Goal: Task Accomplishment & Management: Manage account settings

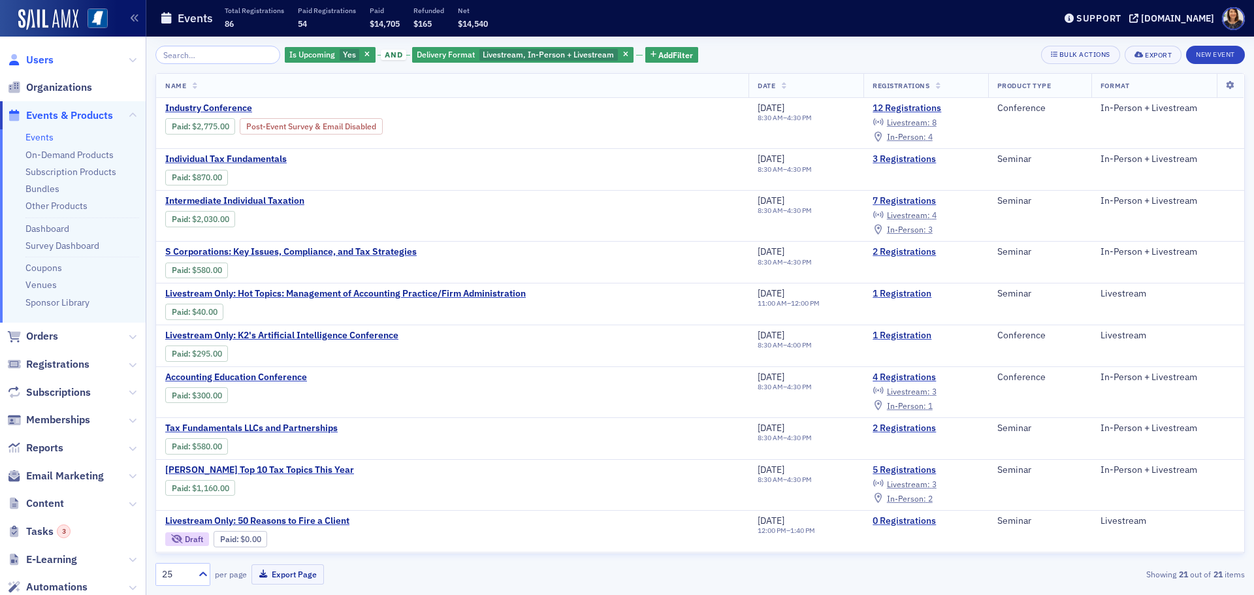
click at [32, 61] on span "Users" at bounding box center [39, 60] width 27 height 14
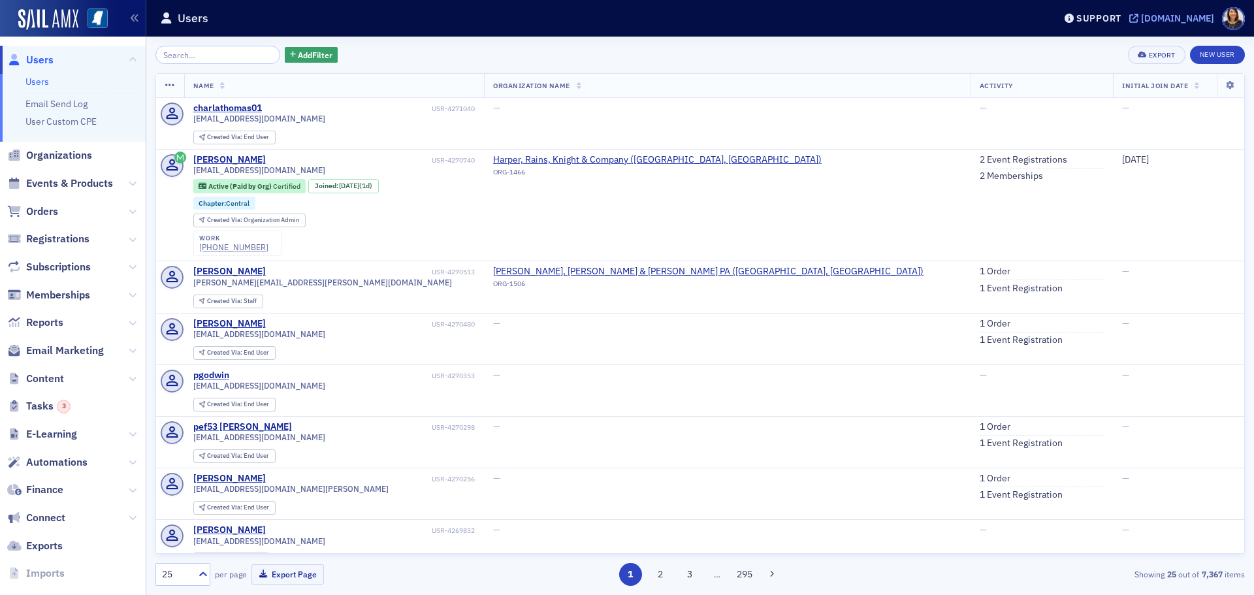
click at [1169, 18] on div "[DOMAIN_NAME]" at bounding box center [1177, 18] width 73 height 12
click at [1185, 12] on div "[DOMAIN_NAME]" at bounding box center [1177, 18] width 73 height 12
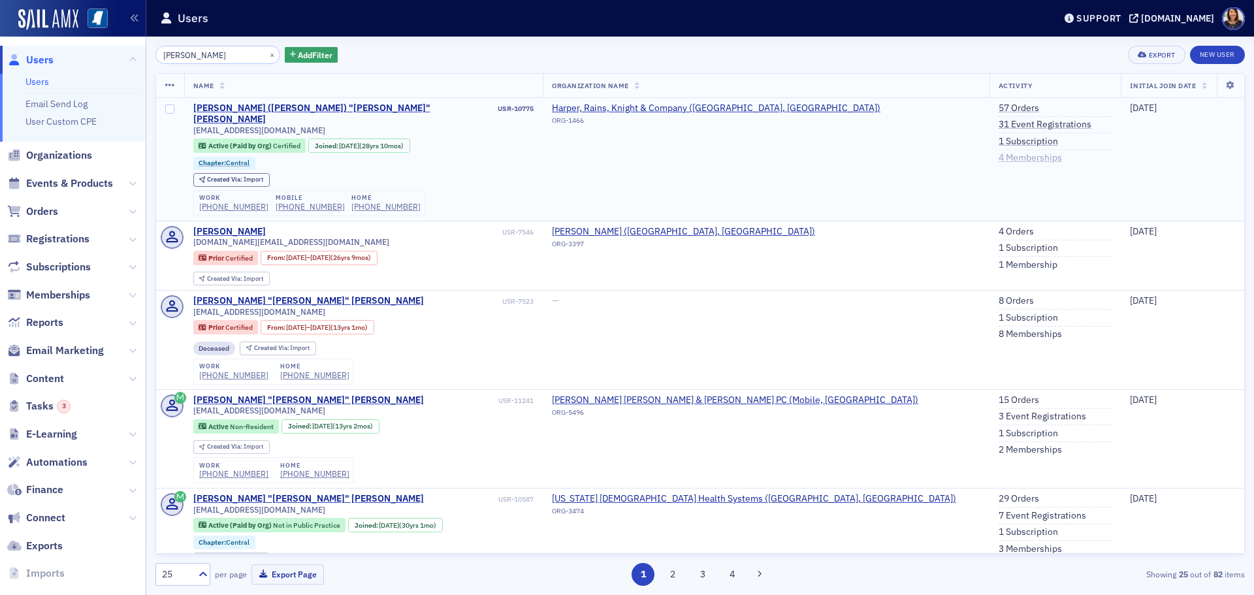
type input "bill felder"
click at [998, 155] on link "4 Memberships" at bounding box center [1029, 158] width 63 height 12
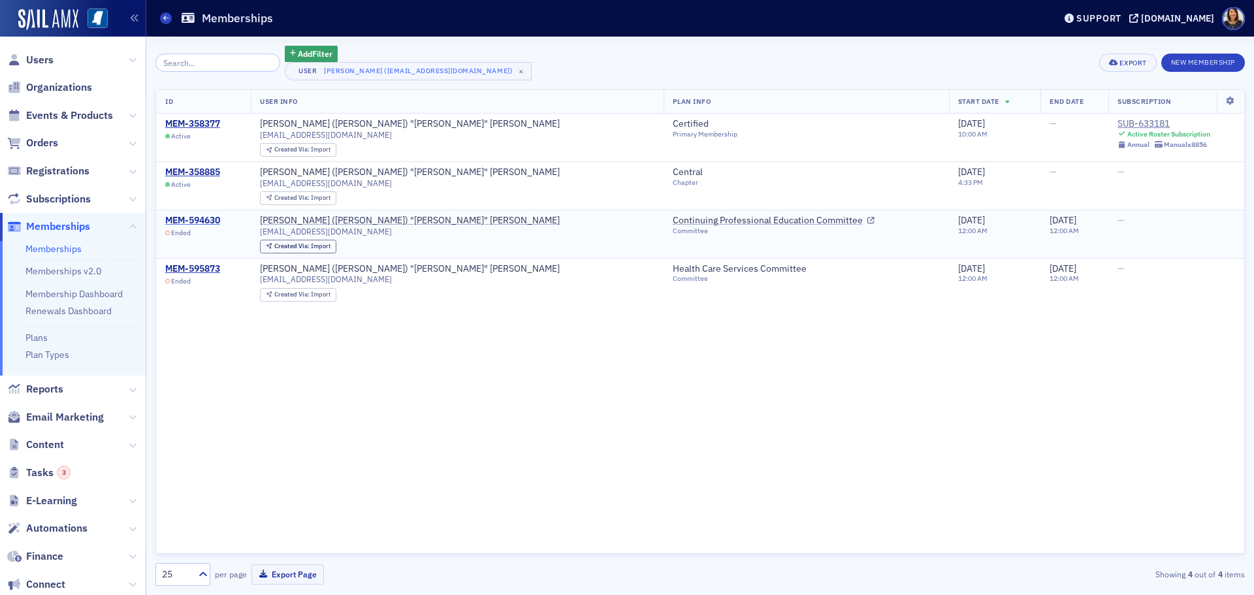
click at [202, 224] on div "MEM-594630" at bounding box center [192, 221] width 55 height 12
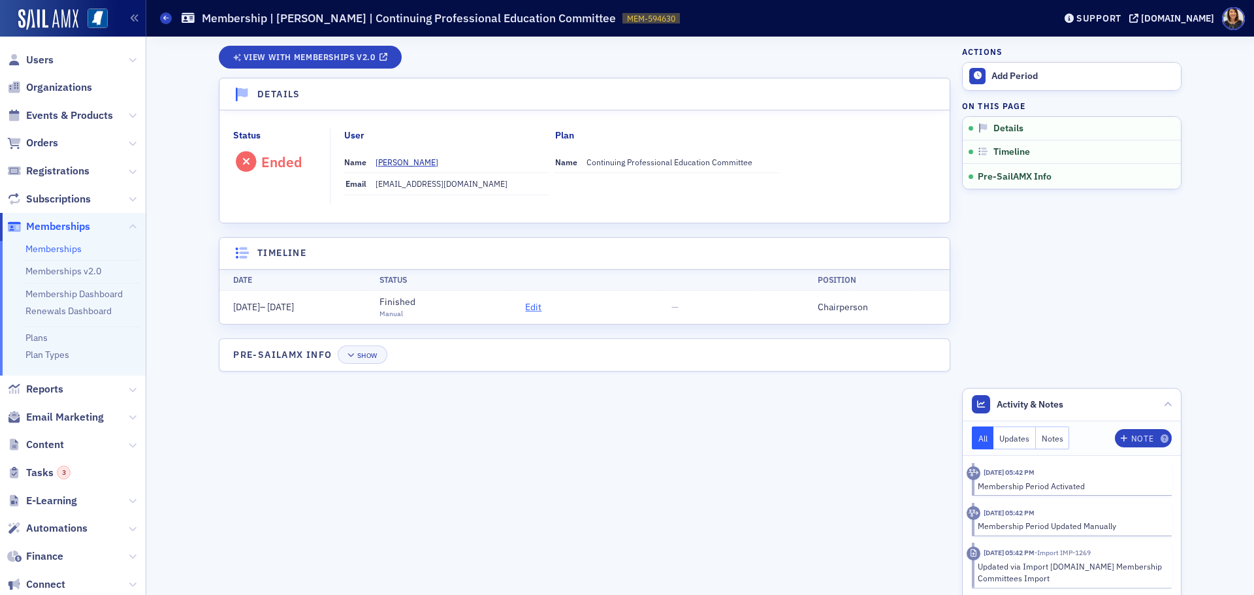
click at [530, 304] on span "Edit" at bounding box center [533, 307] width 16 height 14
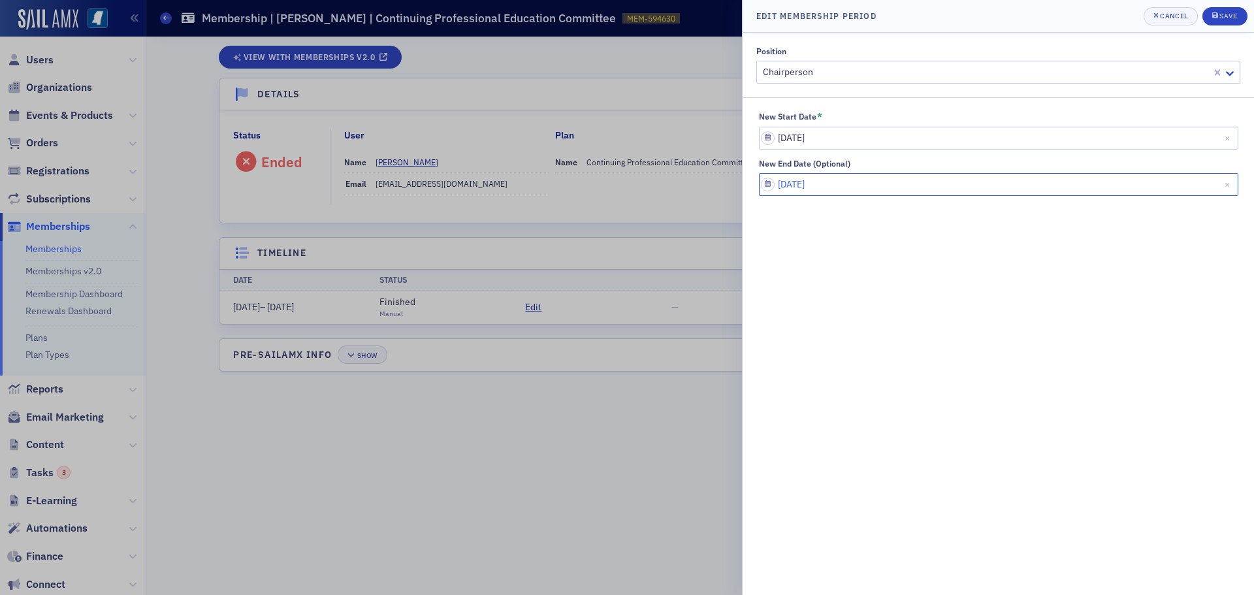
select select "5"
select select "2020"
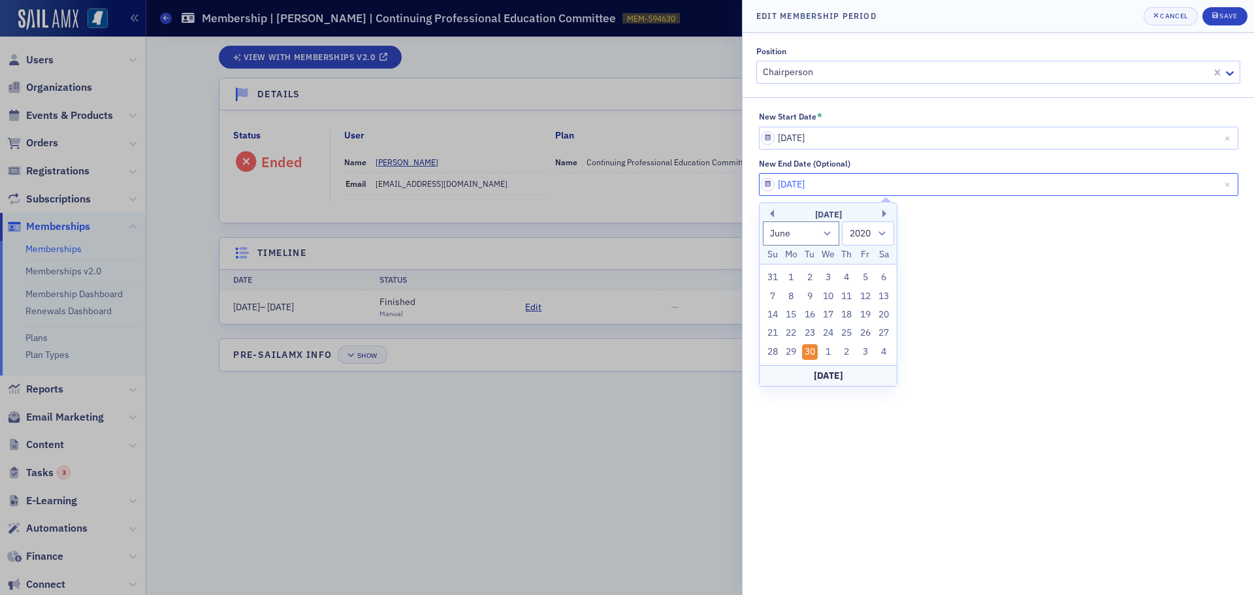
click at [864, 186] on input "06/30/2020" at bounding box center [998, 184] width 479 height 23
type input "06/30/2030"
select select "2030"
type input "06/30/2030"
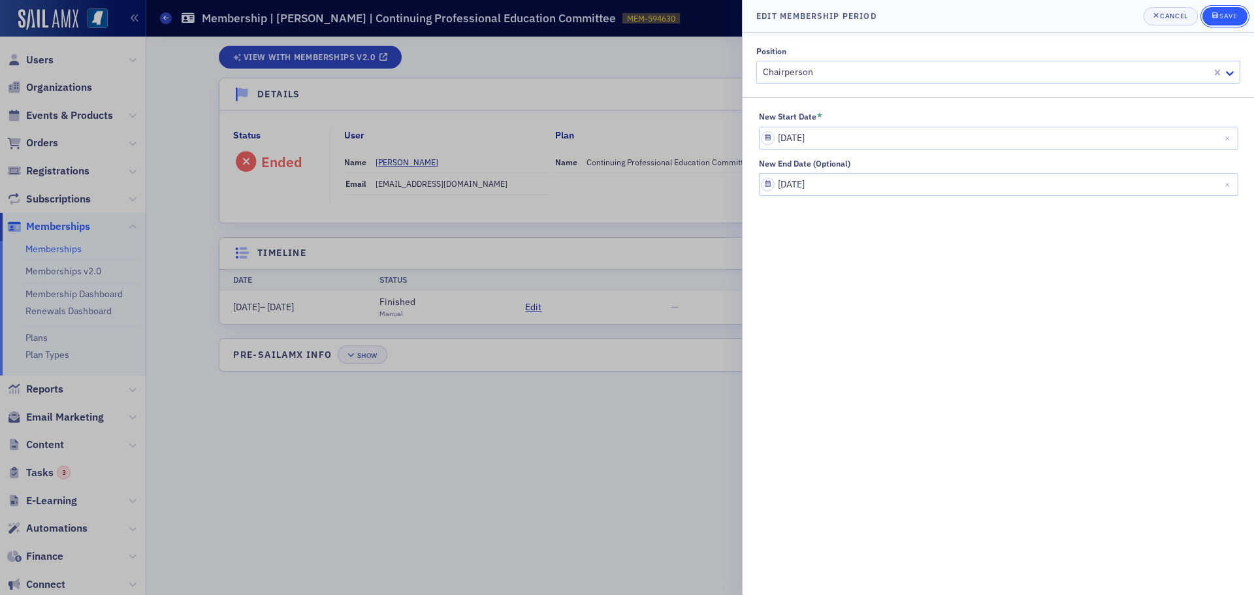
click at [1231, 16] on div "Save" at bounding box center [1228, 15] width 18 height 7
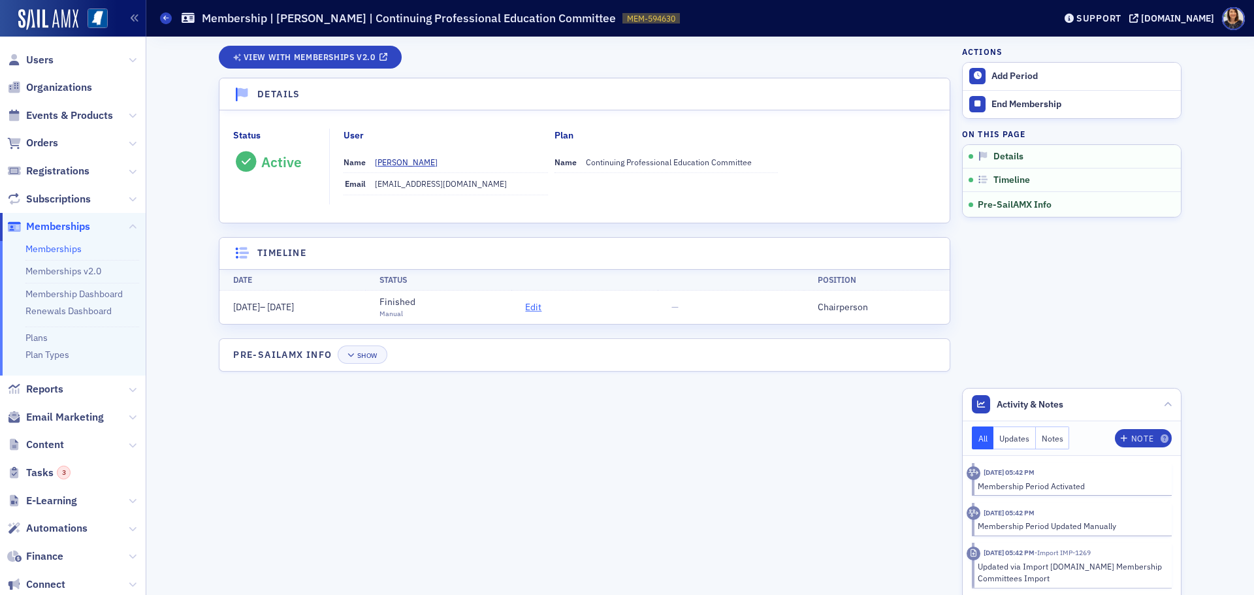
click at [528, 300] on span "Edit" at bounding box center [533, 307] width 16 height 14
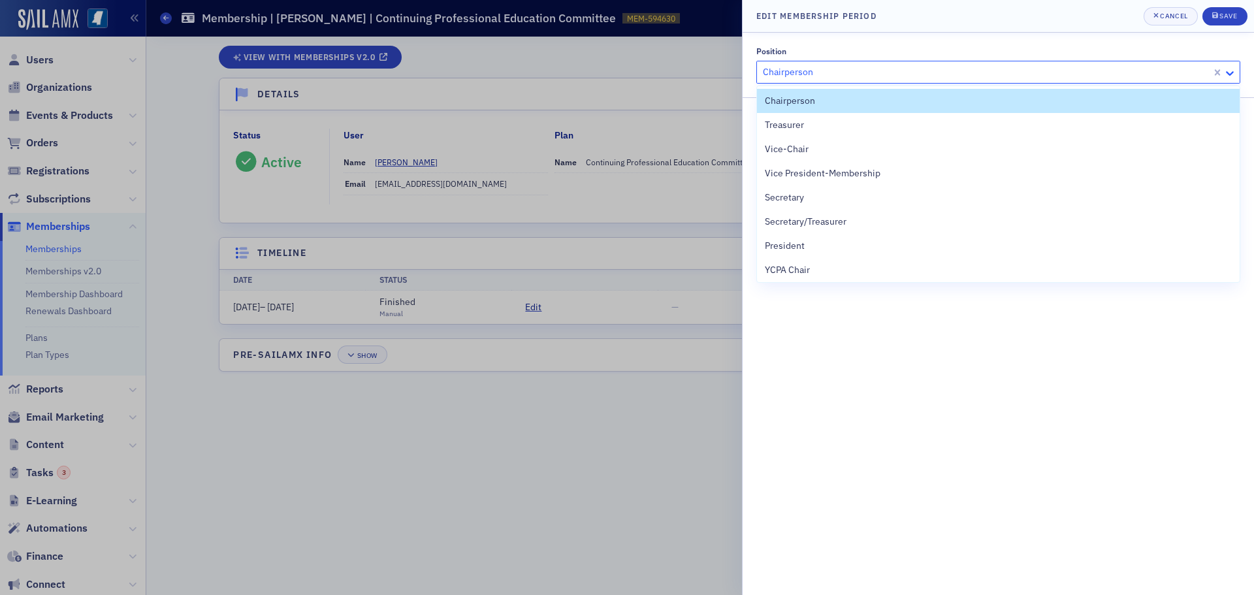
click at [1233, 76] on icon at bounding box center [1229, 73] width 13 height 13
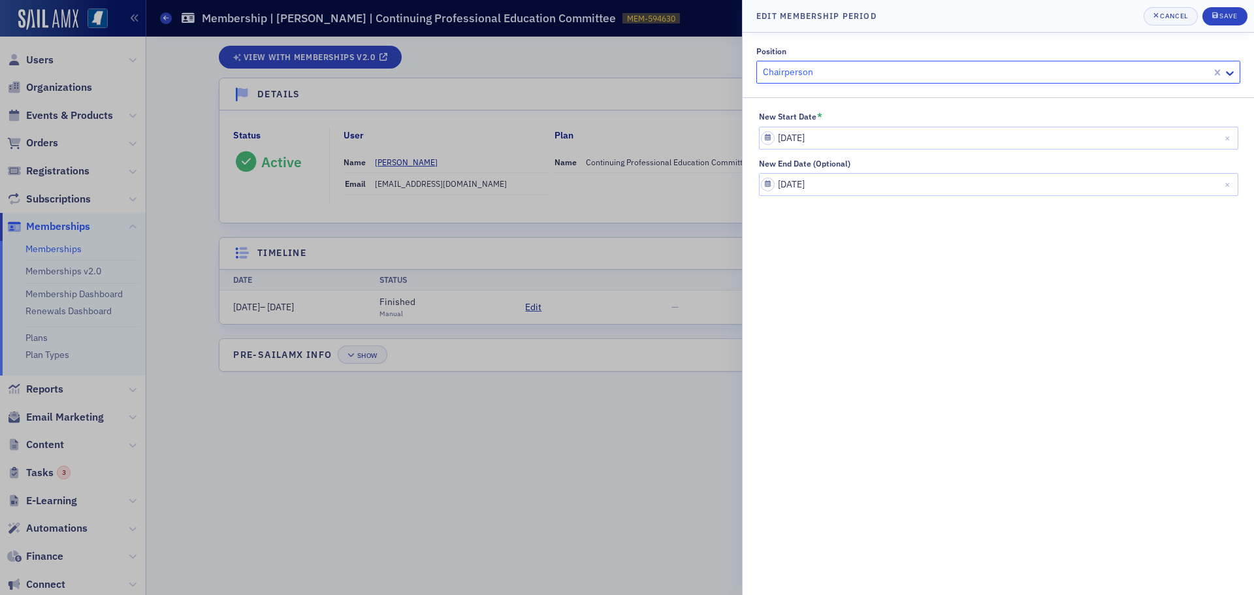
click at [896, 70] on div at bounding box center [985, 72] width 449 height 16
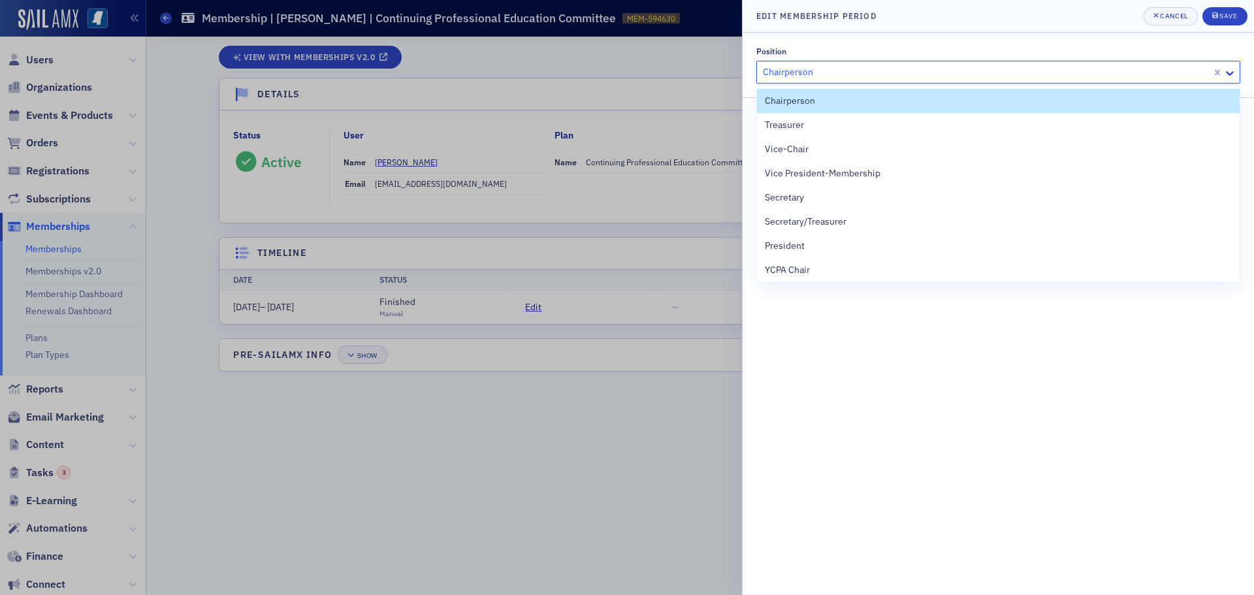
drag, startPoint x: 860, startPoint y: 71, endPoint x: 774, endPoint y: 58, distance: 87.2
click at [693, 62] on div "Edit Membership Period Cancel Save Position 13 results available. Use Up and Do…" at bounding box center [627, 297] width 1254 height 595
click at [806, 57] on div "Position 13 results available. Use Up and Down to choose options, press Enter t…" at bounding box center [998, 64] width 484 height 37
click at [817, 65] on div at bounding box center [985, 72] width 449 height 16
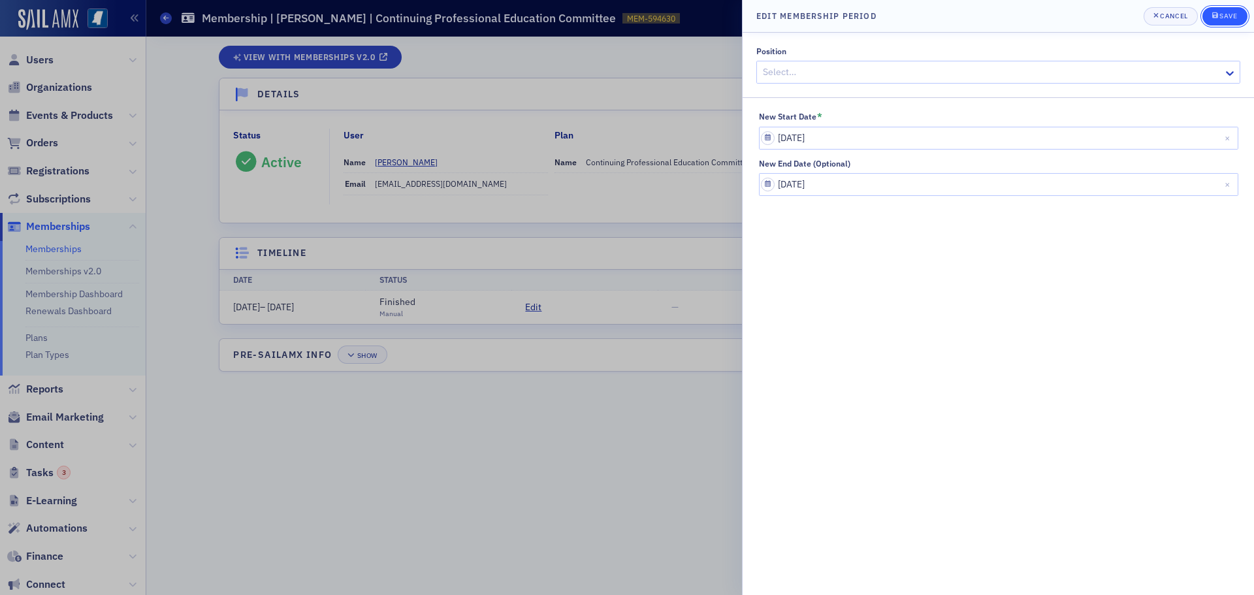
click at [1208, 14] on button "Save" at bounding box center [1224, 16] width 45 height 18
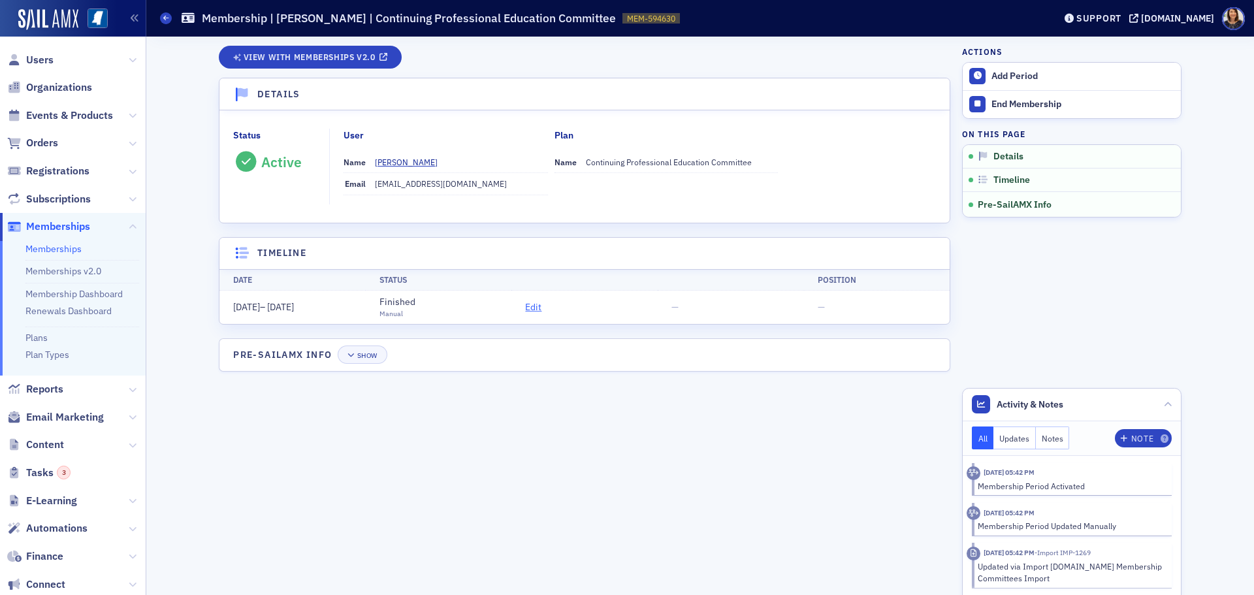
click at [536, 311] on span "Edit" at bounding box center [533, 307] width 16 height 14
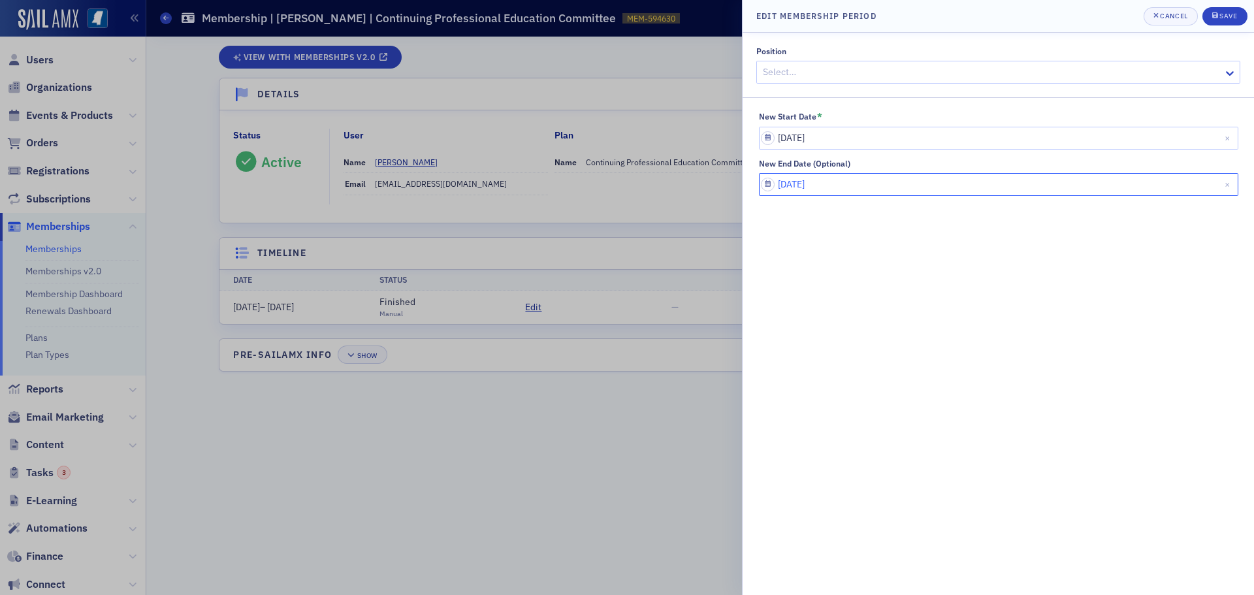
select select "5"
select select "2030"
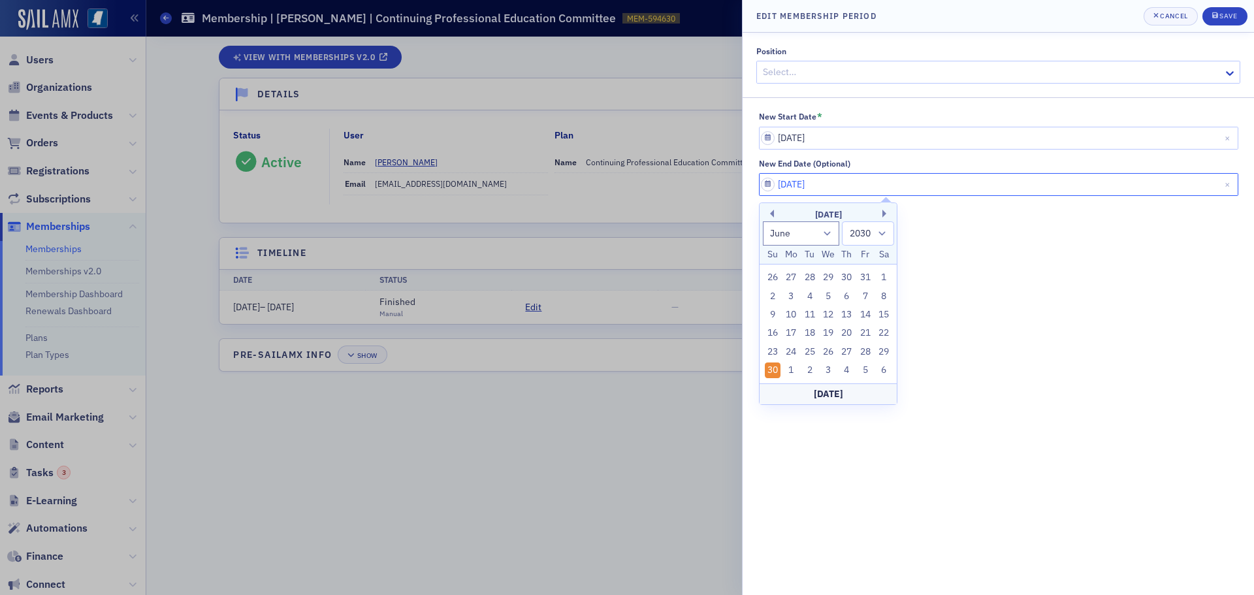
click at [844, 185] on input "06/30/2030" at bounding box center [998, 184] width 479 height 23
type input "06/30/20"
select select "2020"
type input "06/30/2020"
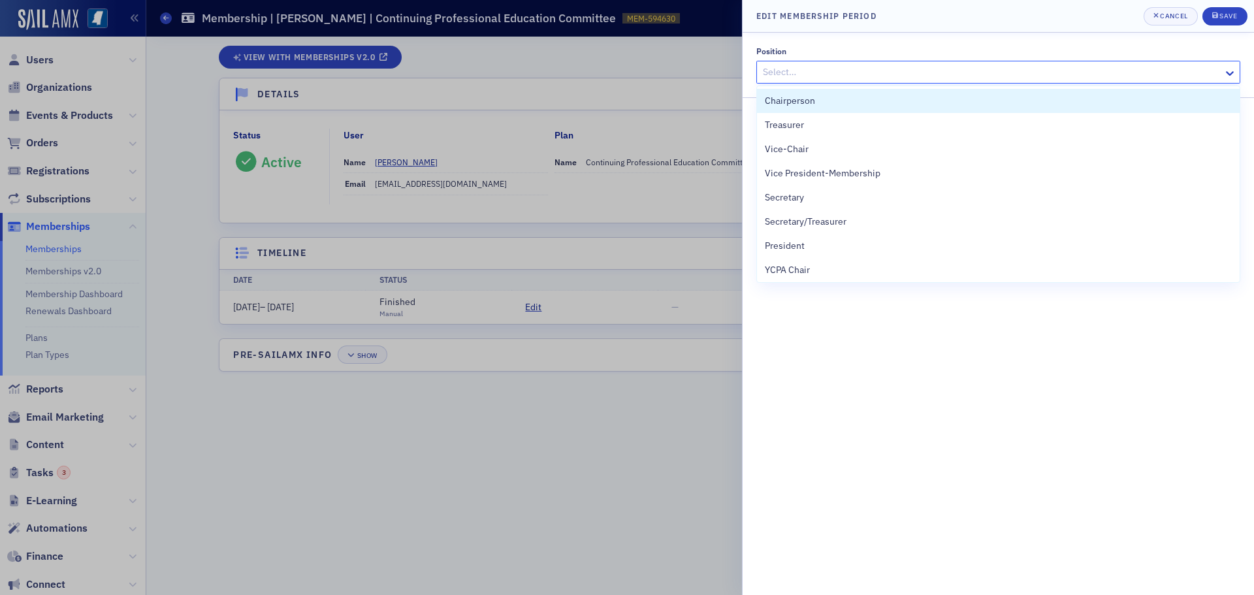
click at [1217, 67] on div at bounding box center [991, 72] width 460 height 16
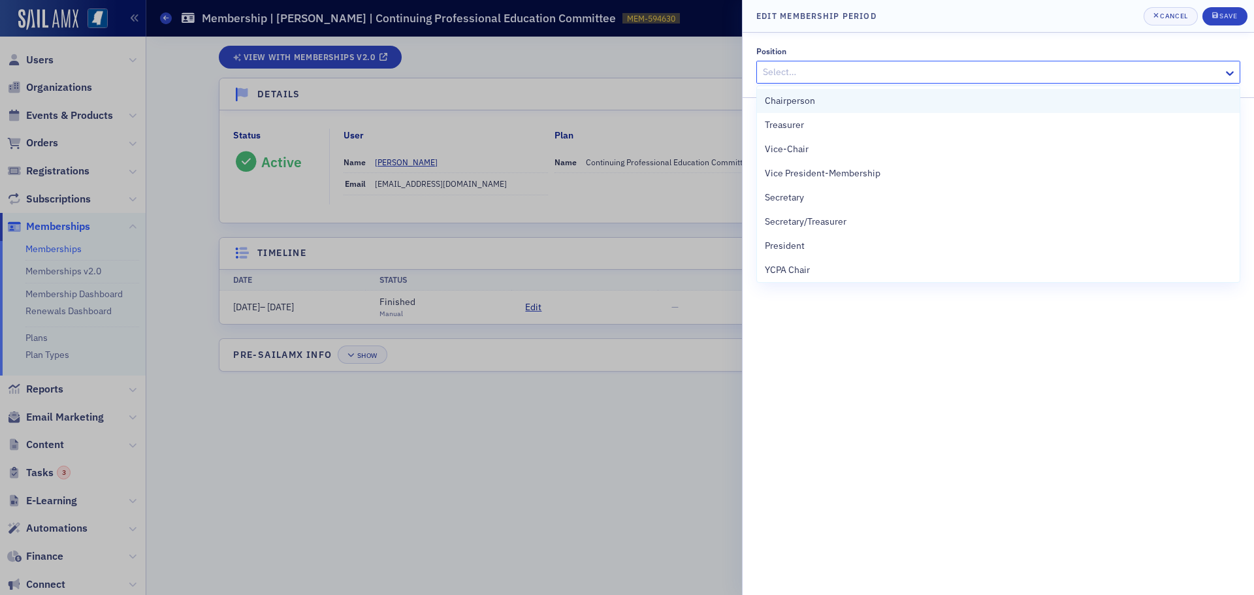
click at [798, 98] on span "Chairperson" at bounding box center [790, 101] width 50 height 14
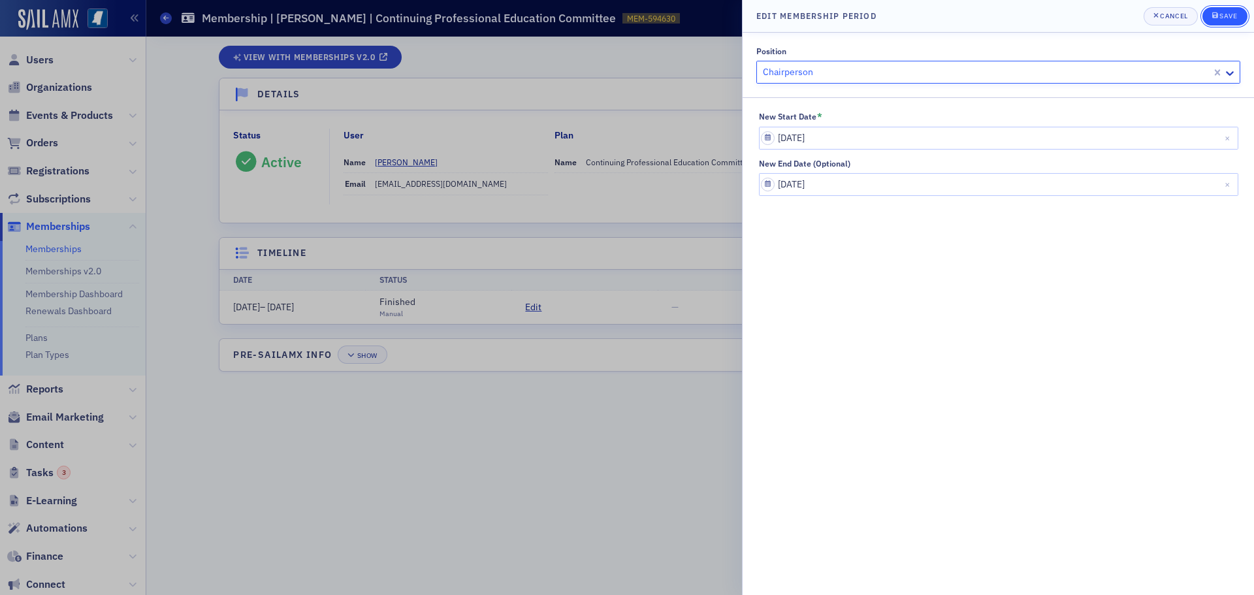
click at [1222, 12] on div "Save" at bounding box center [1228, 15] width 18 height 7
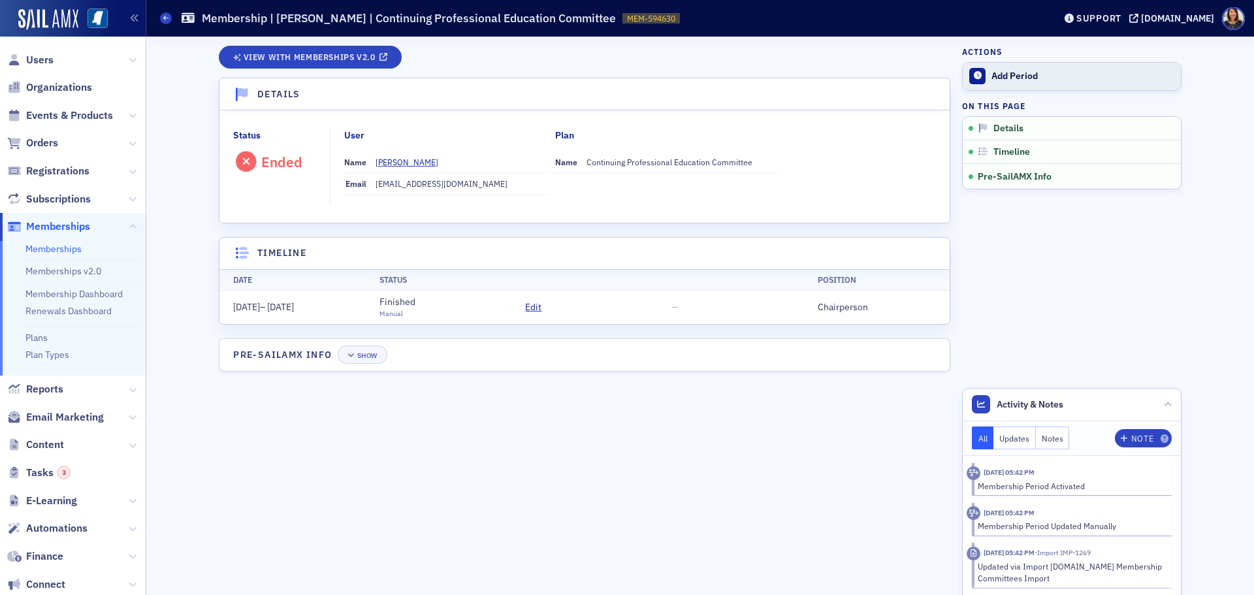
click at [1025, 74] on div "Add Period" at bounding box center [1082, 77] width 183 height 12
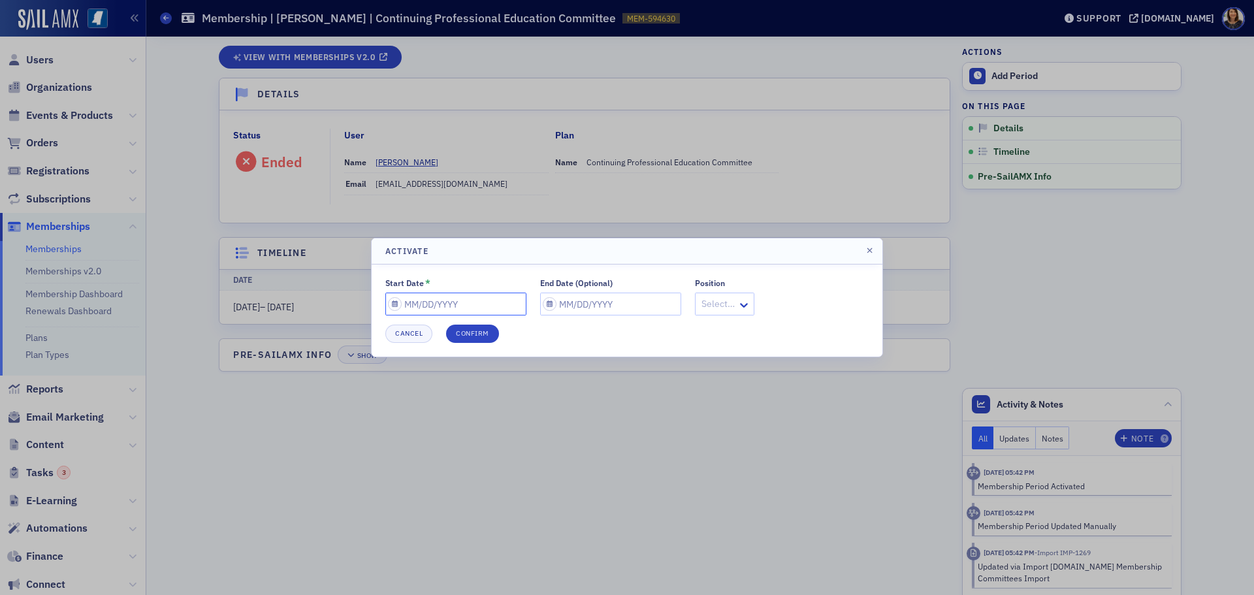
select select "8"
select select "2025"
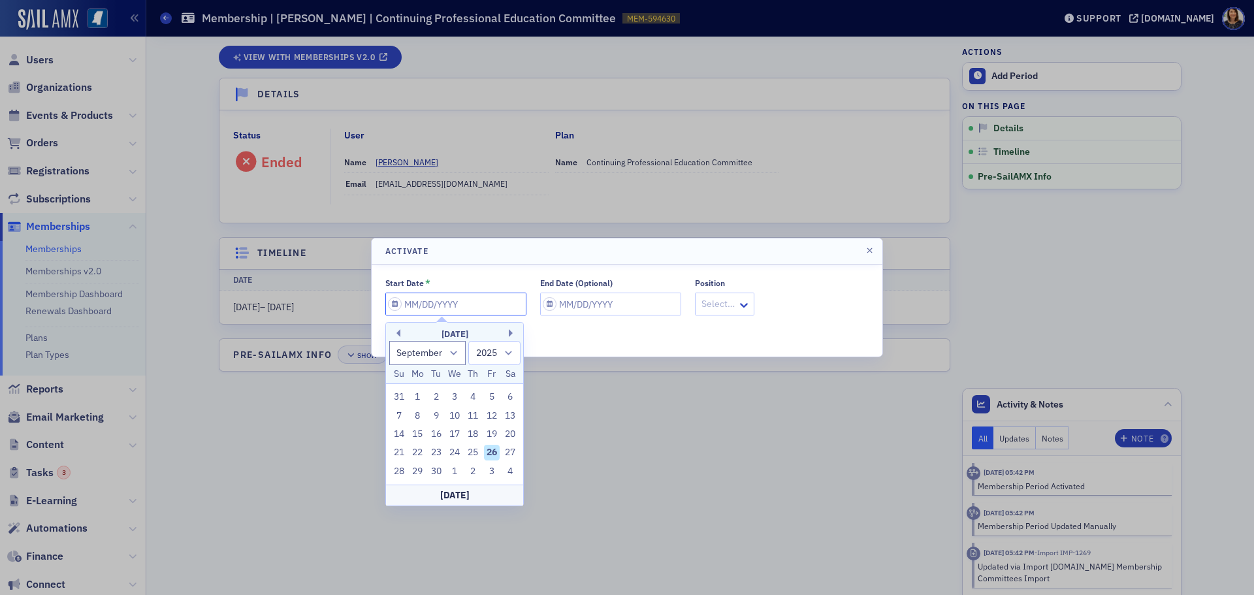
click at [447, 296] on input "Start Date *" at bounding box center [455, 303] width 141 height 23
type input "0"
select select "0"
select select "2000"
type input "07"
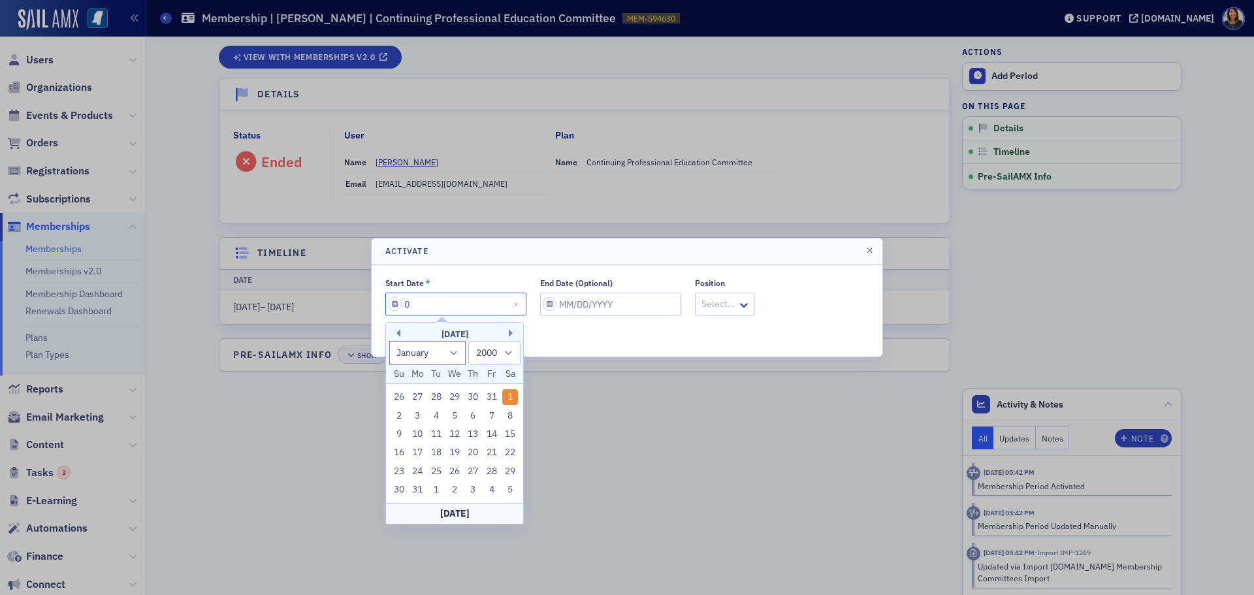
select select "6"
select select "2025"
type input "070"
select select "0"
select select "1970"
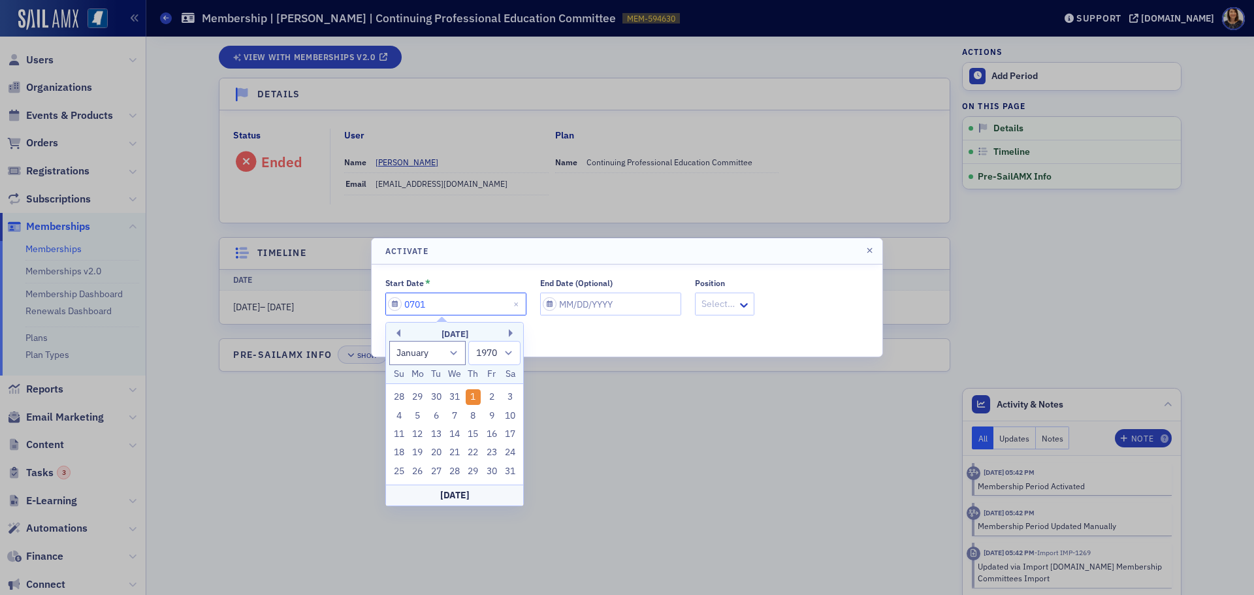
type input "07012"
select select "1900"
type input "01/01/7012"
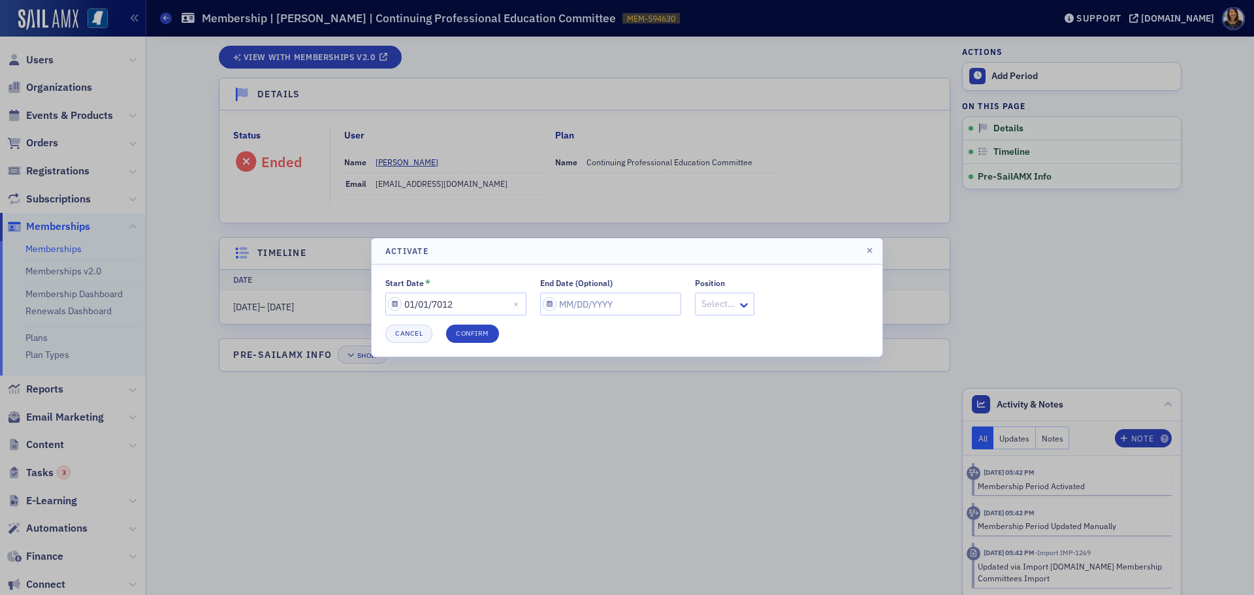
click at [638, 317] on div "Start Date * 01/01/7012 End Date (Optional) Position Select… Cancel Confirm" at bounding box center [626, 310] width 483 height 65
click at [631, 307] on input "End Date (Optional)" at bounding box center [610, 303] width 141 height 23
select select "8"
select select "2025"
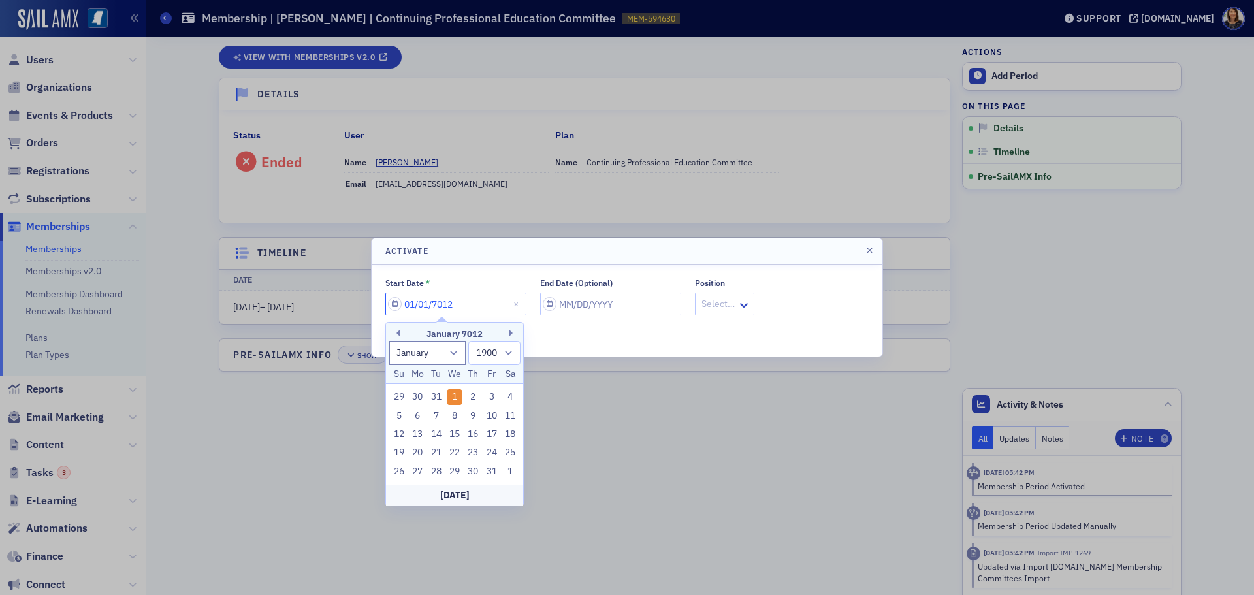
click at [413, 307] on input "01/01/7012" at bounding box center [455, 303] width 141 height 23
type input "07/01/7012"
select select "6"
type input "07/01/7012"
click at [607, 310] on input "End Date (Optional)" at bounding box center [610, 303] width 141 height 23
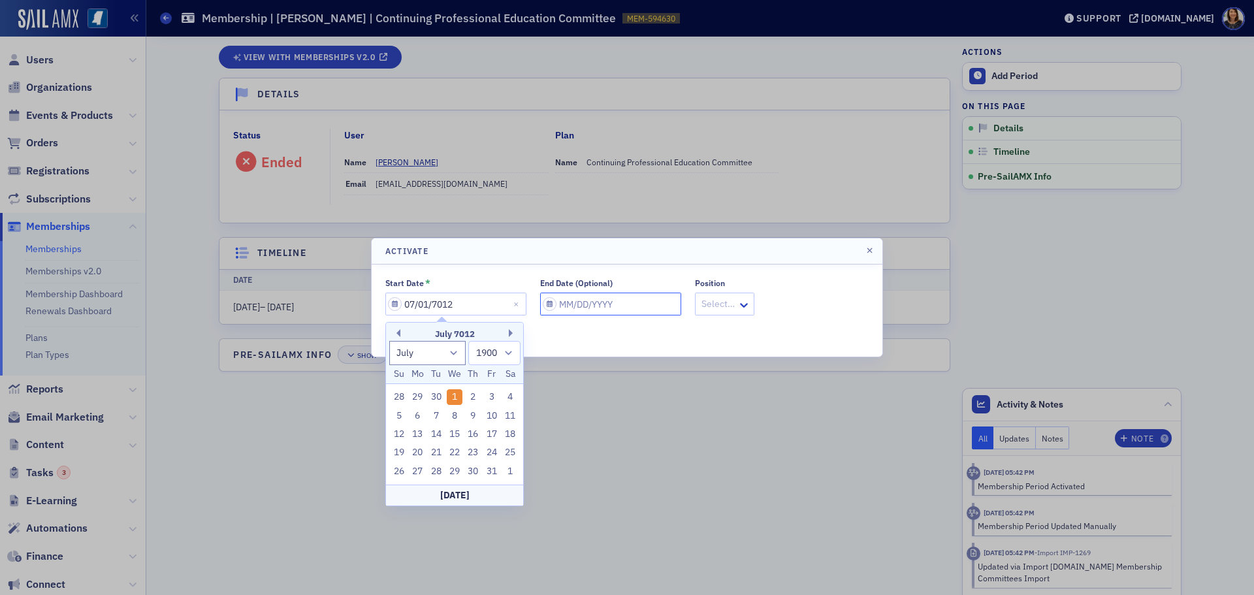
select select "8"
select select "2025"
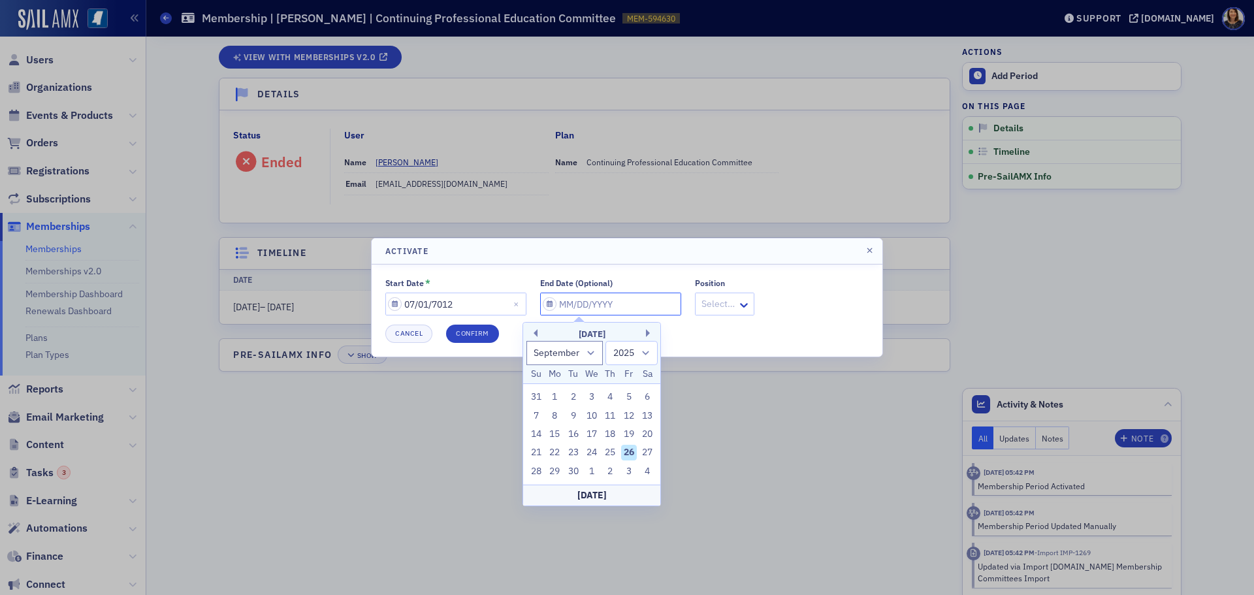
type input "0"
select select "0"
select select "2000"
type input "06"
select select "5"
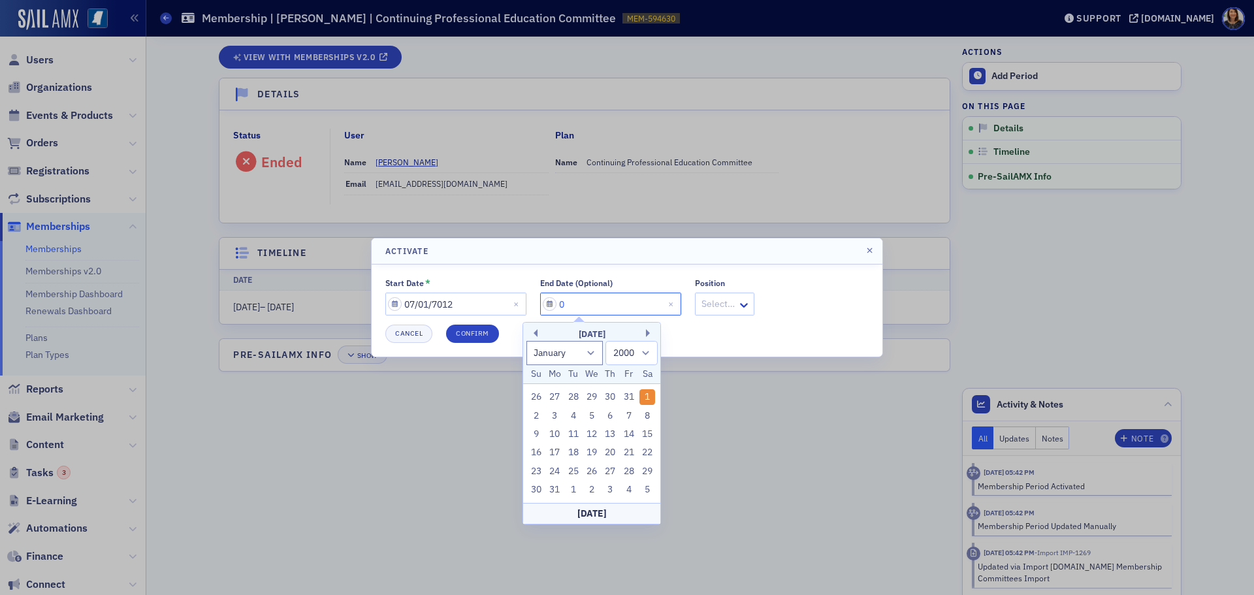
select select "2025"
type input "06/30/2"
select select "2002"
type input "06/30/20"
select select "2020"
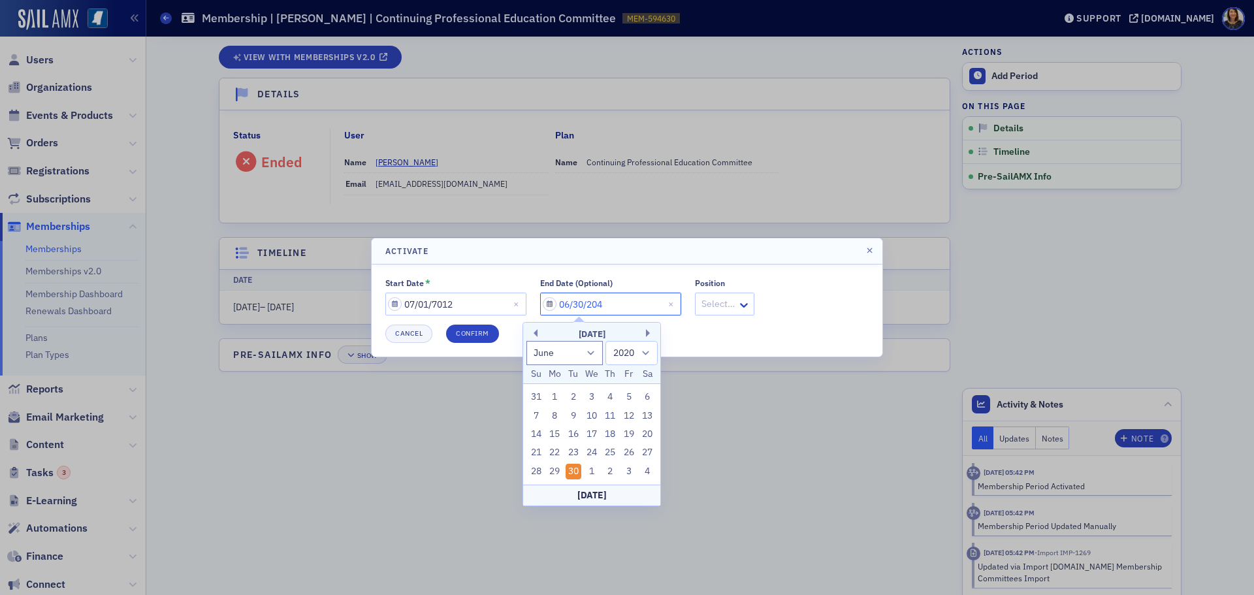
type input "06/30/2040"
select select "2040"
type input "06/30/20"
select select "2020"
type input "06/30/2030"
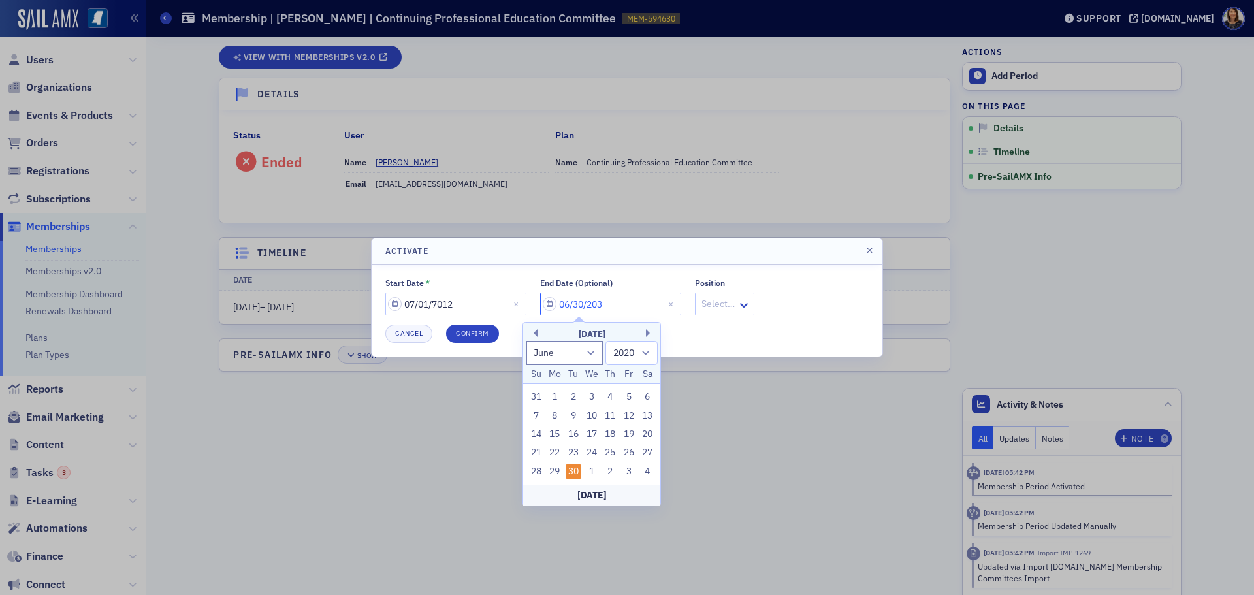
select select "2030"
type input "06/30/2030"
click at [802, 290] on div "Start Date * 07/01/7012 End Date (Optional) 06/30/2030 Position Select…" at bounding box center [626, 296] width 483 height 37
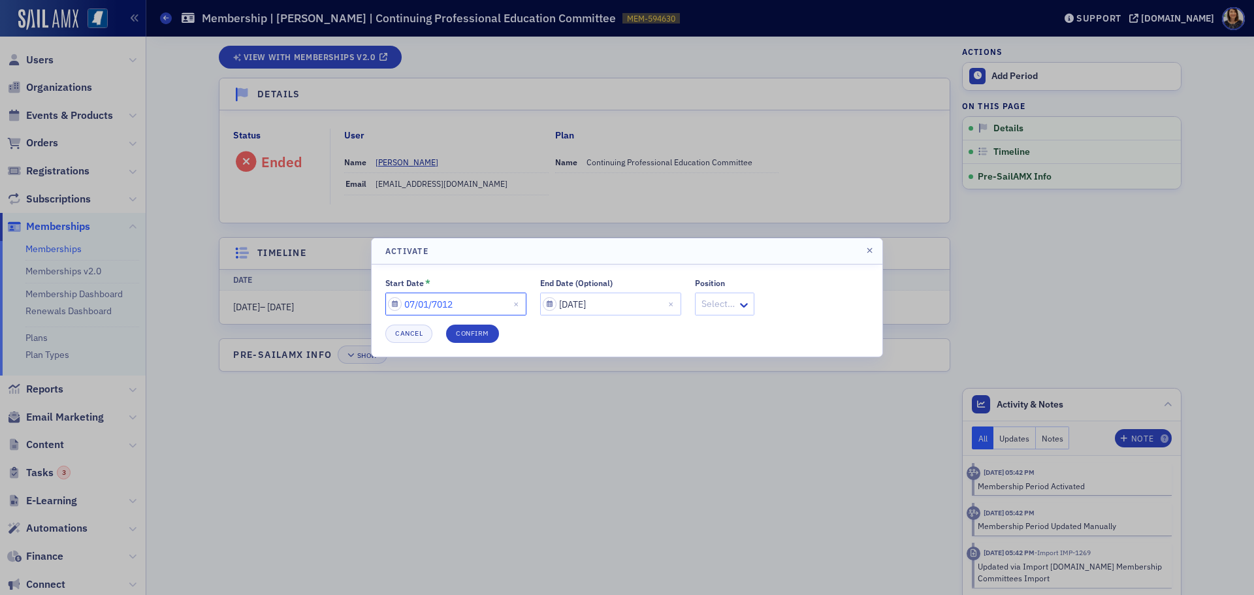
click at [464, 302] on input "07/01/7012" at bounding box center [455, 303] width 141 height 23
select select "6"
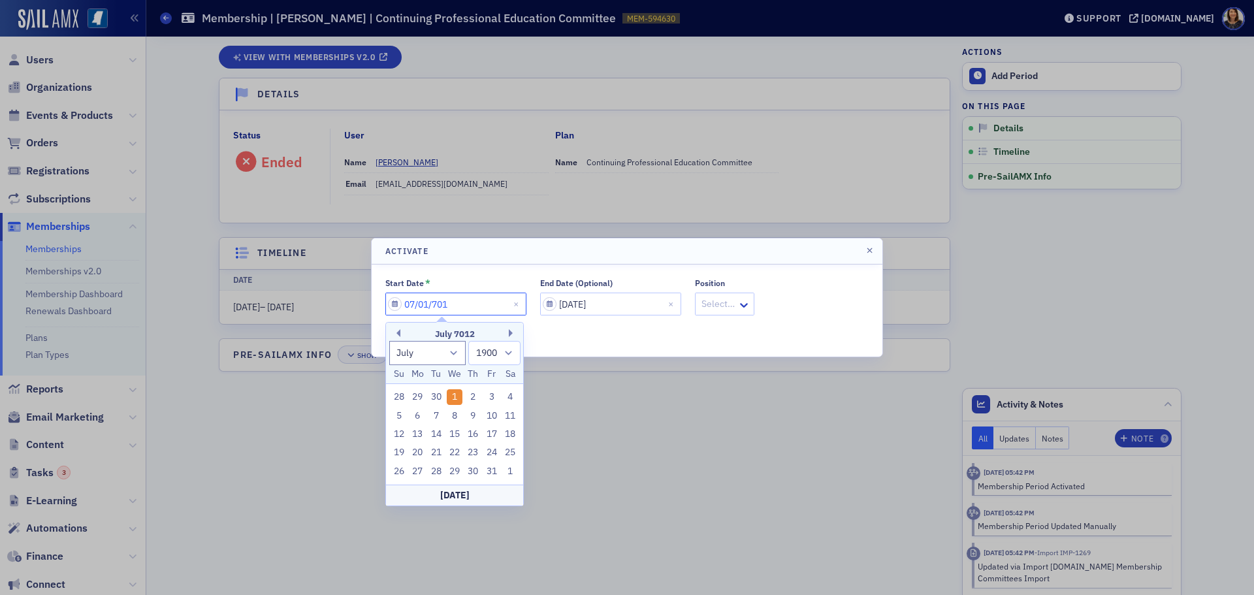
type input "07/01/70"
select select "2070"
type input "07/01/7"
select select "2007"
type input "07/01/"
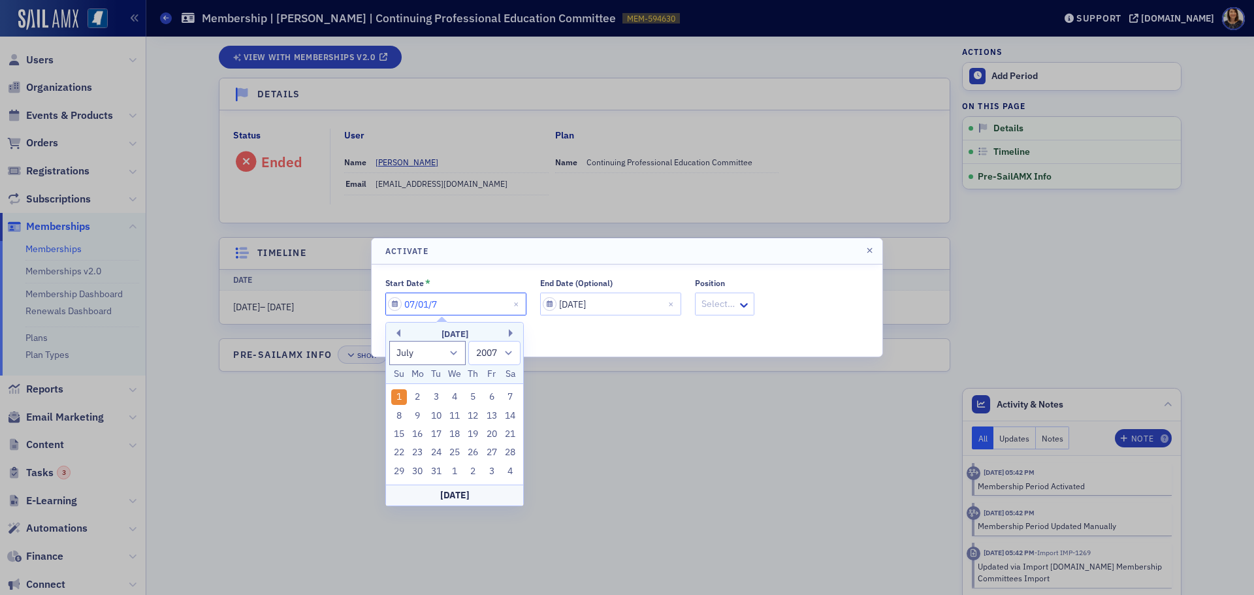
select select "2025"
type input "07/01/2"
select select "2002"
type input "07/01/20"
select select "2020"
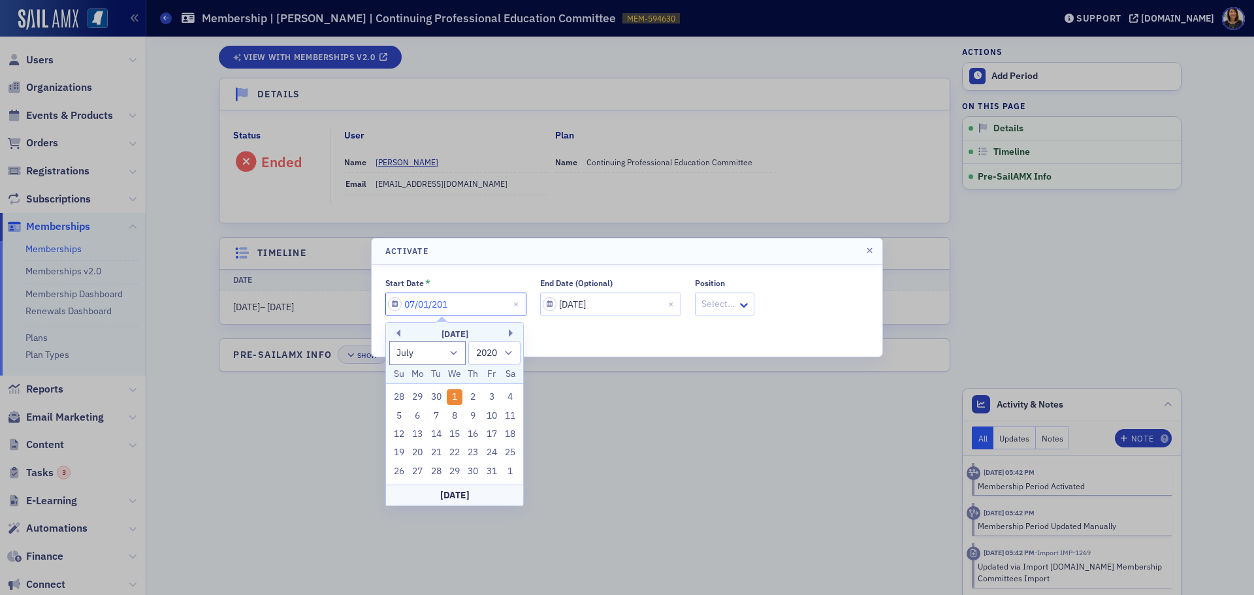
type input "07/01/2017"
select select "2017"
type input "07/01/2017"
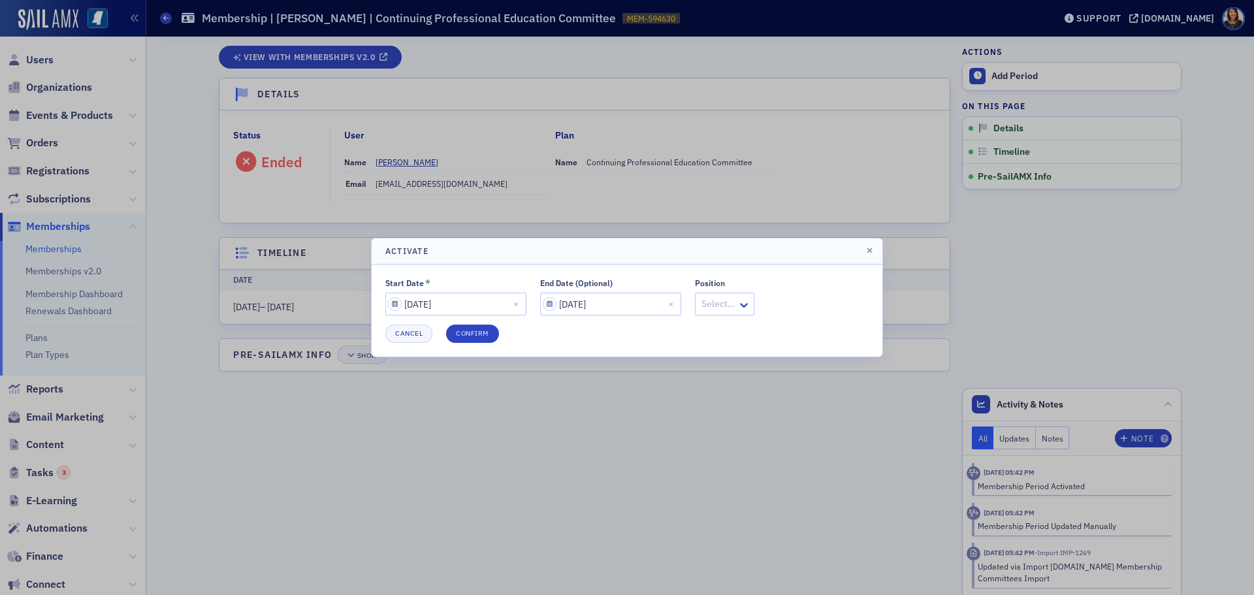
click at [611, 421] on div at bounding box center [627, 297] width 1254 height 595
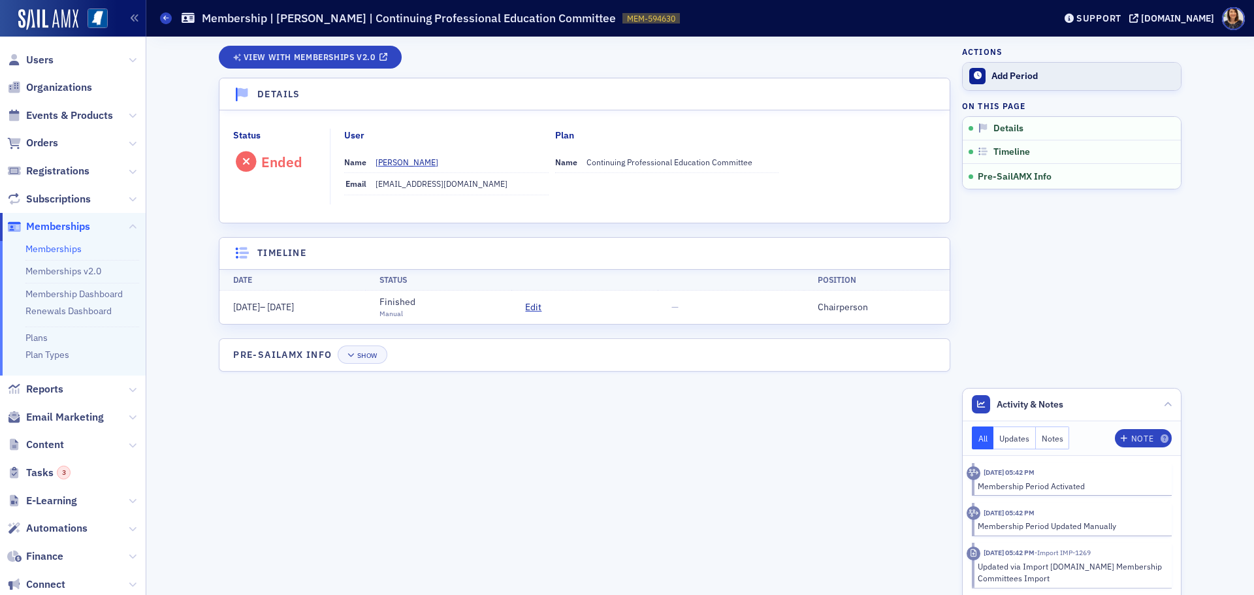
click at [1020, 76] on div "Add Period" at bounding box center [1082, 77] width 183 height 12
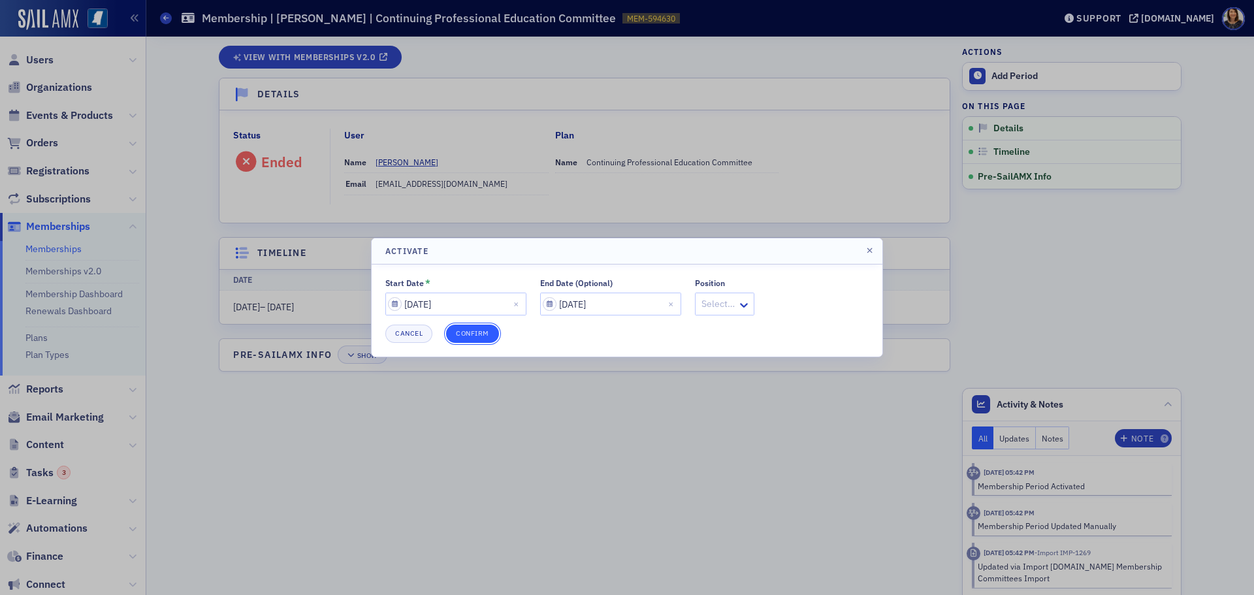
click at [477, 332] on button "Confirm" at bounding box center [472, 333] width 53 height 18
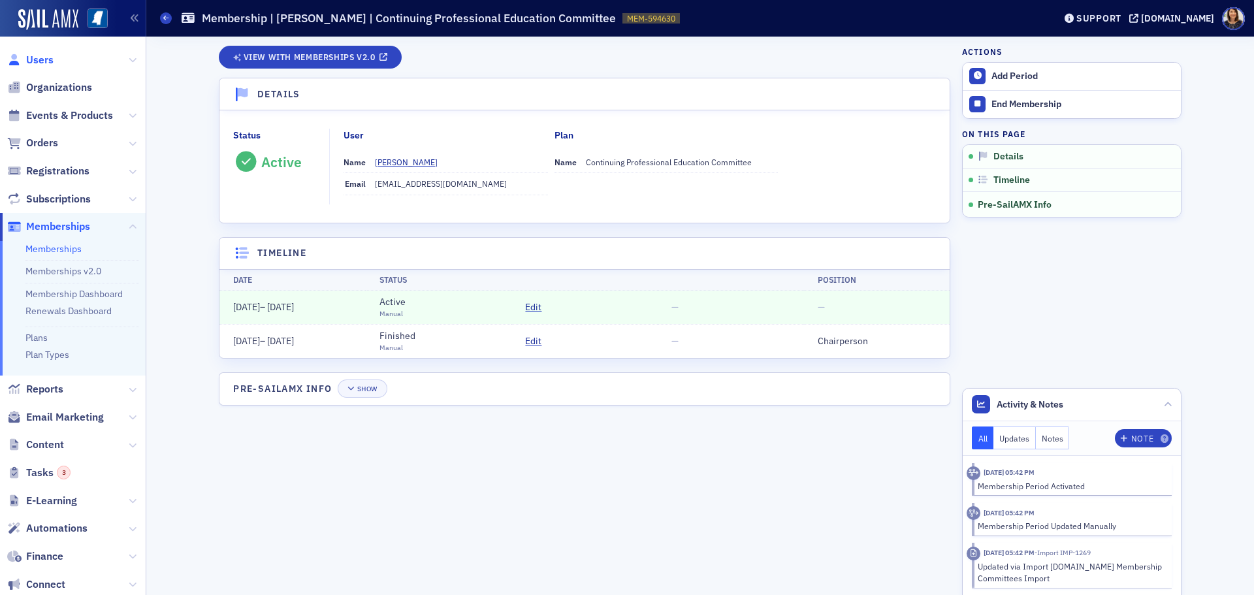
click at [35, 61] on span "Users" at bounding box center [39, 60] width 27 height 14
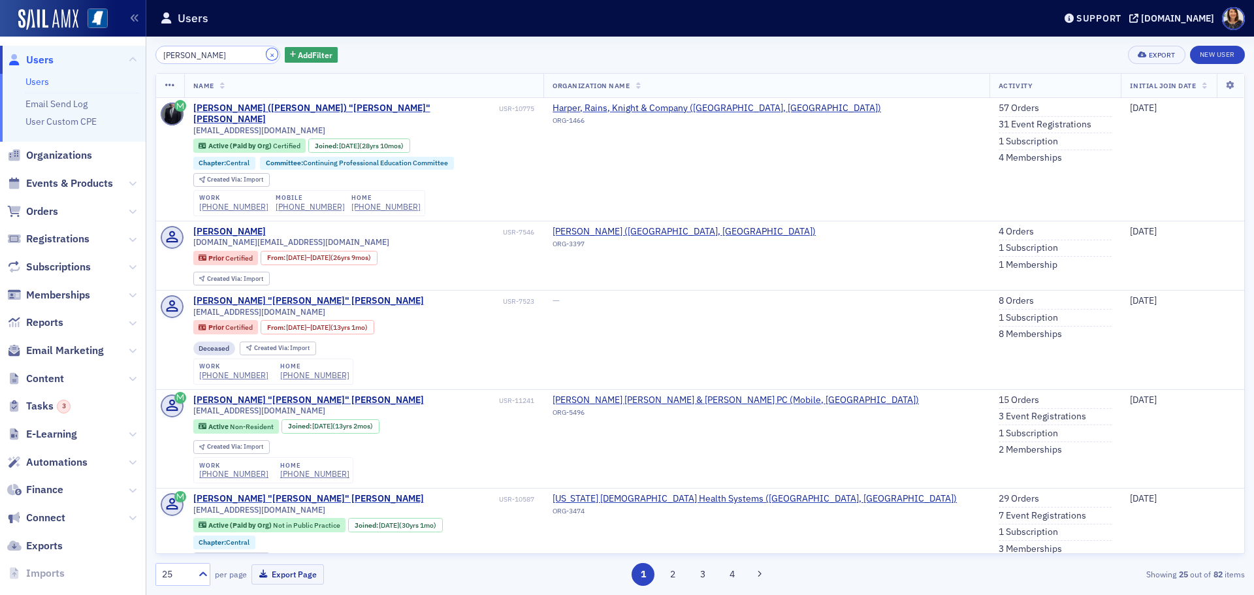
click at [266, 54] on button "×" at bounding box center [272, 54] width 12 height 12
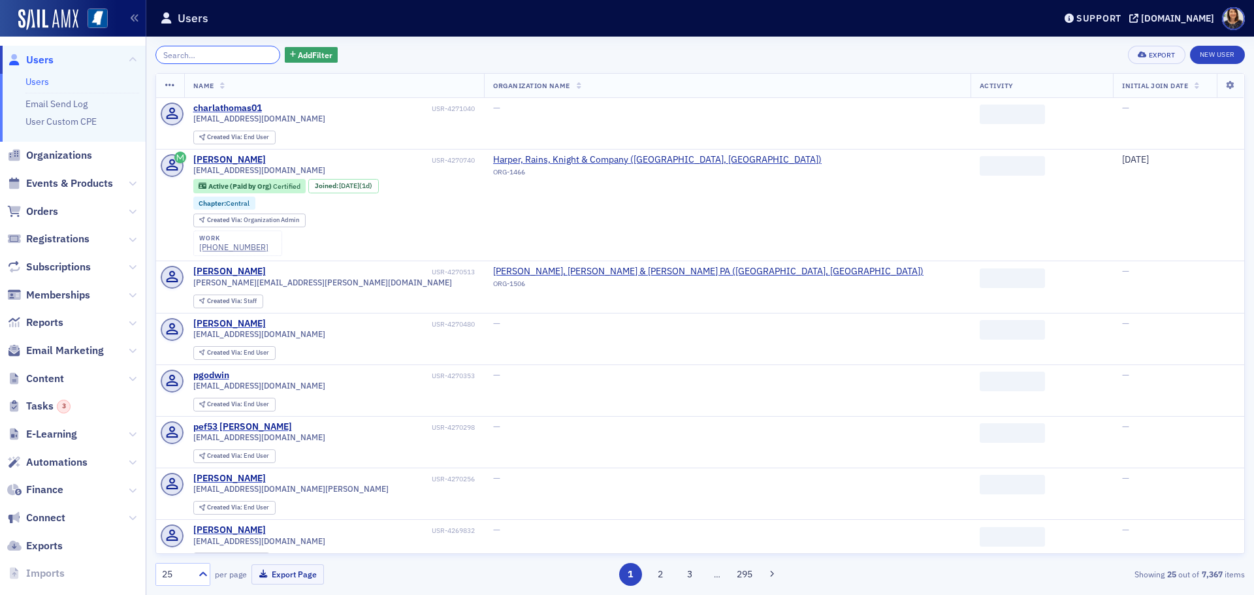
click at [229, 57] on input "search" at bounding box center [217, 55] width 125 height 18
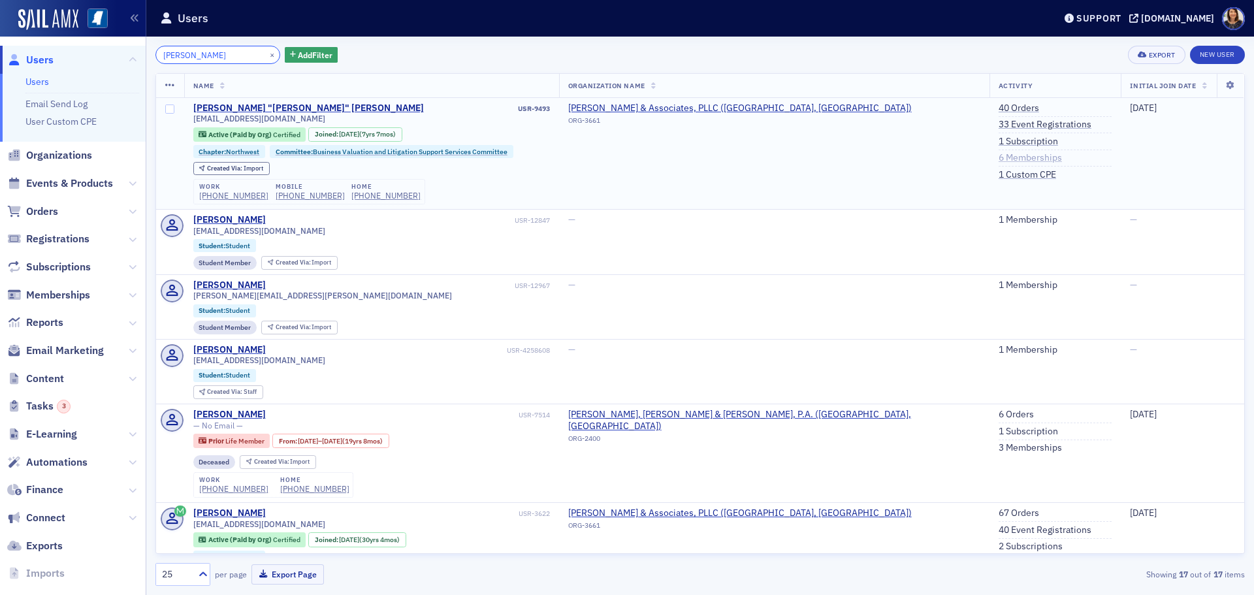
type input "grover kinn"
click at [998, 156] on link "6 Memberships" at bounding box center [1029, 158] width 63 height 12
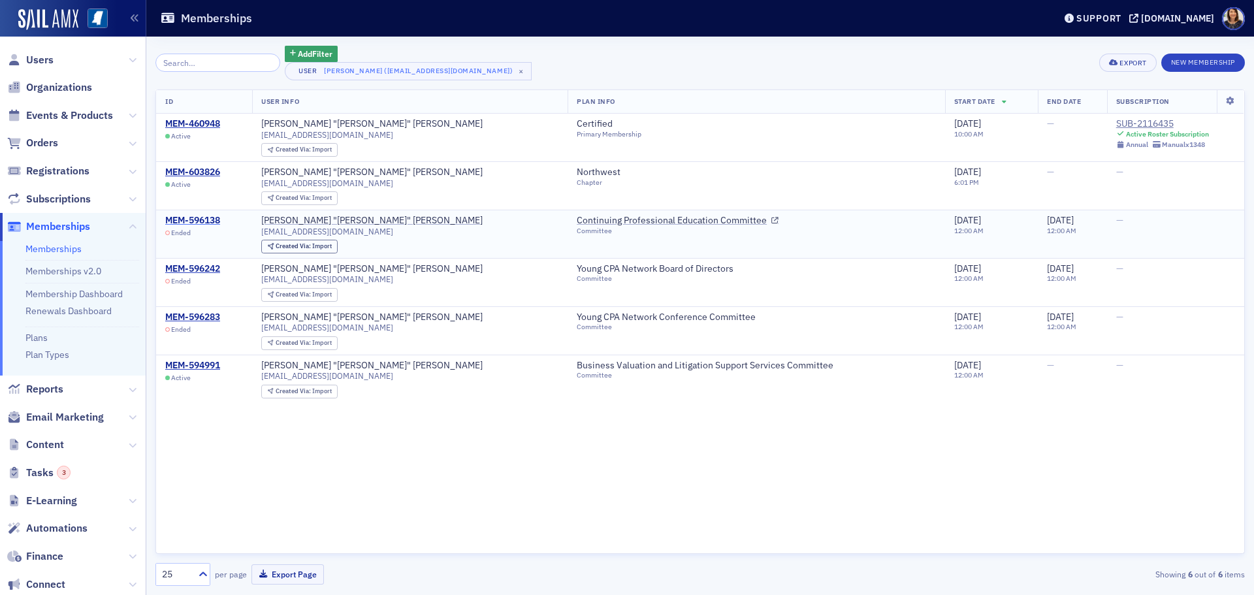
click at [208, 217] on div "MEM-596138" at bounding box center [192, 221] width 55 height 12
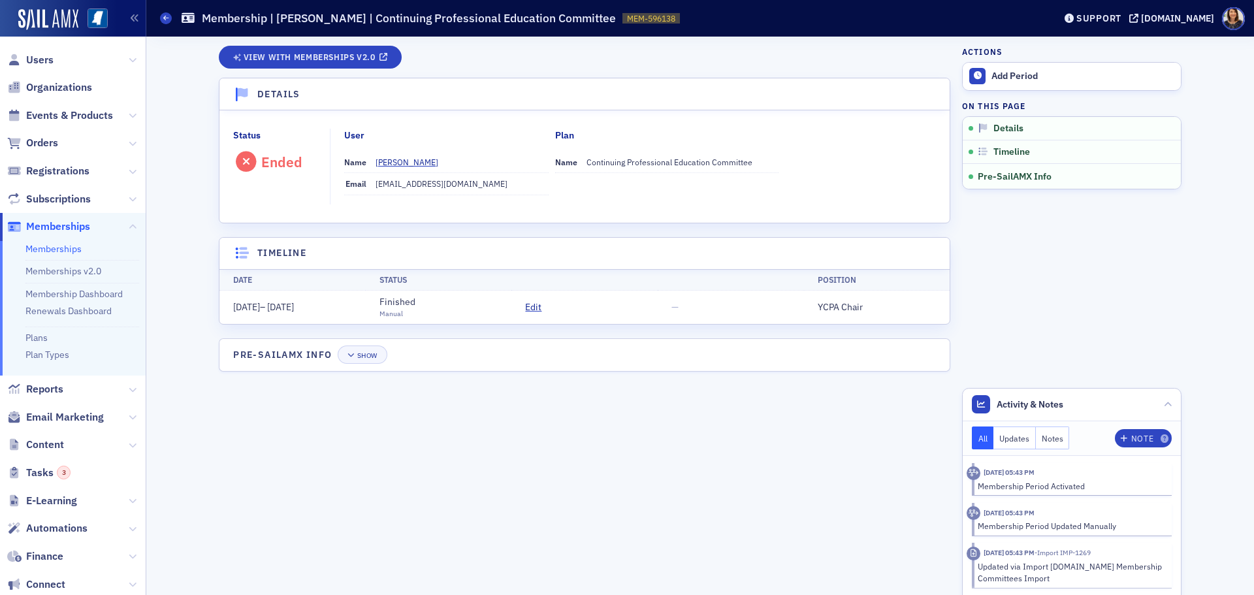
drag, startPoint x: 1006, startPoint y: 72, endPoint x: 848, endPoint y: 255, distance: 241.6
click at [852, 252] on div "View with Memberships v2.0 Details Status Ended User Name Cliff Kinney Email gc…" at bounding box center [699, 316] width 1089 height 558
click at [1005, 79] on div "Add Period" at bounding box center [1082, 77] width 183 height 12
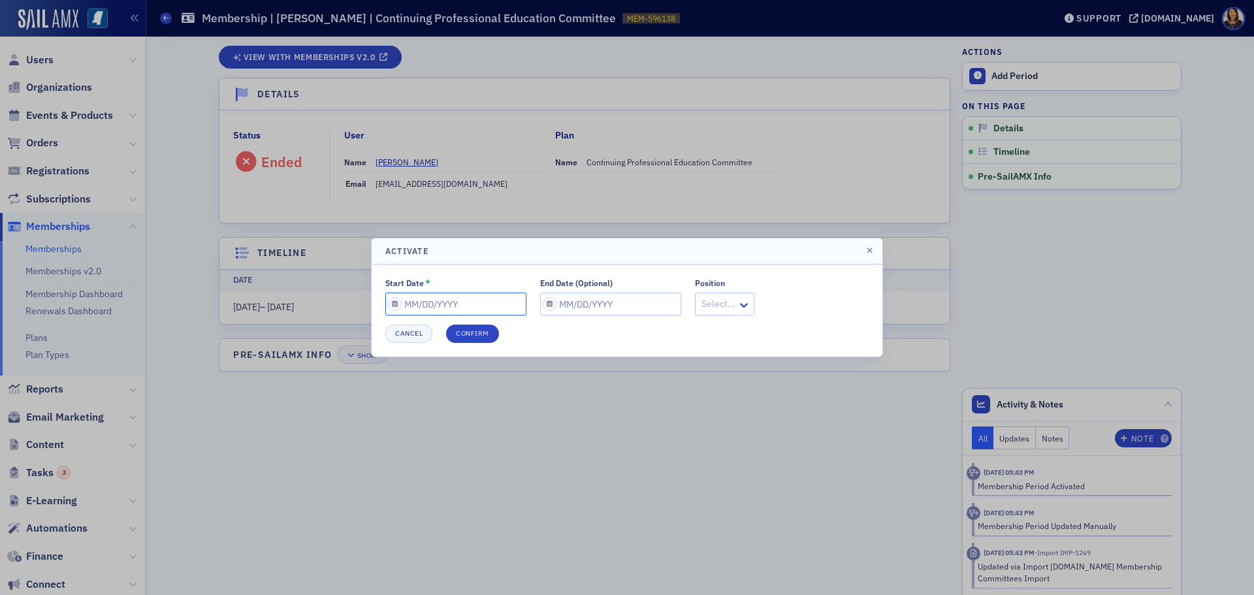
click at [430, 310] on input "Start Date *" at bounding box center [455, 303] width 141 height 23
select select "8"
select select "2025"
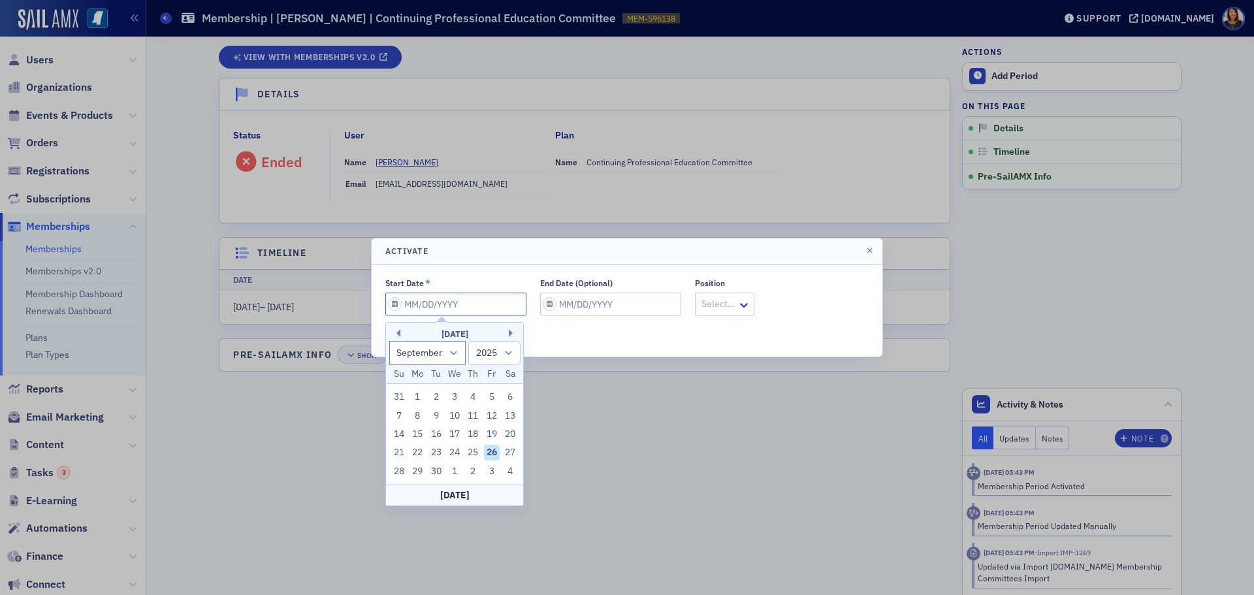
type input "2"
select select "1"
type input "2"
type input "0"
select select "0"
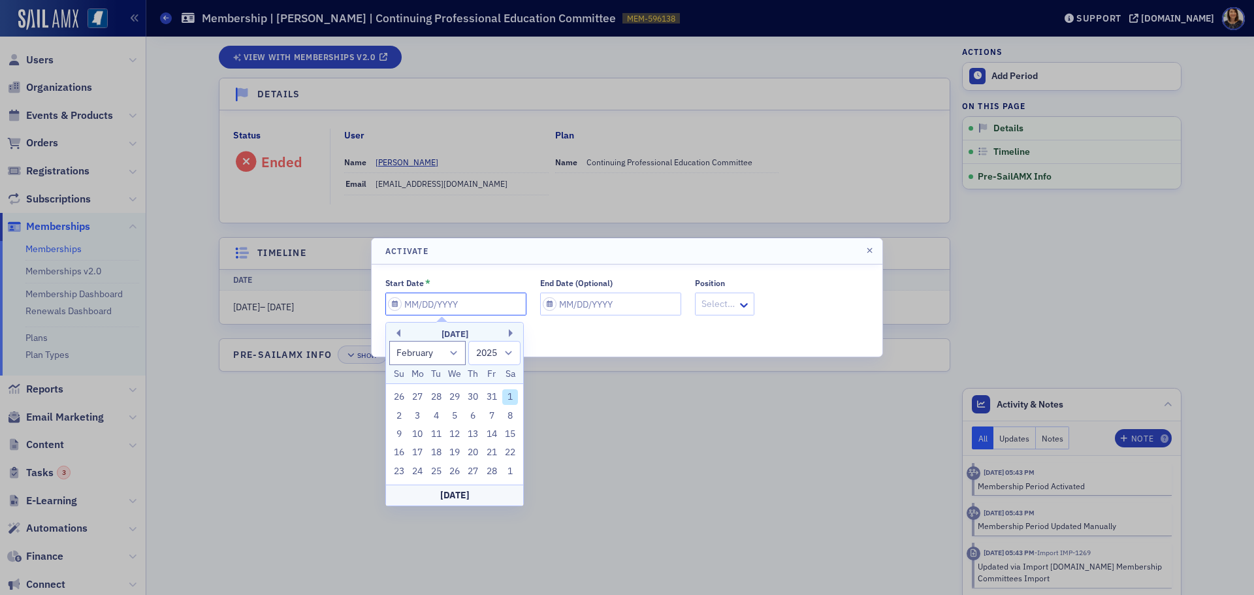
select select "2000"
type input "09"
select select "8"
select select "2025"
type input "0"
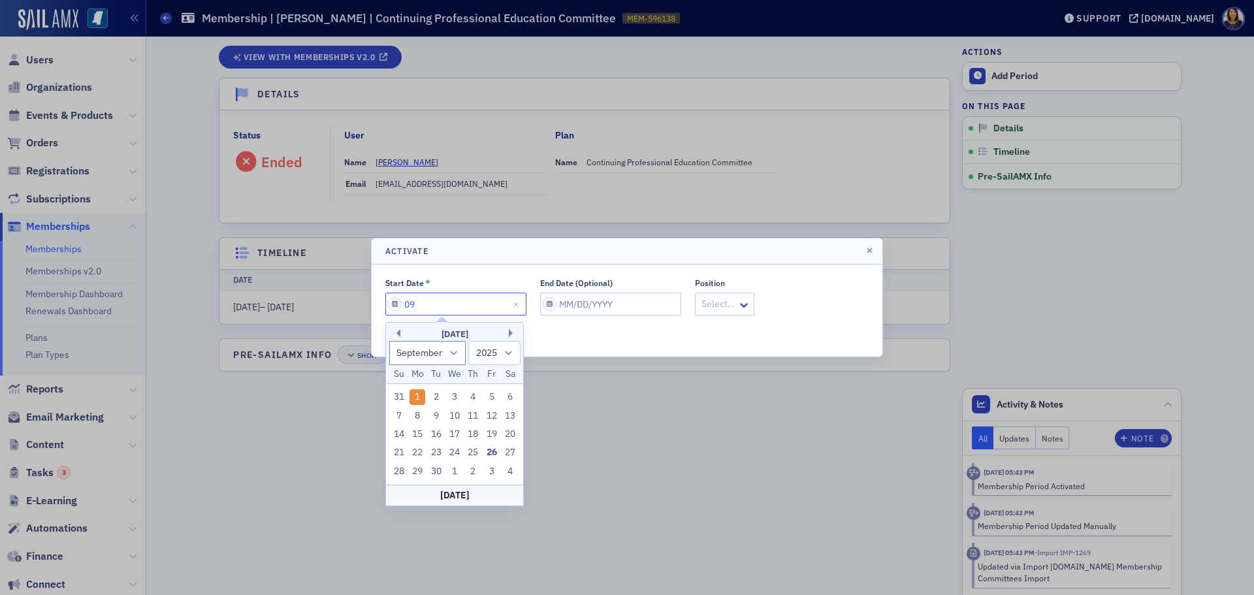
select select "0"
select select "2000"
type input "07"
select select "6"
select select "2025"
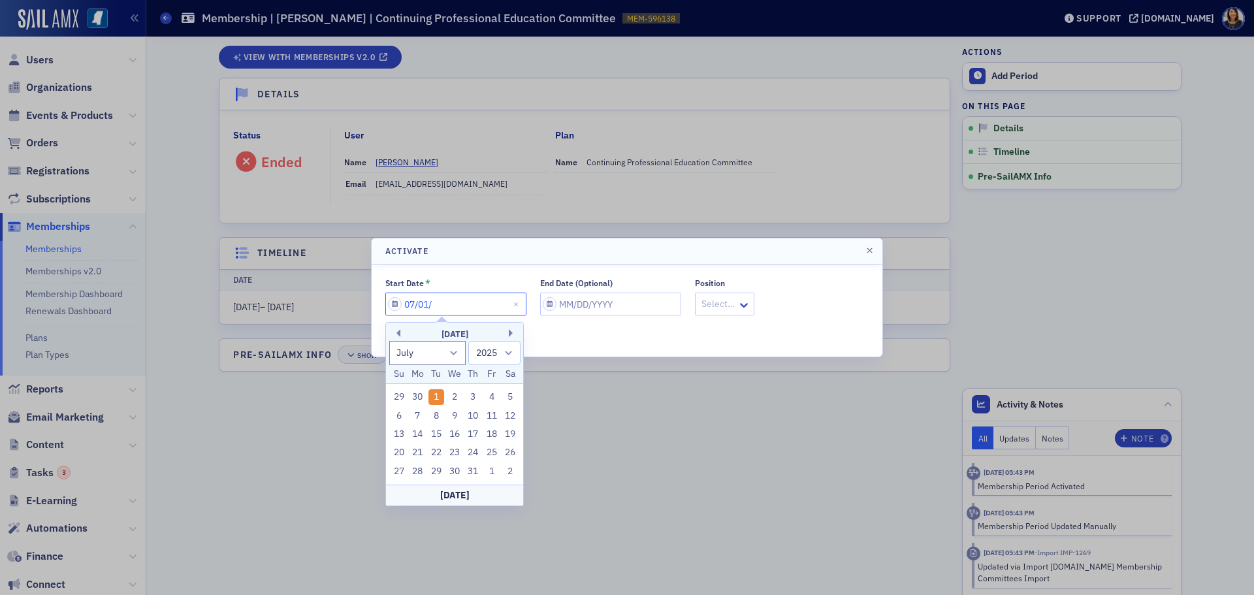
type input "07/01/2"
select select "2002"
type input "07/01/20"
select select "2020"
type input "07/01/2023"
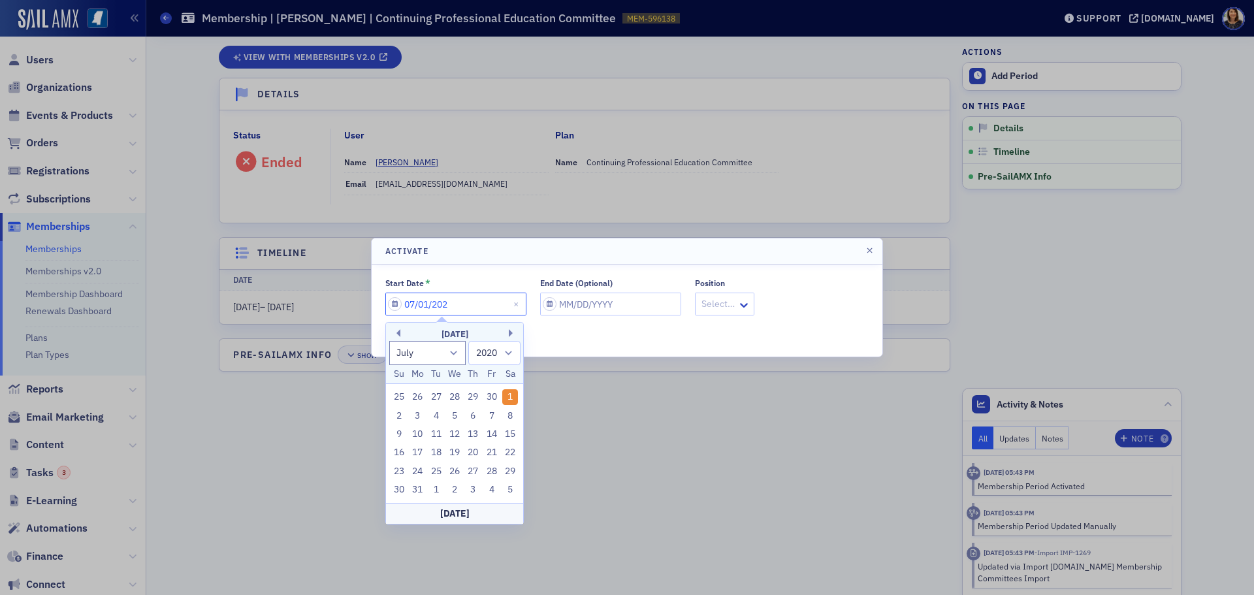
select select "2023"
type input "07/01/2024"
select select "2024"
type input "07/01/2024"
click at [599, 298] on input "End Date (Optional)" at bounding box center [610, 303] width 141 height 23
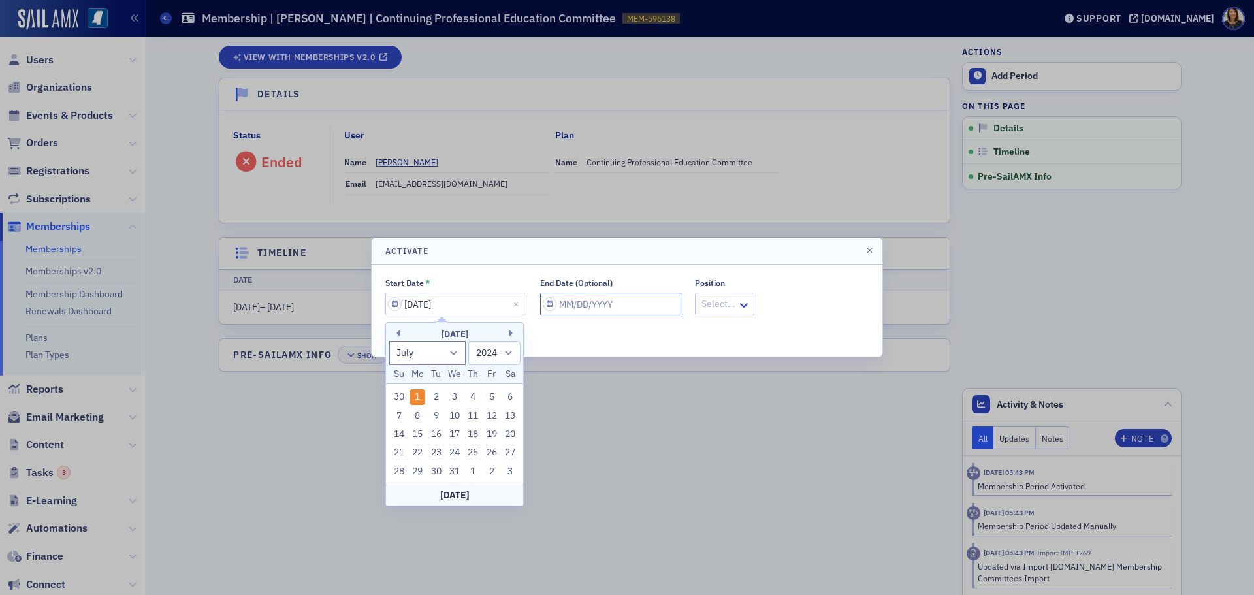
select select "8"
select select "2025"
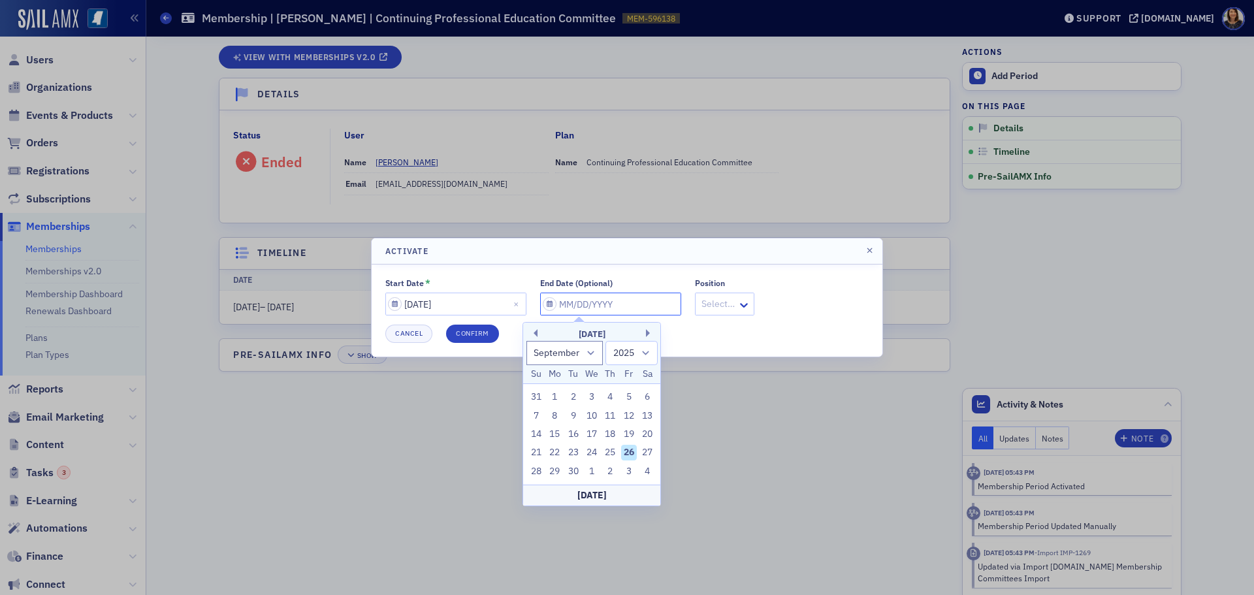
type input "0"
select select "0"
select select "2000"
type input "06"
select select "5"
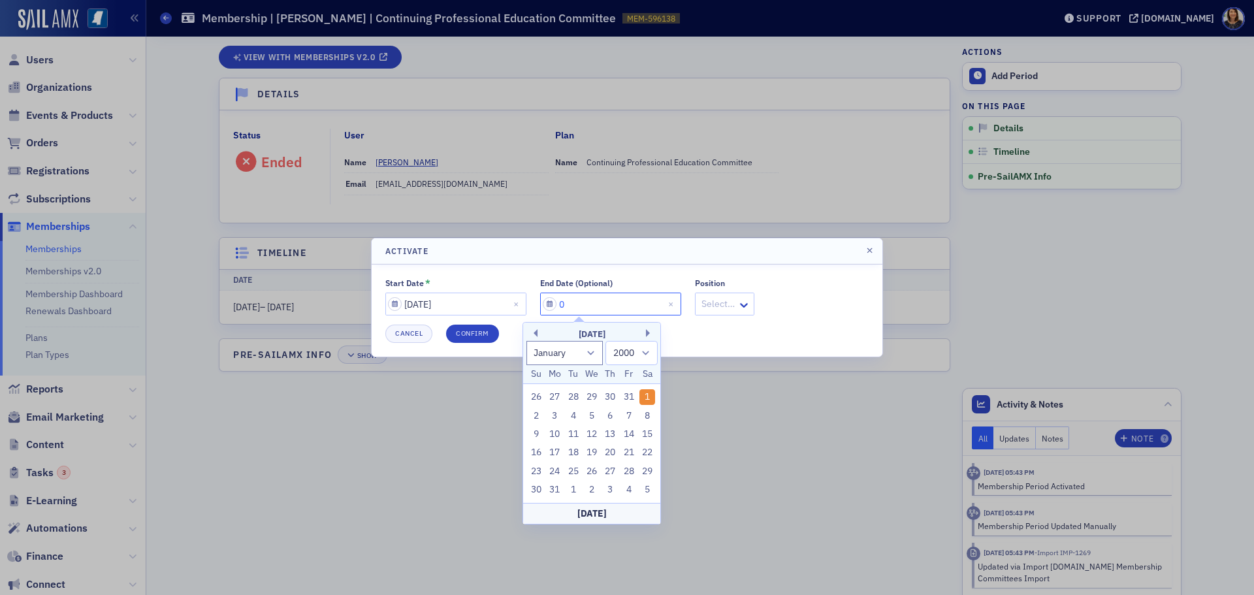
select select "2025"
type input "06/30/2"
select select "2002"
type input "06/30/20"
select select "2020"
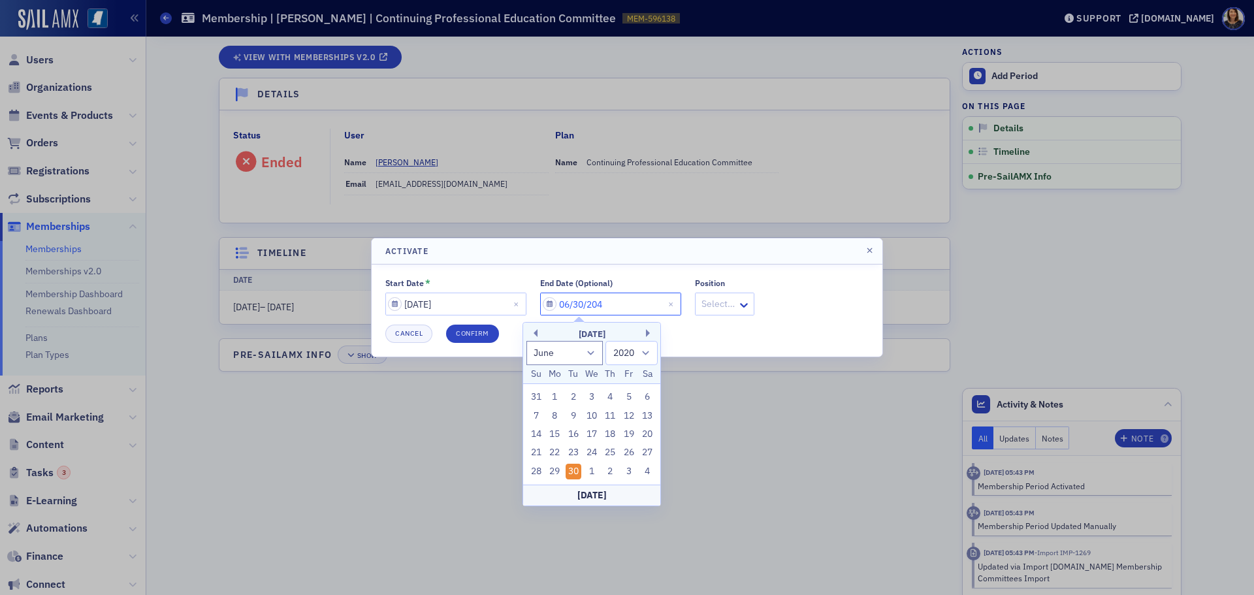
type input "06/30/2040"
select select "2040"
type input "06/30/20"
select select "2020"
type input "06/30/2030"
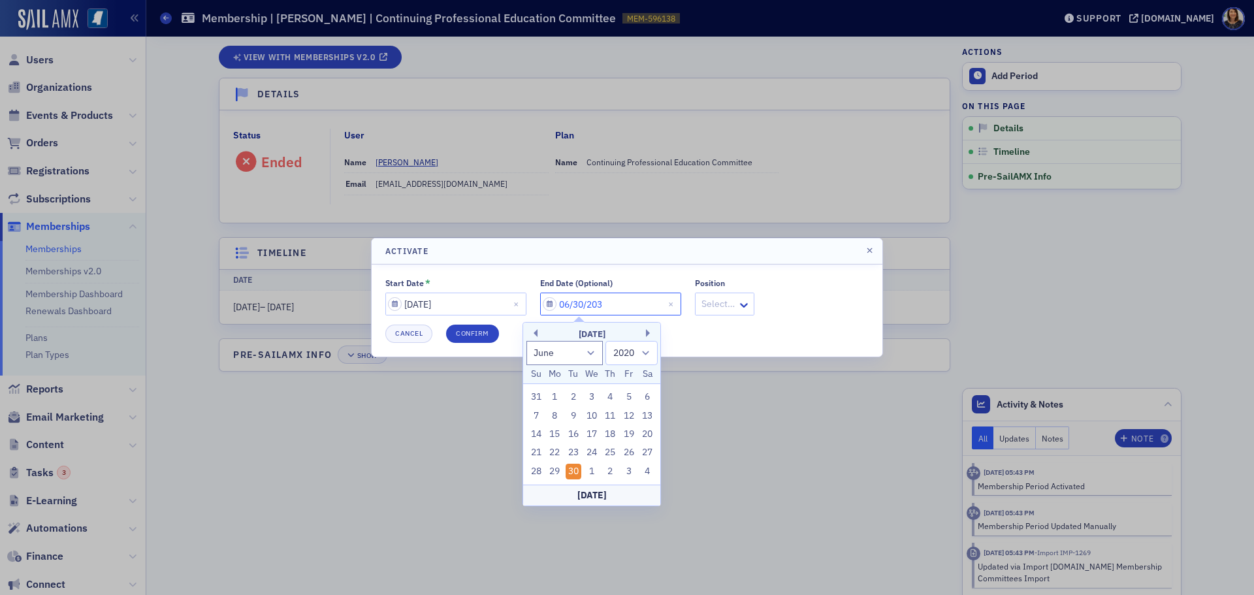
select select "2030"
type input "06/30/2030"
click at [456, 332] on button "Confirm" at bounding box center [472, 333] width 53 height 18
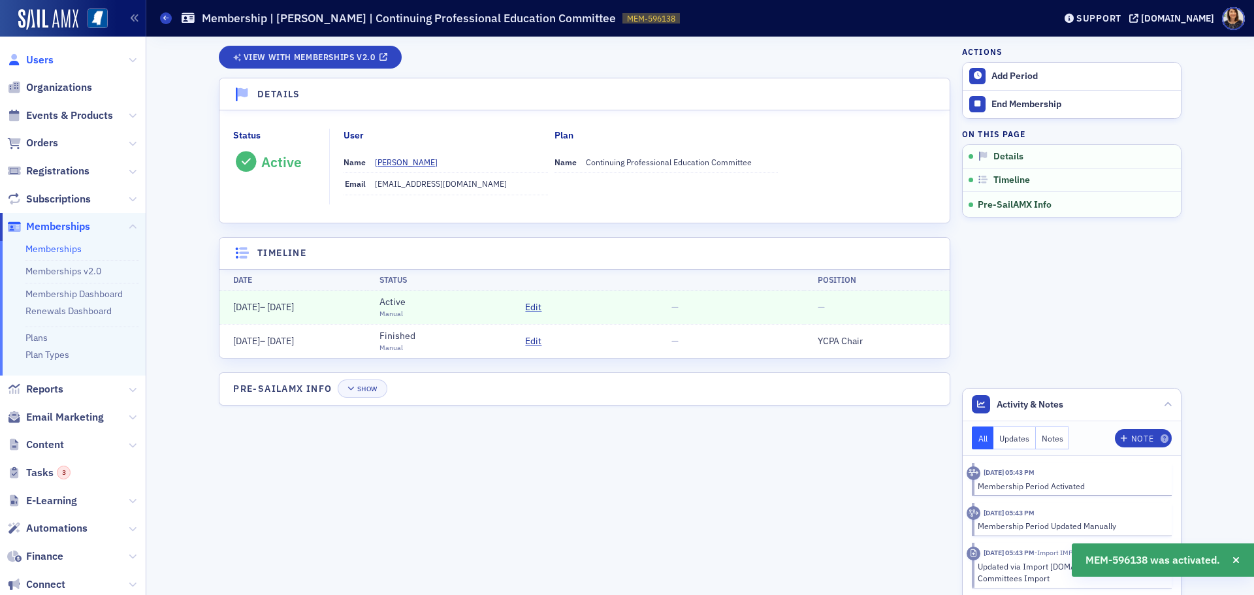
click at [42, 54] on span "Users" at bounding box center [39, 60] width 27 height 14
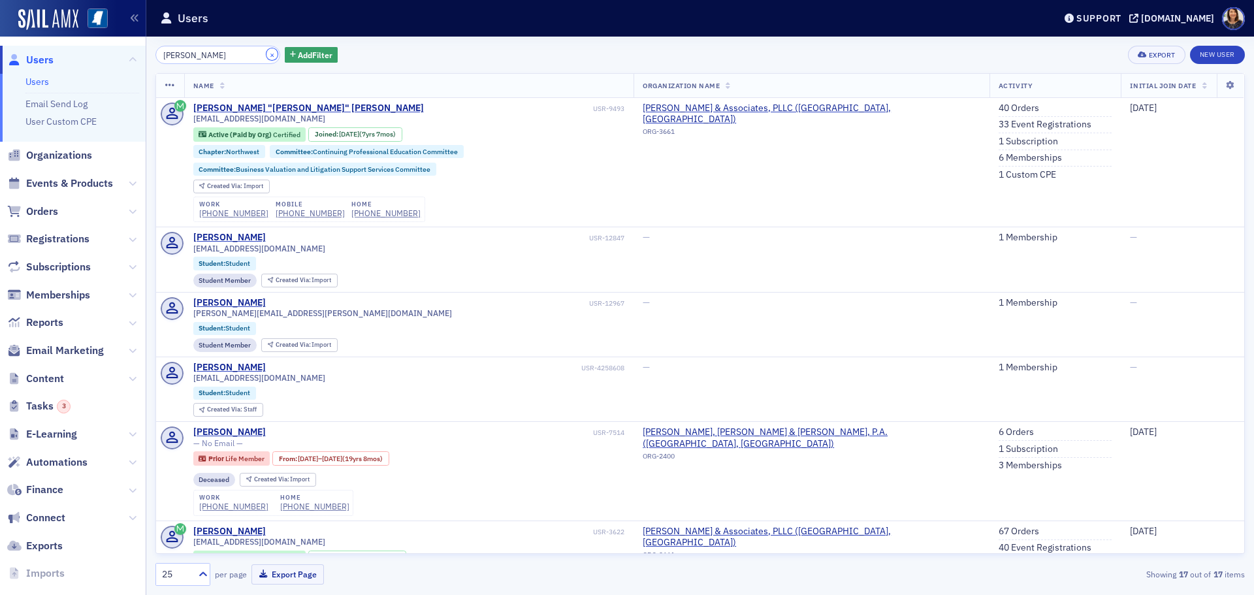
click at [266, 56] on button "×" at bounding box center [272, 54] width 12 height 12
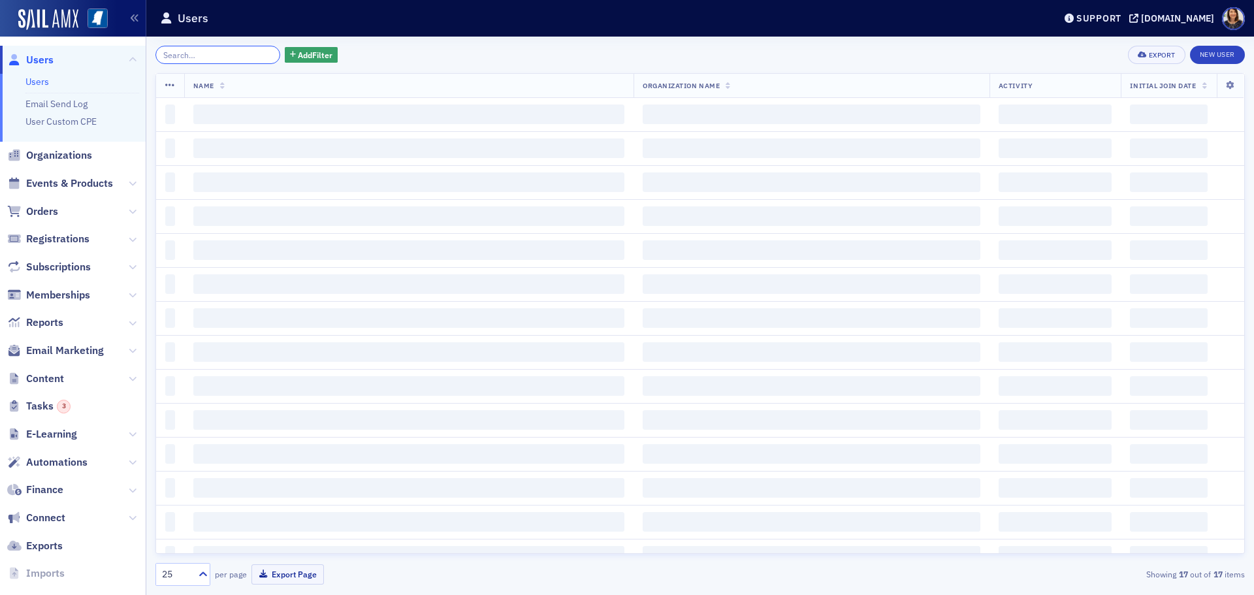
click at [242, 58] on input "search" at bounding box center [217, 55] width 125 height 18
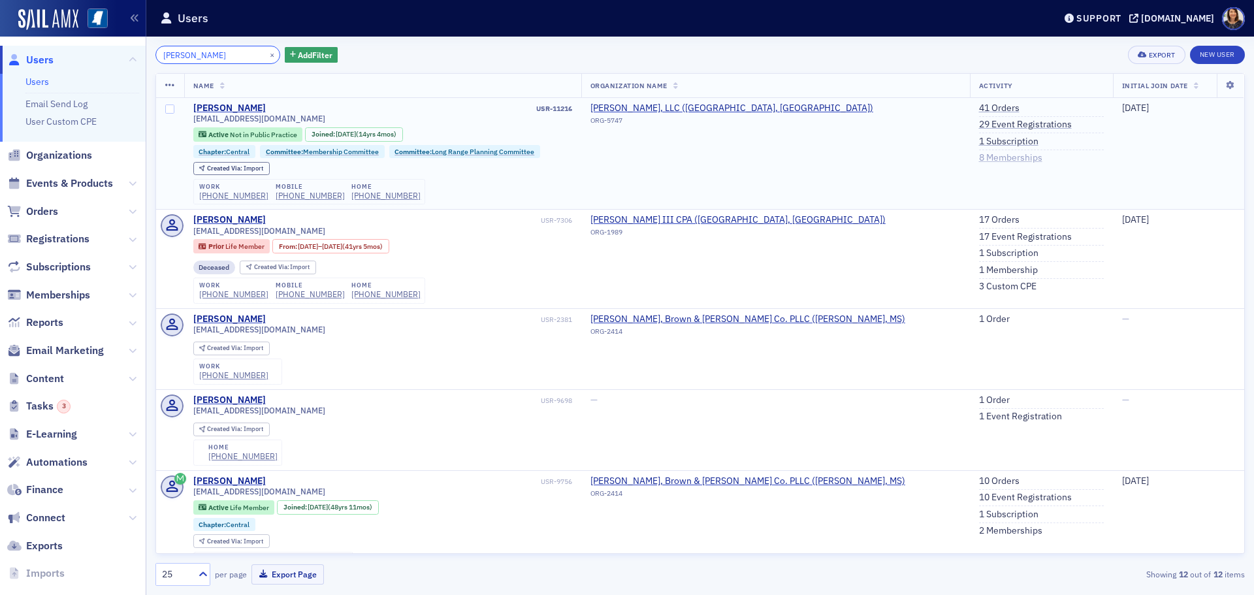
type input "yale murphy"
click at [979, 152] on link "8 Memberships" at bounding box center [1010, 158] width 63 height 12
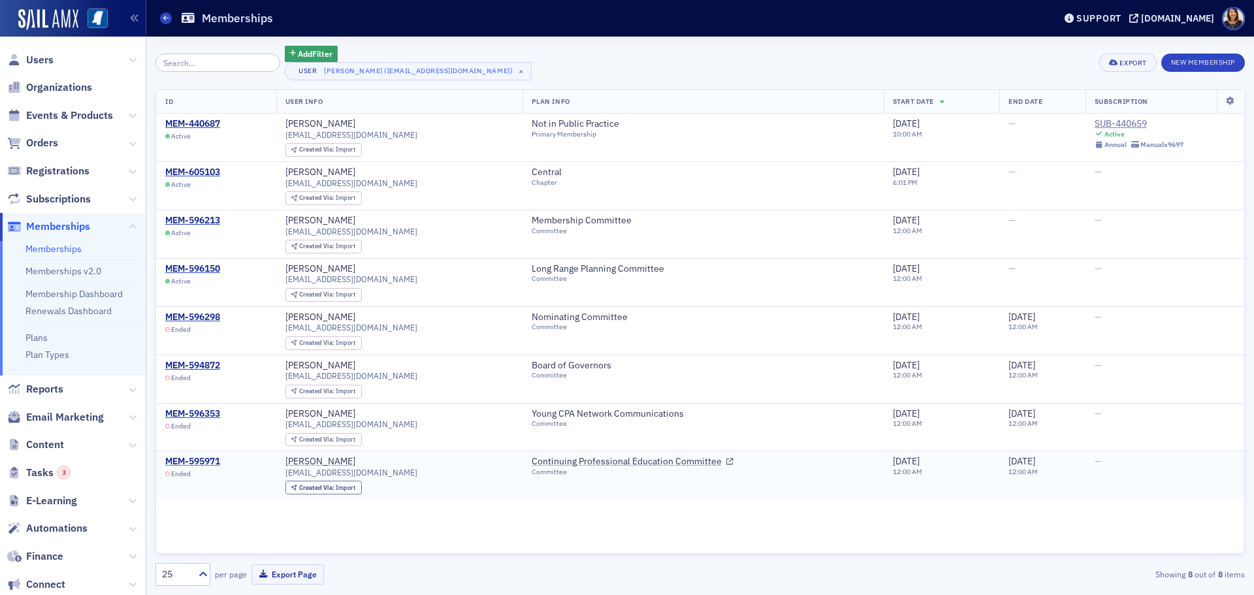
click at [206, 458] on div "MEM-595971" at bounding box center [192, 462] width 55 height 12
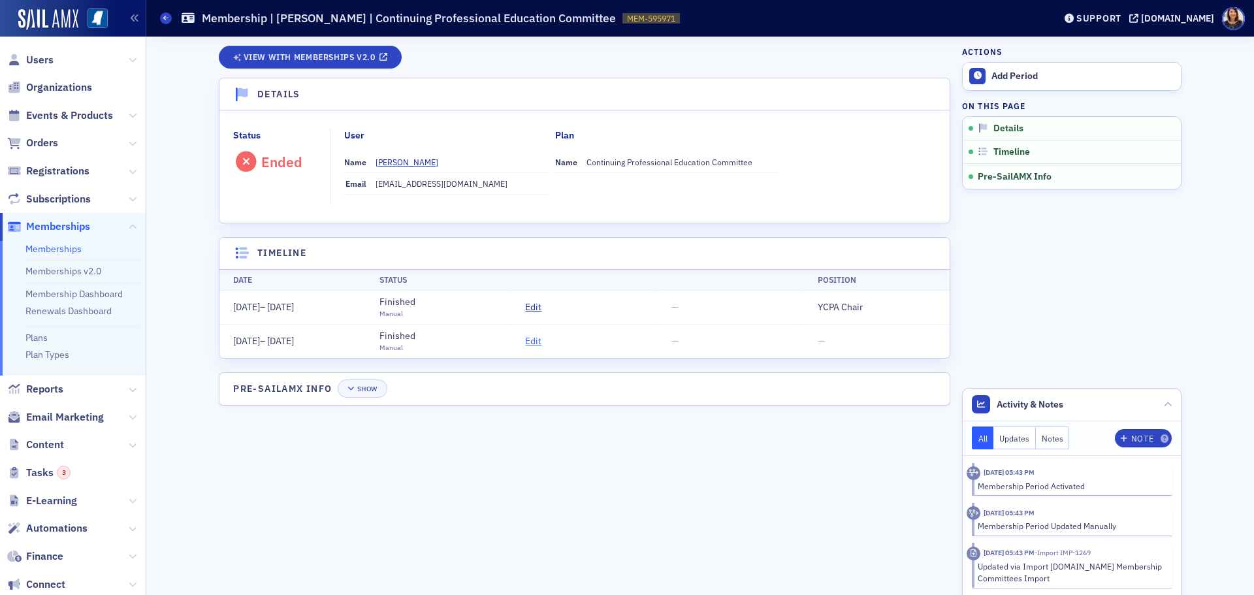
click at [530, 338] on span "Edit" at bounding box center [533, 341] width 16 height 14
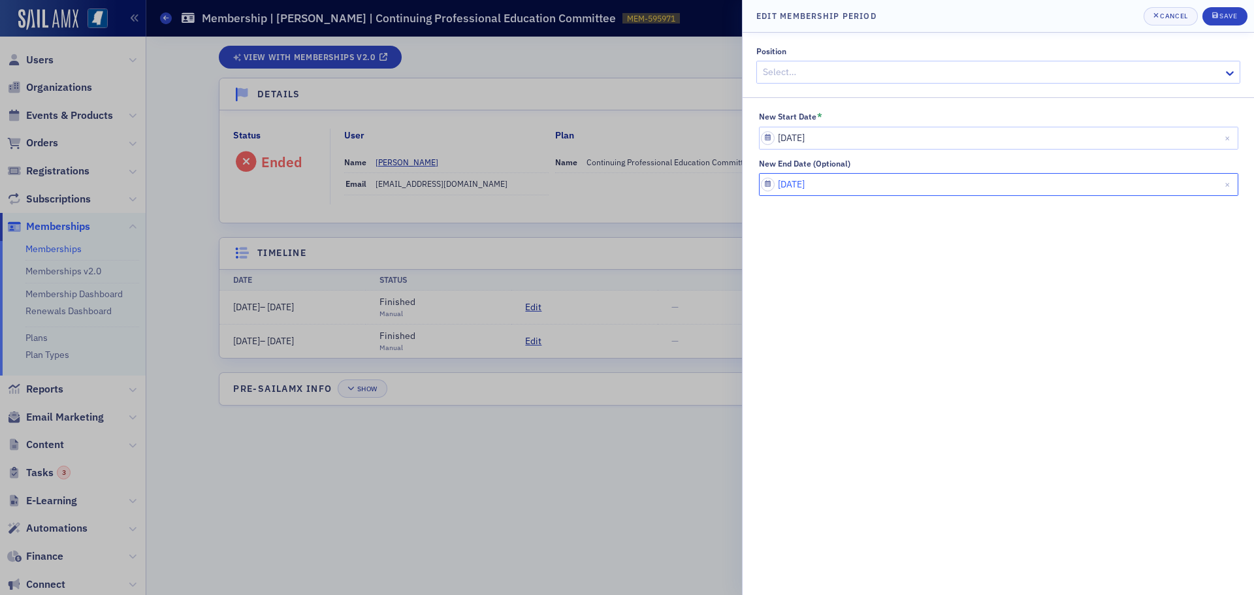
select select "5"
select select "2016"
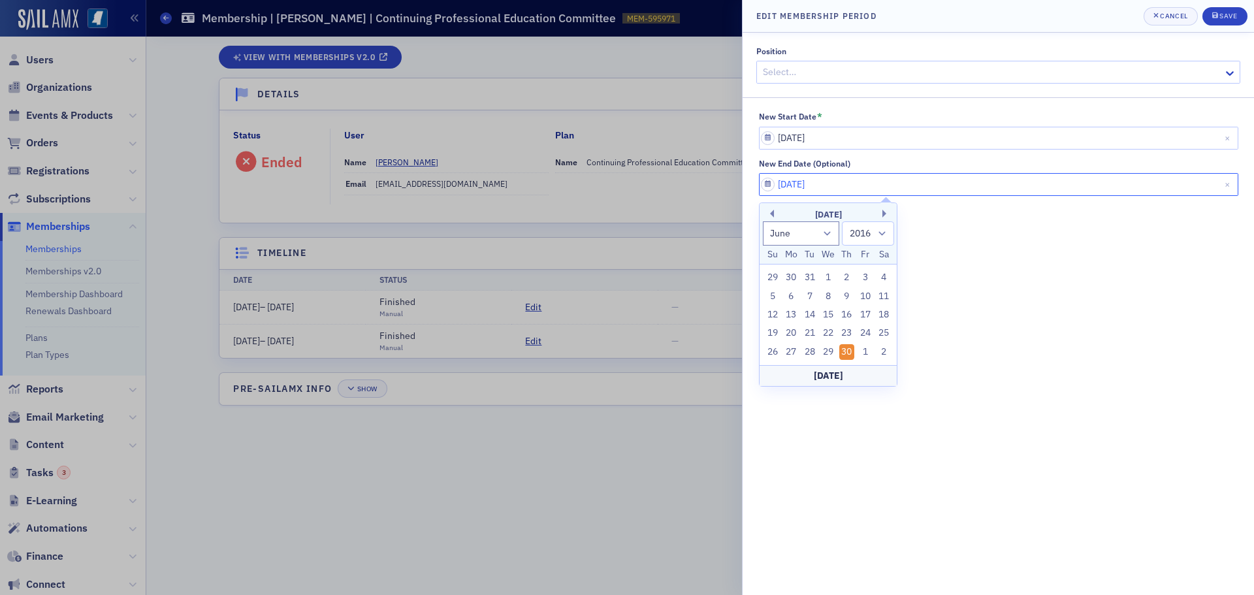
click at [846, 186] on input "06/30/2016" at bounding box center [998, 184] width 479 height 23
type input "06/30/20"
select select "2020"
type input "06/30/2030"
select select "2030"
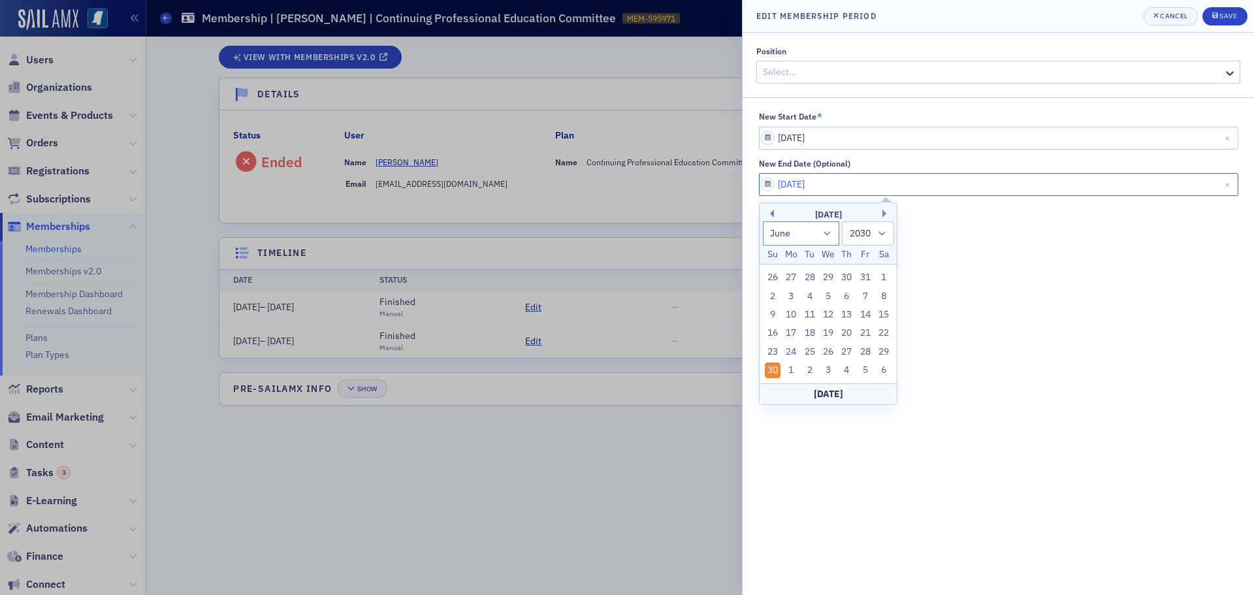
type input "06/30/2030"
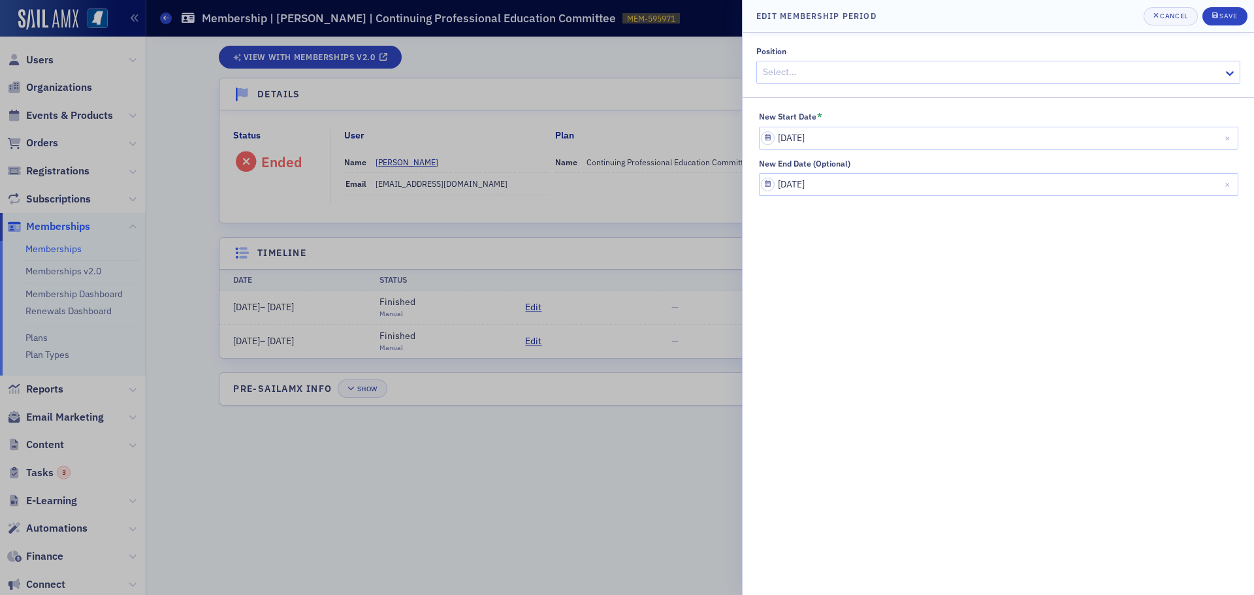
click at [640, 445] on div at bounding box center [627, 297] width 1254 height 595
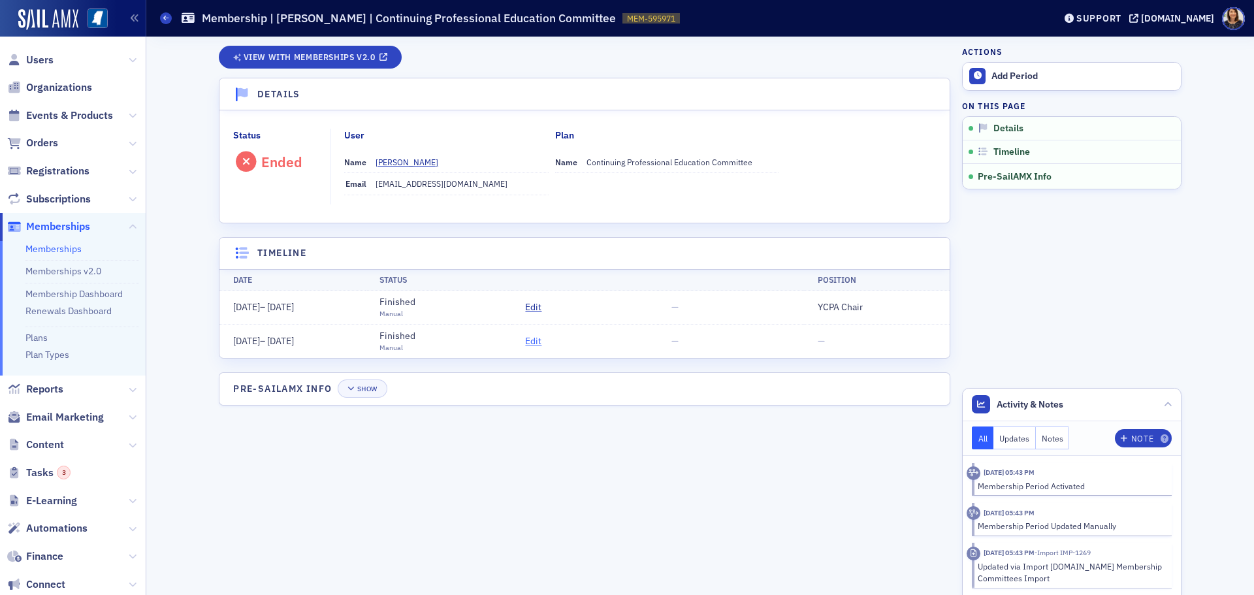
click at [533, 347] on span "Edit" at bounding box center [533, 341] width 16 height 14
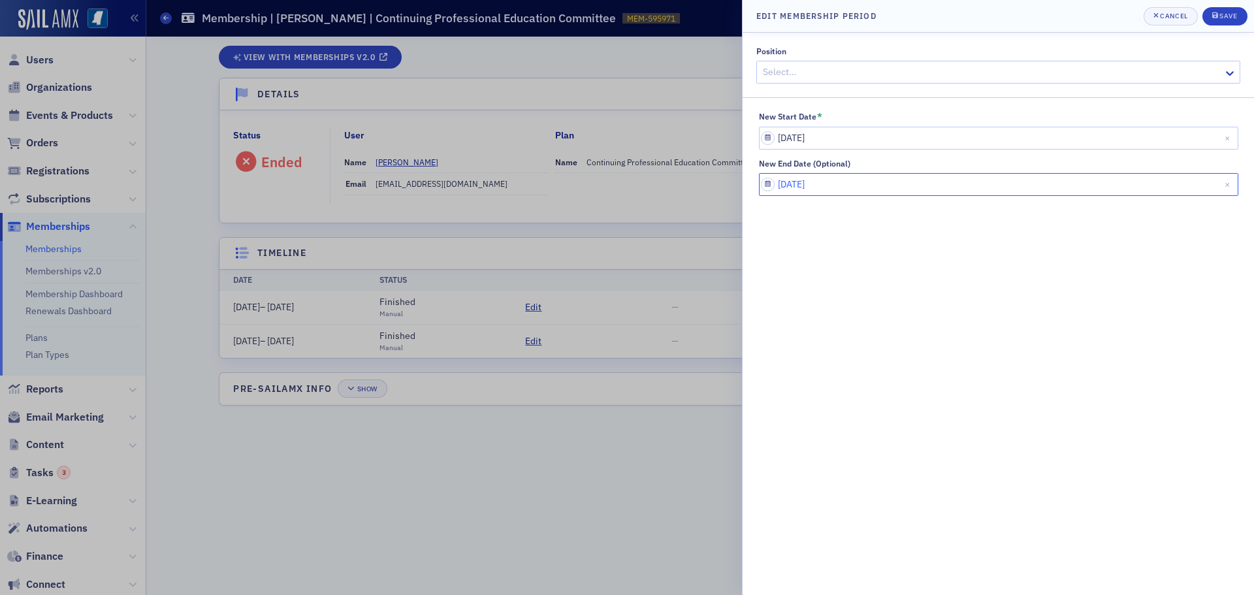
click at [832, 182] on input "[DATE]" at bounding box center [998, 184] width 479 height 23
select select "5"
select select "2016"
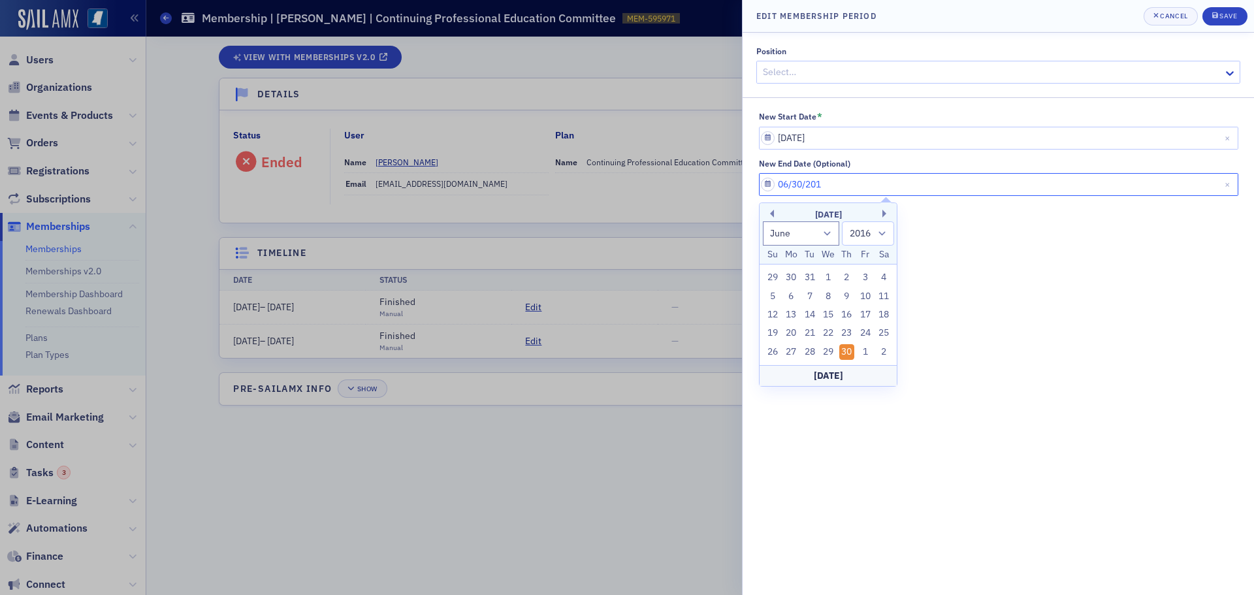
type input "[DATE]"
select select "2020"
type input "[DATE]"
select select "2030"
type input "[DATE]"
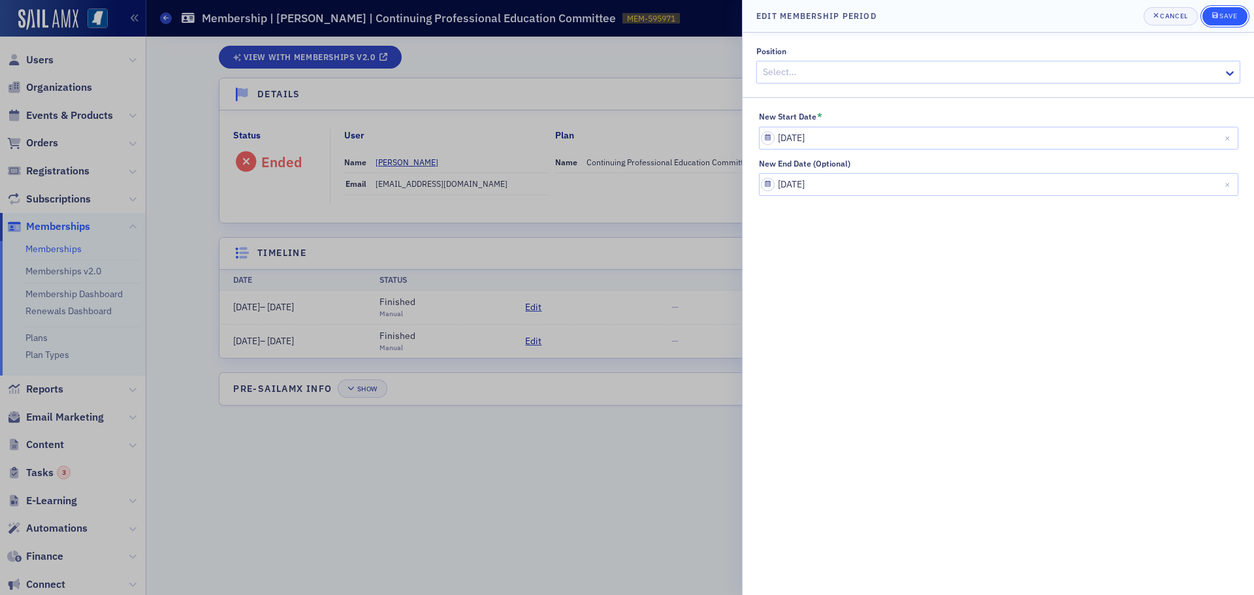
click at [1228, 17] on div "Save" at bounding box center [1228, 15] width 18 height 7
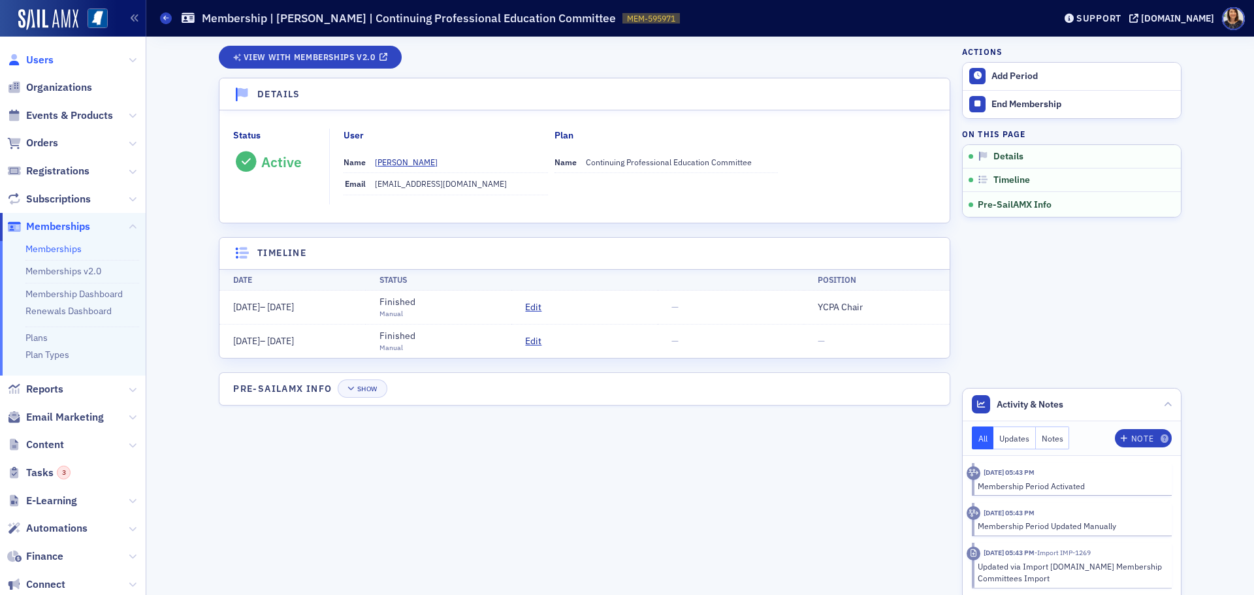
click at [38, 66] on span "Users" at bounding box center [39, 60] width 27 height 14
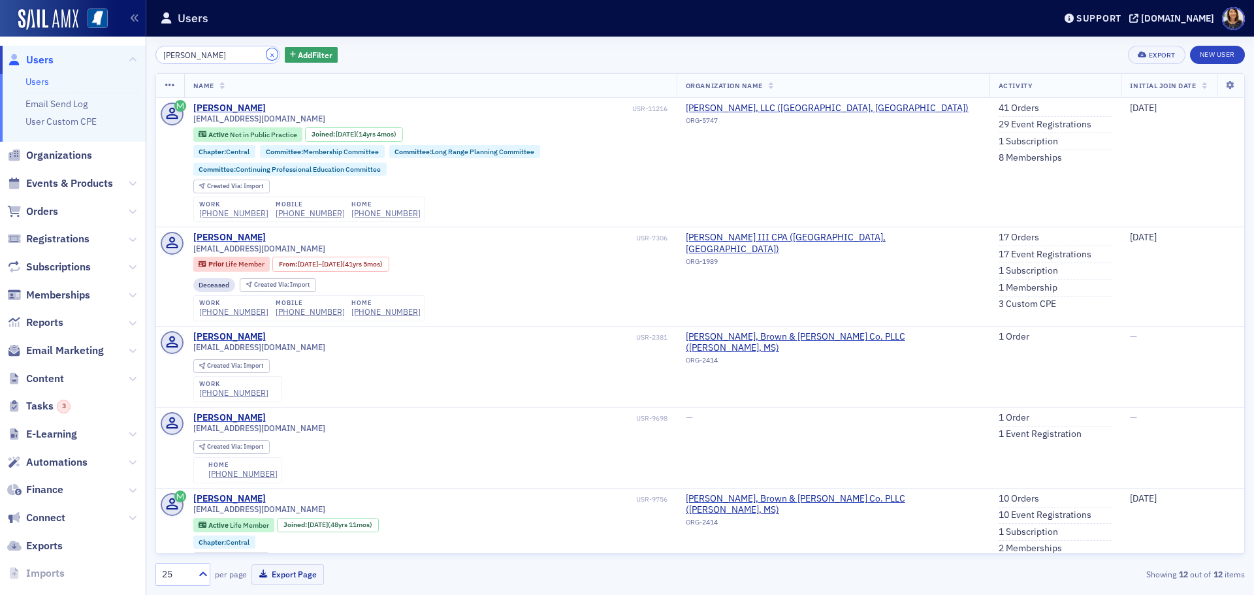
click at [266, 55] on button "×" at bounding box center [272, 54] width 12 height 12
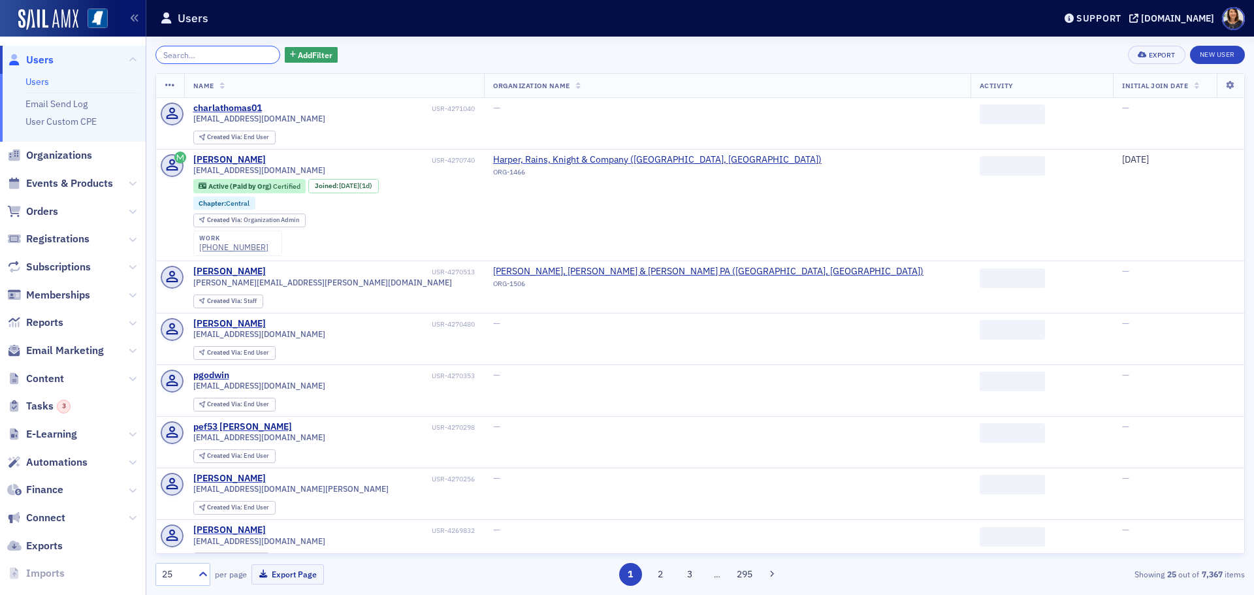
click at [225, 57] on input "search" at bounding box center [217, 55] width 125 height 18
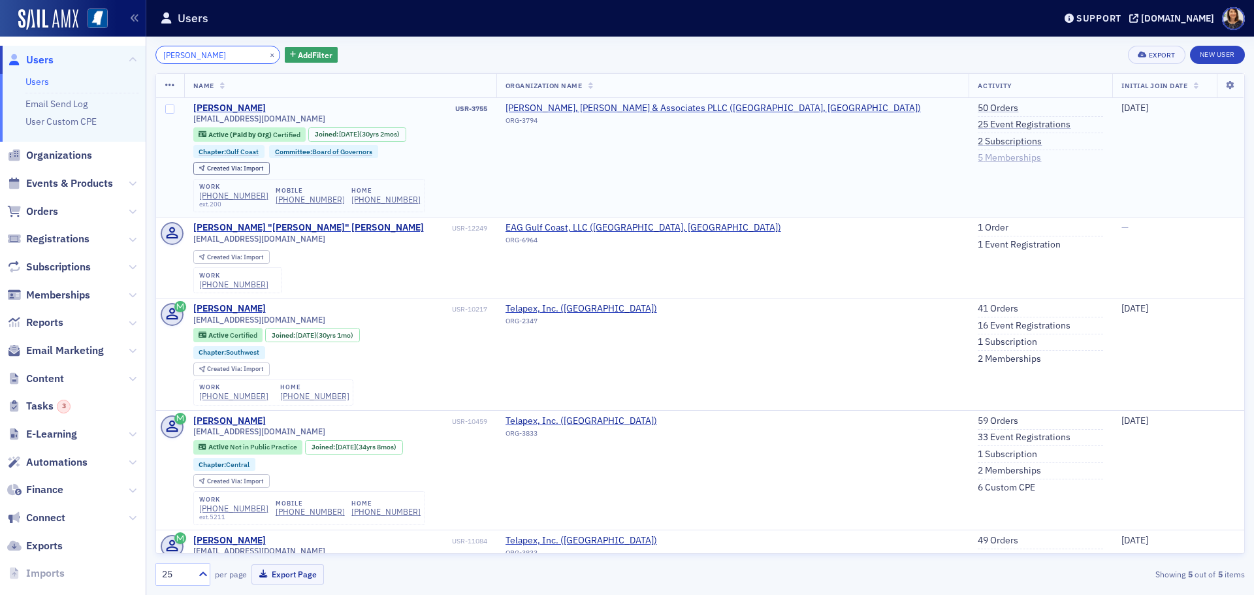
type input "tela hemen"
click at [977, 161] on link "5 Memberships" at bounding box center [1008, 158] width 63 height 12
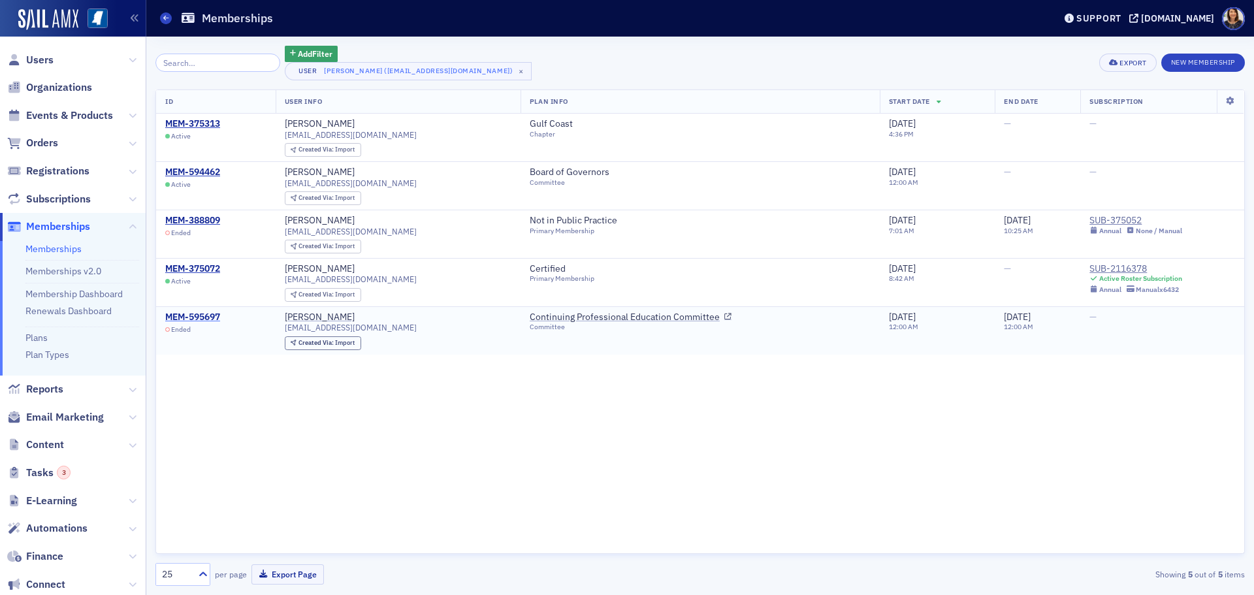
click at [204, 315] on div "MEM-595697" at bounding box center [192, 317] width 55 height 12
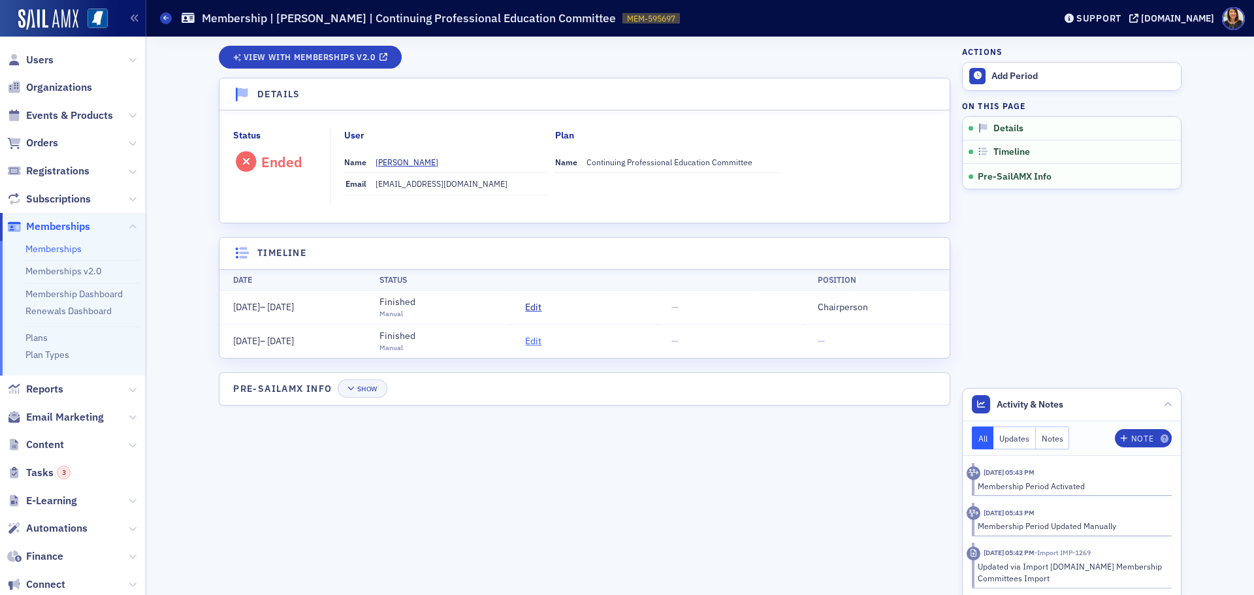
click at [537, 338] on span "Edit" at bounding box center [533, 341] width 16 height 14
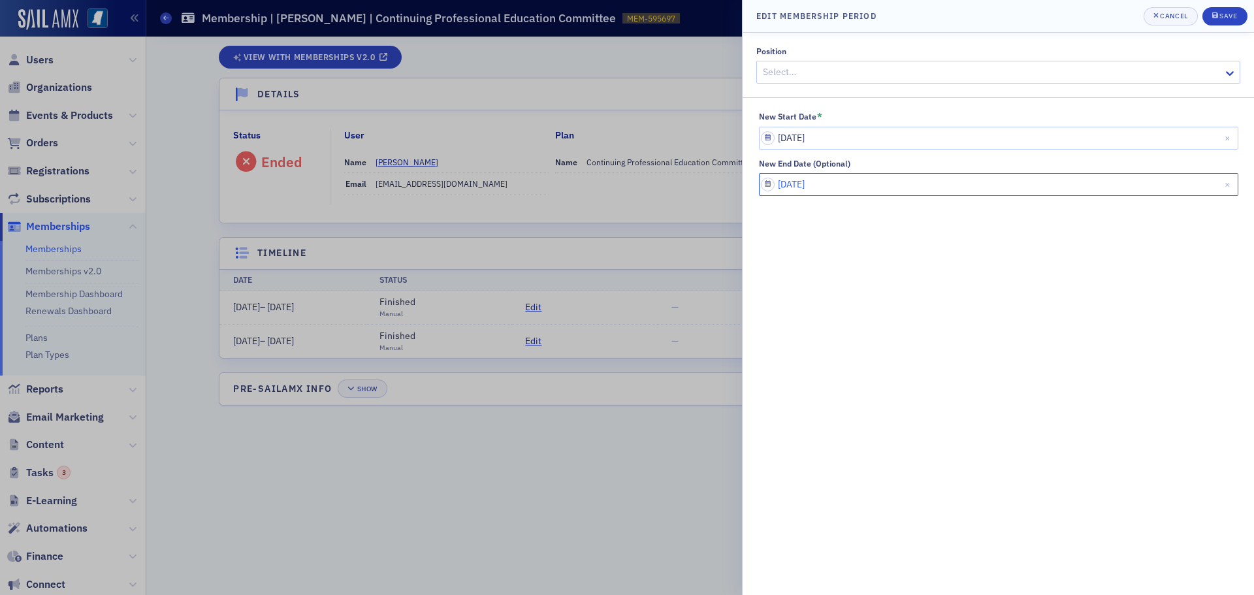
click at [877, 180] on input "06/30/2016" at bounding box center [998, 184] width 479 height 23
select select "5"
select select "2016"
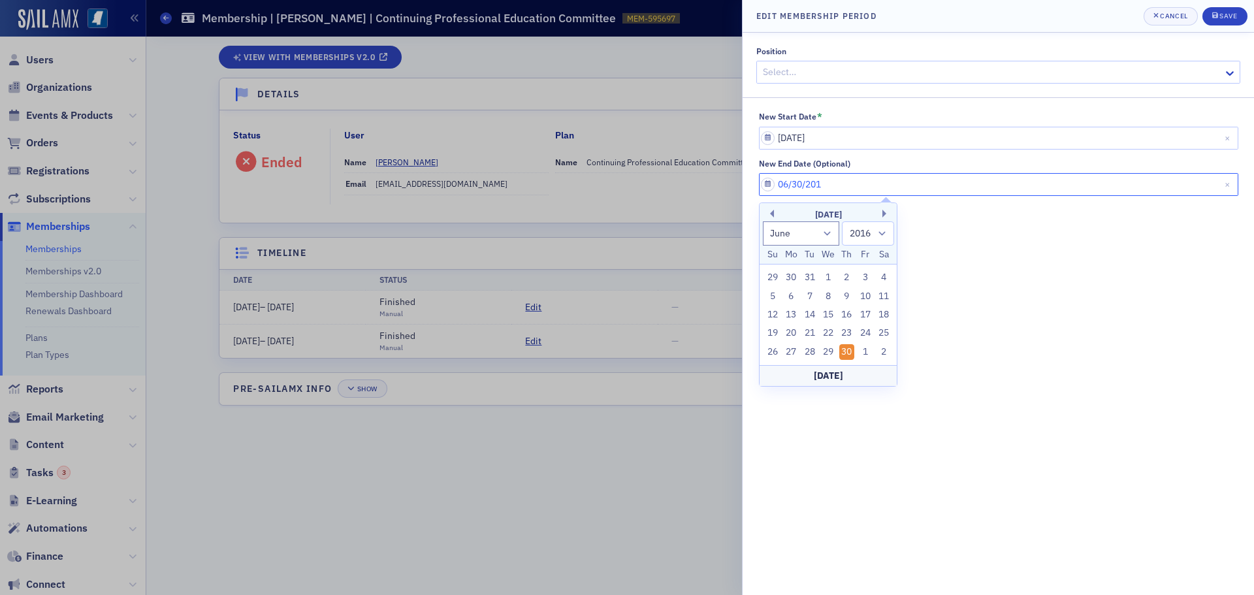
type input "06/30/20"
select select "2020"
type input "06/30/2030"
select select "2030"
type input "06/30/2030"
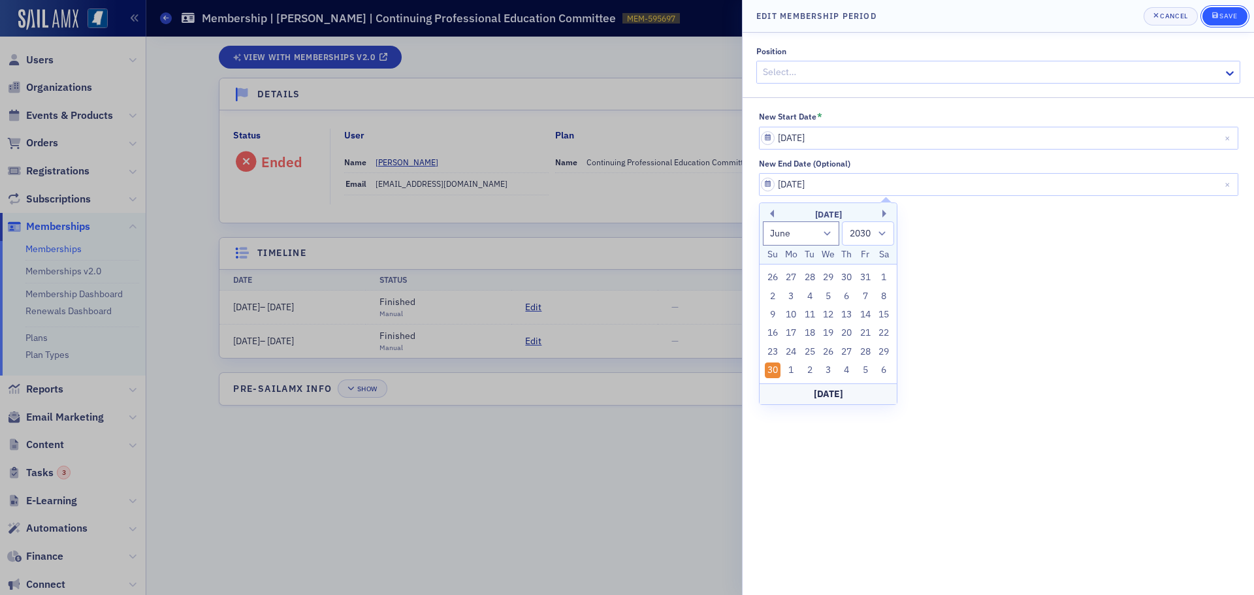
click at [1233, 10] on button "Save" at bounding box center [1224, 16] width 45 height 18
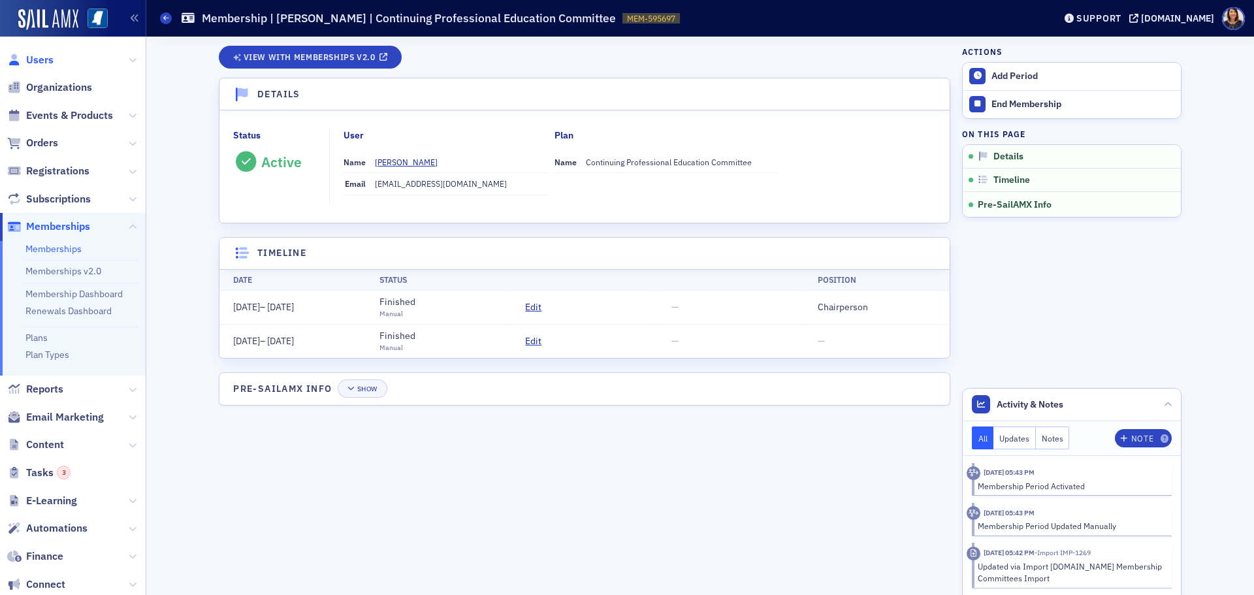
click at [35, 60] on span "Users" at bounding box center [39, 60] width 27 height 14
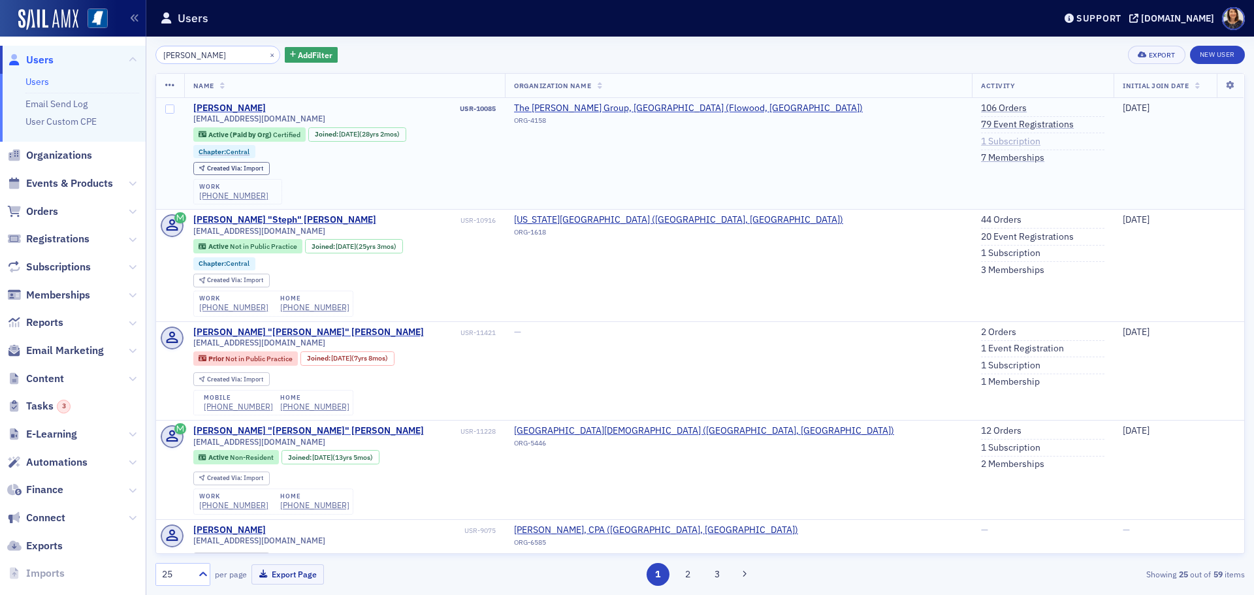
type input "beth burge"
click at [981, 155] on link "7 Memberships" at bounding box center [1012, 158] width 63 height 12
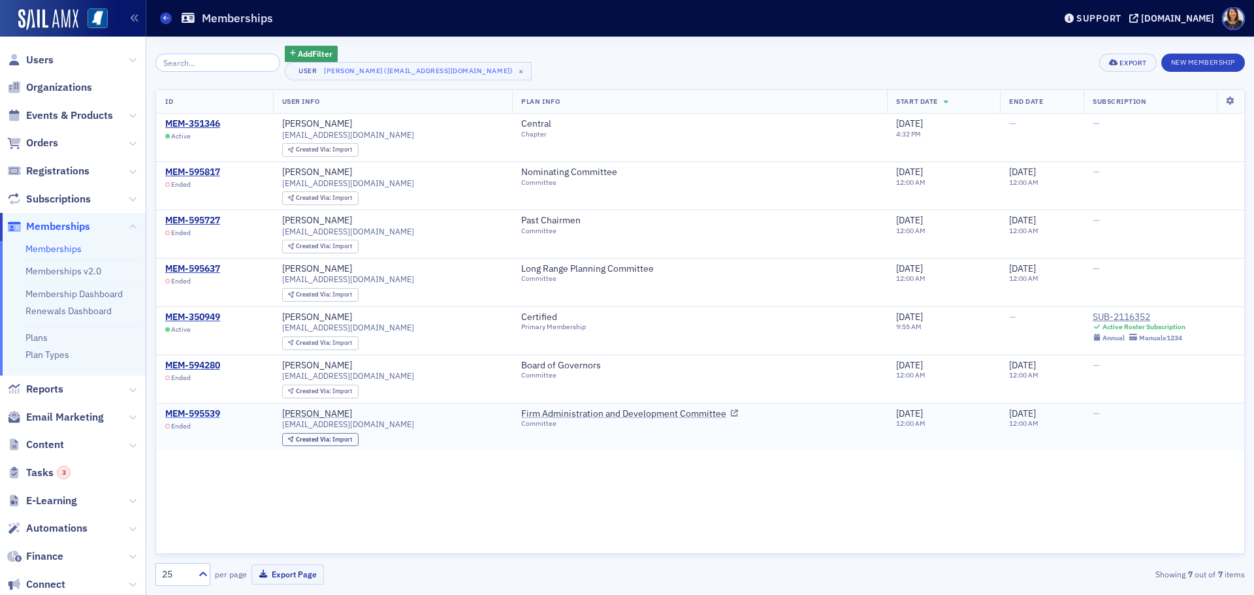
click at [199, 415] on div "MEM-595539" at bounding box center [192, 414] width 55 height 12
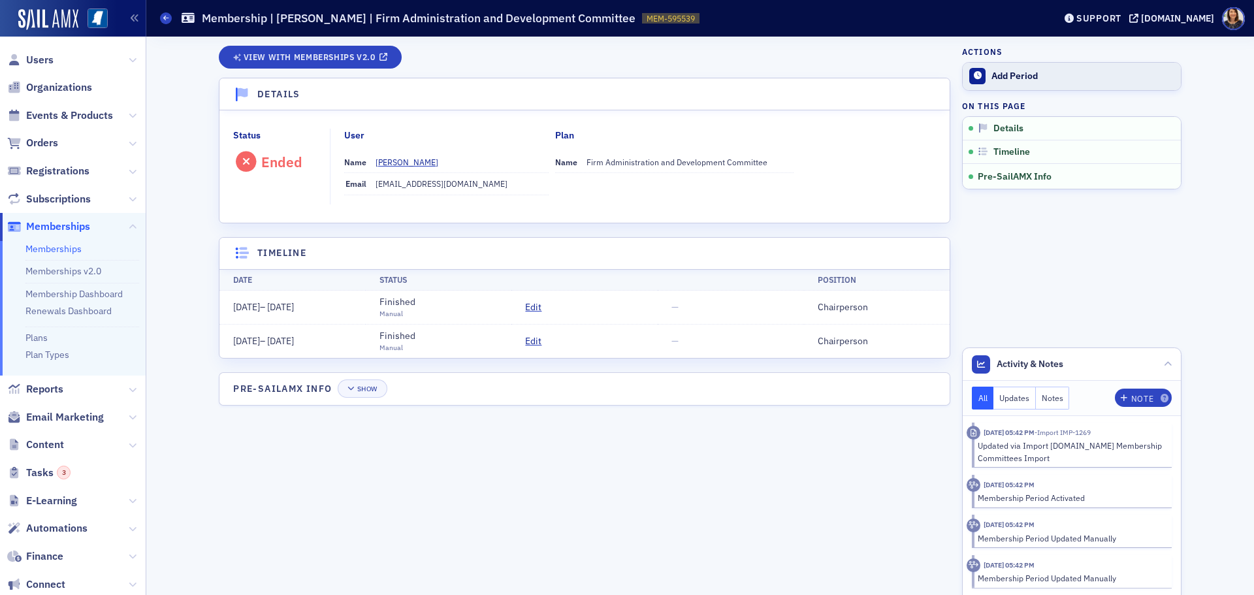
click at [1007, 78] on div "Add Period" at bounding box center [1082, 77] width 183 height 12
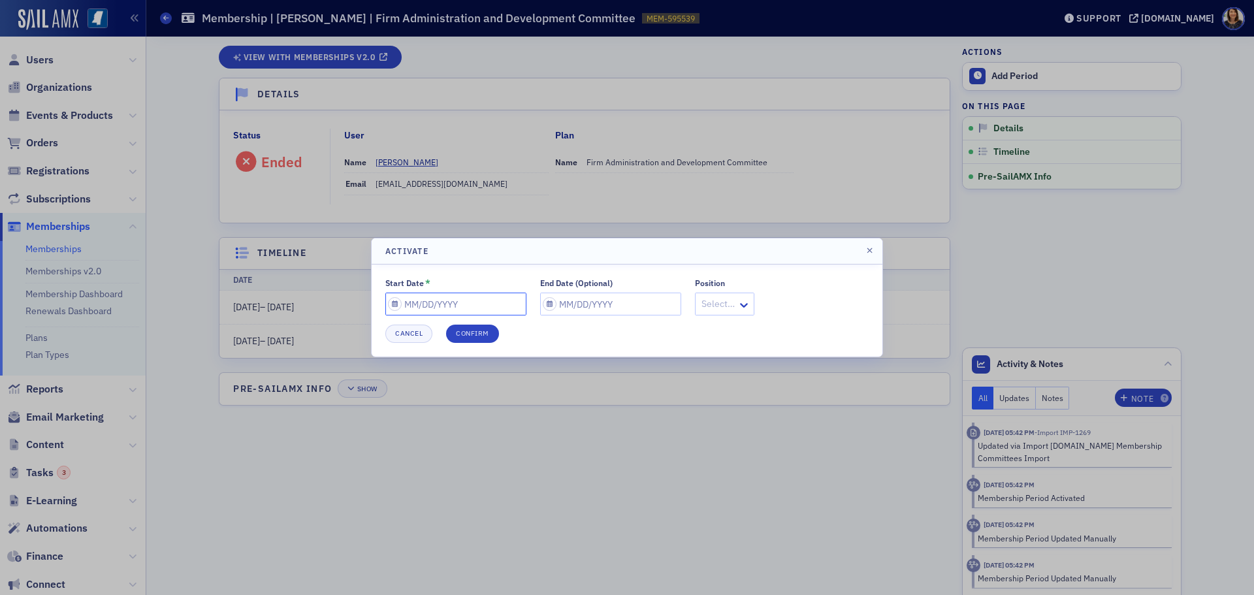
select select "8"
select select "2025"
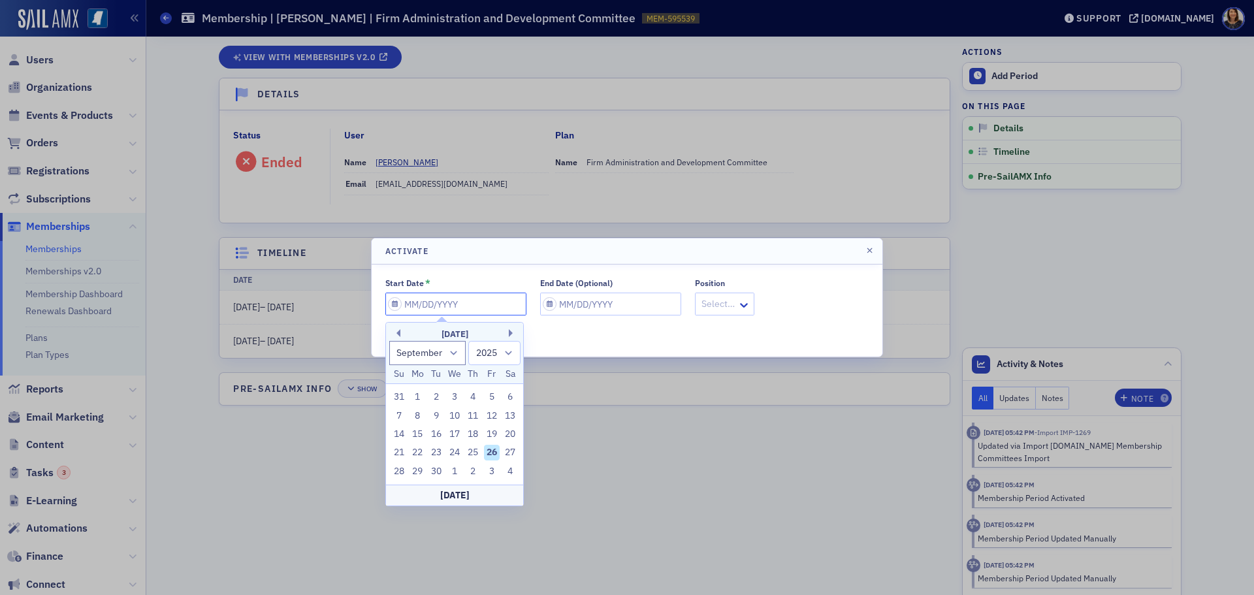
click at [441, 313] on input "Start Date *" at bounding box center [455, 303] width 141 height 23
type input "0"
select select "0"
select select "2000"
type input "07"
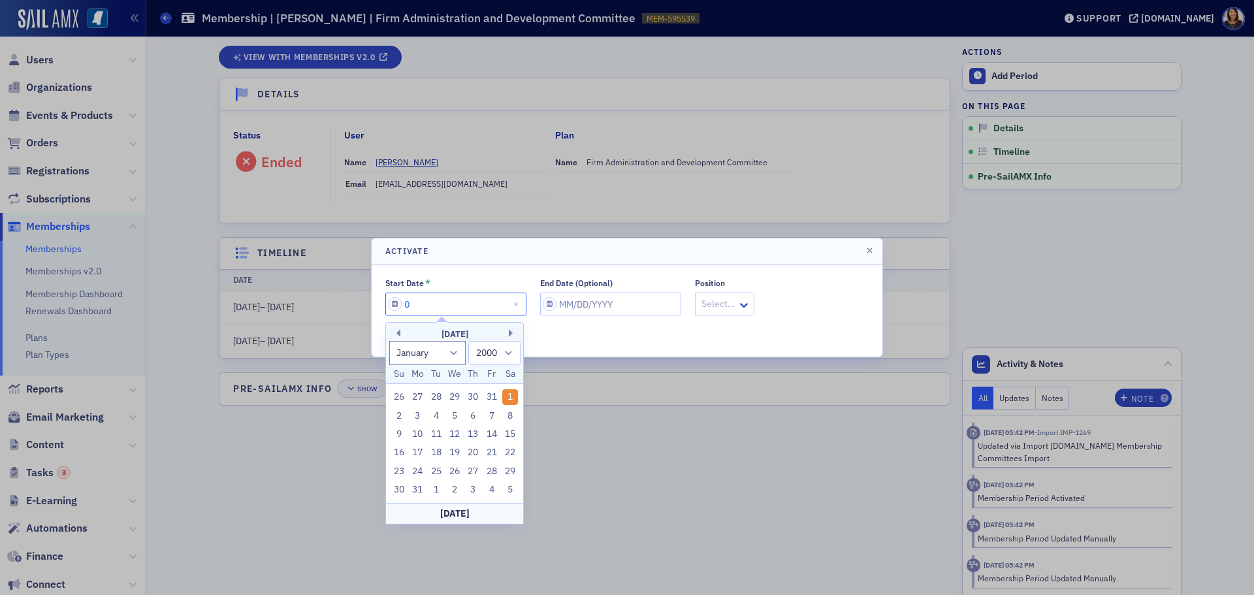
select select "6"
select select "2025"
type input "07/01/1"
select select "2001"
type input "07/01/19"
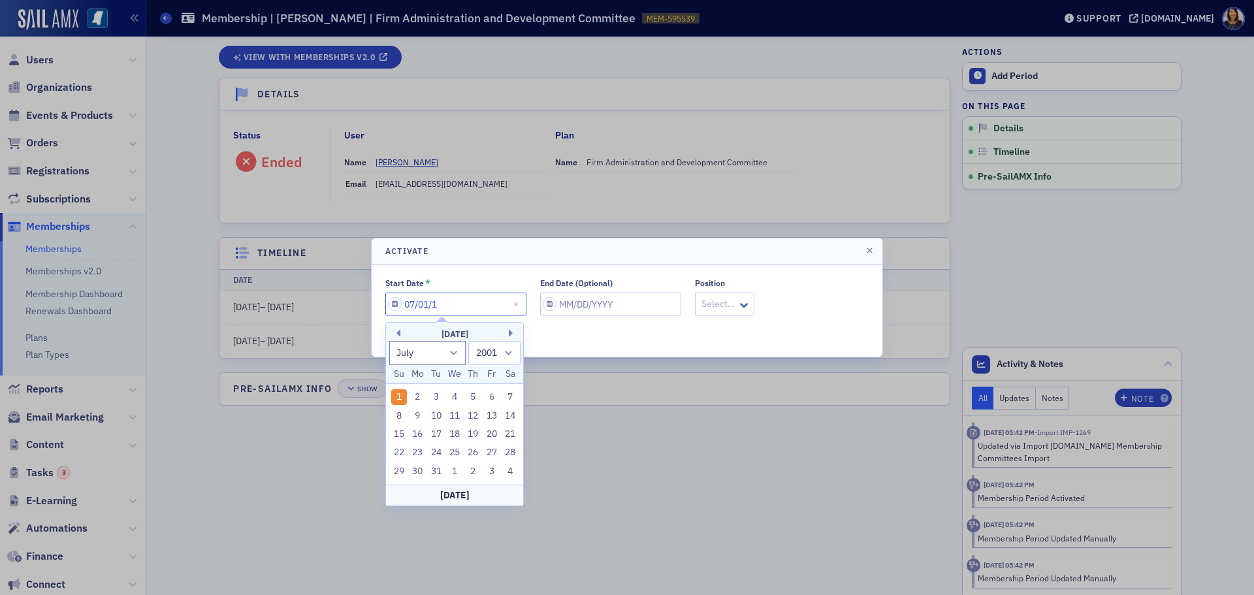
select select "2019"
type input "07/01/1997"
select select "1997"
type input "07/01/1997"
select select "8"
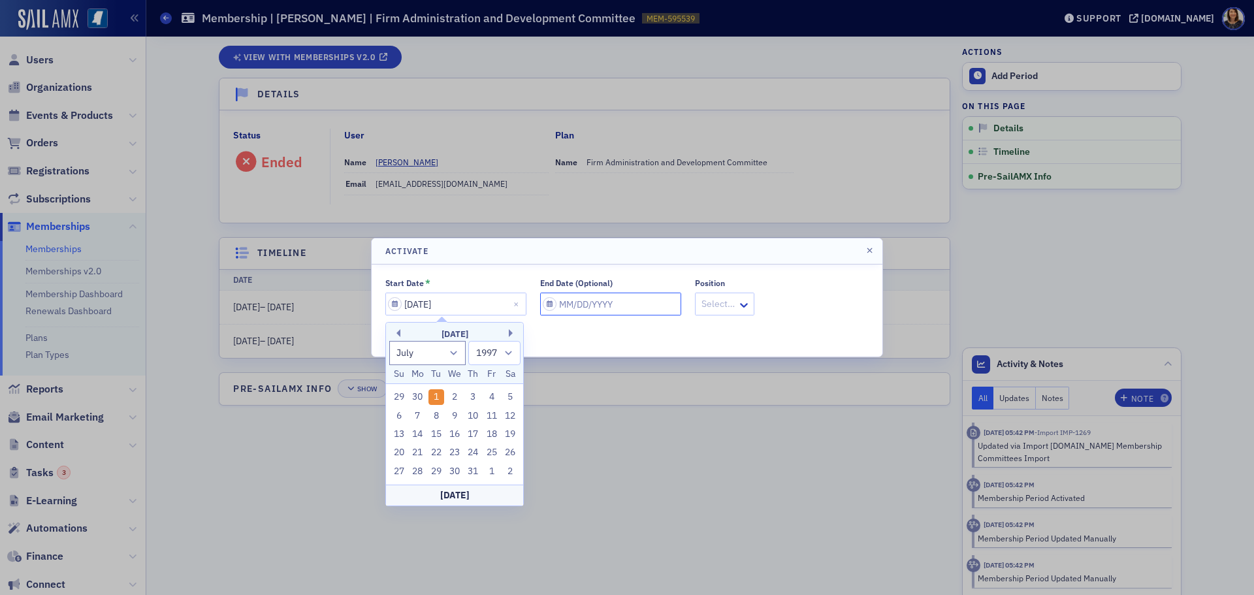
select select "2025"
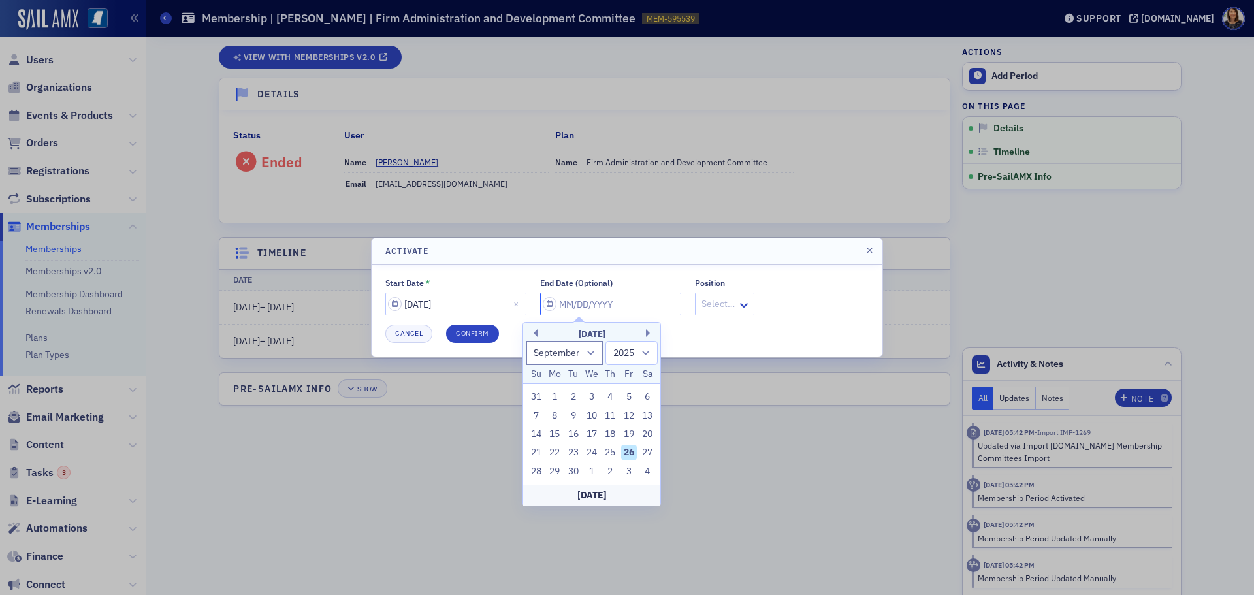
click at [635, 309] on input "End Date (Optional)" at bounding box center [610, 303] width 141 height 23
type input "0"
select select "0"
select select "2000"
type input "07"
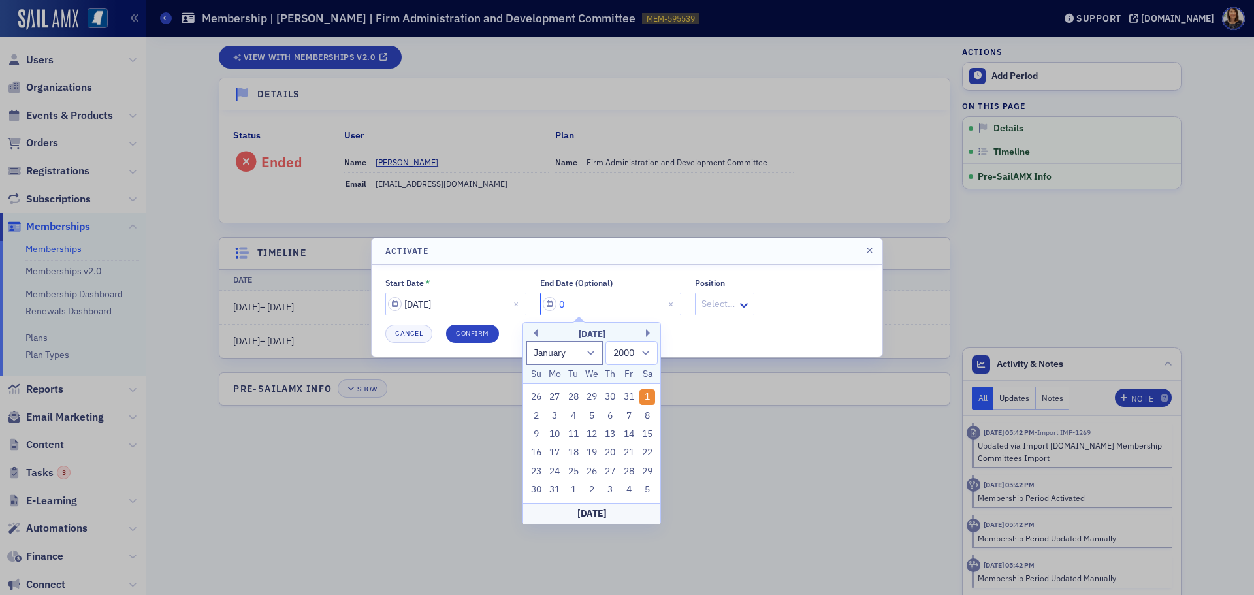
select select "6"
select select "2025"
type input "07/01/2"
select select "2002"
type input "07/01/20"
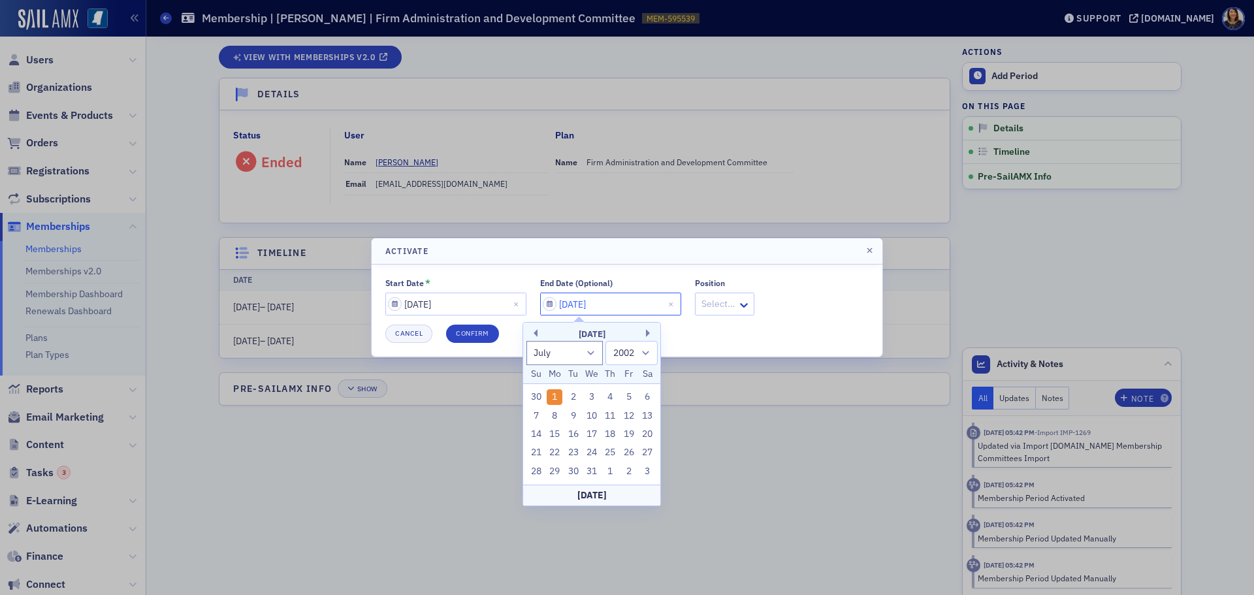
select select "2020"
type input "07/01/2030"
select select "2030"
type input "07/01/2030"
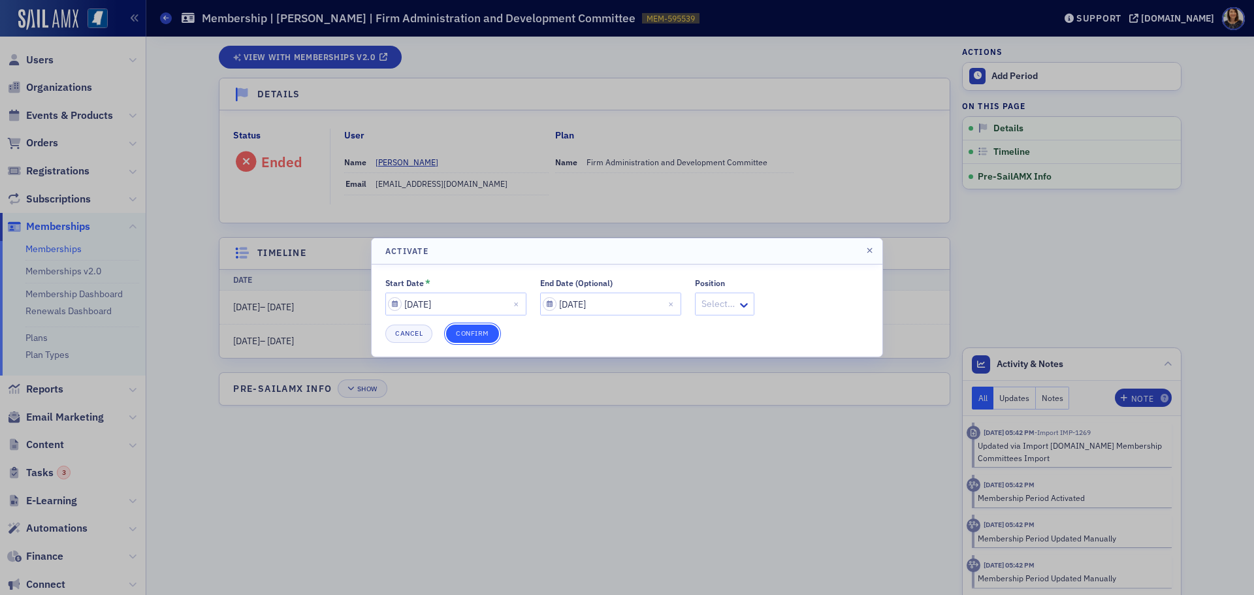
click at [478, 327] on button "Confirm" at bounding box center [472, 333] width 53 height 18
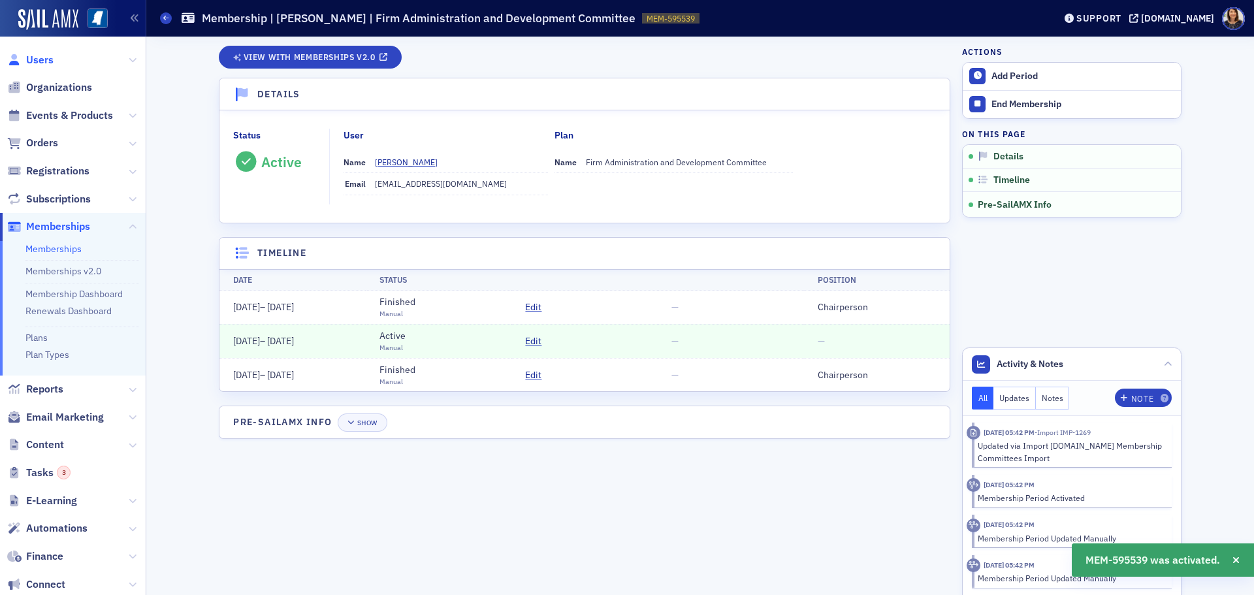
click at [46, 61] on span "Users" at bounding box center [39, 60] width 27 height 14
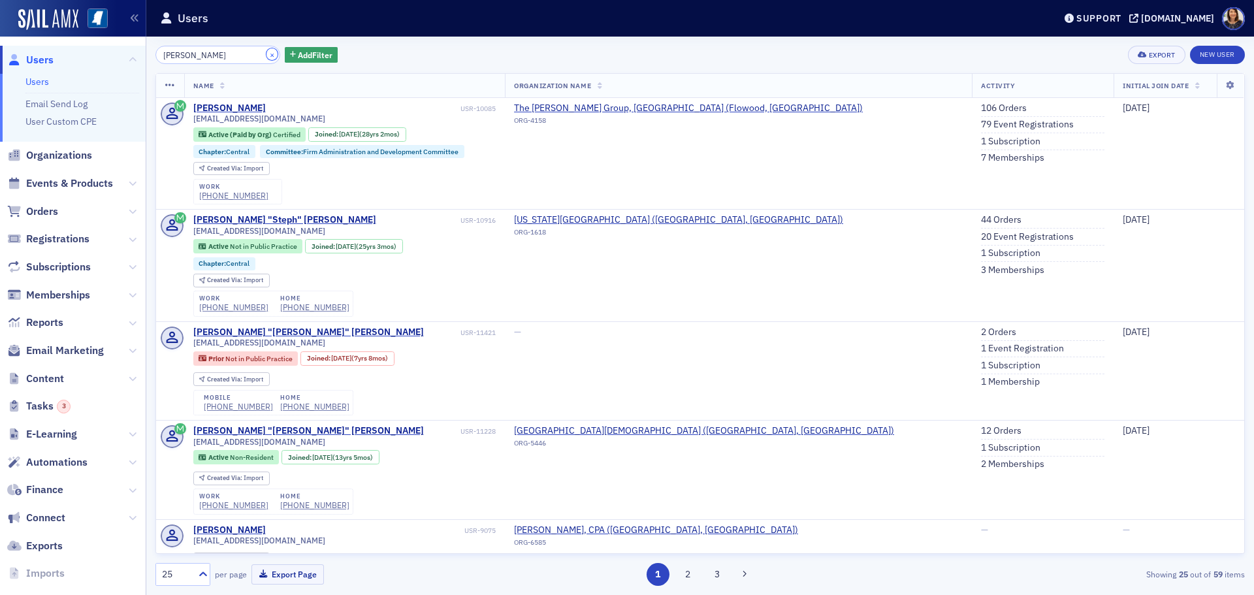
click at [266, 54] on button "×" at bounding box center [272, 54] width 12 height 12
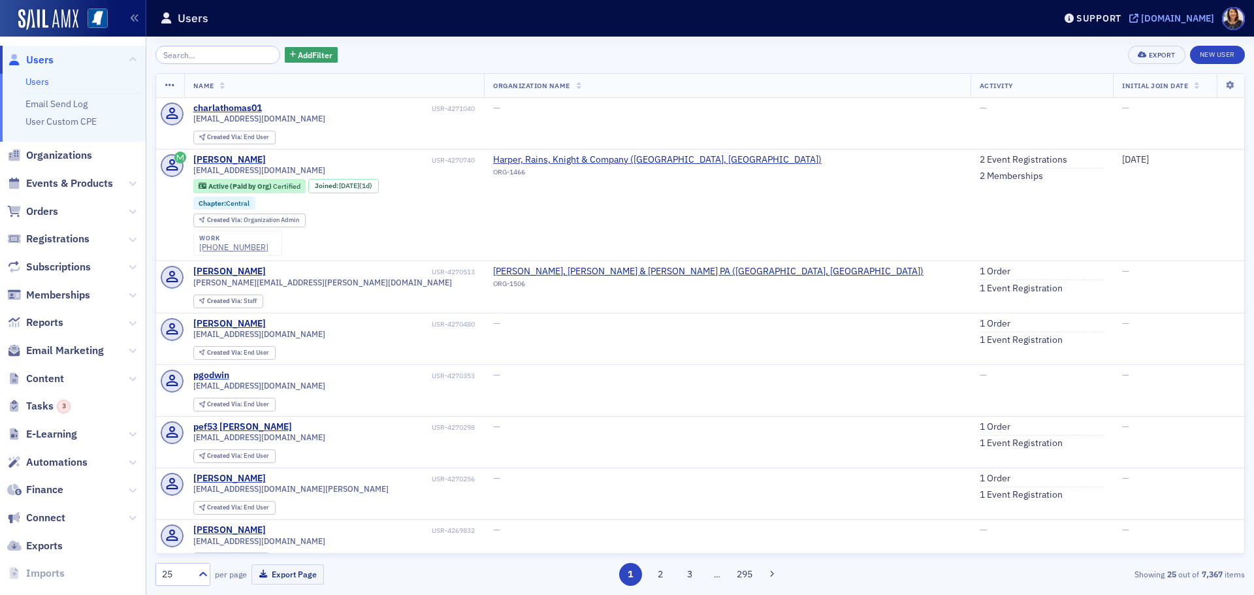
click at [1167, 15] on div "[DOMAIN_NAME]" at bounding box center [1177, 18] width 73 height 12
drag, startPoint x: 1185, startPoint y: 13, endPoint x: 1178, endPoint y: 17, distance: 7.6
click at [1178, 17] on div "[DOMAIN_NAME]" at bounding box center [1177, 18] width 73 height 12
click at [1182, 18] on div "[DOMAIN_NAME]" at bounding box center [1177, 18] width 73 height 12
click at [1174, 17] on div "[DOMAIN_NAME]" at bounding box center [1177, 18] width 73 height 12
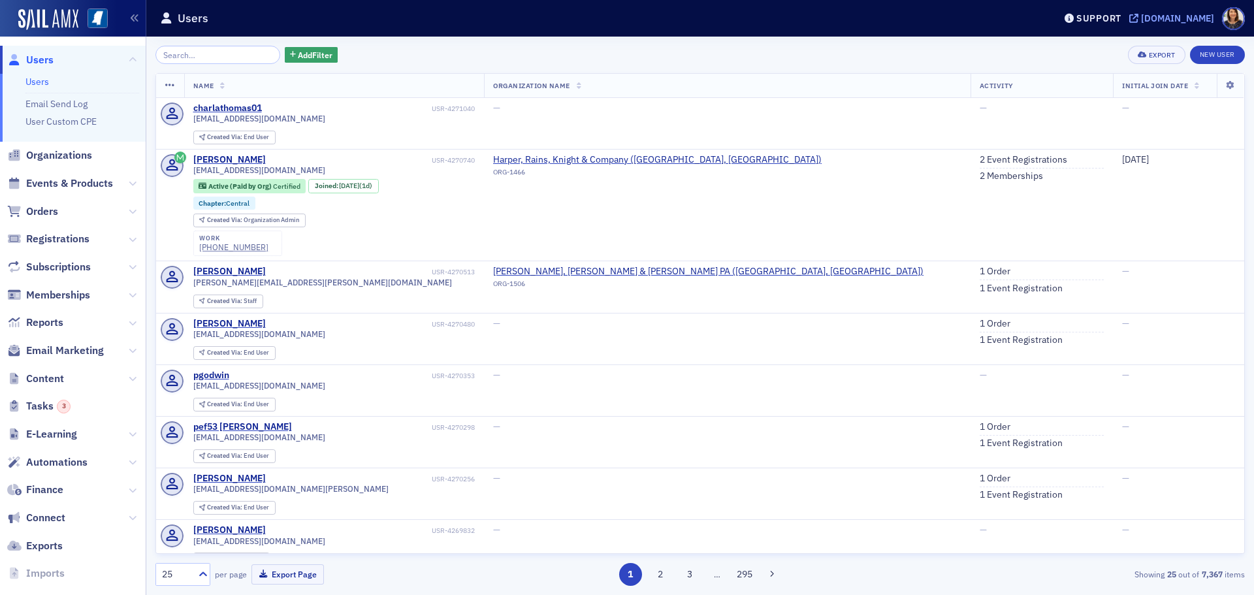
click at [1175, 15] on div "[DOMAIN_NAME]" at bounding box center [1177, 18] width 73 height 12
click at [1179, 13] on div "[DOMAIN_NAME]" at bounding box center [1177, 18] width 73 height 12
click at [1173, 16] on div "[DOMAIN_NAME]" at bounding box center [1177, 18] width 73 height 12
click at [191, 62] on input "search" at bounding box center [217, 55] width 125 height 18
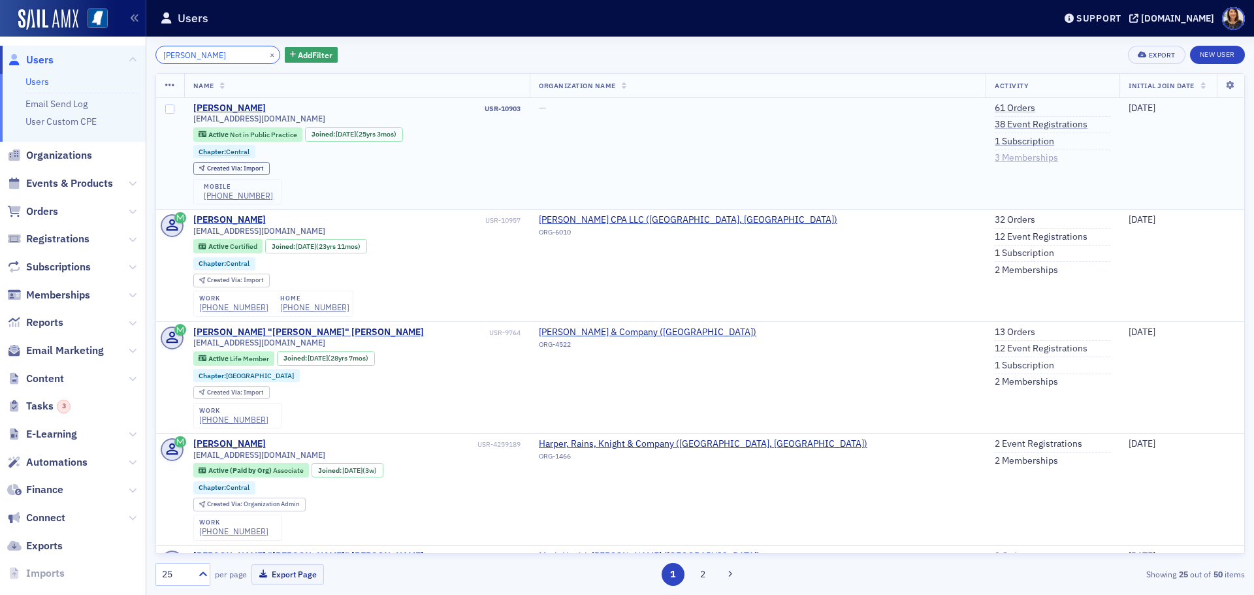
type input "brent wilson"
click at [994, 153] on link "3 Memberships" at bounding box center [1025, 158] width 63 height 12
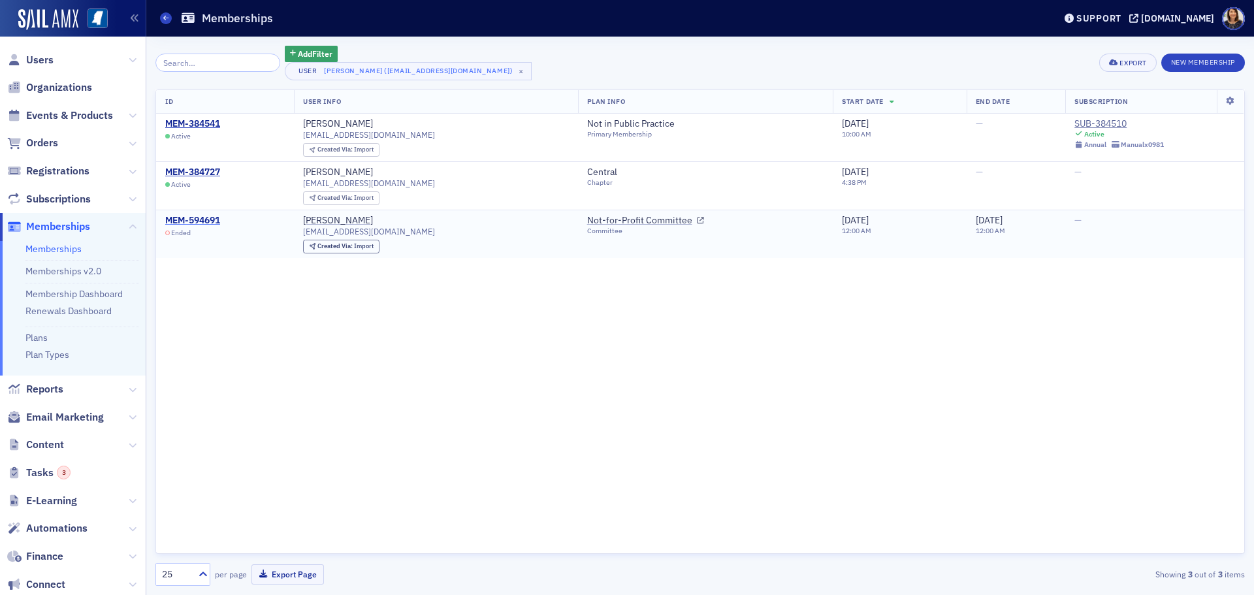
click at [206, 217] on div "MEM-594691" at bounding box center [192, 221] width 55 height 12
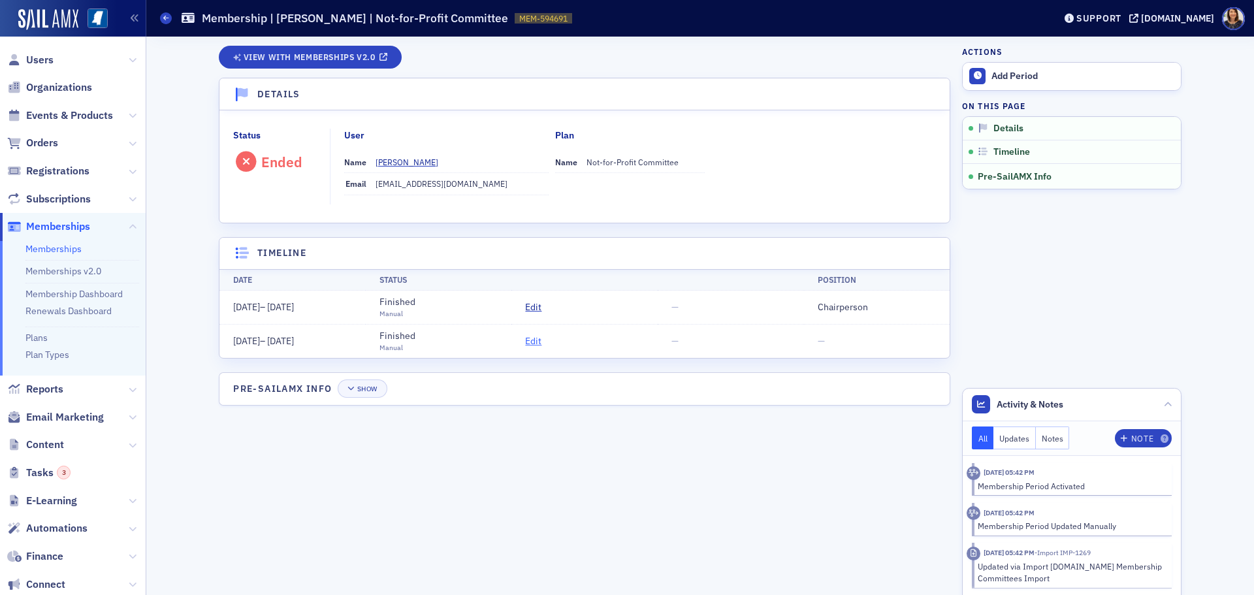
click at [531, 344] on span "Edit" at bounding box center [533, 341] width 16 height 14
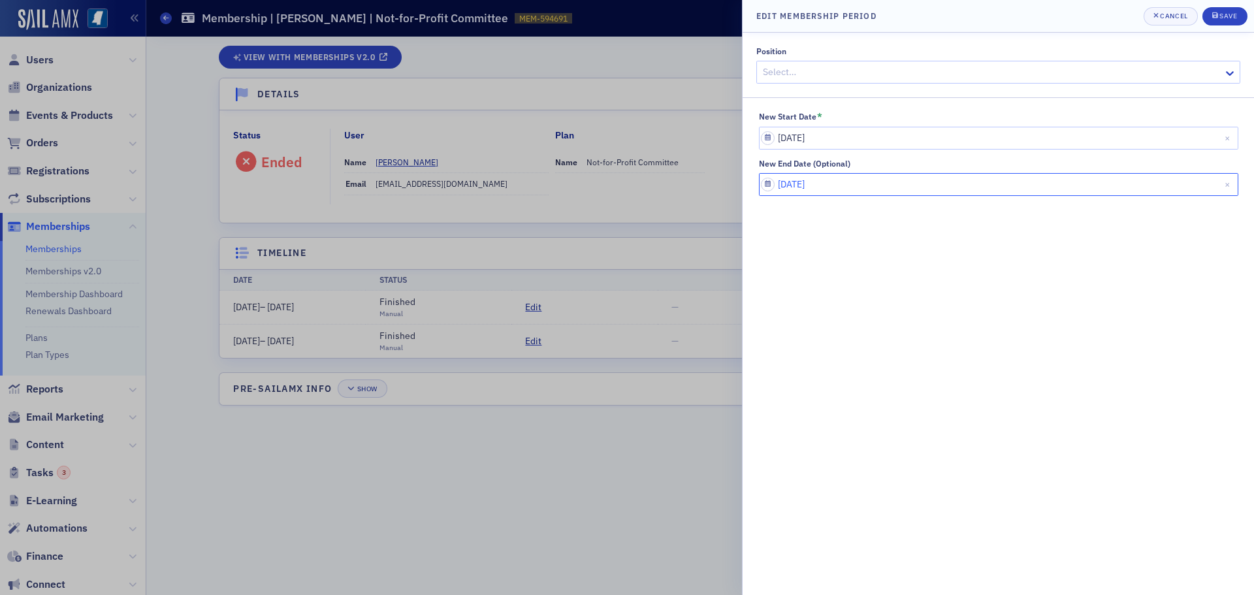
select select "5"
select select "2016"
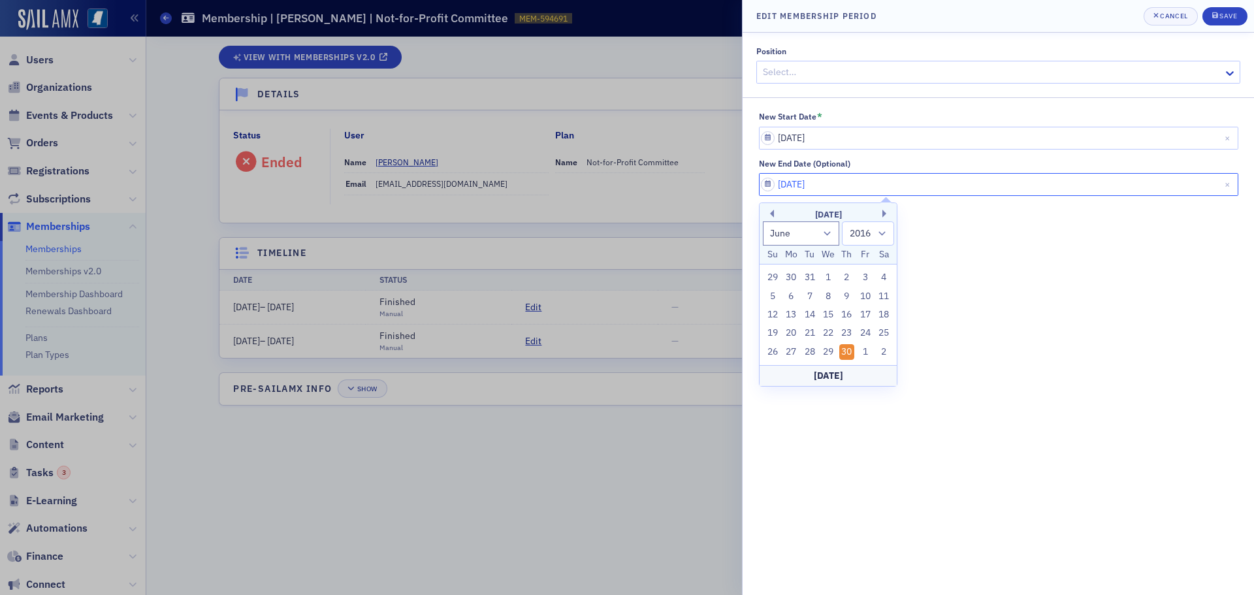
click at [872, 193] on input "06/30/2016" at bounding box center [998, 184] width 479 height 23
type input "06/30/20"
select select "2020"
type input "06/30/2030"
select select "2030"
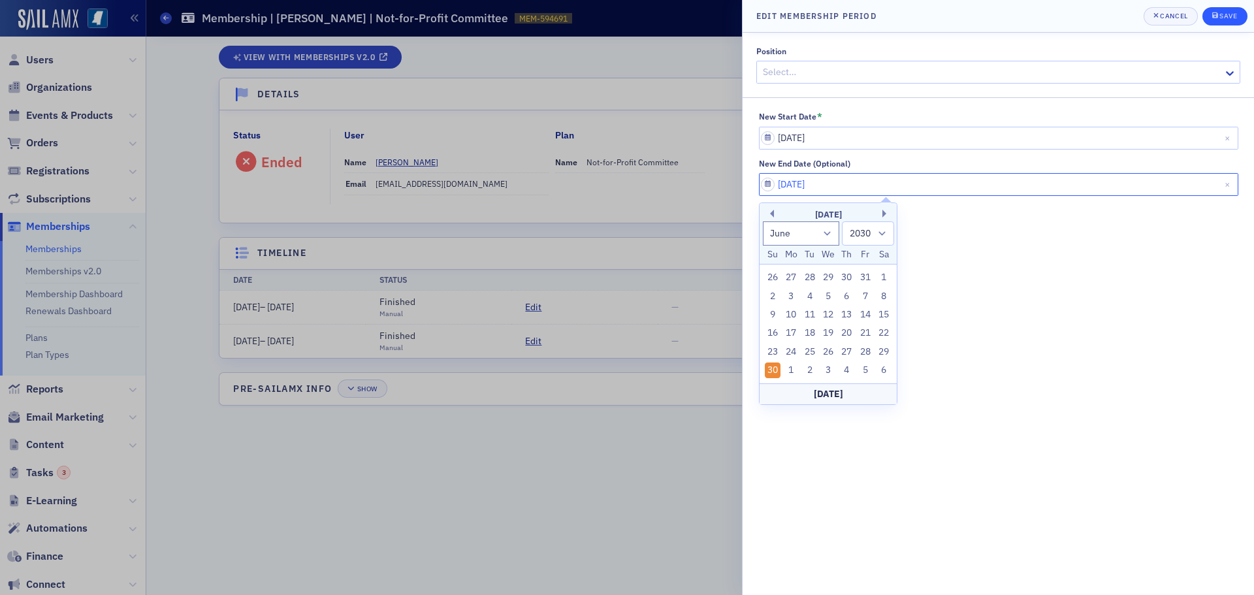
type input "06/30/2030"
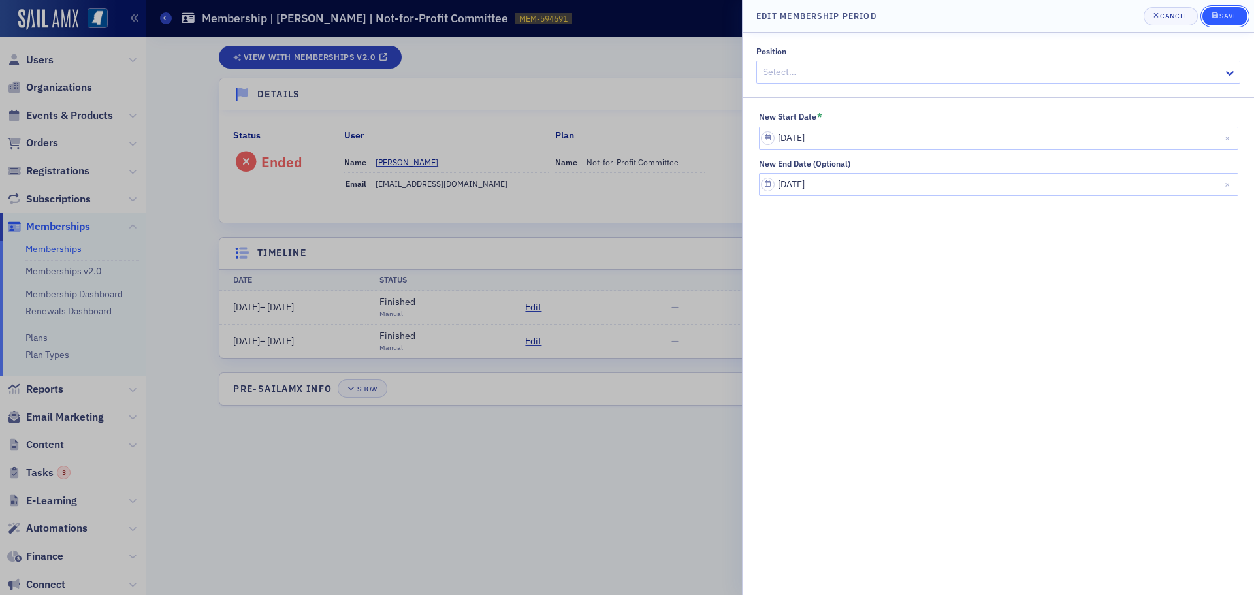
click at [1235, 12] on div "Save" at bounding box center [1228, 15] width 18 height 7
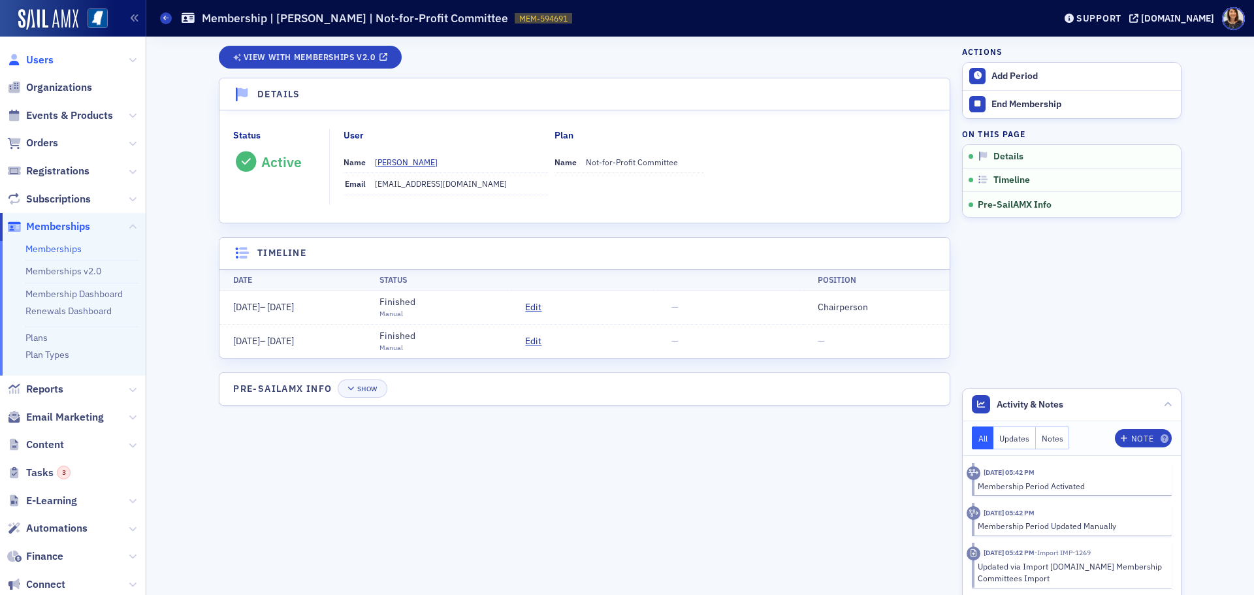
click at [42, 59] on span "Users" at bounding box center [39, 60] width 27 height 14
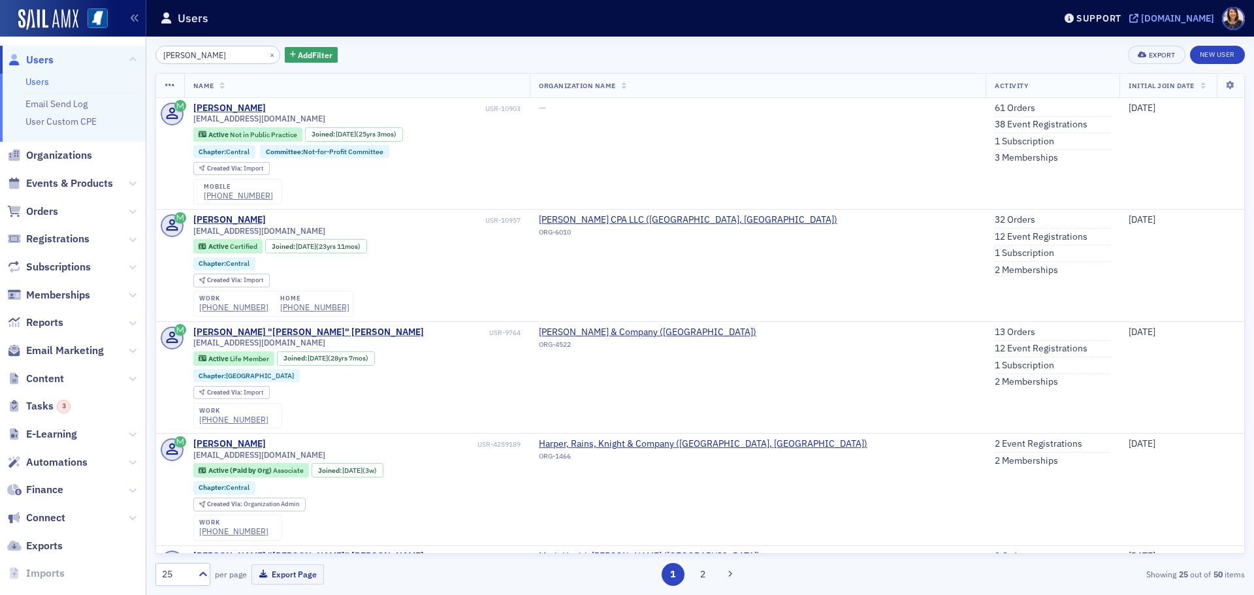
click at [1200, 14] on div "[DOMAIN_NAME]" at bounding box center [1177, 18] width 73 height 12
click at [266, 54] on button "×" at bounding box center [272, 54] width 12 height 12
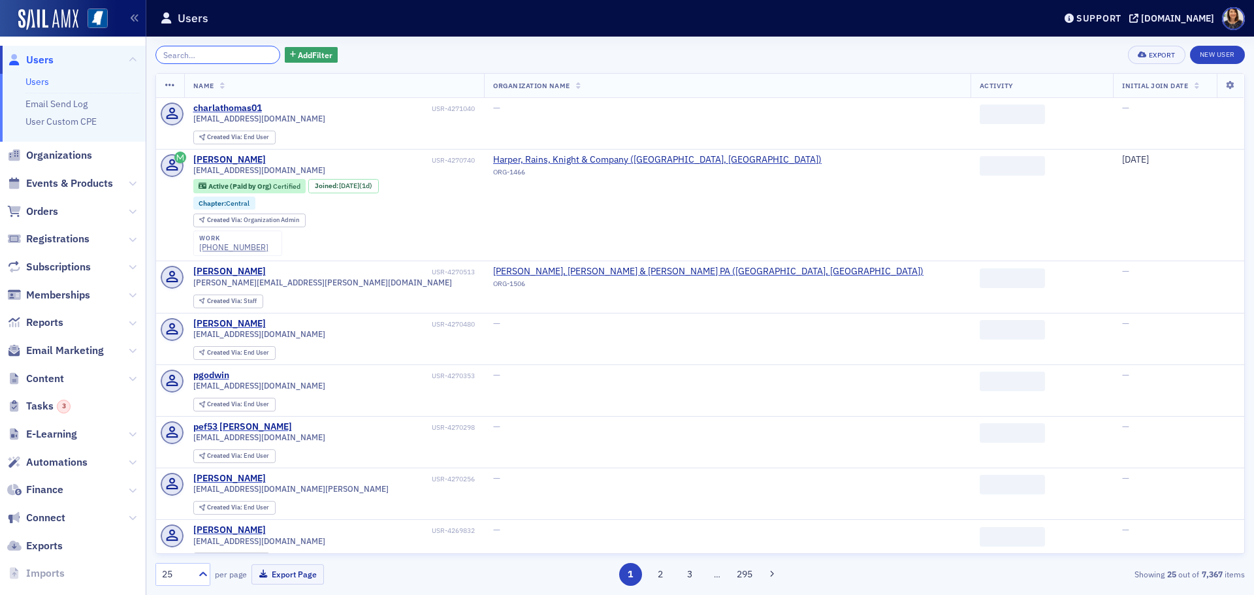
click at [240, 57] on input "search" at bounding box center [217, 55] width 125 height 18
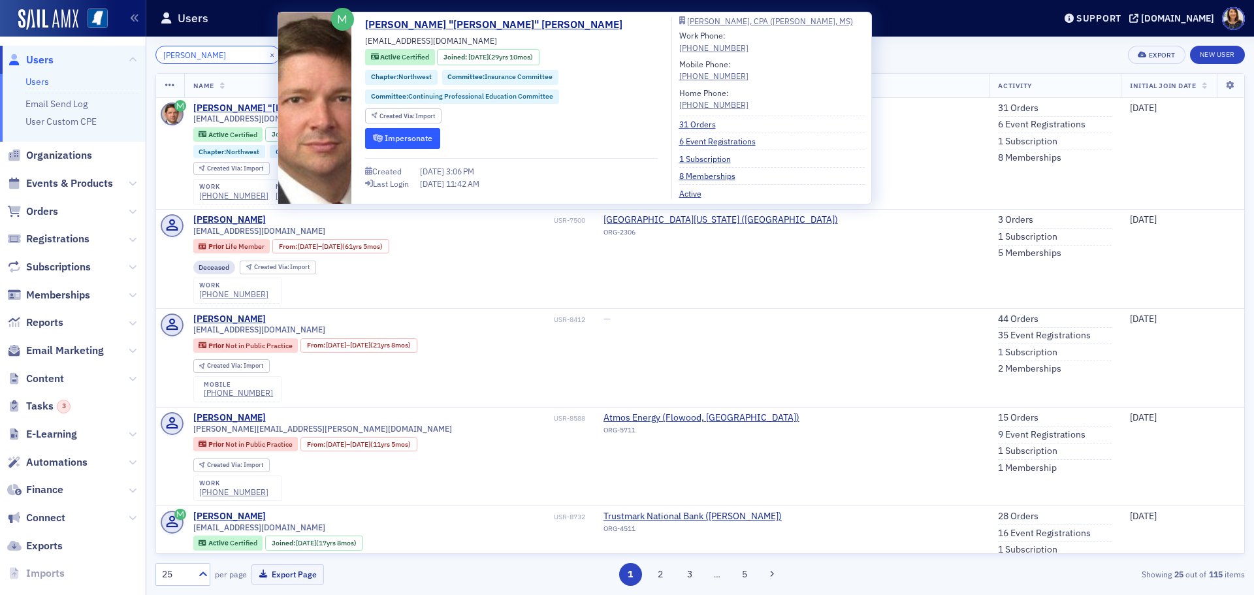
type input "bill taylor"
click at [389, 136] on button "Impersonate" at bounding box center [402, 138] width 75 height 20
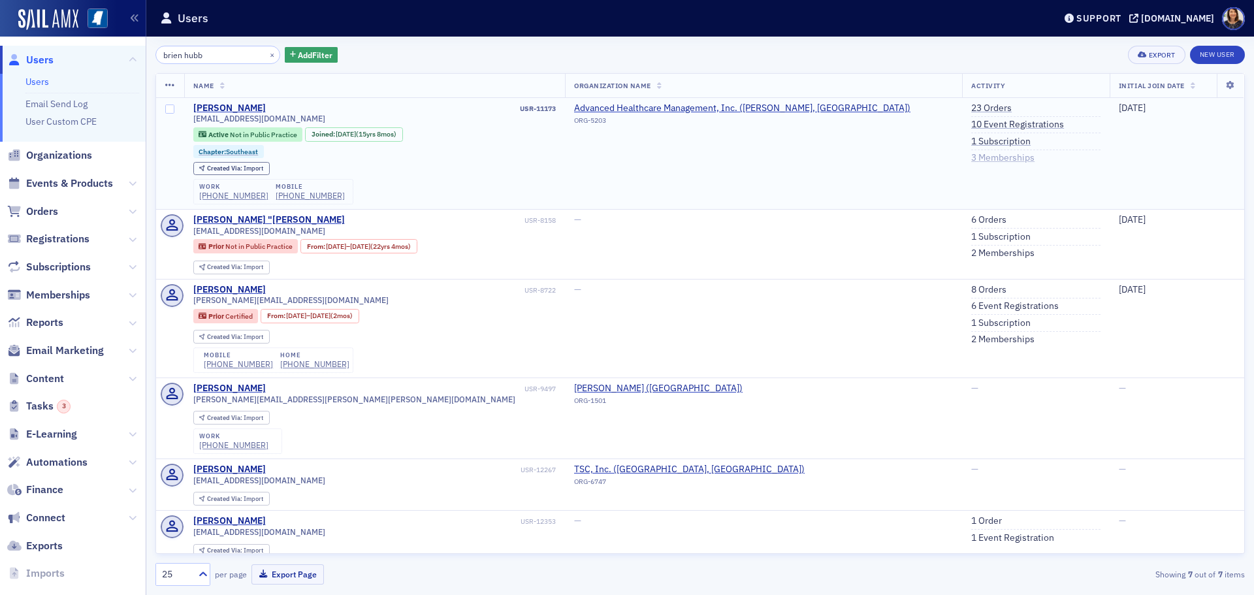
type input "brien hubb"
click at [971, 156] on link "3 Memberships" at bounding box center [1002, 158] width 63 height 12
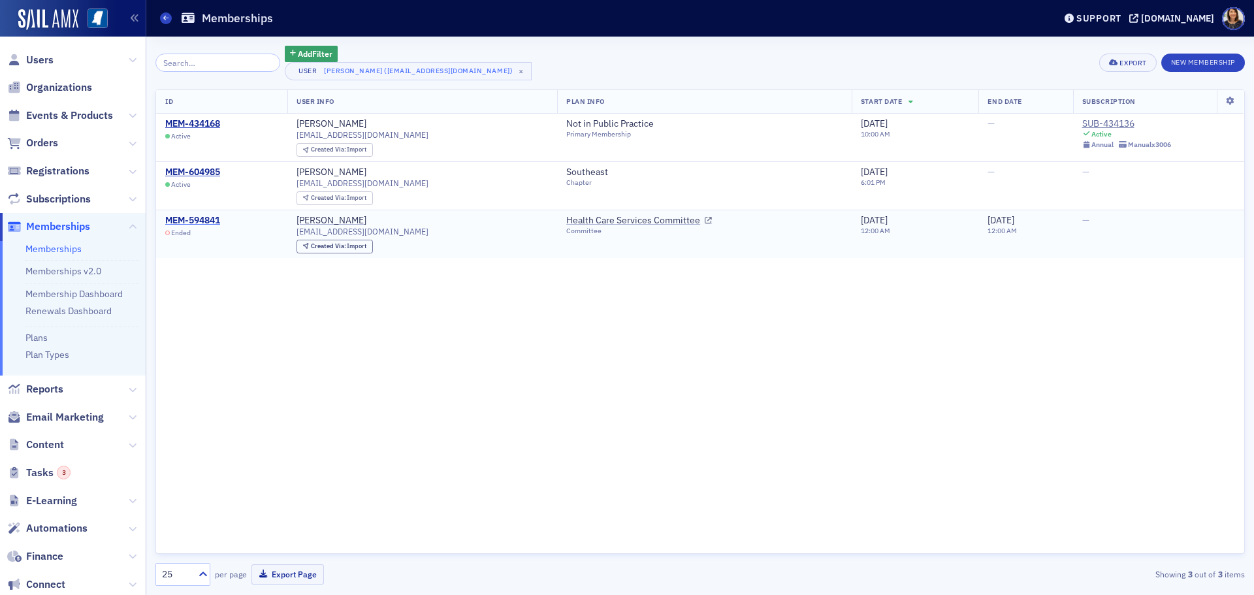
click at [208, 220] on div "MEM-594841" at bounding box center [192, 221] width 55 height 12
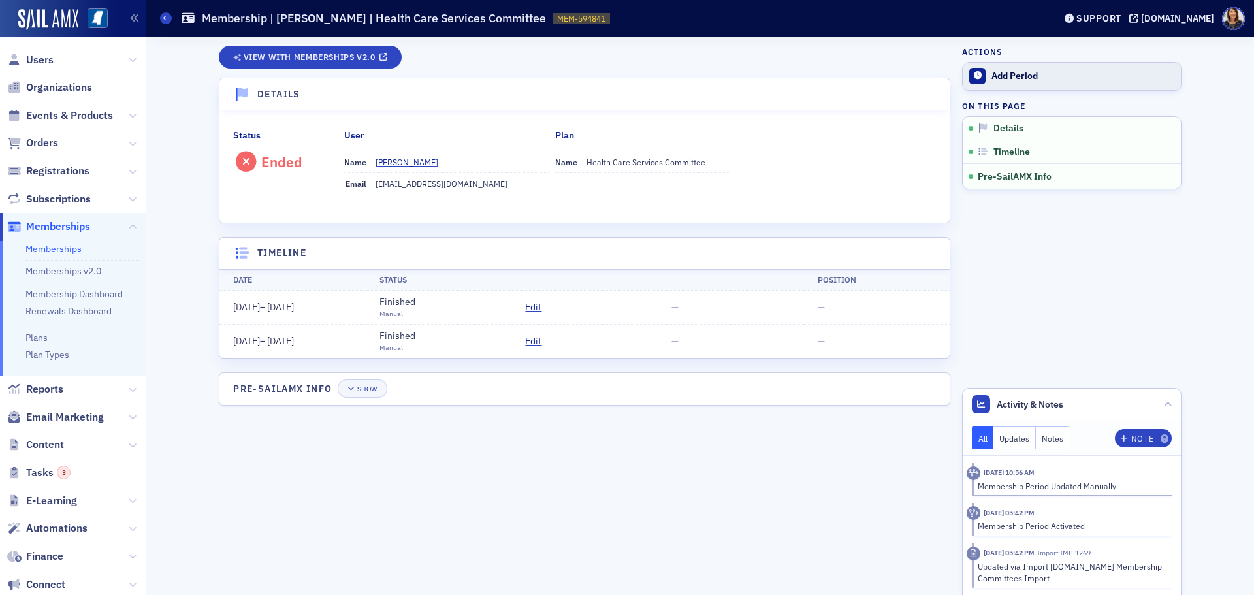
click at [1018, 76] on div "Add Period" at bounding box center [1082, 77] width 183 height 12
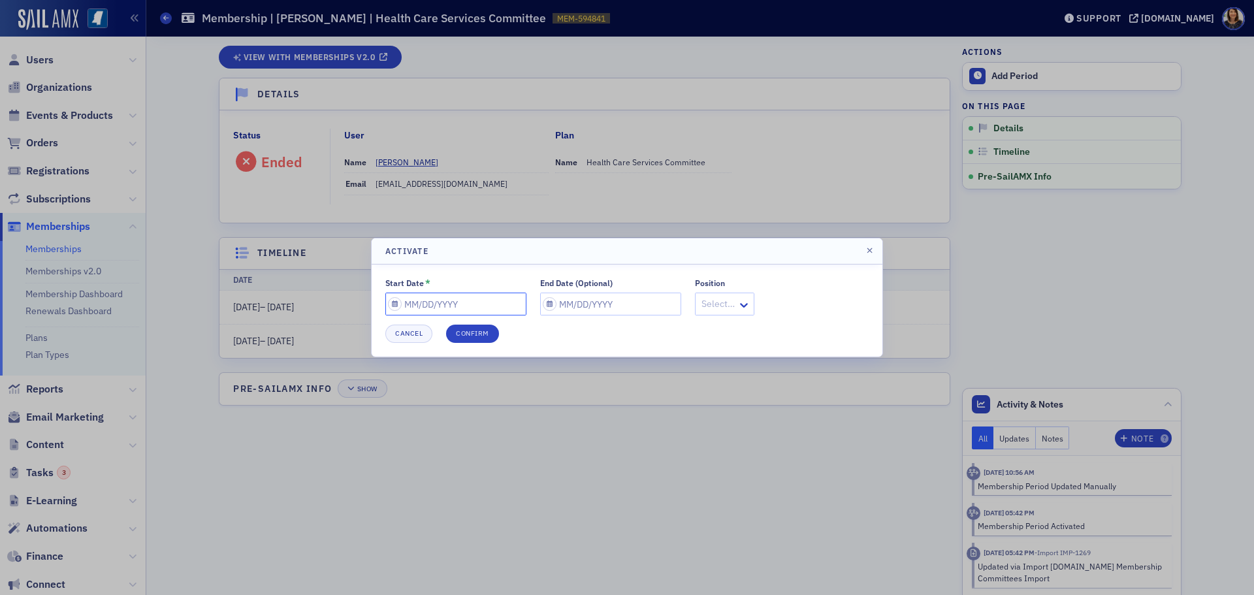
click at [441, 307] on input "Start Date *" at bounding box center [455, 303] width 141 height 23
select select "8"
select select "2025"
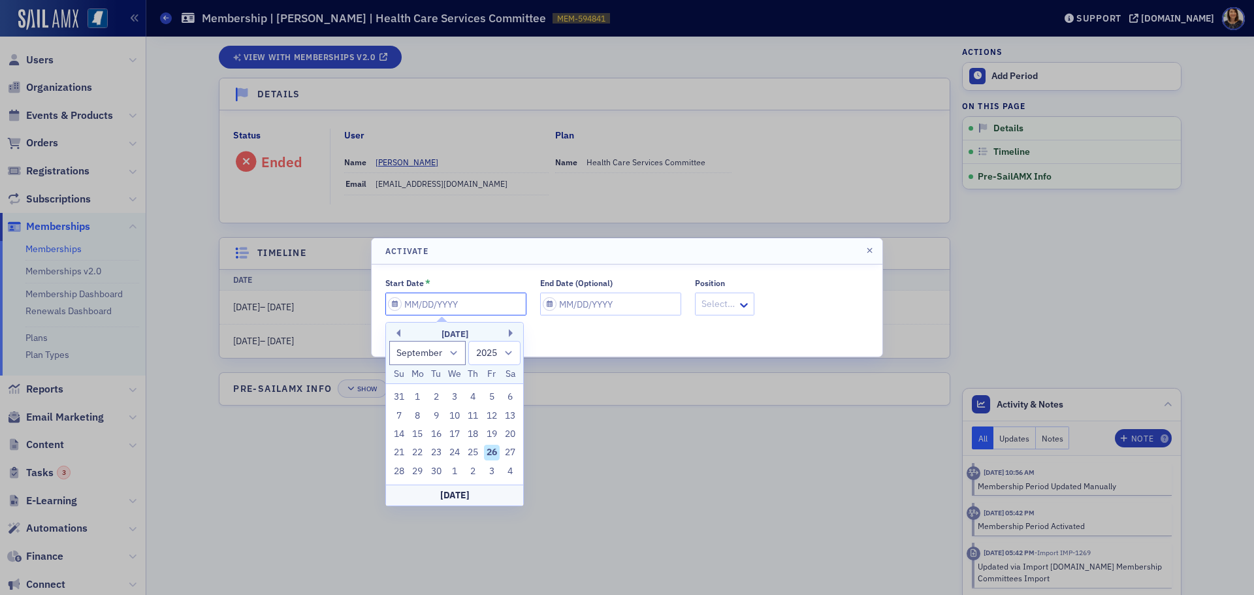
type input "0"
select select "0"
select select "2000"
type input "07"
select select "6"
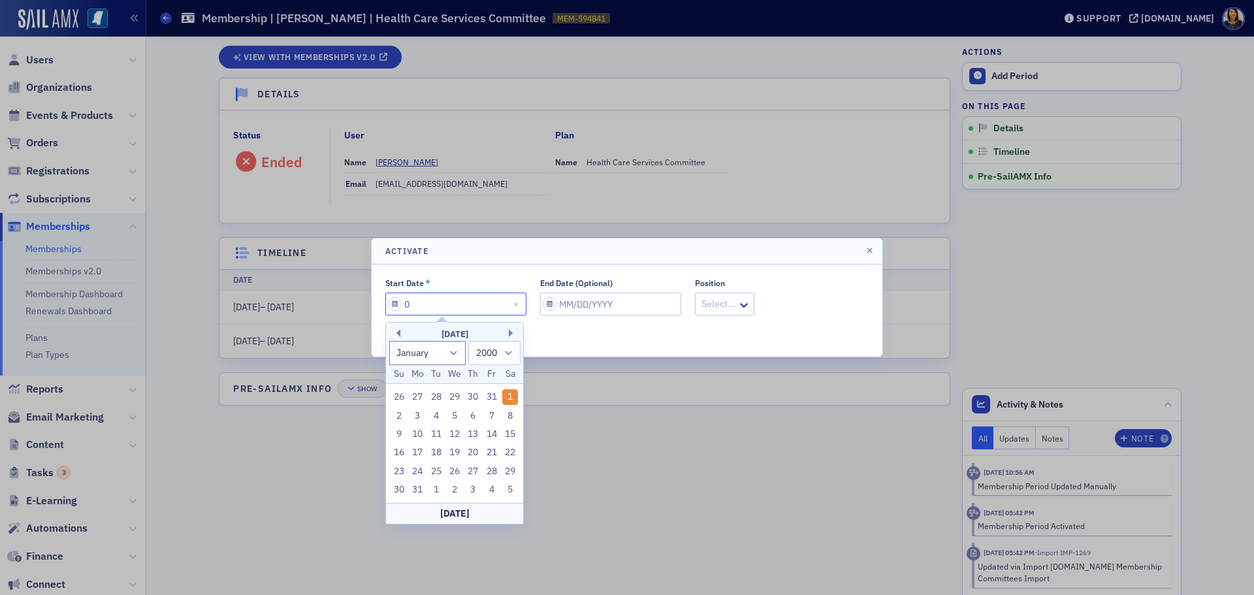
select select "2025"
type input "07/01/2"
select select "2002"
type input "07/01/20"
select select "2020"
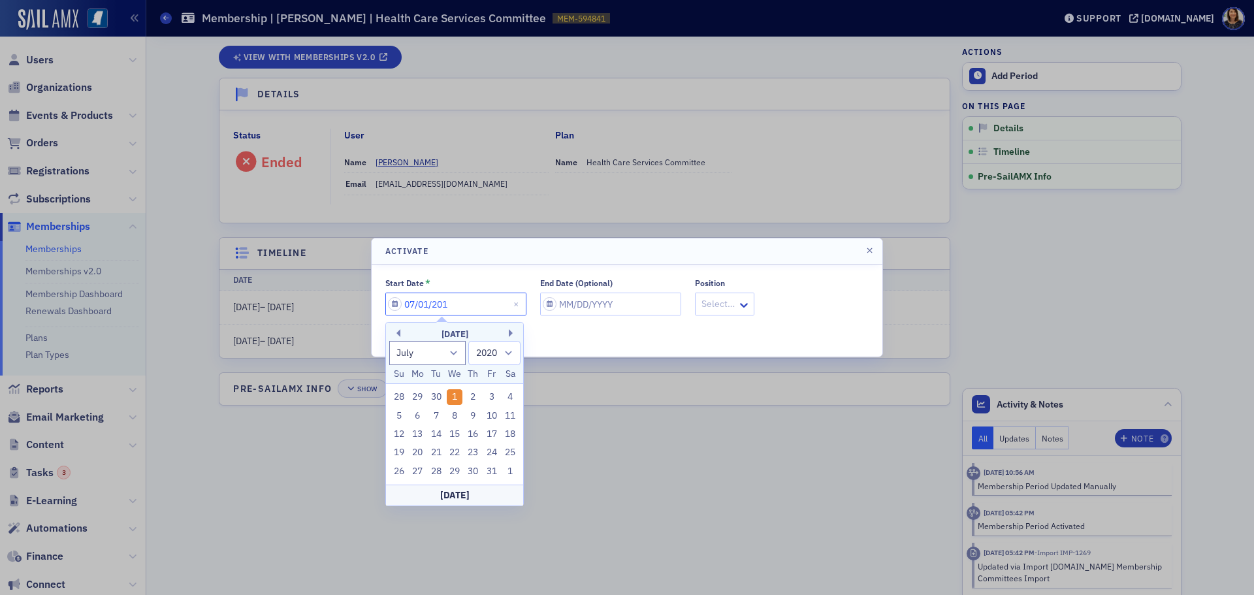
type input "07/01/2016"
select select "2016"
type input "07/01/2016"
select select "8"
select select "2025"
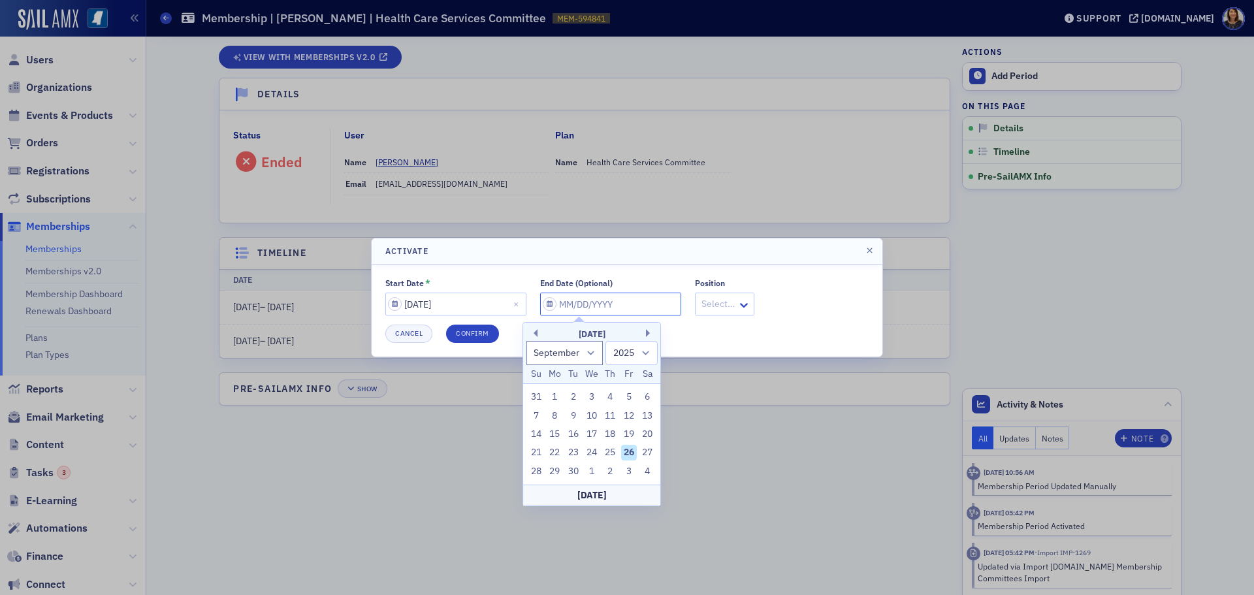
click at [570, 304] on input "End Date (Optional)" at bounding box center [610, 303] width 141 height 23
type input "0"
select select "0"
select select "2000"
type input "07"
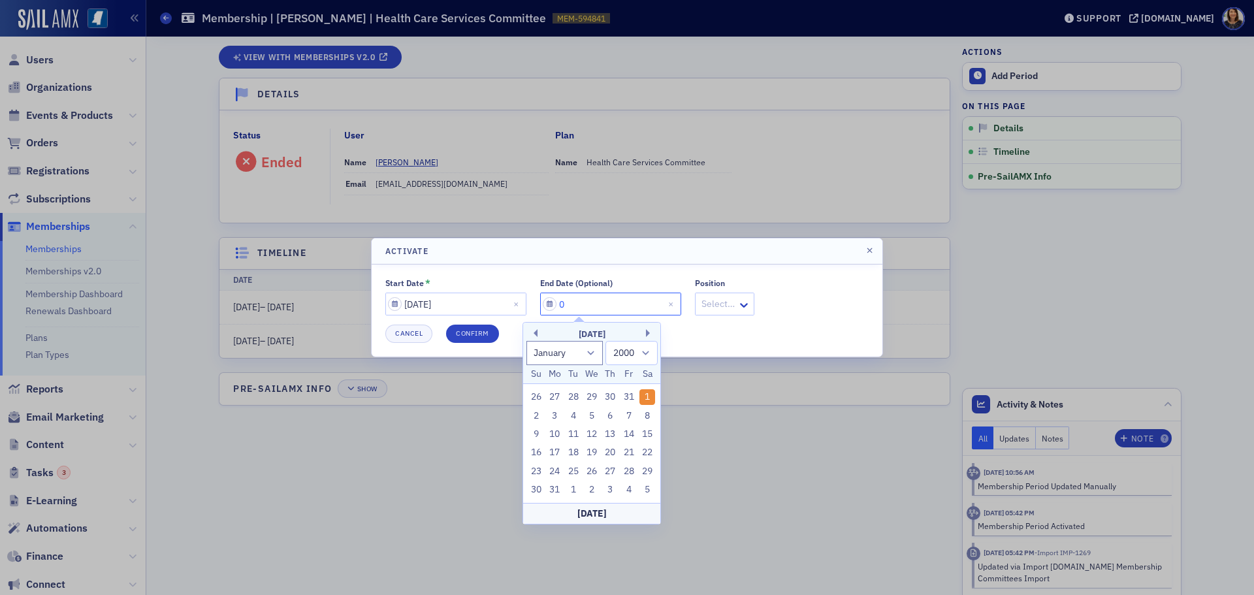
select select "6"
select select "2025"
type input "07/01/2"
select select "2002"
type input "07/01/20"
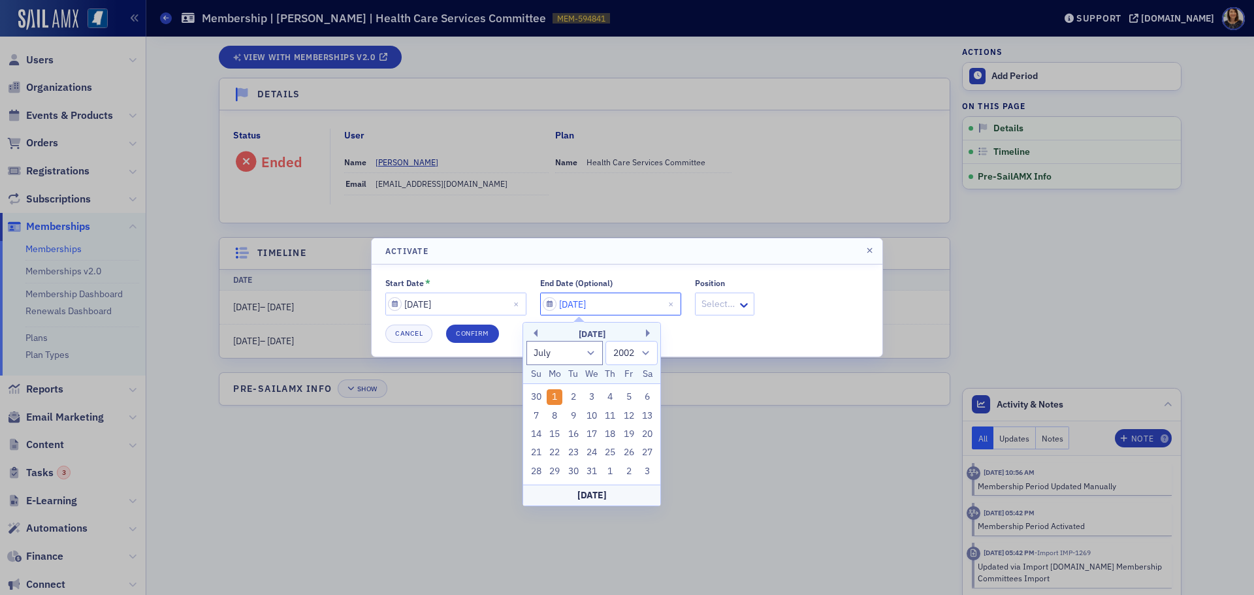
select select "2020"
type input "07/01/2030"
select select "2030"
type input "07/01/2030"
drag, startPoint x: 455, startPoint y: 329, endPoint x: 471, endPoint y: 331, distance: 16.4
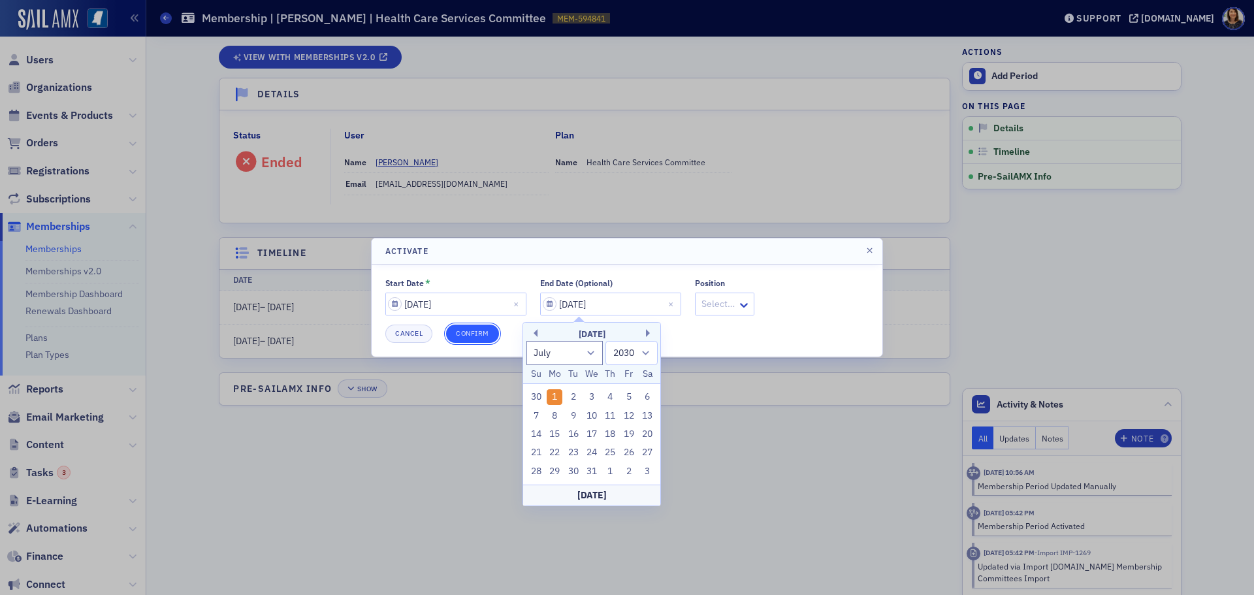
click at [467, 333] on button "Confirm" at bounding box center [472, 333] width 53 height 18
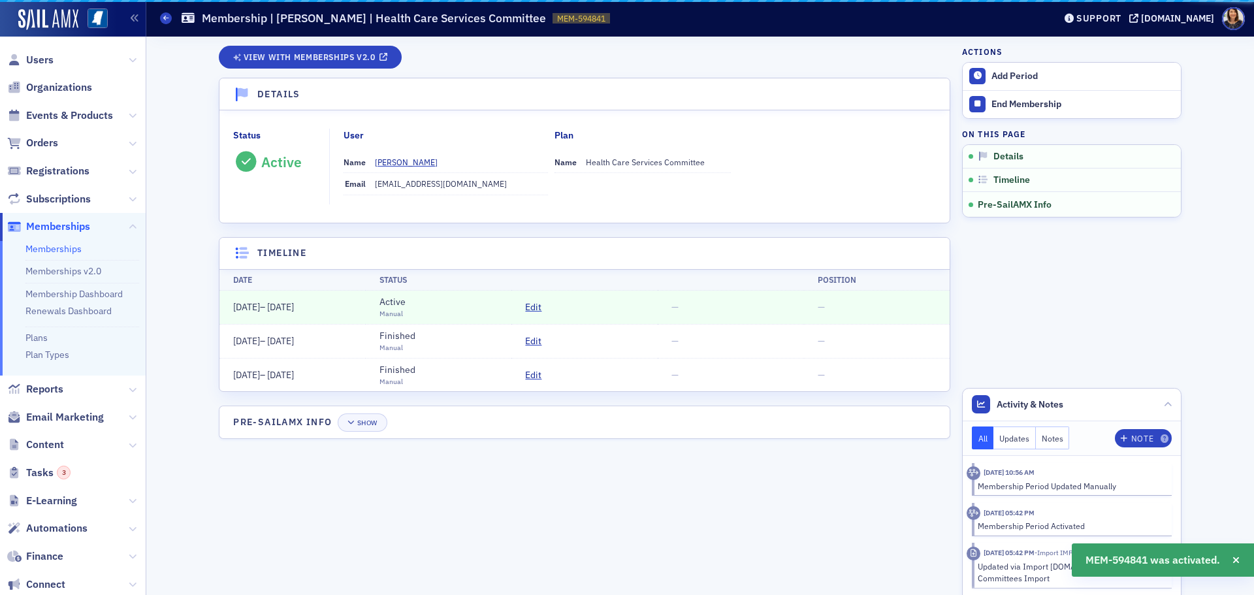
click at [477, 340] on td "Finished Manual" at bounding box center [439, 341] width 146 height 34
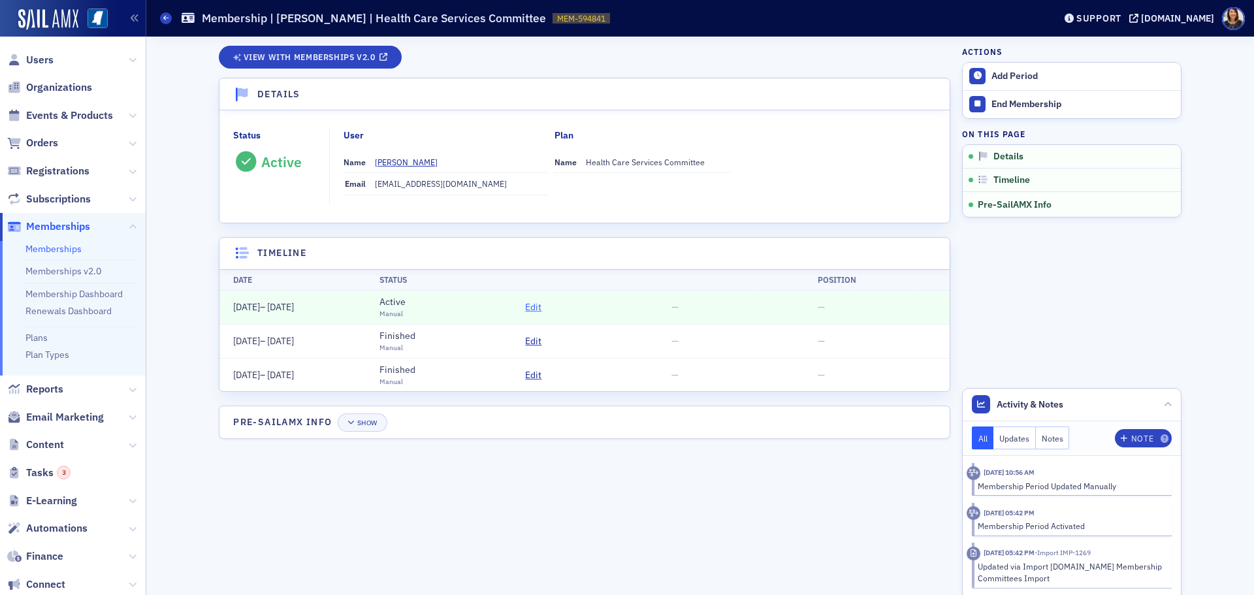
click at [535, 306] on span "Edit" at bounding box center [533, 307] width 16 height 14
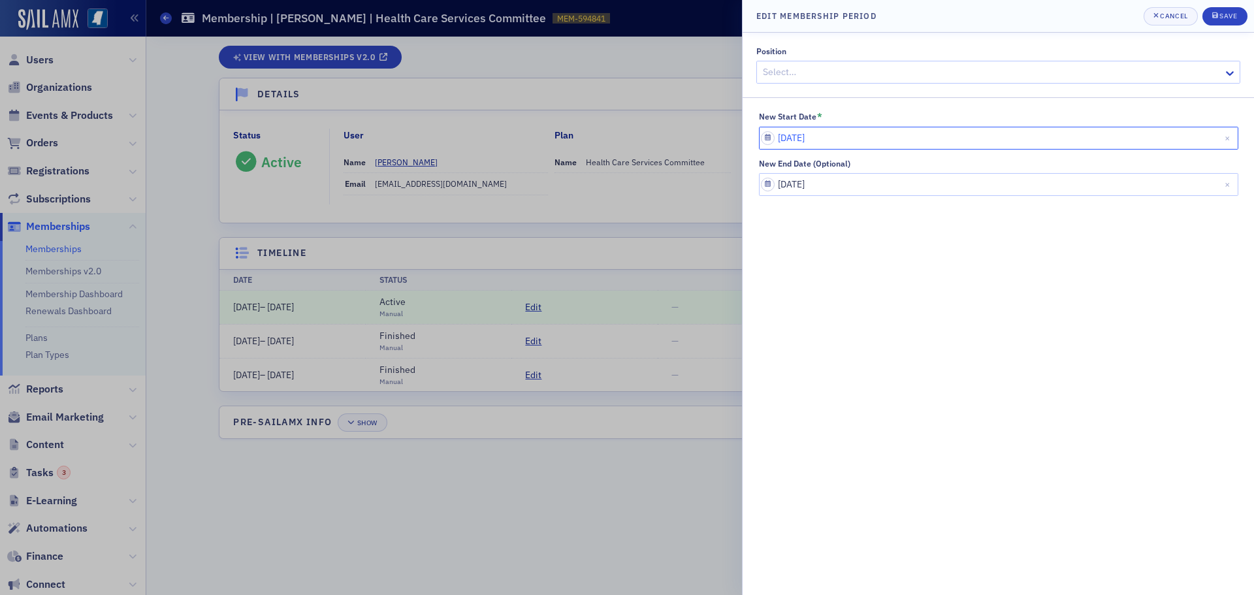
click at [848, 139] on input "07/01/2016" at bounding box center [998, 138] width 479 height 23
select select "6"
select select "2016"
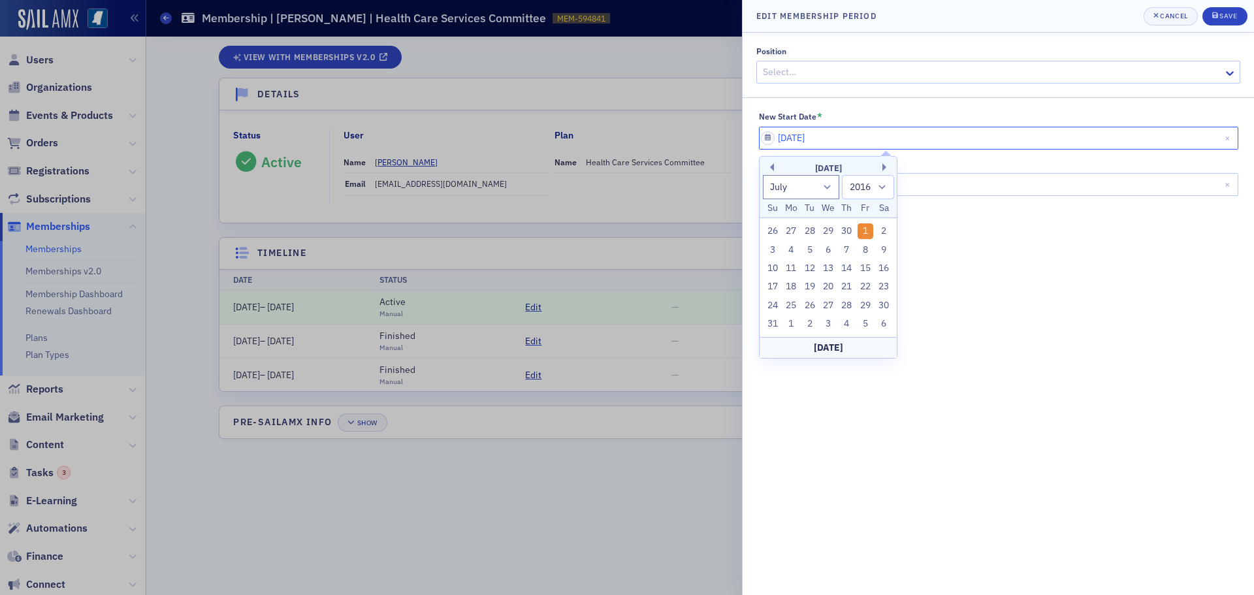
type input "07/01/201"
drag, startPoint x: 843, startPoint y: 140, endPoint x: 753, endPoint y: 139, distance: 89.4
click at [753, 139] on div "New Start Date * 07/01/201 New End Date (Optional) 07/01/2030" at bounding box center [997, 154] width 511 height 84
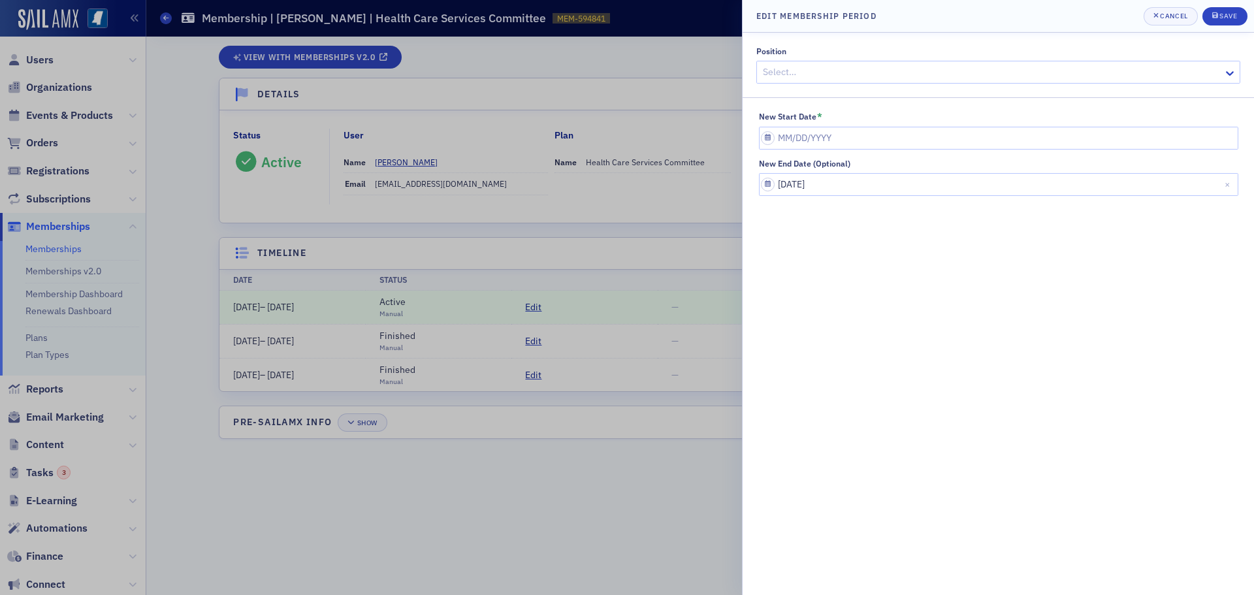
click at [947, 242] on div "Position Select… New Start Date * New End Date (Optional) 07/01/2030" at bounding box center [997, 314] width 511 height 562
select select "6"
select select "2030"
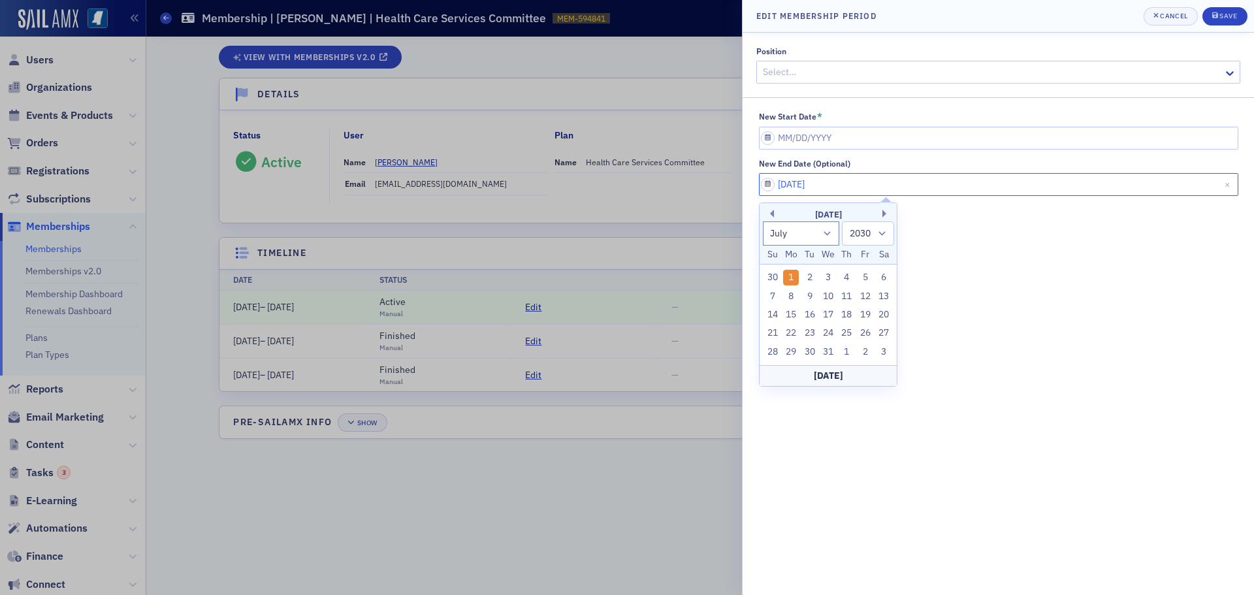
drag, startPoint x: 838, startPoint y: 185, endPoint x: 750, endPoint y: 195, distance: 88.7
click at [731, 185] on div "Edit Membership Period Cancel Save Position Select… New Start Date * New End Da…" at bounding box center [627, 297] width 1254 height 595
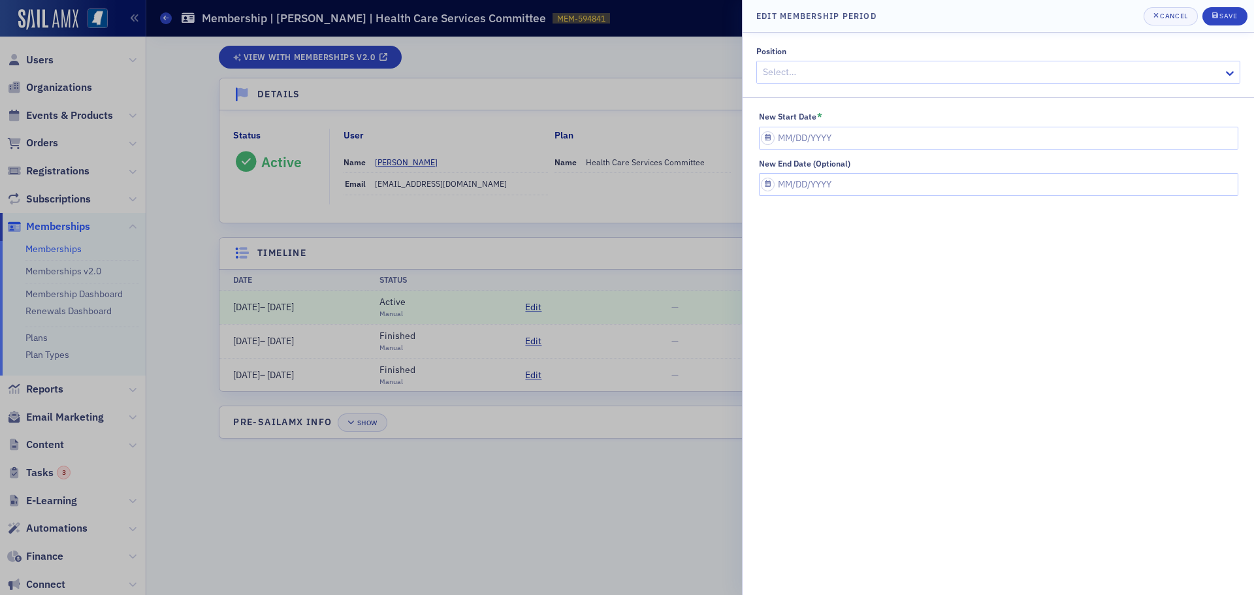
click at [1158, 443] on div "Position Select… New Start Date * New End Date (Optional)" at bounding box center [997, 314] width 511 height 562
click at [1218, 37] on div "Position Select… New Start Date * New End Date (Optional)" at bounding box center [997, 314] width 511 height 562
click at [1227, 26] on header "Edit Membership Period Cancel Save" at bounding box center [997, 16] width 511 height 33
click at [1230, 19] on div "Save" at bounding box center [1228, 15] width 18 height 7
click at [466, 376] on div at bounding box center [627, 297] width 1254 height 595
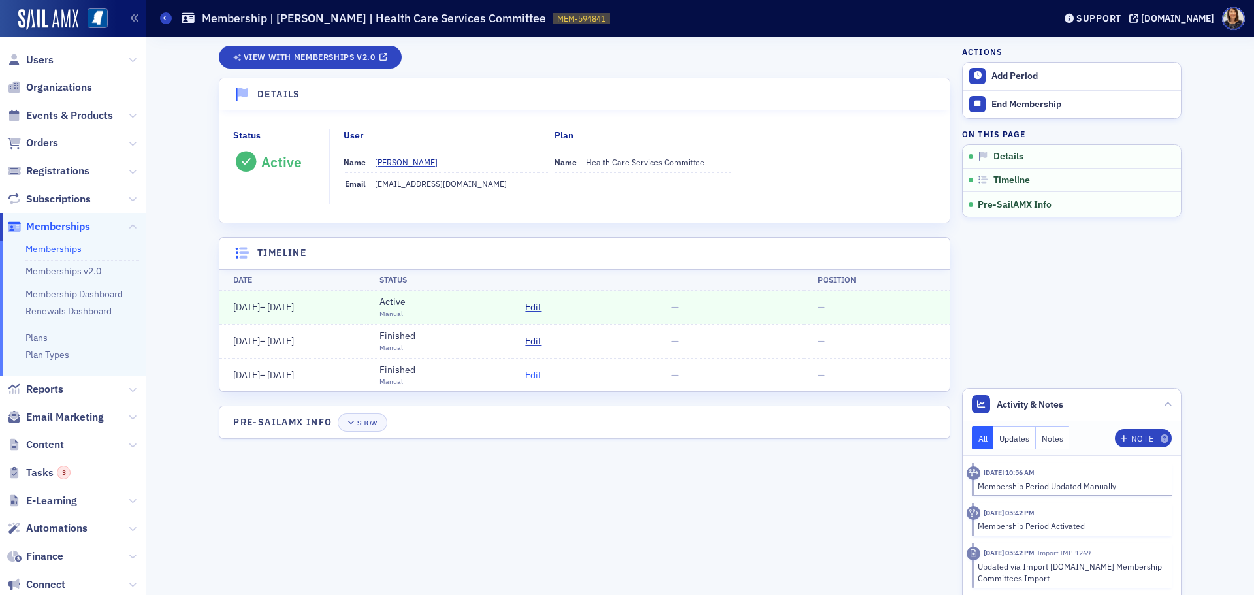
click at [531, 373] on span "Edit" at bounding box center [533, 375] width 16 height 14
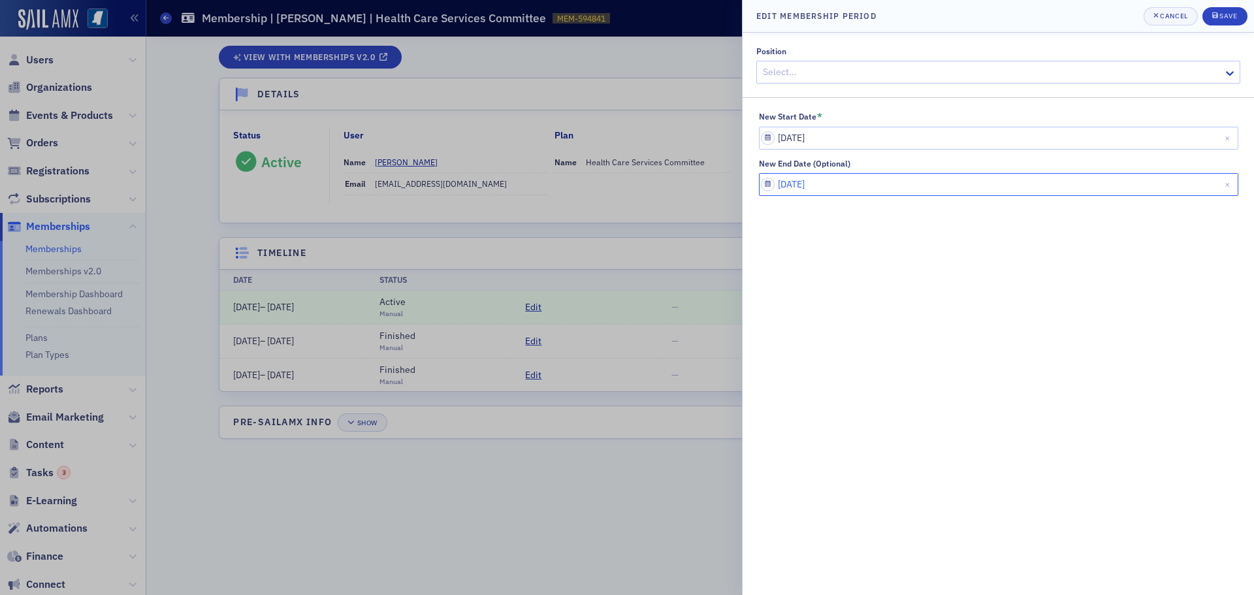
select select "5"
select select "2016"
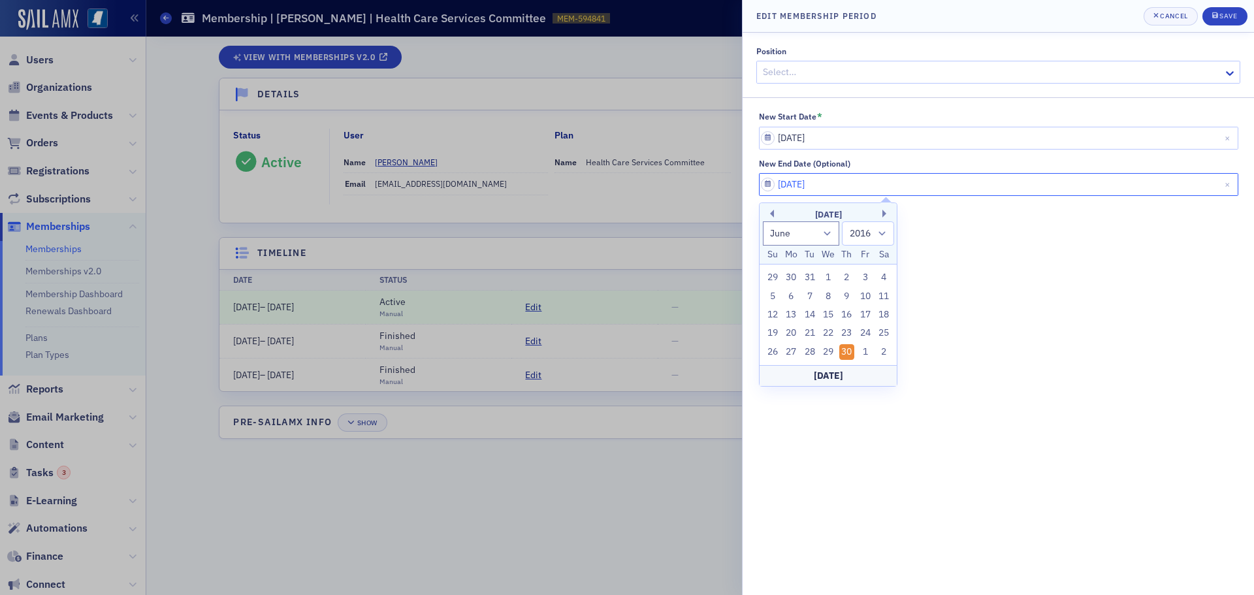
click at [829, 178] on input "06/30/2016" at bounding box center [998, 184] width 479 height 23
type input "06/30/2030"
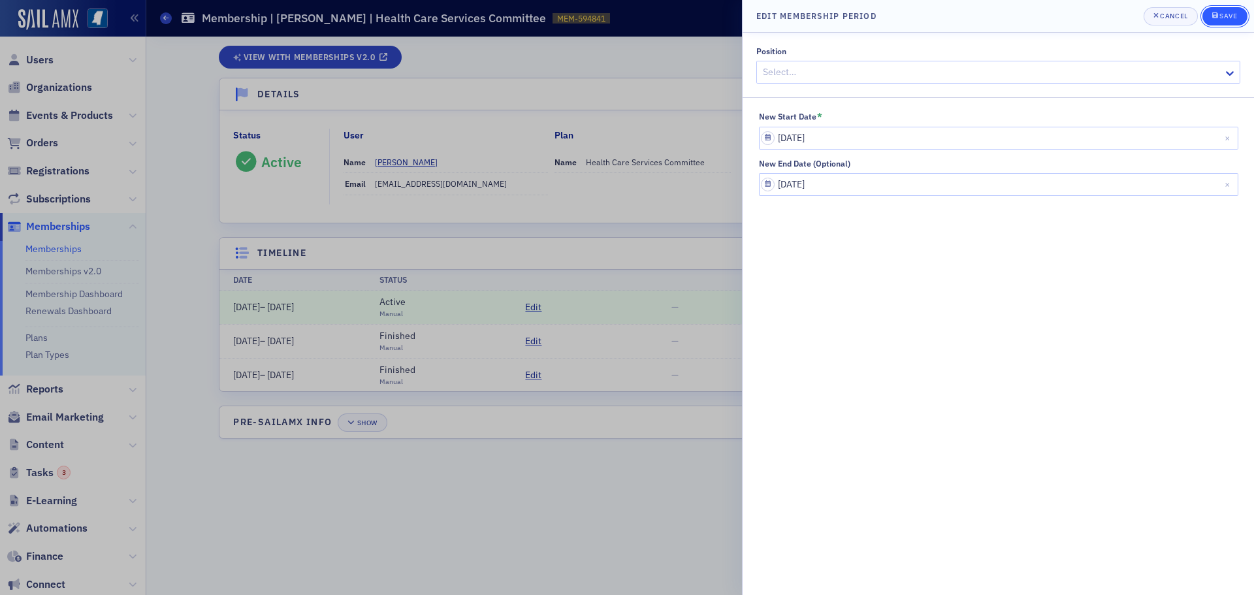
click at [1228, 12] on div "Save" at bounding box center [1228, 15] width 18 height 7
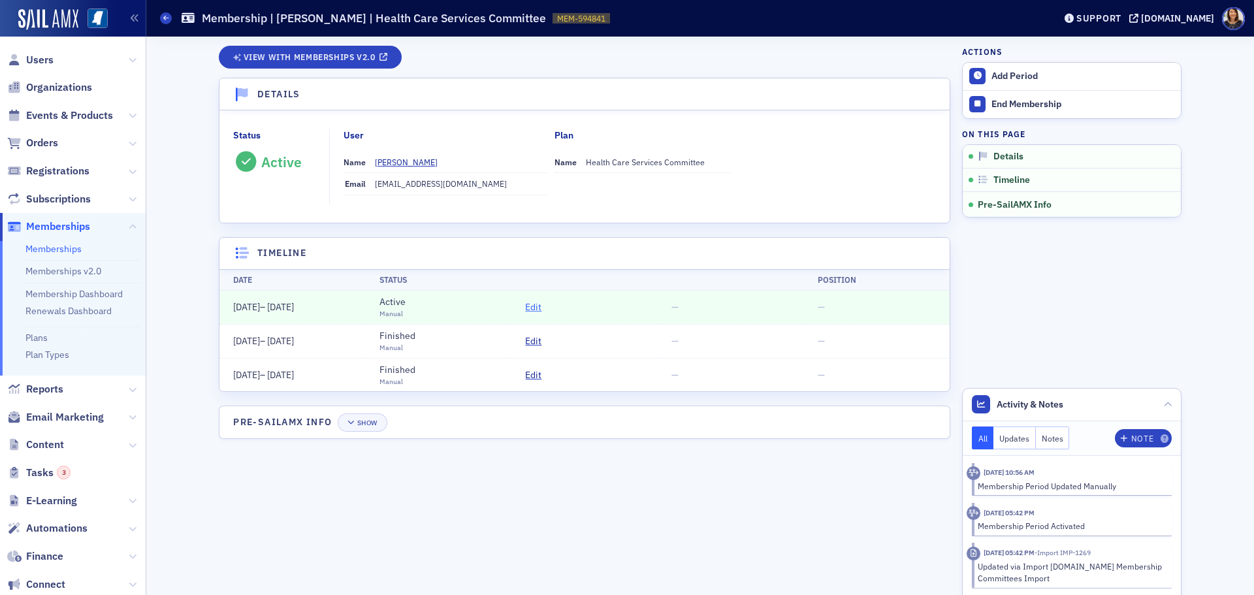
click at [533, 308] on span "Edit" at bounding box center [533, 307] width 16 height 14
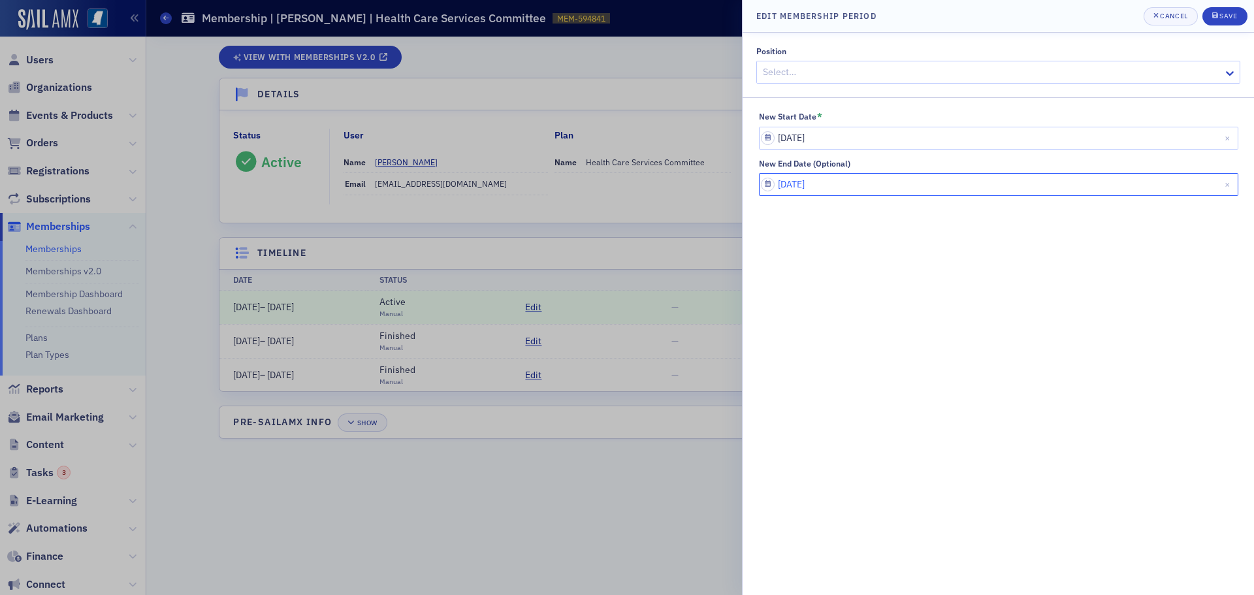
click at [844, 188] on input "07/01/2030" at bounding box center [998, 184] width 479 height 23
select select "6"
select select "2030"
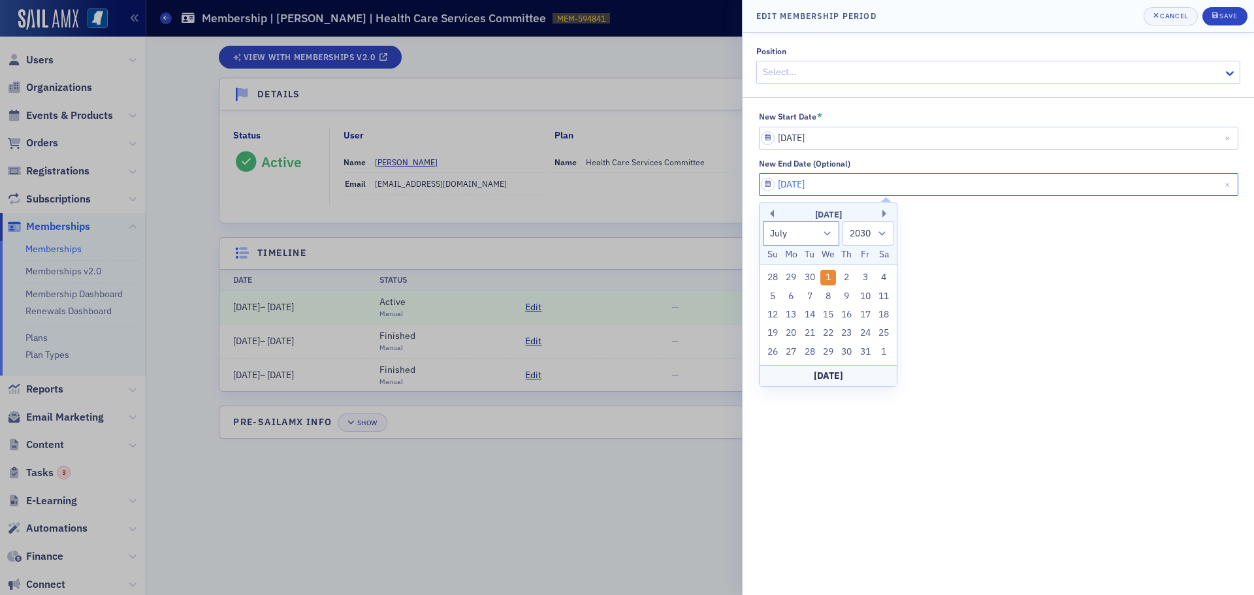
click at [866, 189] on input "07/01/20" at bounding box center [998, 184] width 479 height 23
click at [855, 183] on input "07/01/20" at bounding box center [998, 184] width 479 height 23
click at [845, 182] on input "07/01/20" at bounding box center [998, 184] width 479 height 23
click at [915, 175] on input "07/01/20" at bounding box center [998, 184] width 479 height 23
click at [853, 183] on input "07/01/20" at bounding box center [998, 184] width 479 height 23
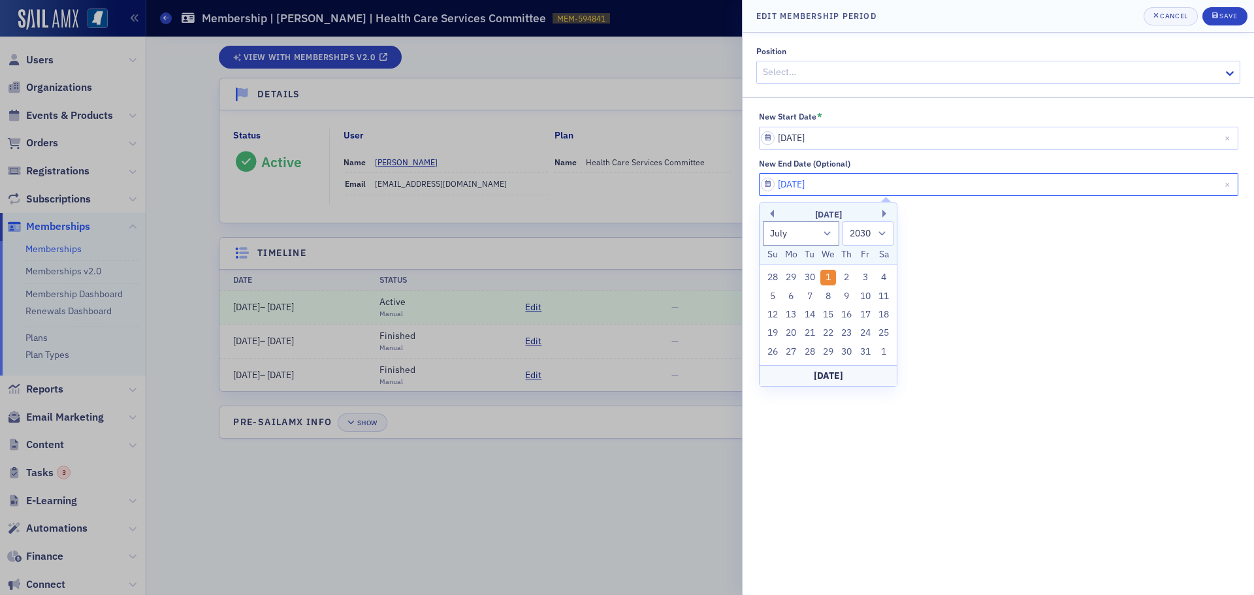
click at [872, 189] on input "07/01/20" at bounding box center [998, 184] width 479 height 23
type input "07/01/2025"
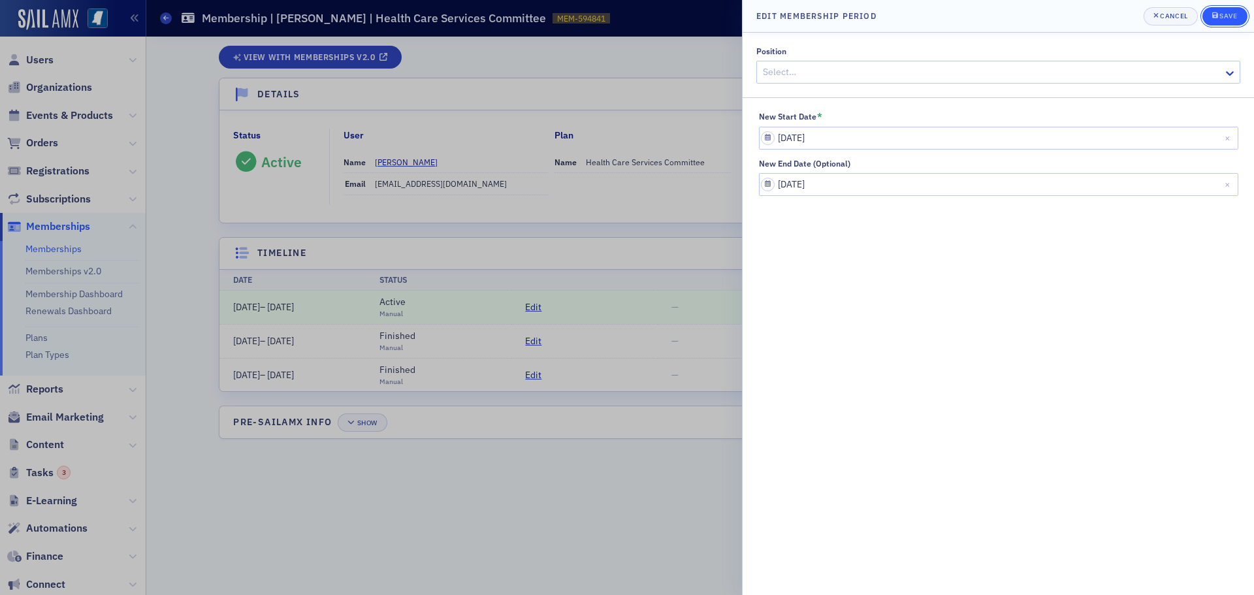
click at [1220, 10] on button "Save" at bounding box center [1224, 16] width 45 height 18
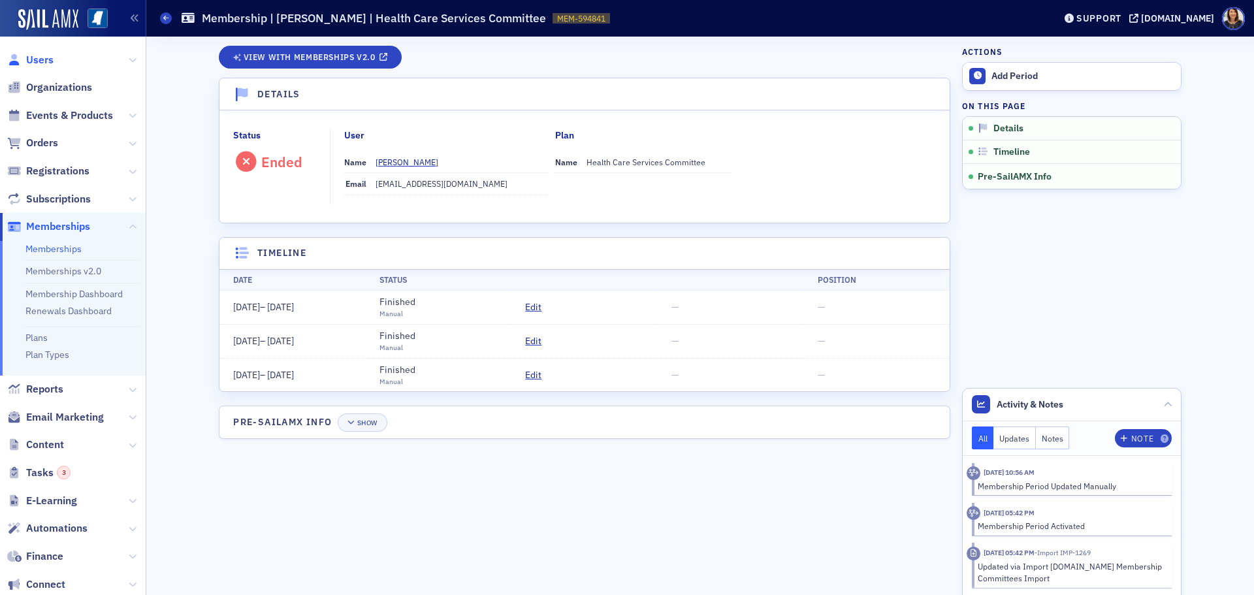
click at [36, 59] on span "Users" at bounding box center [39, 60] width 27 height 14
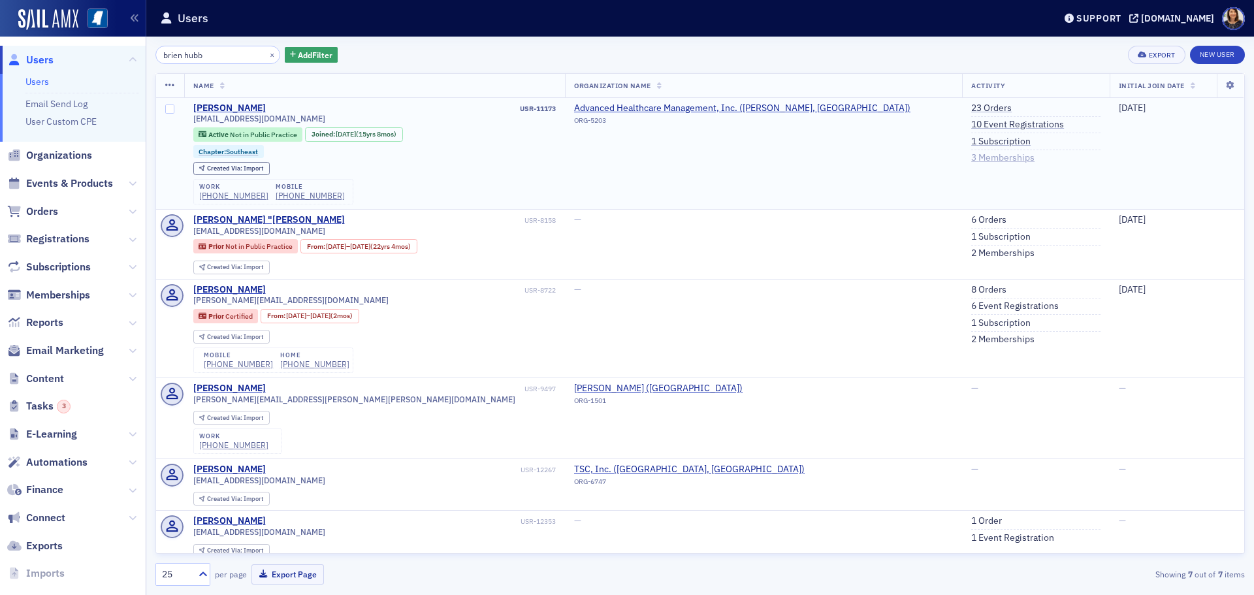
click at [971, 158] on link "3 Memberships" at bounding box center [1002, 158] width 63 height 12
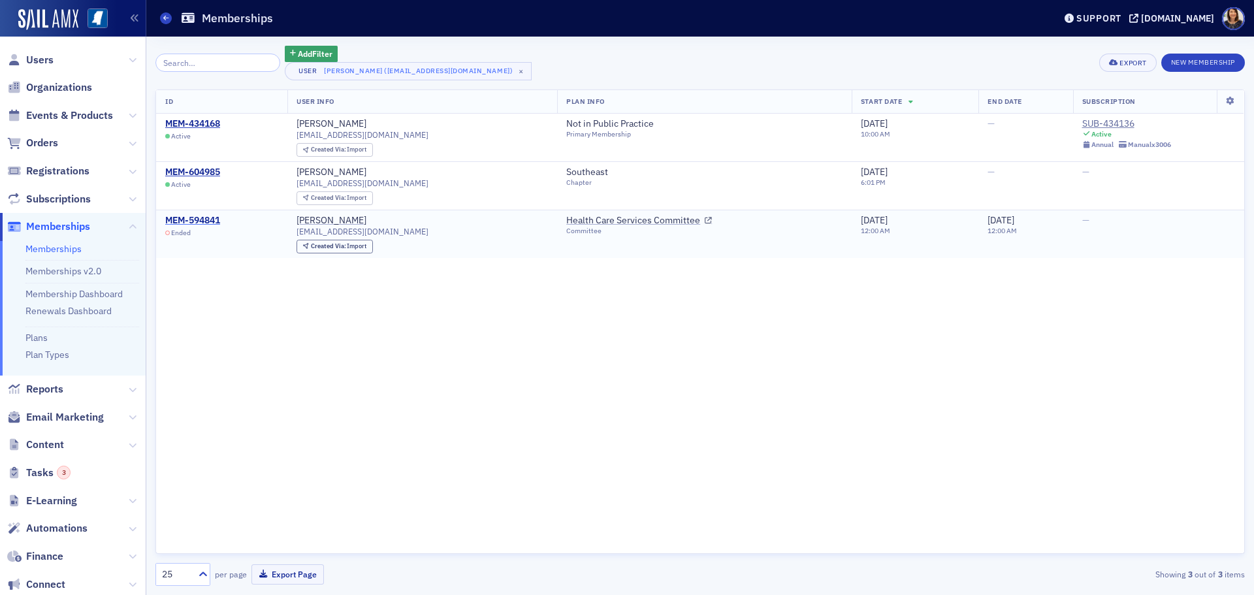
click at [201, 221] on div "MEM-594841" at bounding box center [192, 221] width 55 height 12
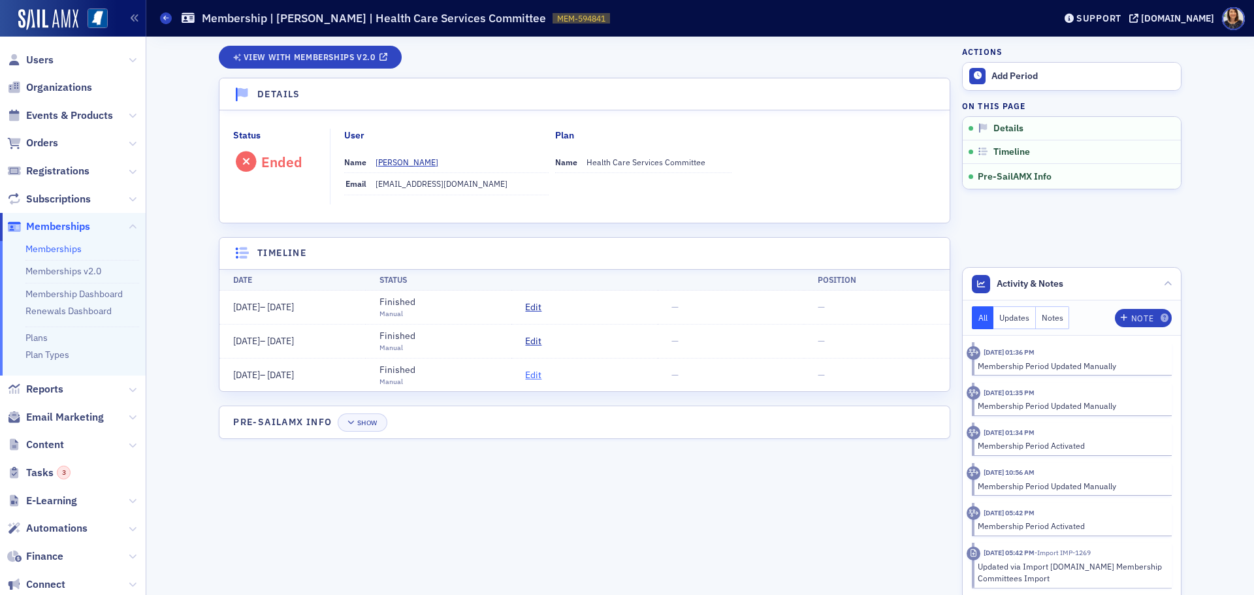
click at [531, 375] on span "Edit" at bounding box center [533, 375] width 16 height 14
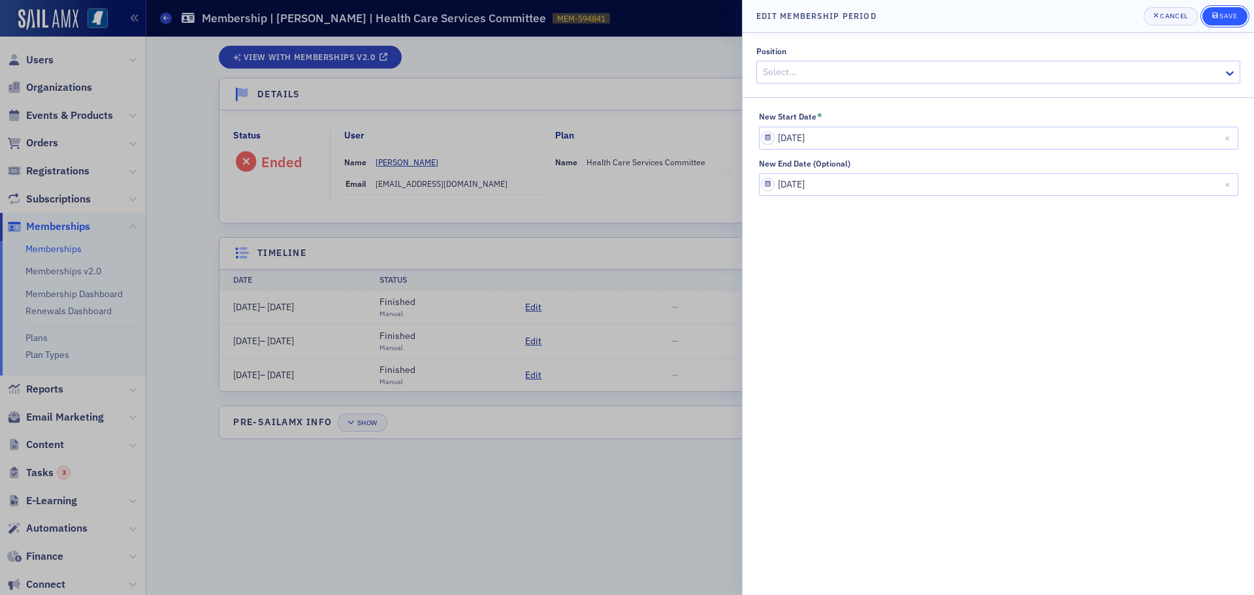
click at [1231, 18] on div "Save" at bounding box center [1228, 15] width 18 height 7
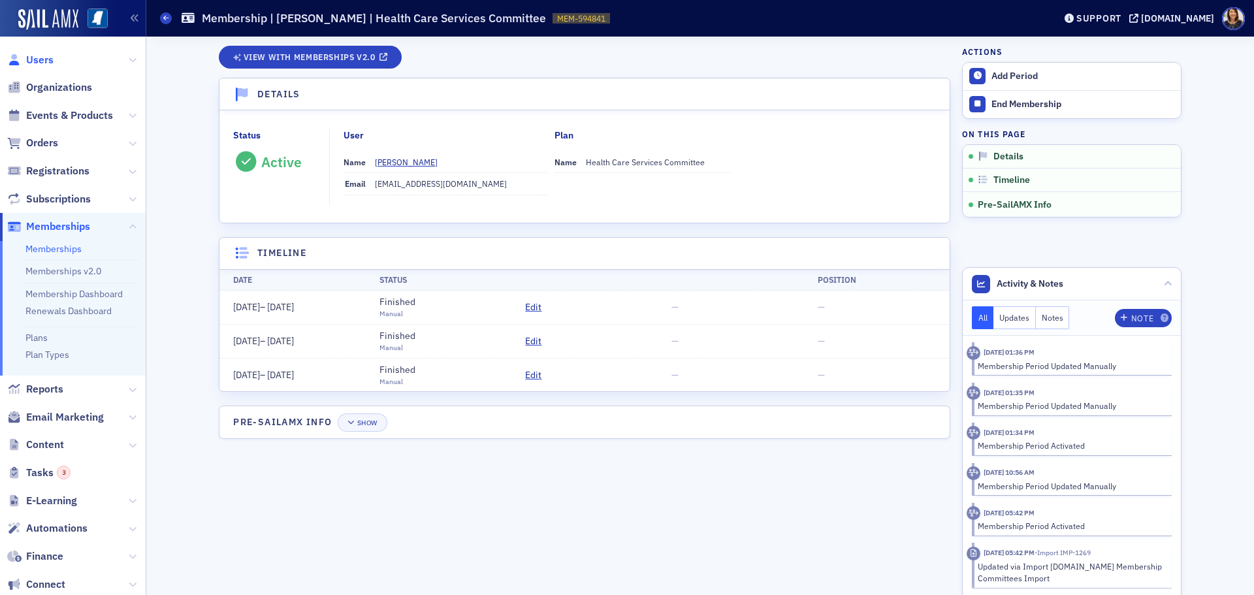
click at [37, 59] on span "Users" at bounding box center [39, 60] width 27 height 14
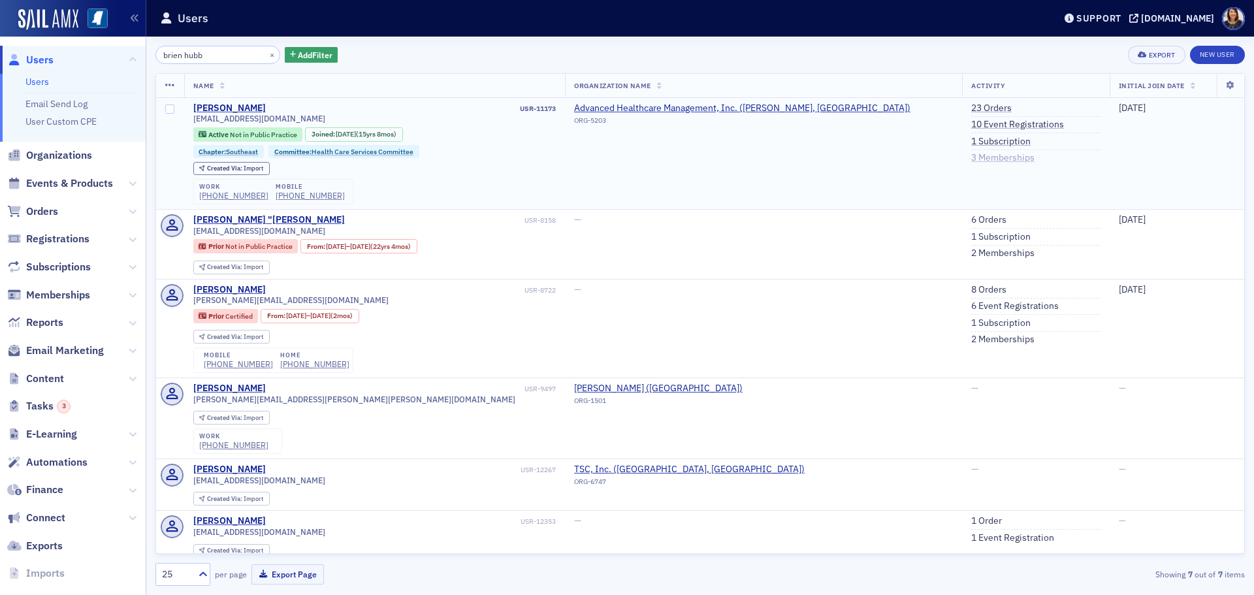
click at [971, 156] on link "3 Memberships" at bounding box center [1002, 158] width 63 height 12
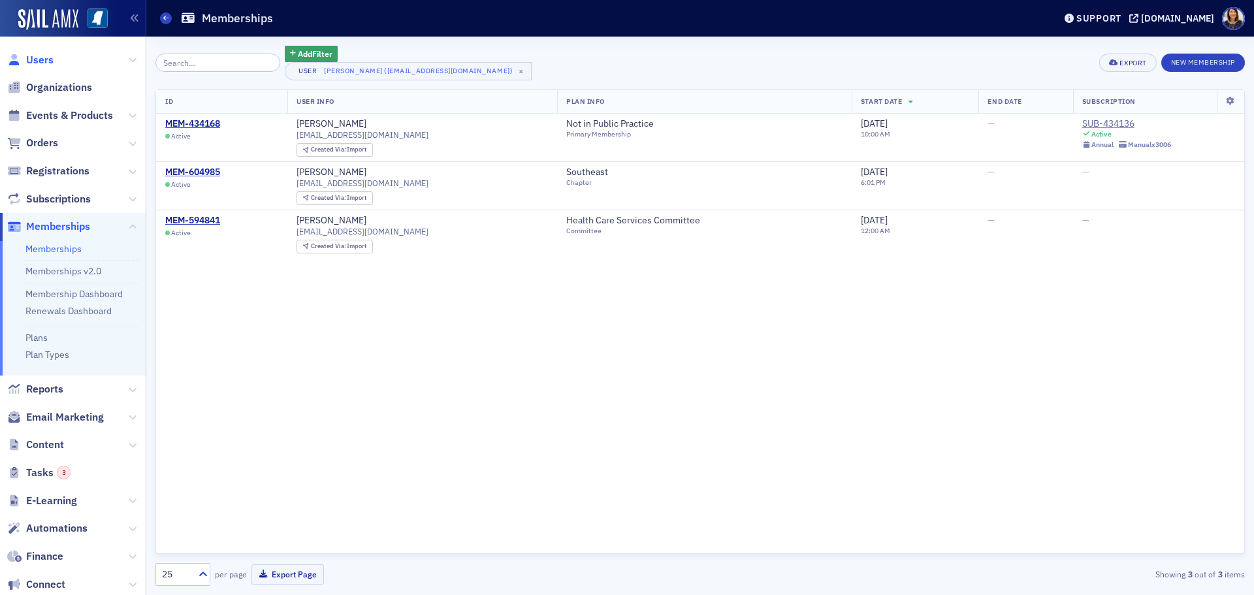
click at [45, 66] on span "Users" at bounding box center [39, 60] width 27 height 14
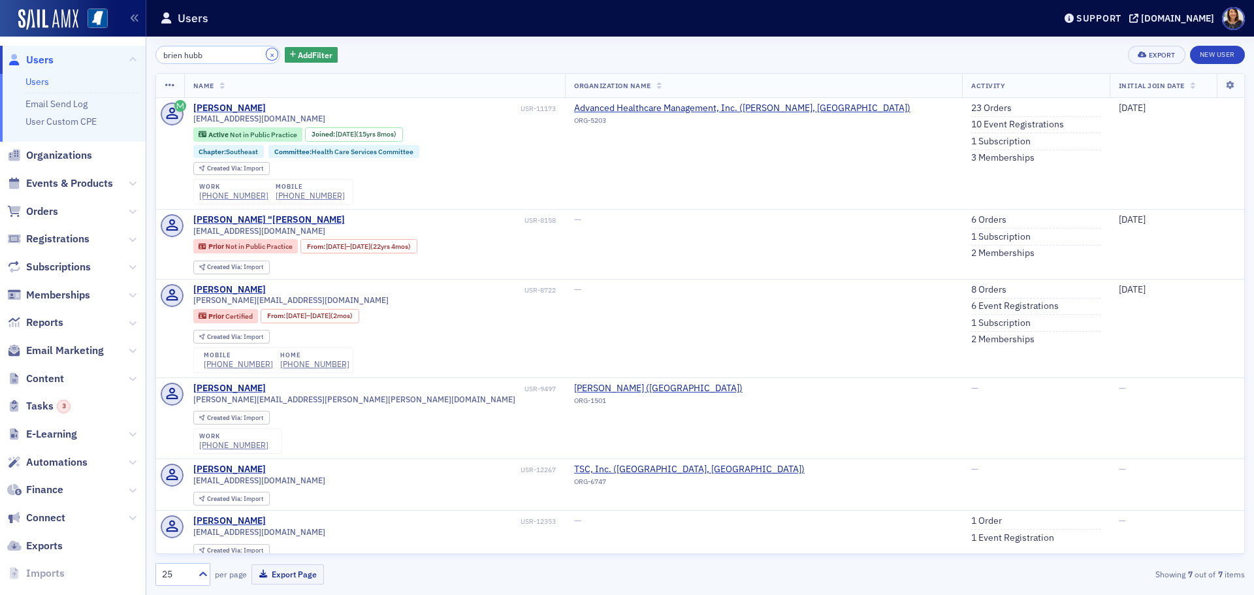
click at [266, 55] on button "×" at bounding box center [272, 54] width 12 height 12
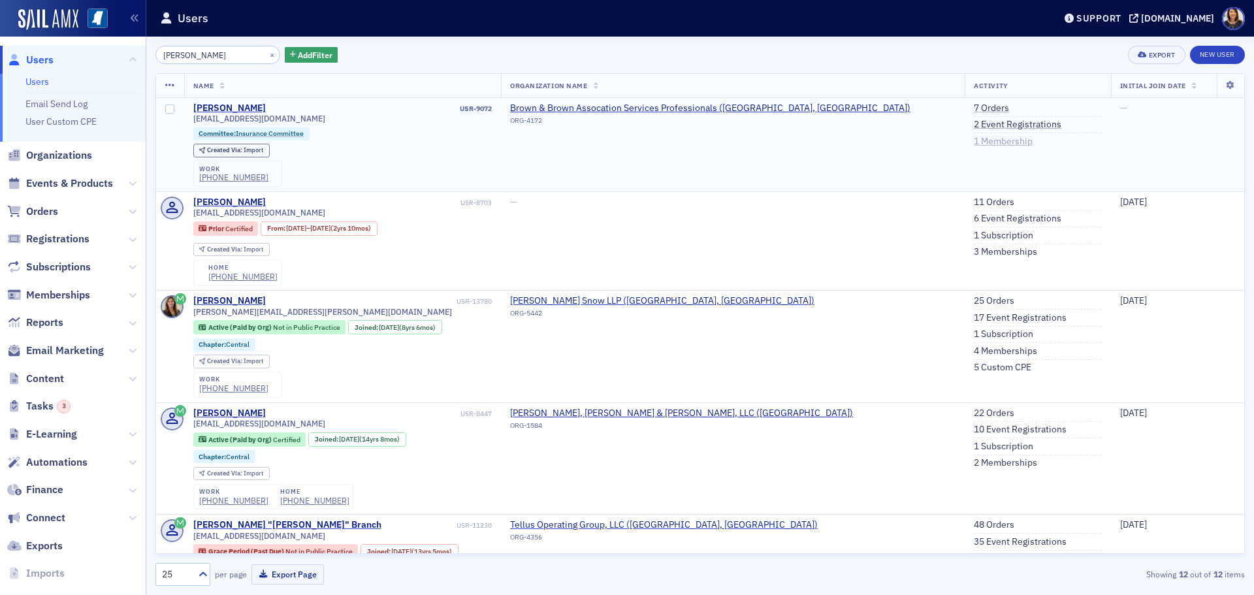
type input "[PERSON_NAME]"
click at [973, 140] on link "1 Membership" at bounding box center [1002, 142] width 59 height 12
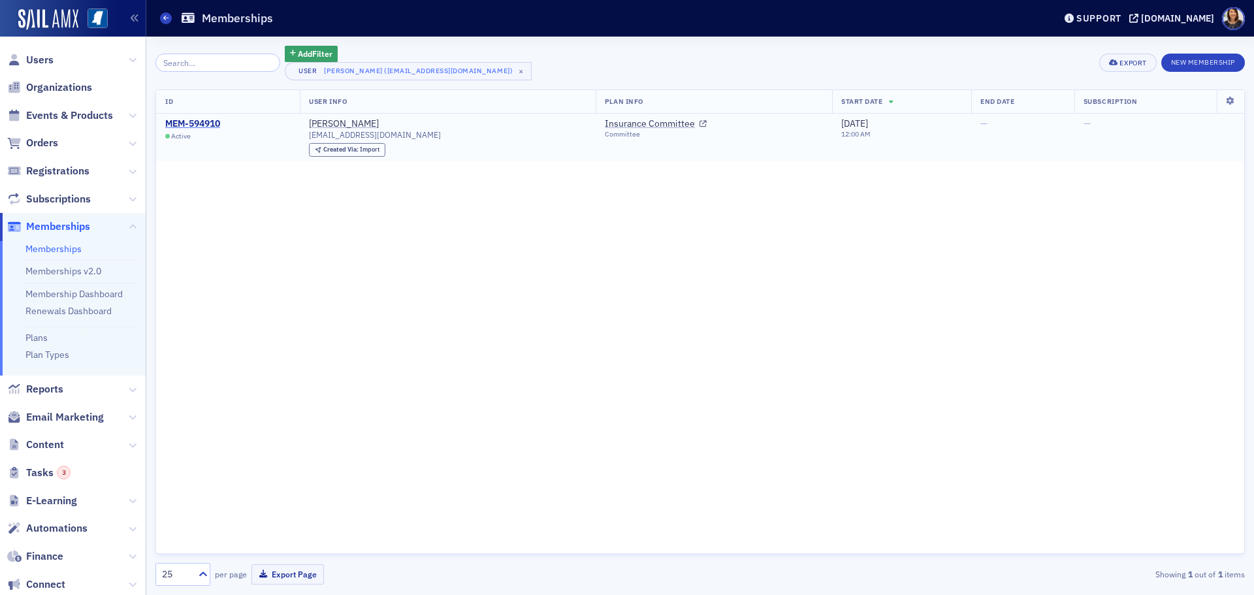
click at [203, 123] on div "MEM-594910" at bounding box center [192, 124] width 55 height 12
click at [42, 59] on span "Users" at bounding box center [39, 60] width 27 height 14
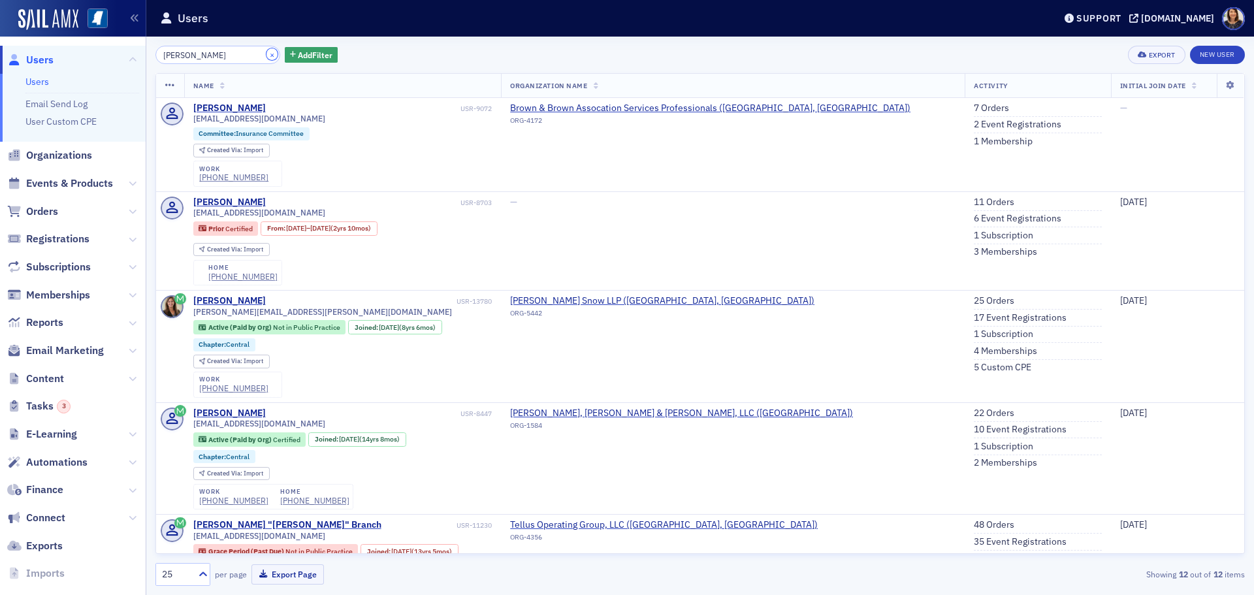
click at [266, 57] on button "×" at bounding box center [272, 54] width 12 height 12
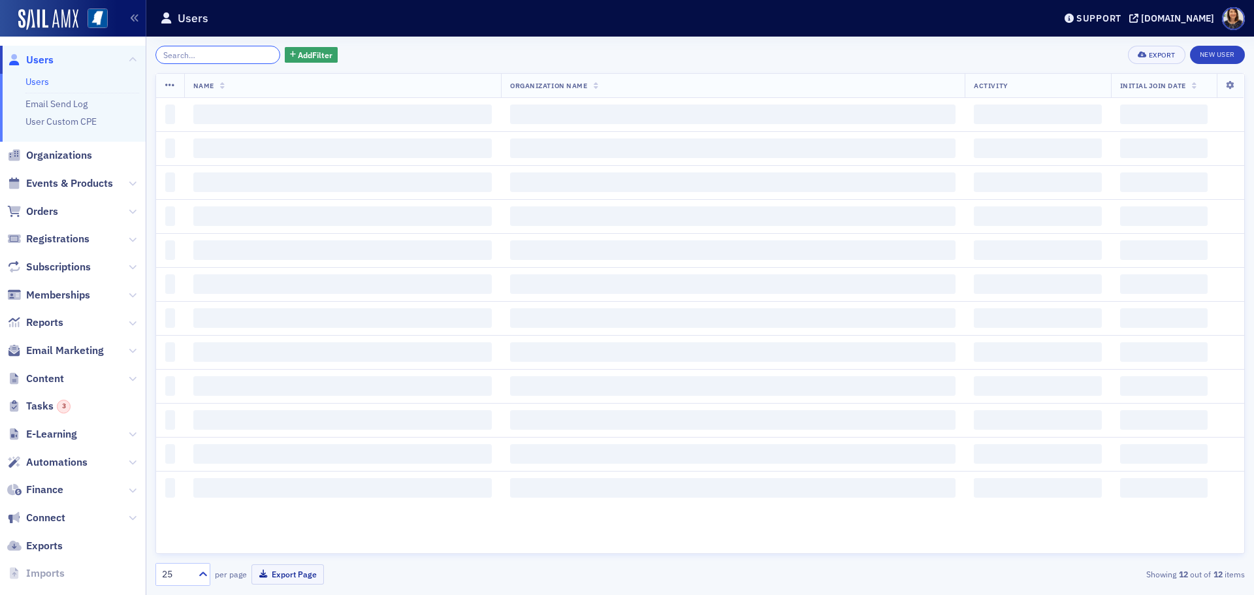
click at [209, 48] on input "search" at bounding box center [217, 55] width 125 height 18
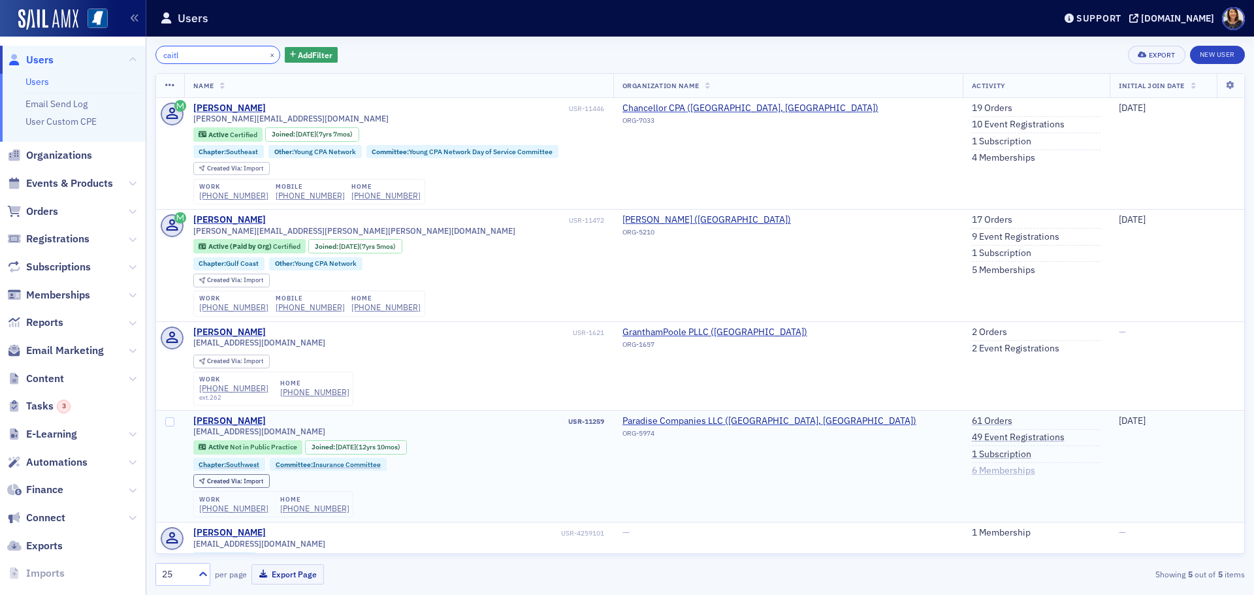
type input "caitl"
click at [971, 470] on link "6 Memberships" at bounding box center [1002, 471] width 63 height 12
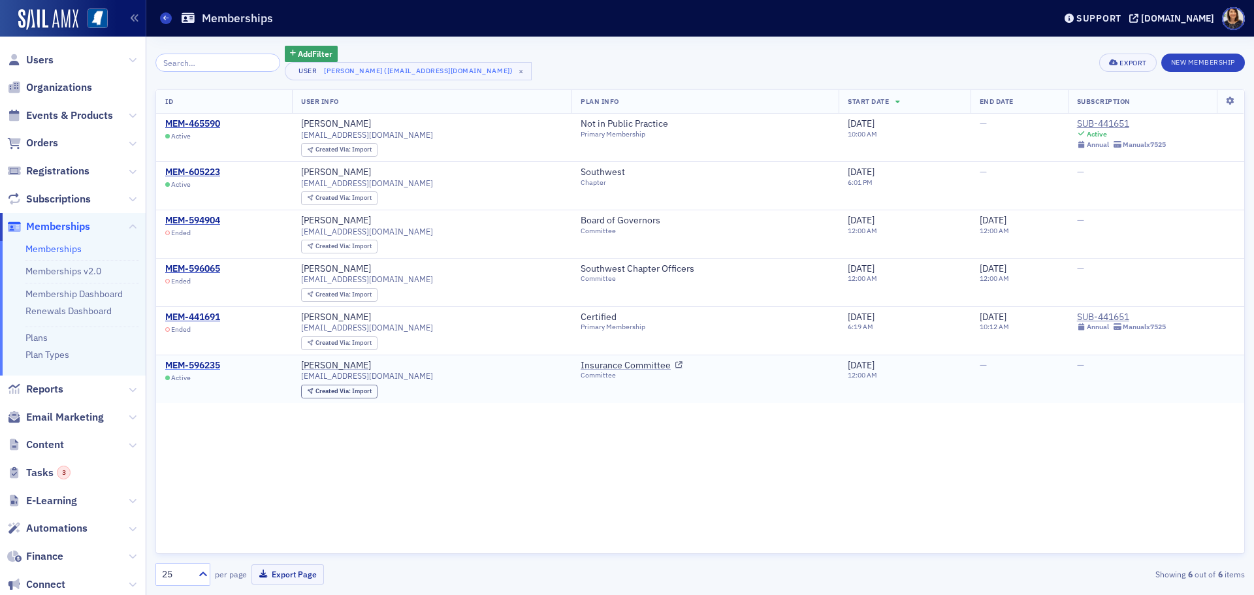
click at [198, 360] on div "MEM-596235" at bounding box center [192, 366] width 55 height 12
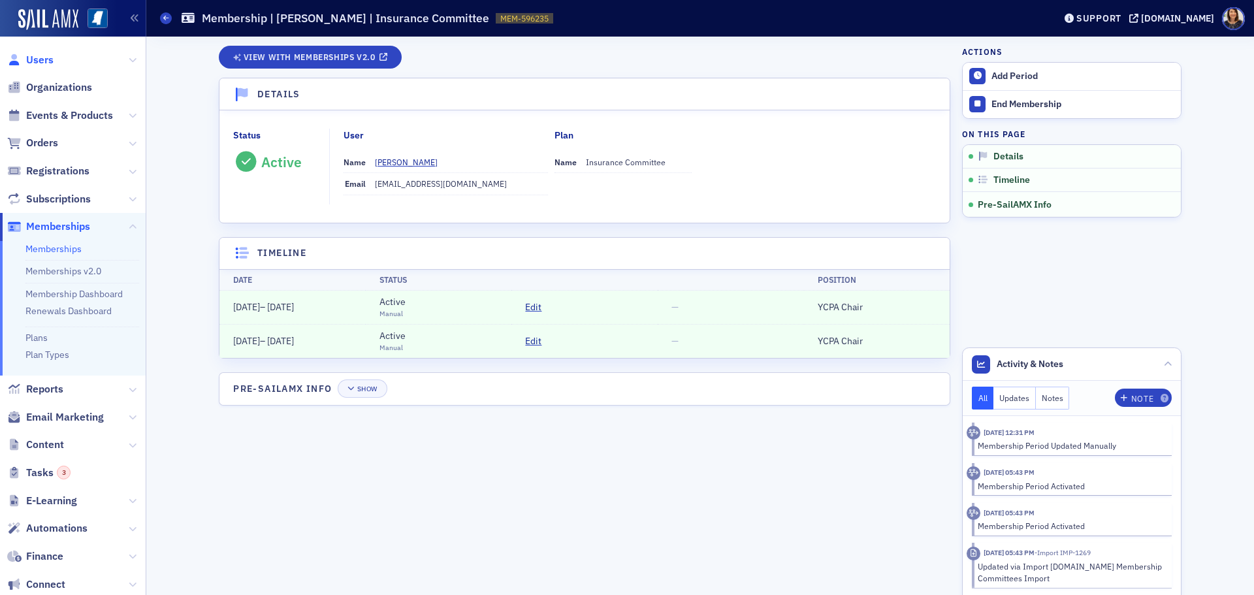
click at [37, 61] on span "Users" at bounding box center [39, 60] width 27 height 14
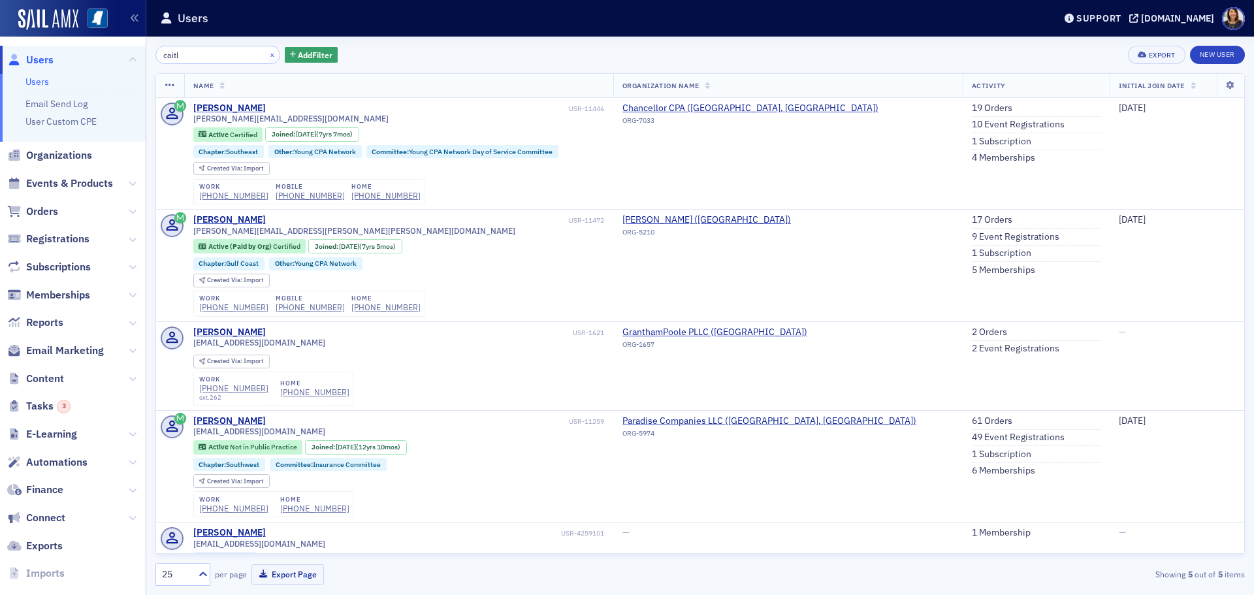
click at [266, 52] on div "×" at bounding box center [273, 54] width 14 height 16
click at [266, 52] on button "×" at bounding box center [272, 54] width 12 height 12
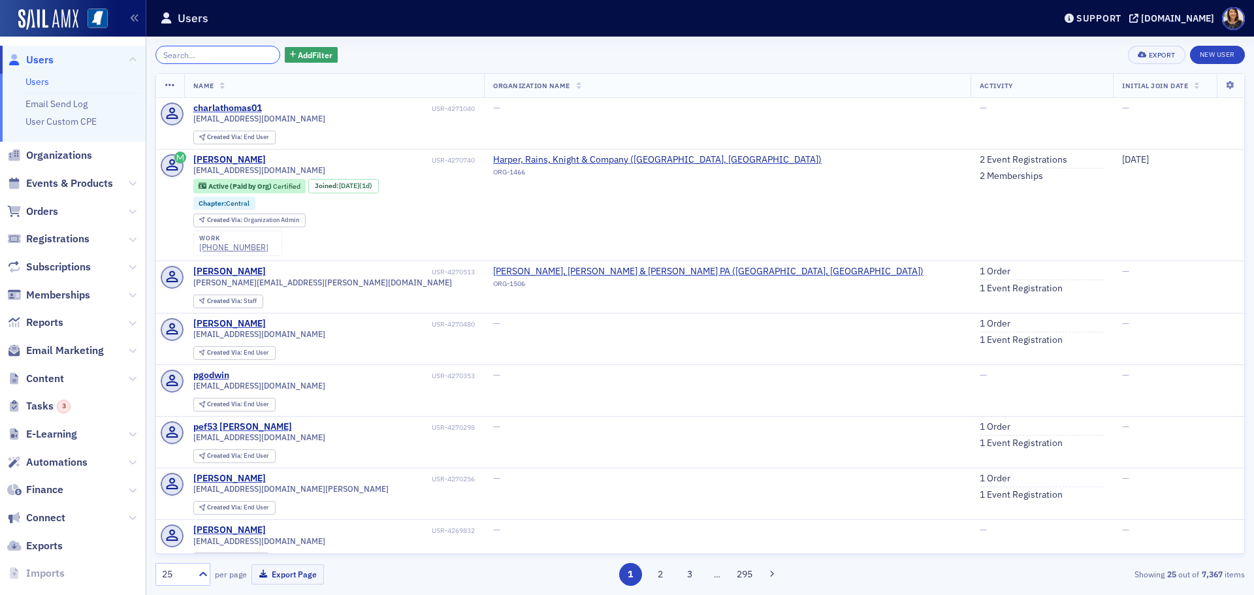
click at [171, 61] on input "search" at bounding box center [217, 55] width 125 height 18
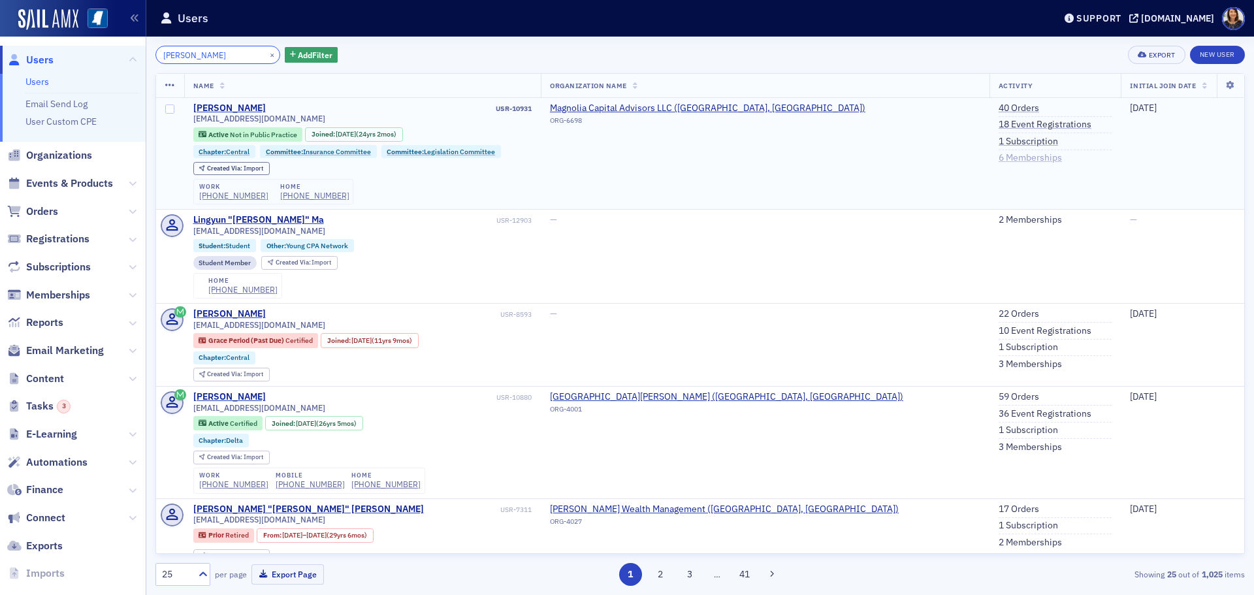
type input "[PERSON_NAME]"
click at [998, 163] on link "6 Memberships" at bounding box center [1029, 158] width 63 height 12
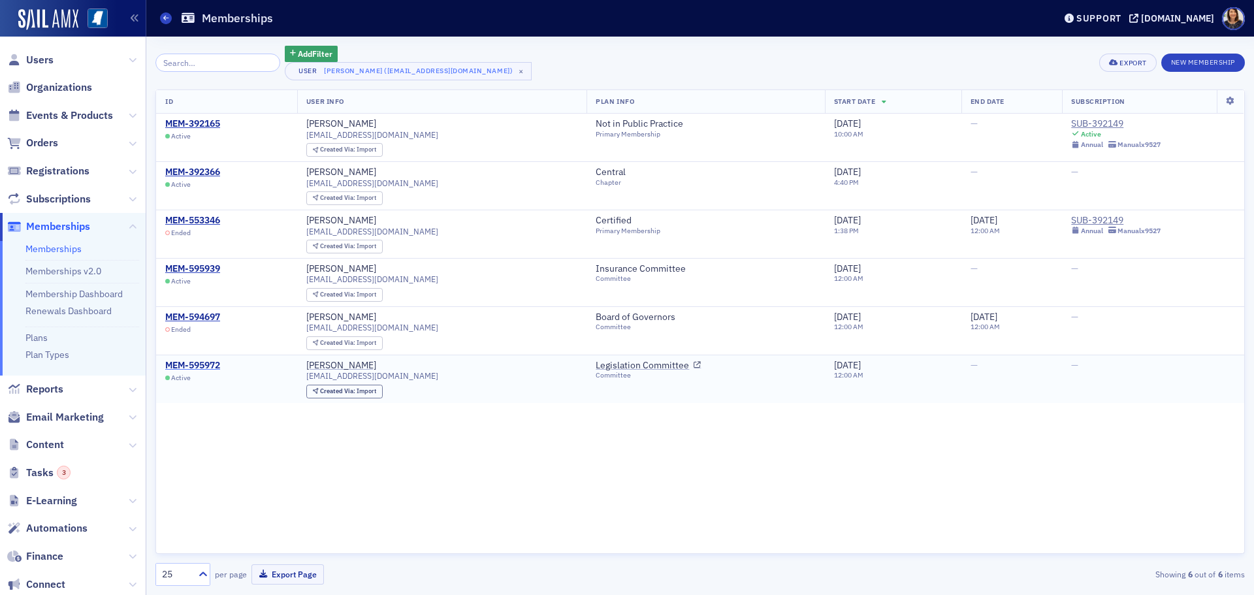
click at [198, 360] on div "MEM-595972" at bounding box center [192, 366] width 55 height 12
click at [198, 269] on div "MEM-595939" at bounding box center [192, 269] width 55 height 12
click at [39, 60] on span "Users" at bounding box center [39, 60] width 27 height 14
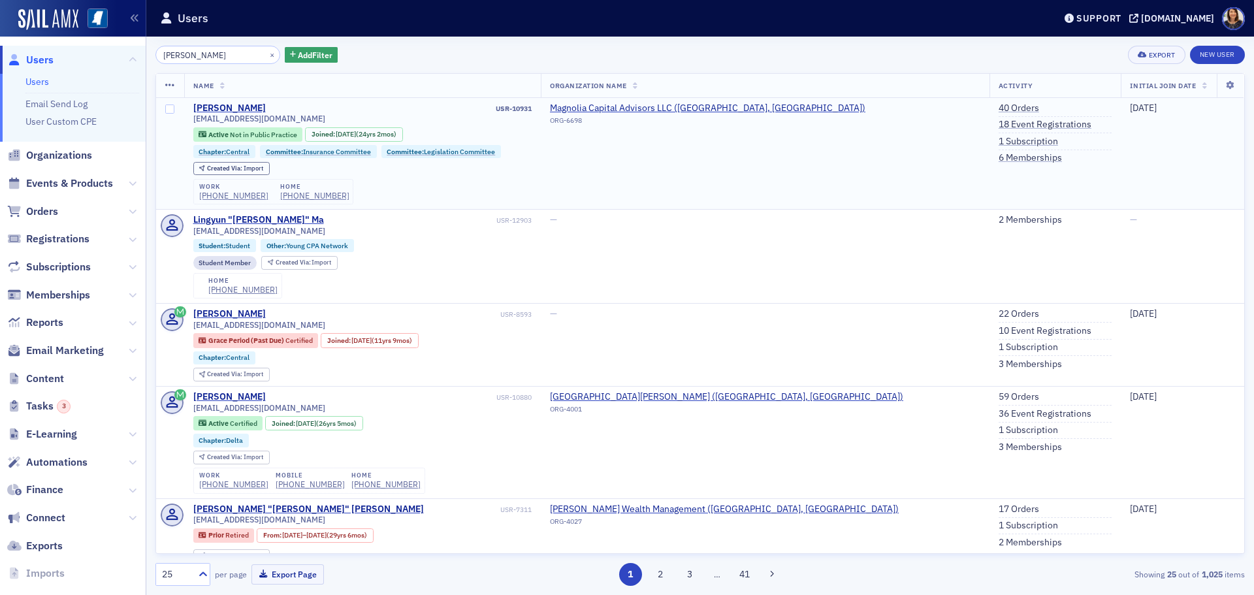
click at [989, 165] on td "40 Orders 18 Event Registrations 1 Subscription 6 Memberships" at bounding box center [1055, 154] width 132 height 112
click at [998, 157] on link "6 Memberships" at bounding box center [1029, 158] width 63 height 12
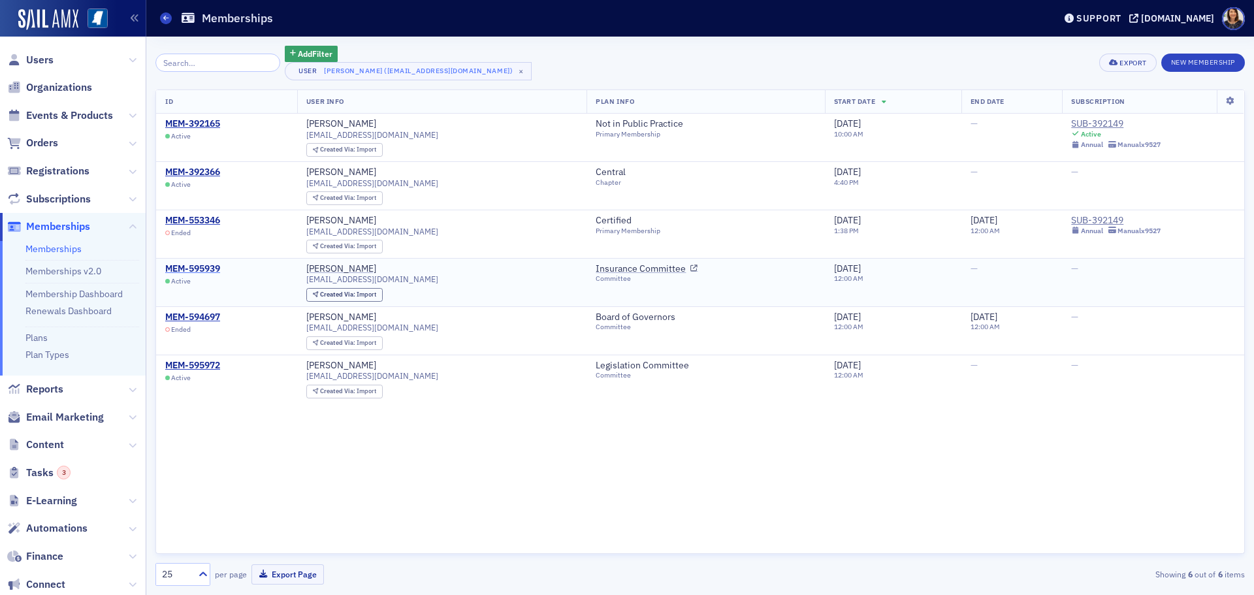
click at [201, 267] on div "MEM-595939" at bounding box center [192, 269] width 55 height 12
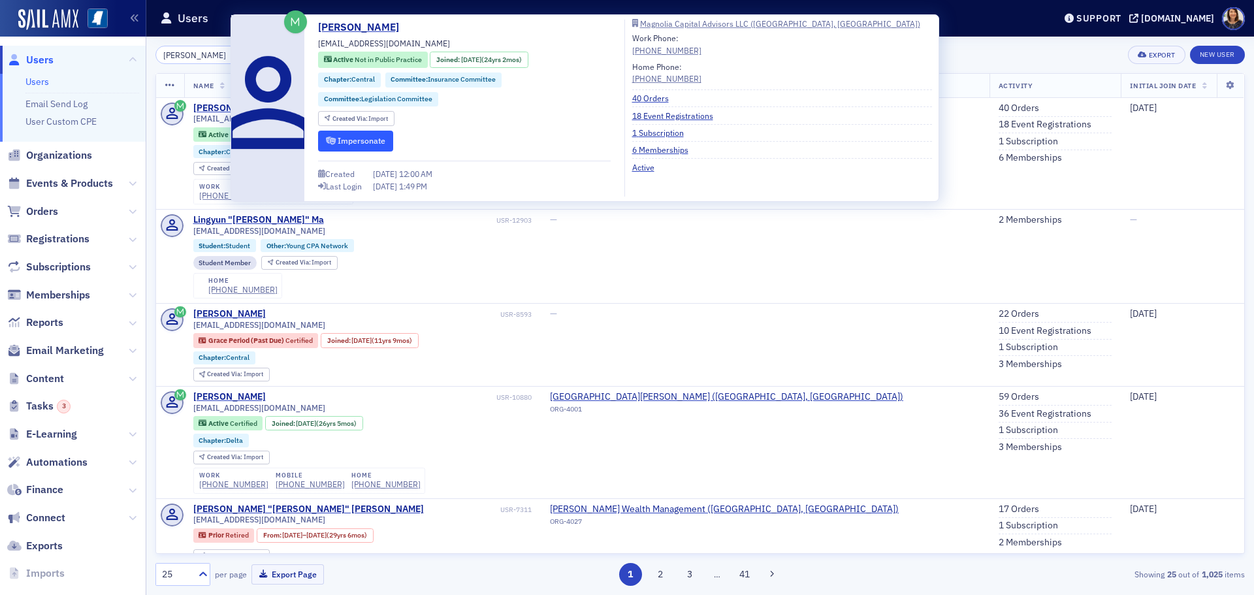
click at [376, 141] on button "Impersonate" at bounding box center [355, 141] width 75 height 20
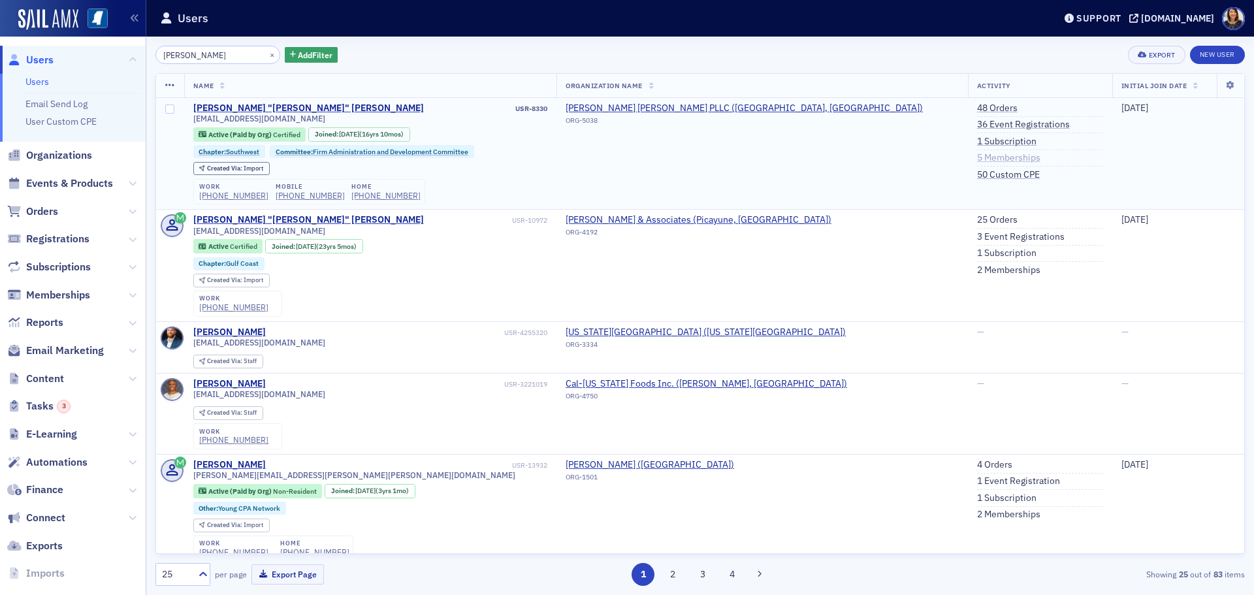
type input "scott christi"
click at [977, 155] on link "5 Memberships" at bounding box center [1008, 158] width 63 height 12
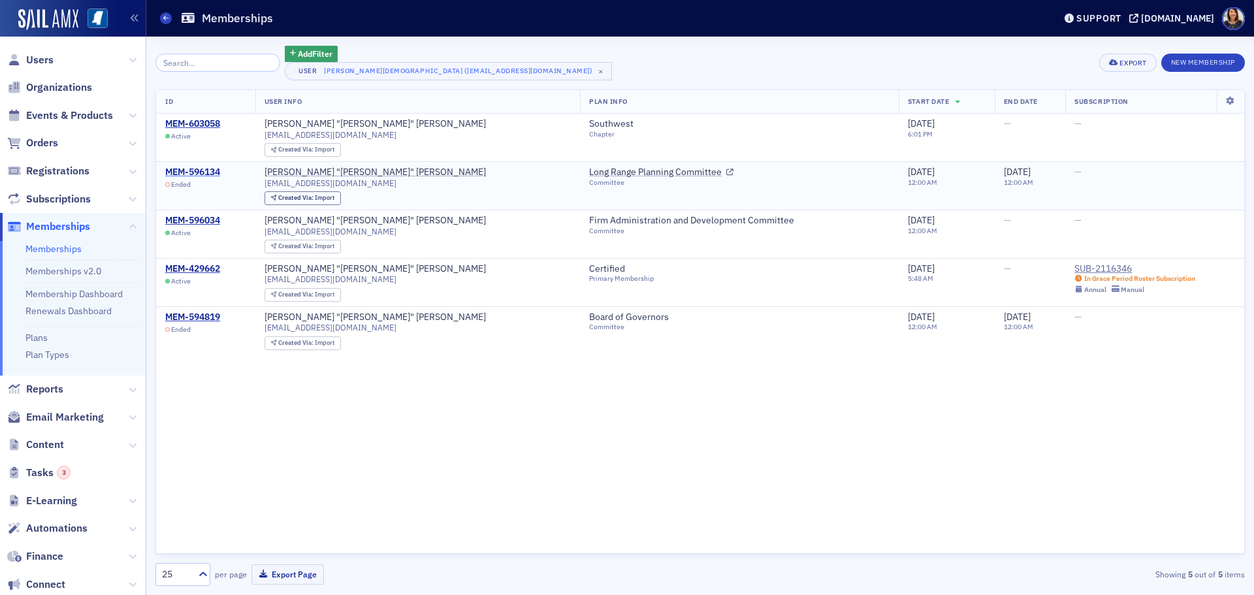
click at [197, 169] on div "MEM-596134" at bounding box center [192, 172] width 55 height 12
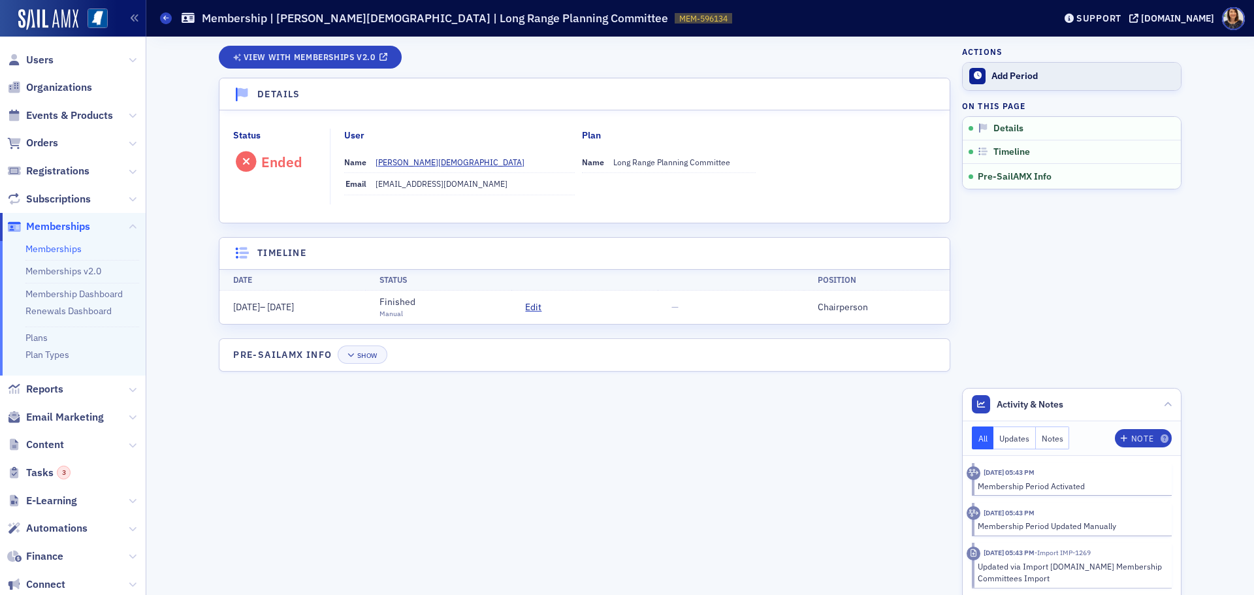
click at [1013, 76] on div "Add Period" at bounding box center [1082, 77] width 183 height 12
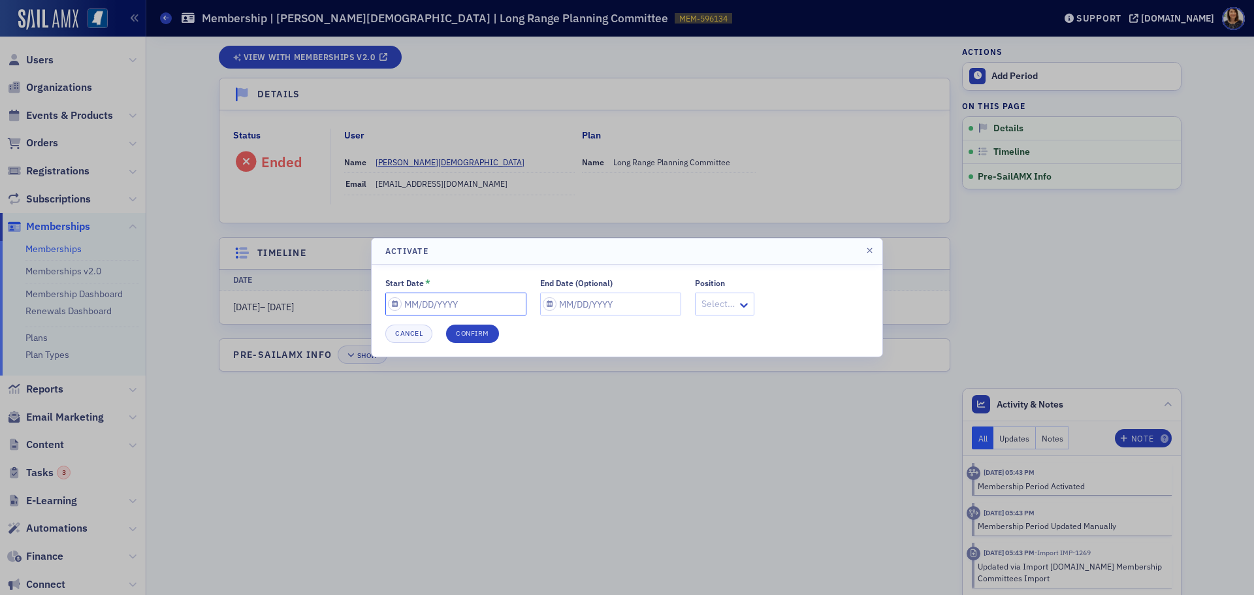
select select "8"
select select "2025"
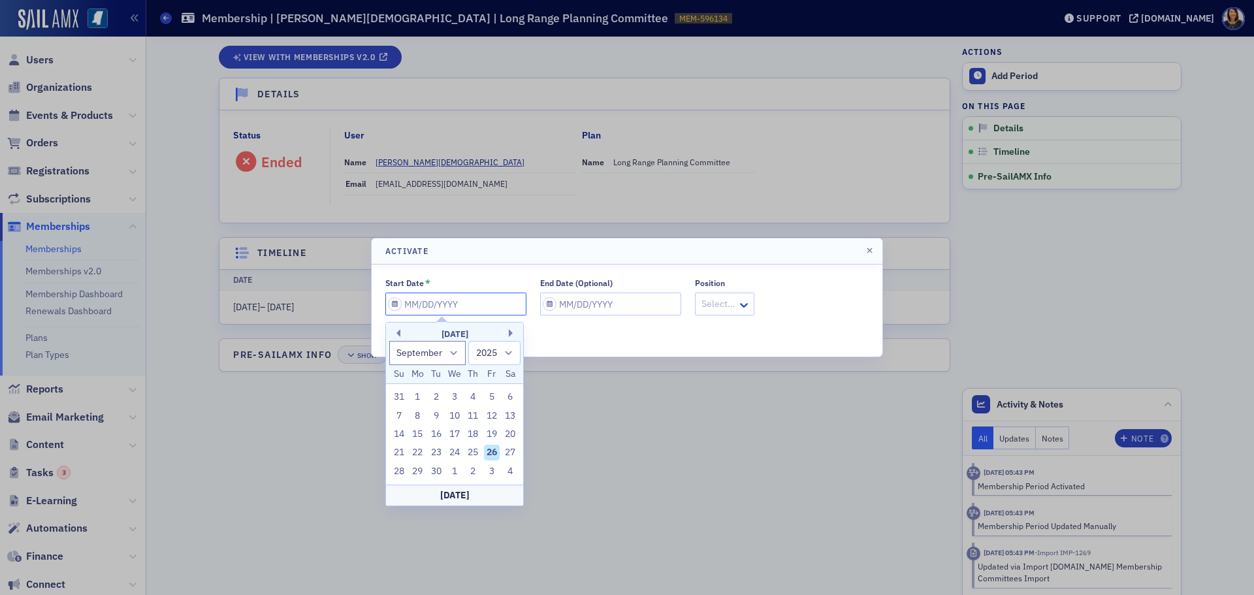
click at [462, 302] on input "Start Date *" at bounding box center [455, 303] width 141 height 23
type input "0"
select select "0"
select select "2000"
type input "07"
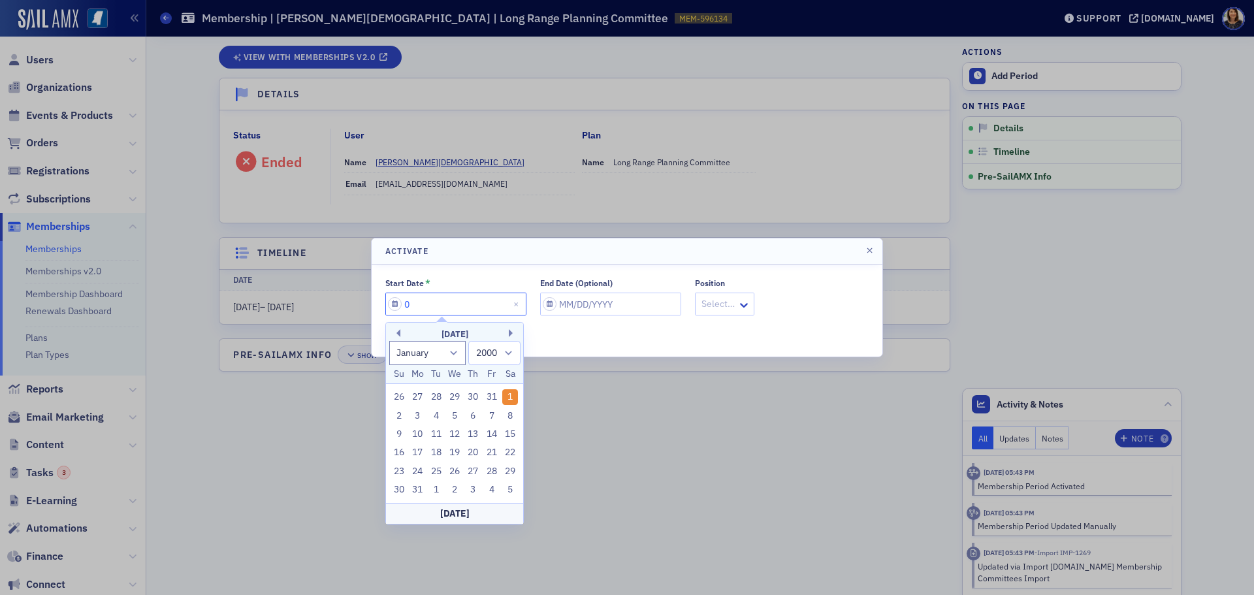
select select "6"
select select "2025"
type input "07/01/2"
select select "2002"
type input "[DATE]"
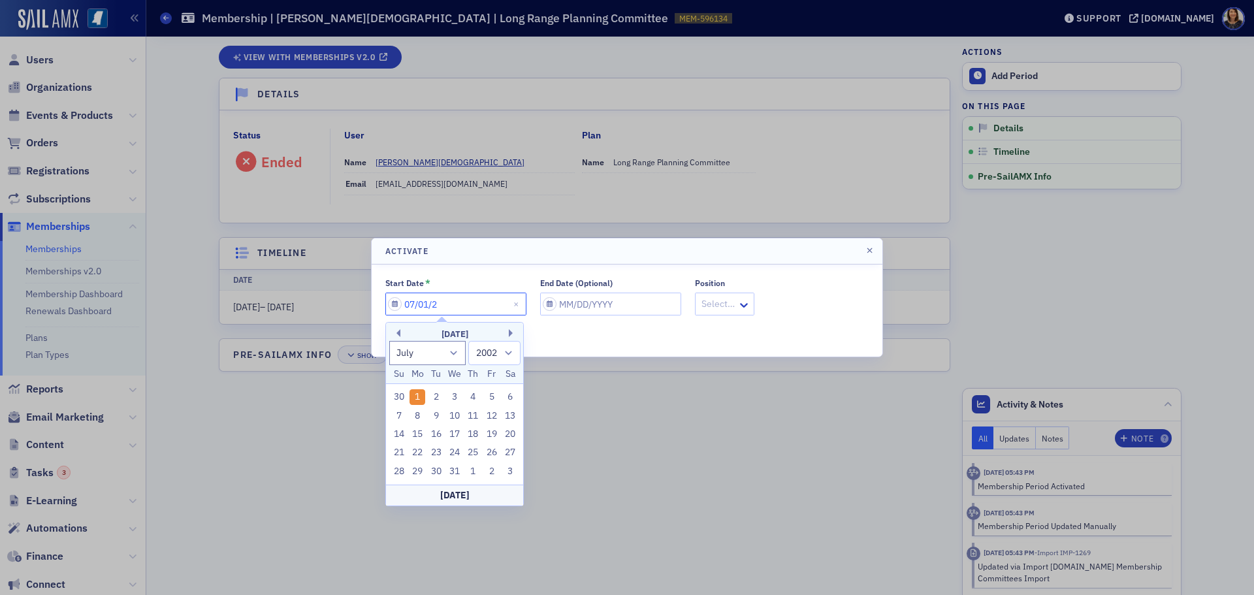
select select "2020"
type input "07/01/2019"
select select "2019"
type input "07/01/2019"
select select "8"
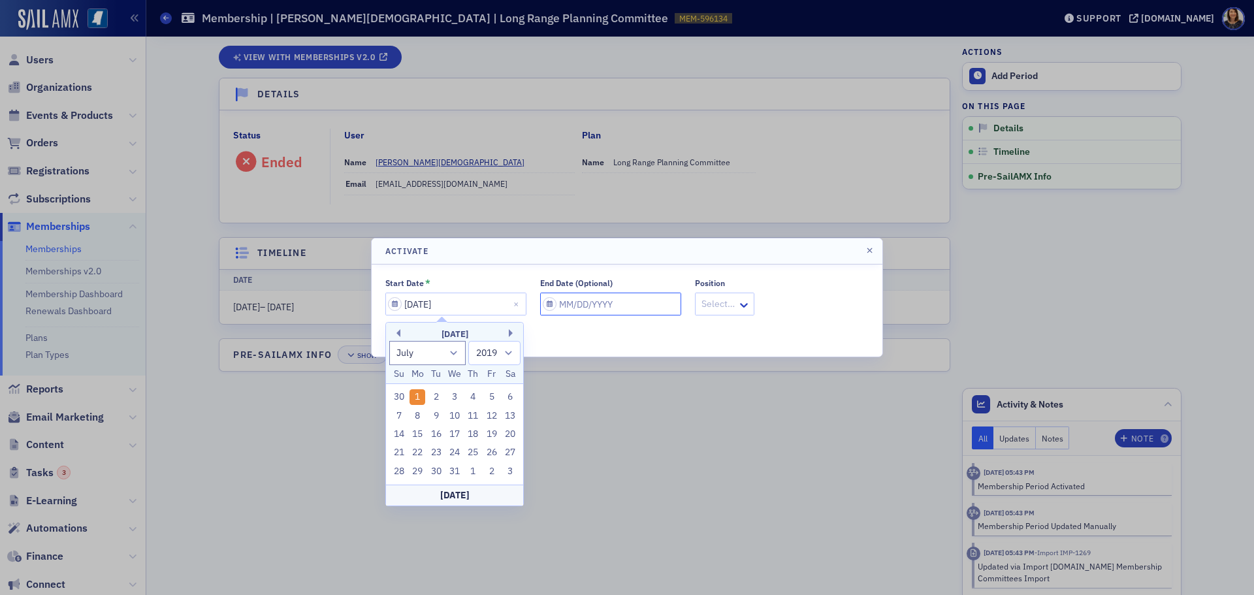
select select "2025"
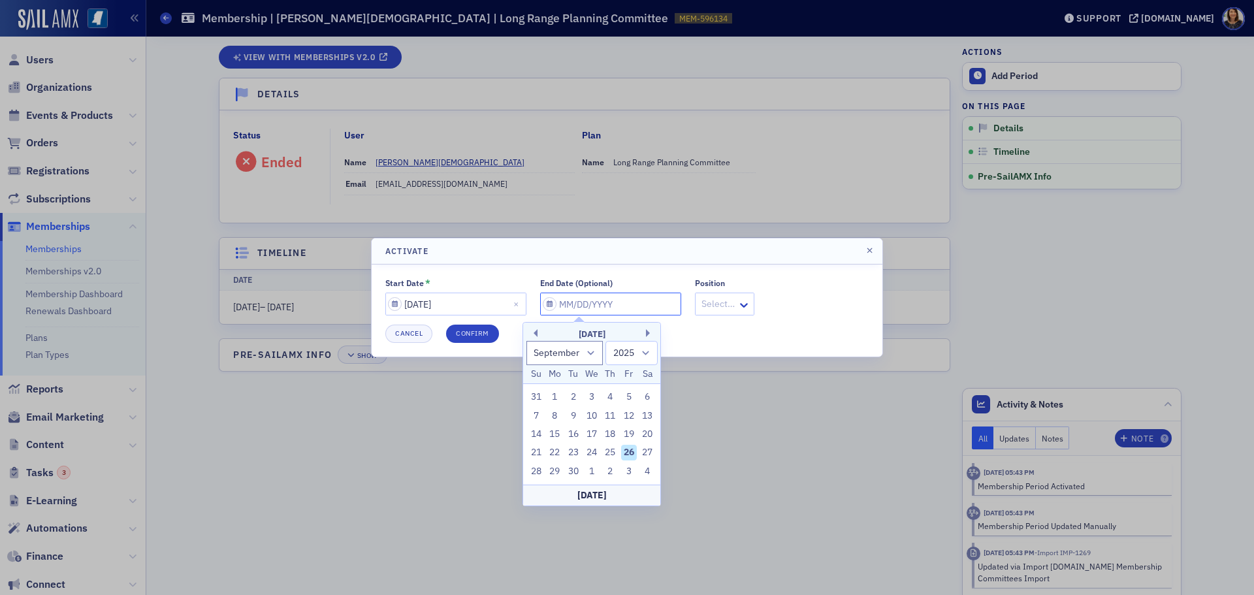
click at [617, 309] on input "End Date (Optional)" at bounding box center [610, 303] width 141 height 23
type input "0"
select select "0"
select select "2000"
type input "06"
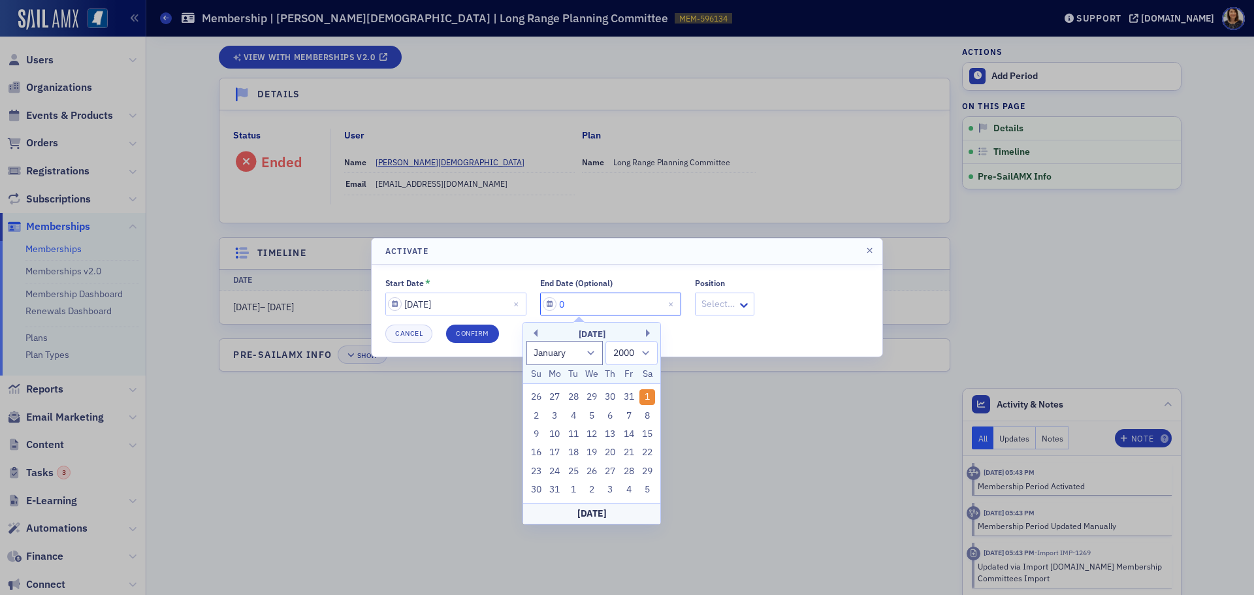
select select "5"
select select "2025"
type input "06/3-"
select select "2001"
type input "06/3"
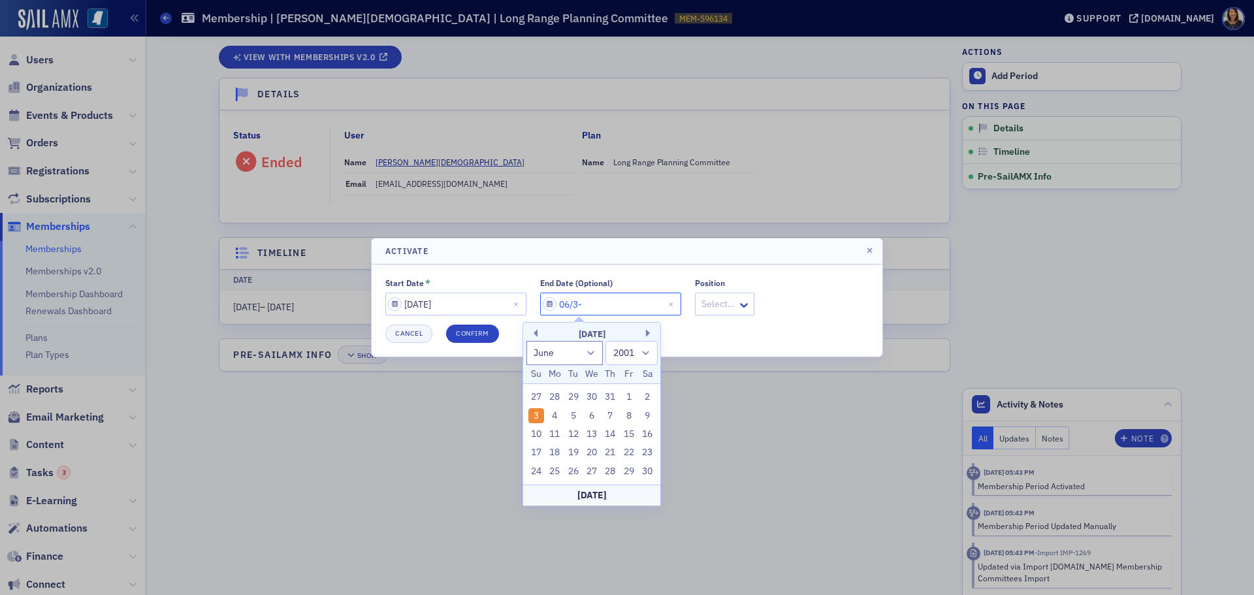
select select "2025"
type input "06/30/2"
select select "2002"
type input "[DATE]"
select select "2020"
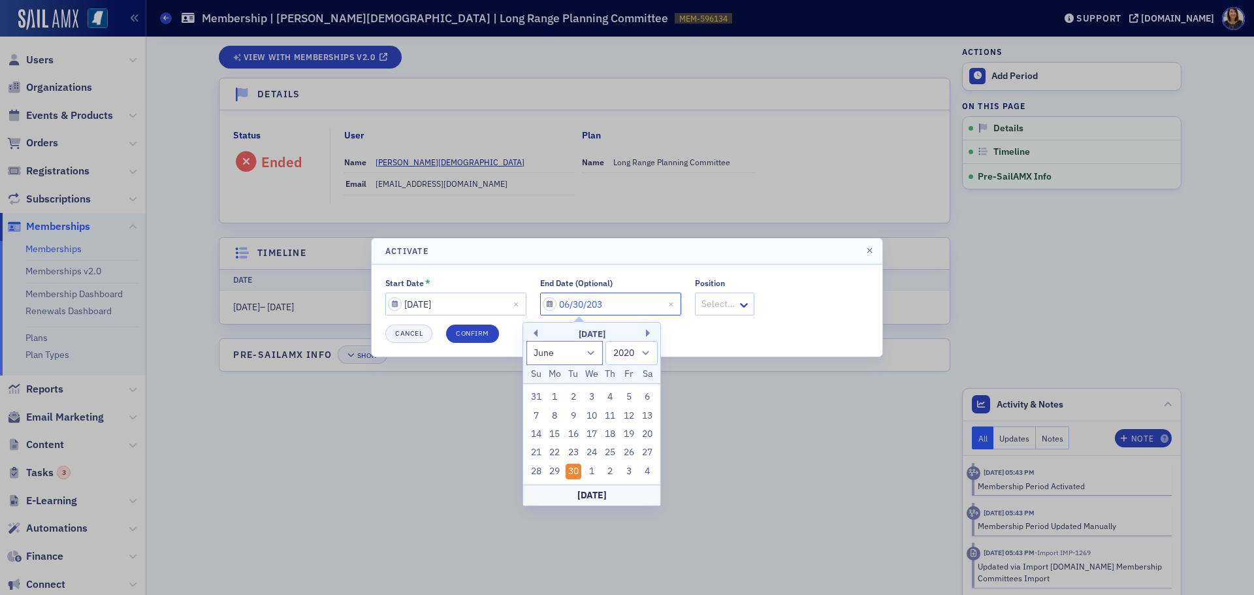
type input "[DATE]"
select select "2030"
type input "06/30/2030"
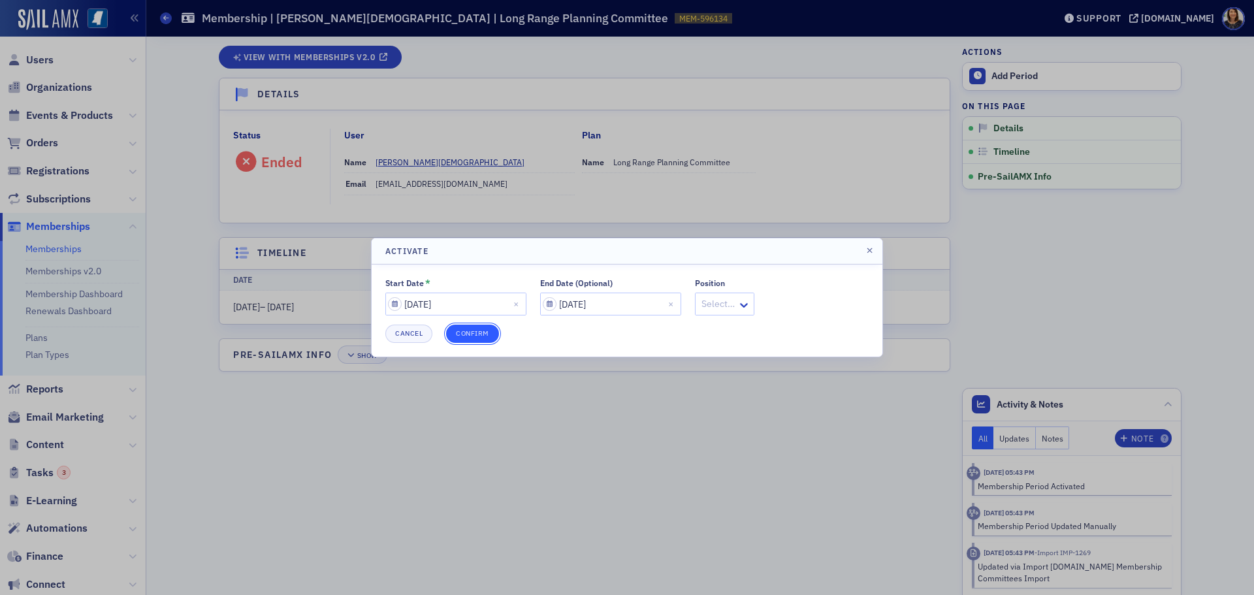
click at [467, 341] on button "Confirm" at bounding box center [472, 333] width 53 height 18
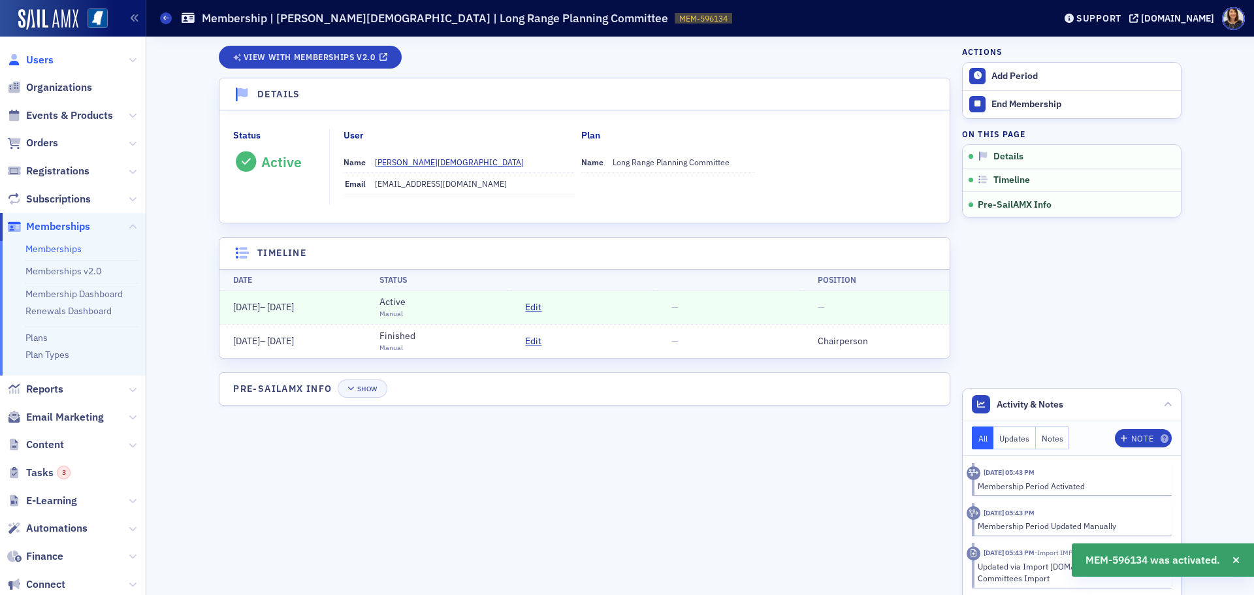
click at [39, 58] on span "Users" at bounding box center [39, 60] width 27 height 14
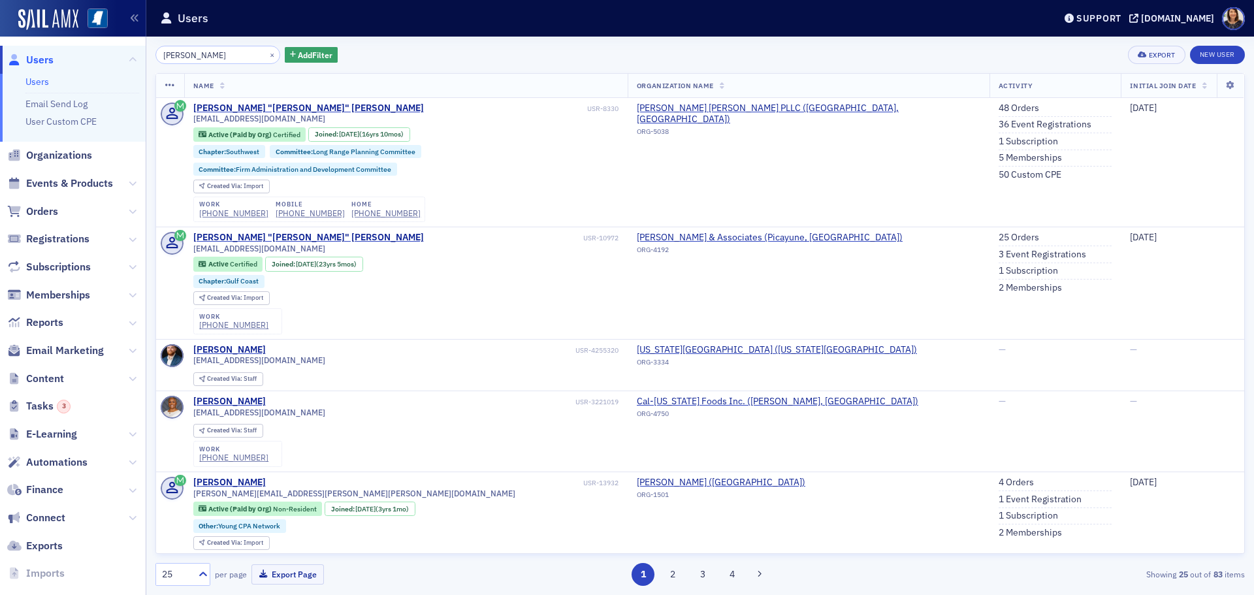
click at [266, 59] on div "×" at bounding box center [273, 54] width 14 height 16
click at [266, 57] on button "×" at bounding box center [272, 54] width 12 height 12
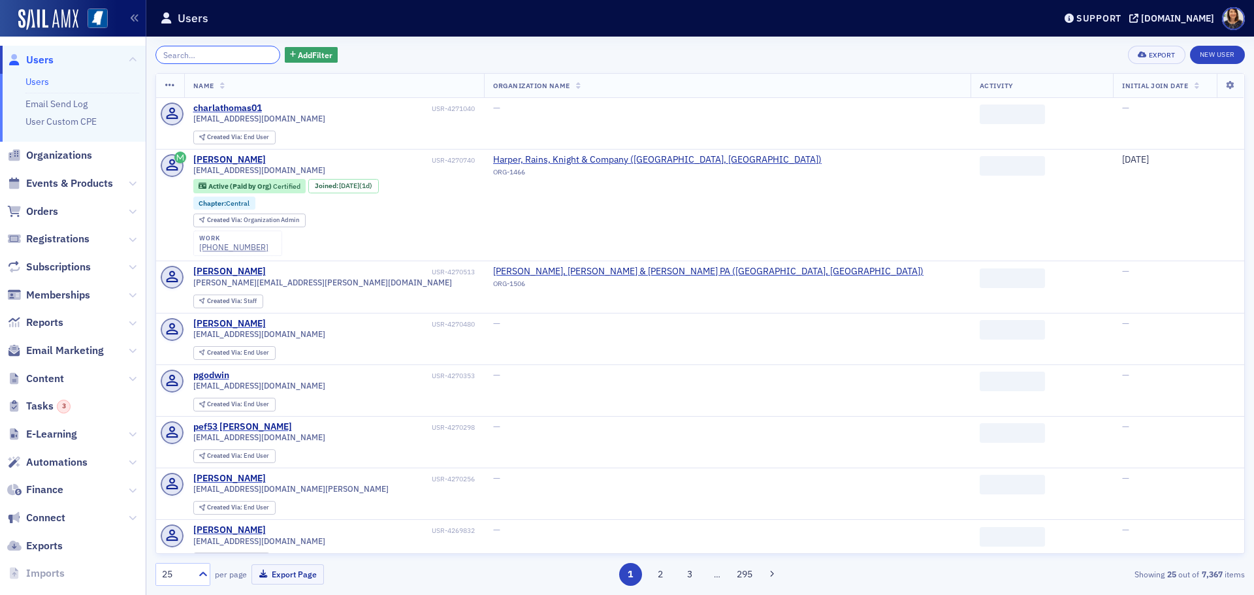
click at [236, 56] on input "search" at bounding box center [217, 55] width 125 height 18
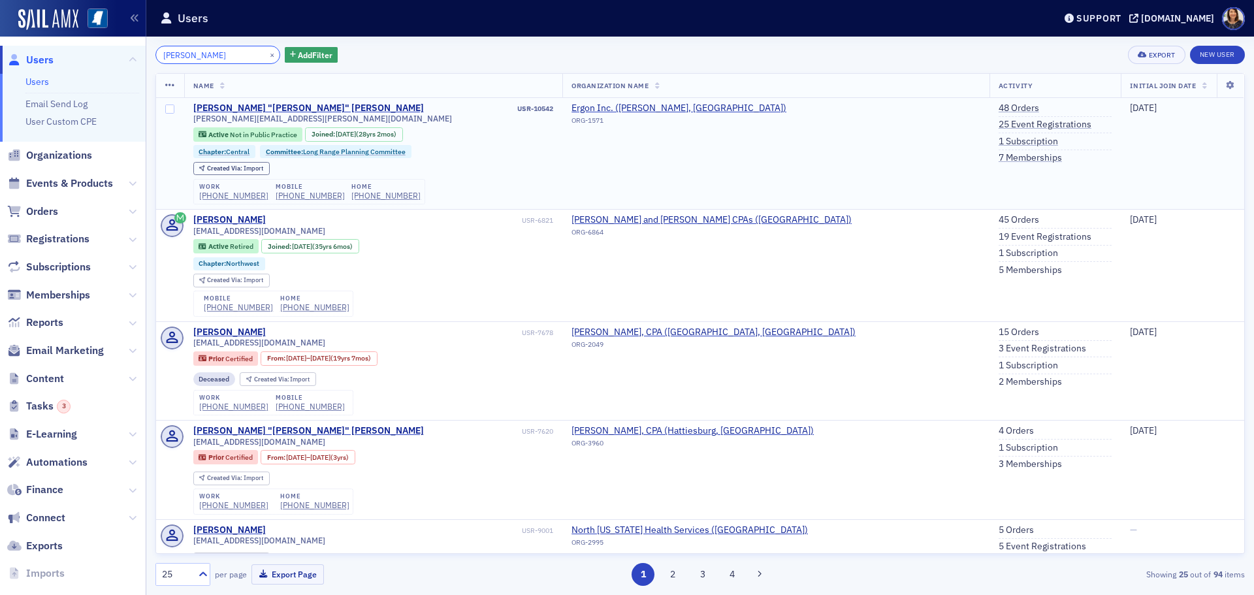
type input "lee adams"
click at [998, 150] on ul "48 Orders 25 Event Registrations 1 Subscription 7 Memberships" at bounding box center [1055, 133] width 114 height 61
click at [998, 158] on link "7 Memberships" at bounding box center [1029, 158] width 63 height 12
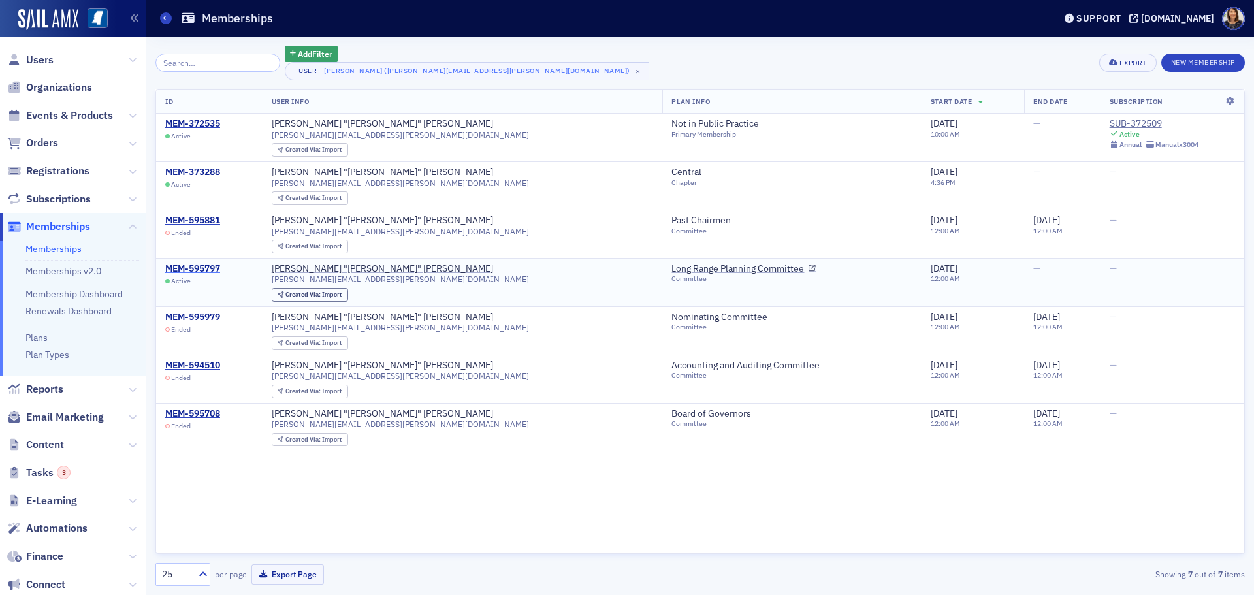
click at [200, 268] on div "MEM-595797" at bounding box center [192, 269] width 55 height 12
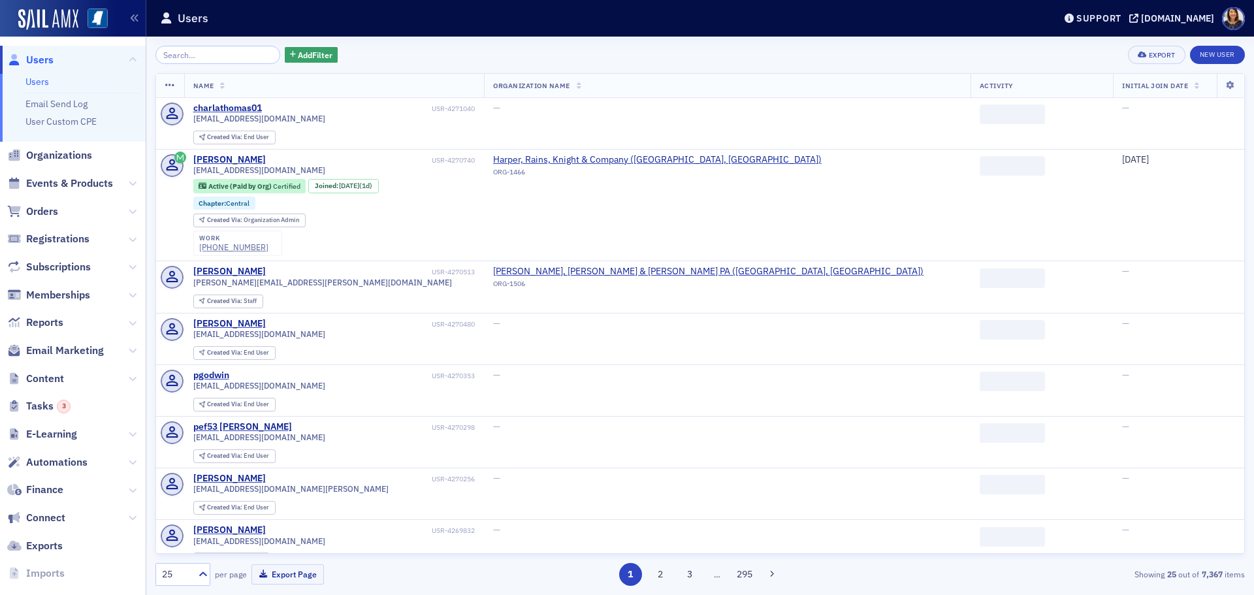
click at [253, 51] on input "search" at bounding box center [217, 55] width 125 height 18
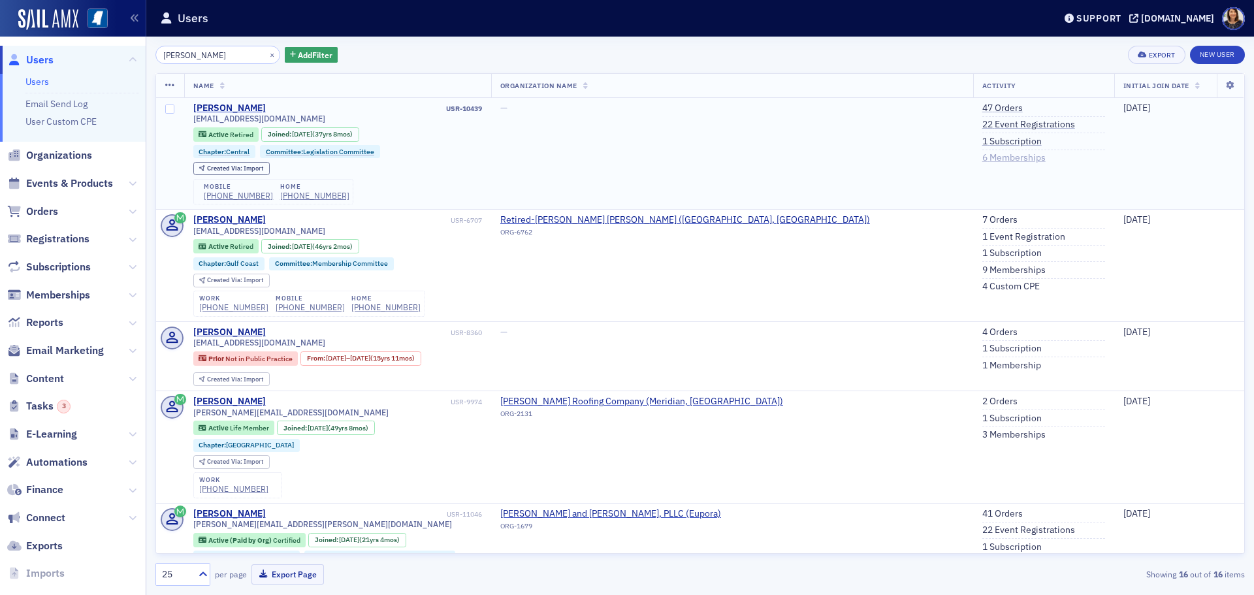
type input "[PERSON_NAME]"
click at [982, 159] on link "6 Memberships" at bounding box center [1013, 158] width 63 height 12
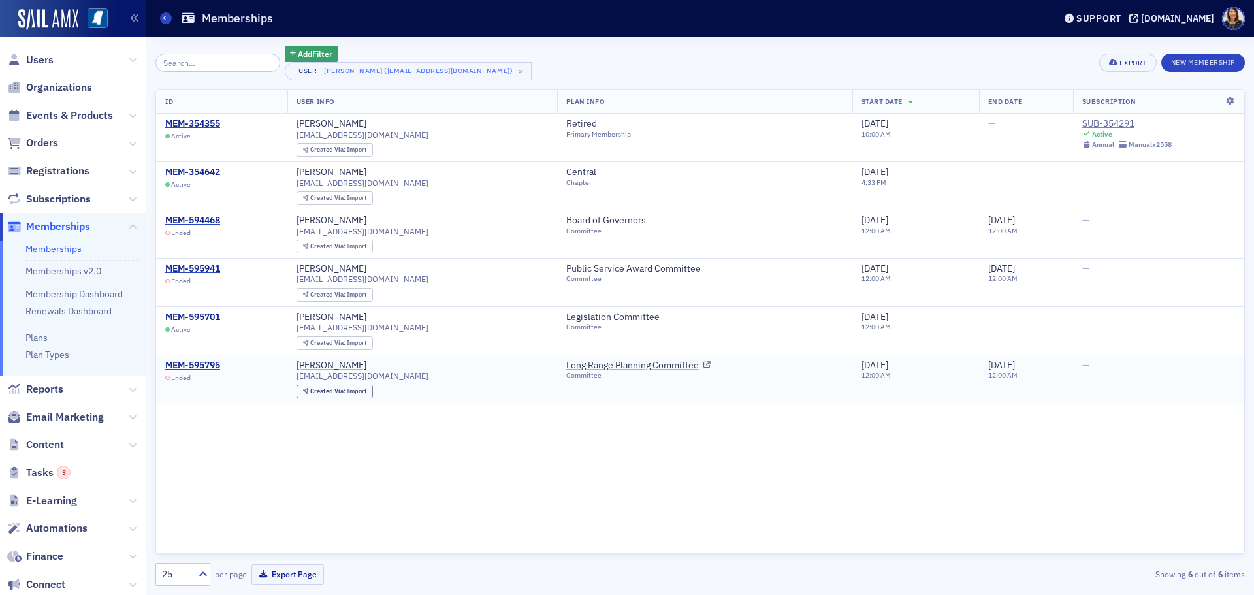
click at [201, 374] on div "Ended" at bounding box center [192, 377] width 55 height 8
click at [201, 369] on div "MEM-595795" at bounding box center [192, 366] width 55 height 12
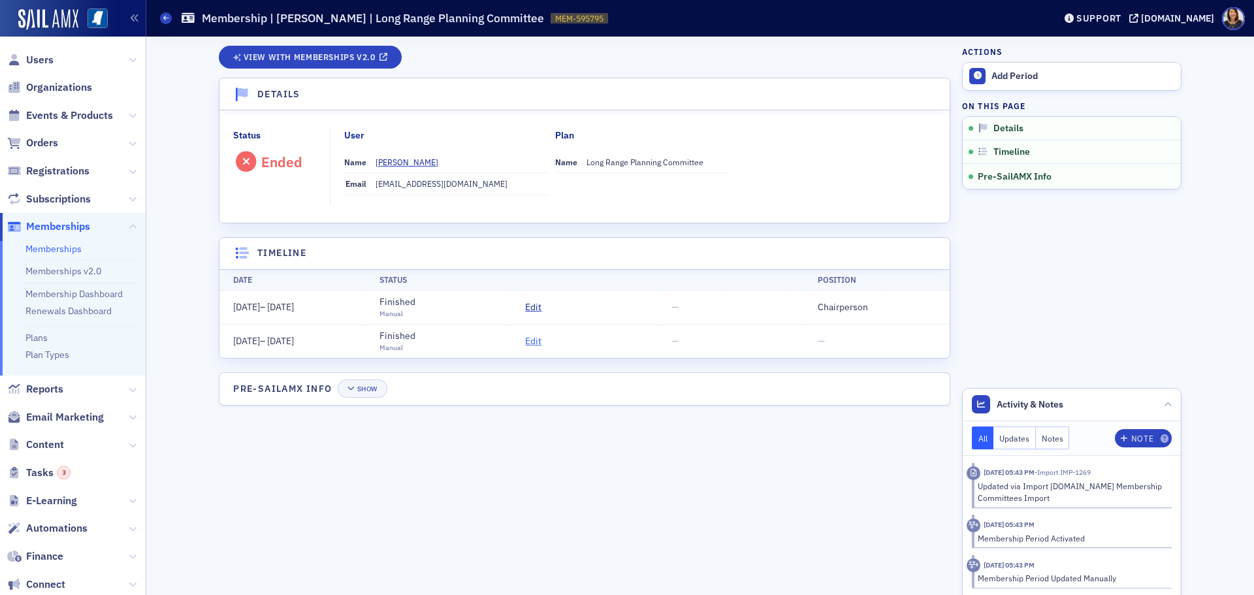
click at [531, 343] on span "Edit" at bounding box center [533, 341] width 16 height 14
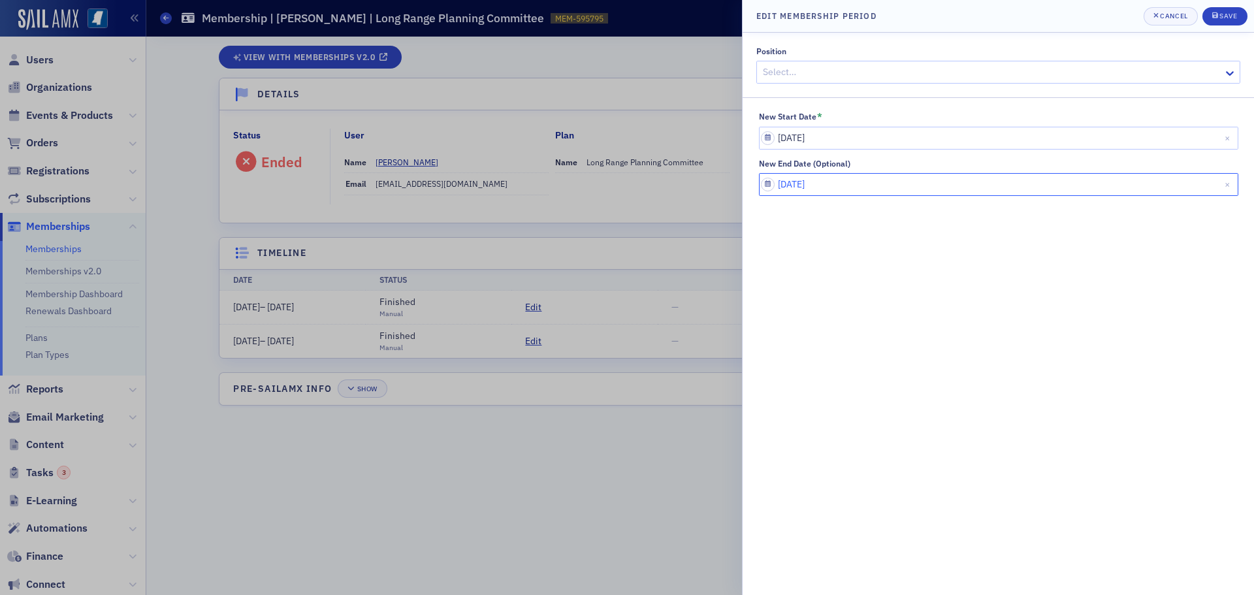
select select "5"
select select "2016"
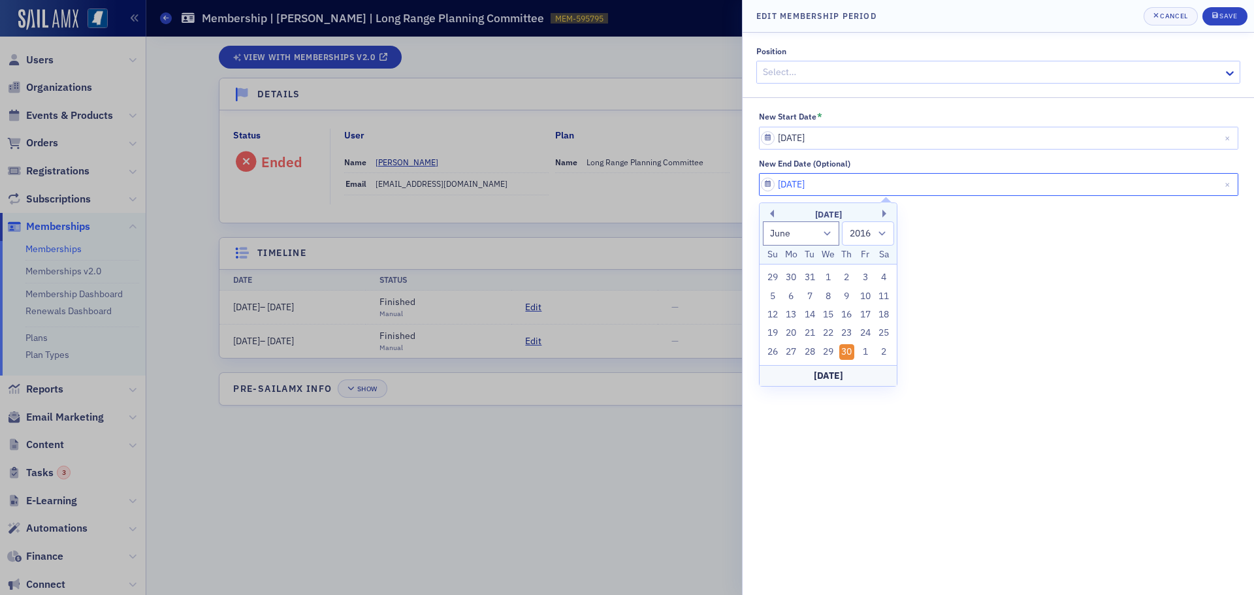
click at [851, 188] on input "06/30/2016" at bounding box center [998, 184] width 479 height 23
type input "[DATE]"
select select "2020"
type input "[DATE]"
select select "2030"
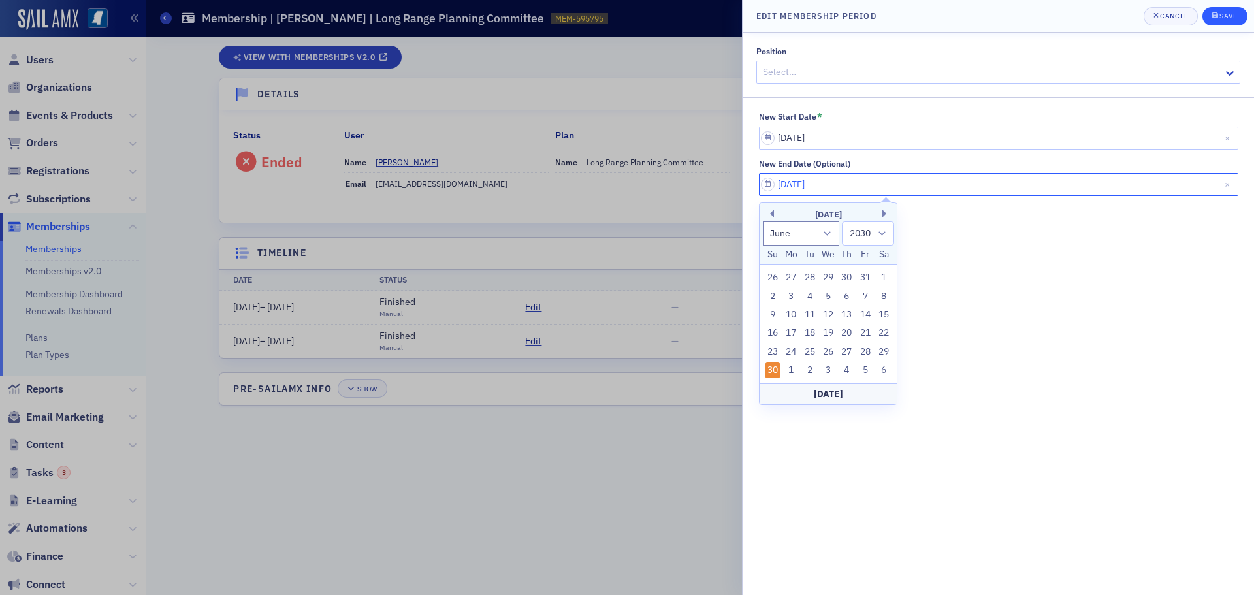
type input "[DATE]"
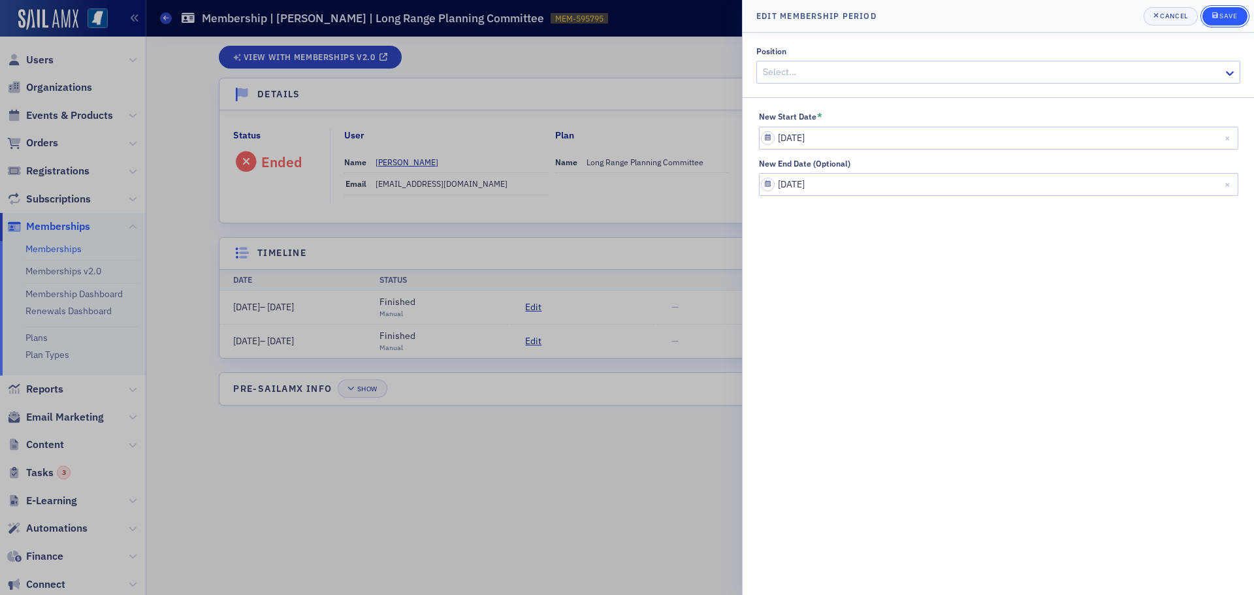
click at [1225, 12] on div "Save" at bounding box center [1228, 15] width 18 height 7
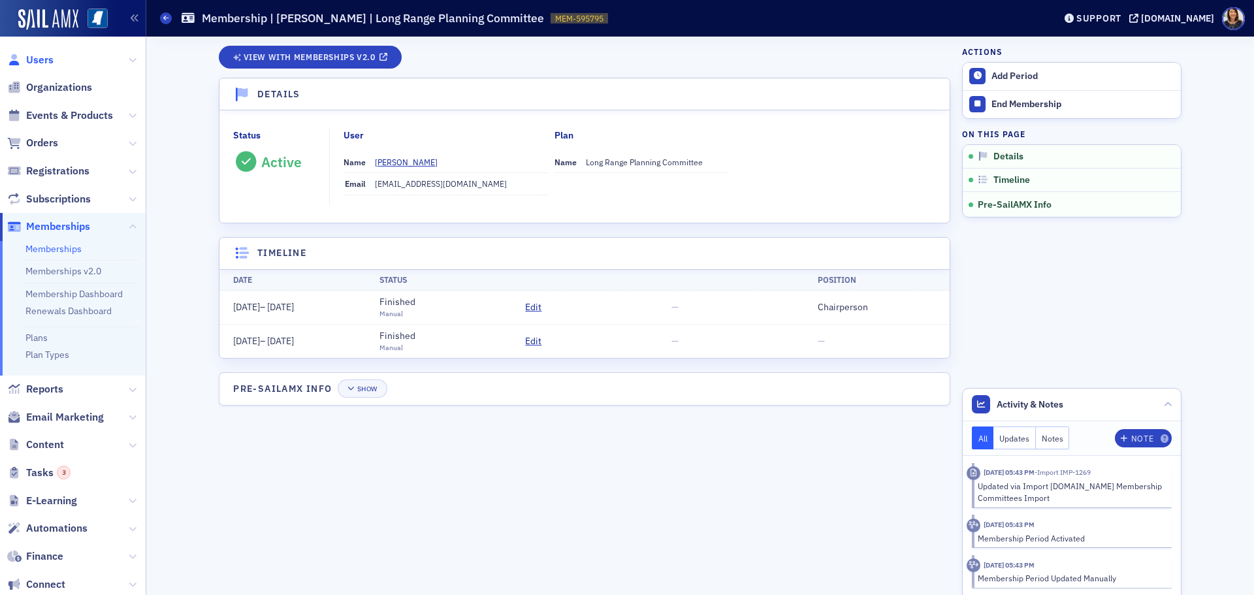
click at [41, 60] on span "Users" at bounding box center [39, 60] width 27 height 14
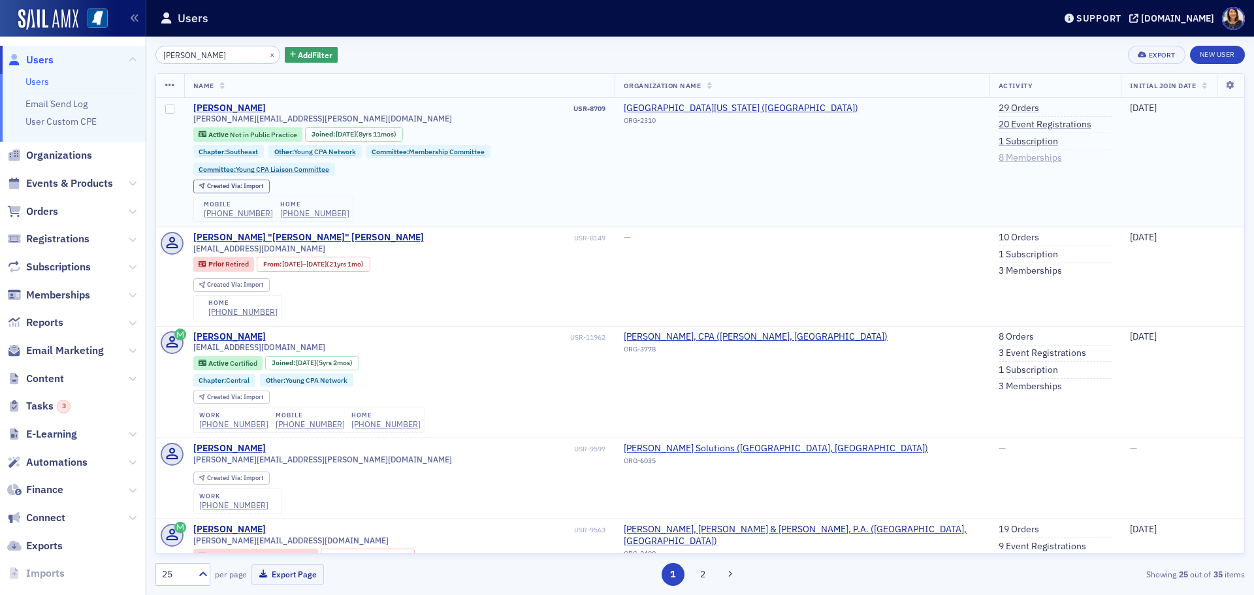
type input "[PERSON_NAME]"
click at [1018, 155] on link "8 Memberships" at bounding box center [1029, 158] width 63 height 12
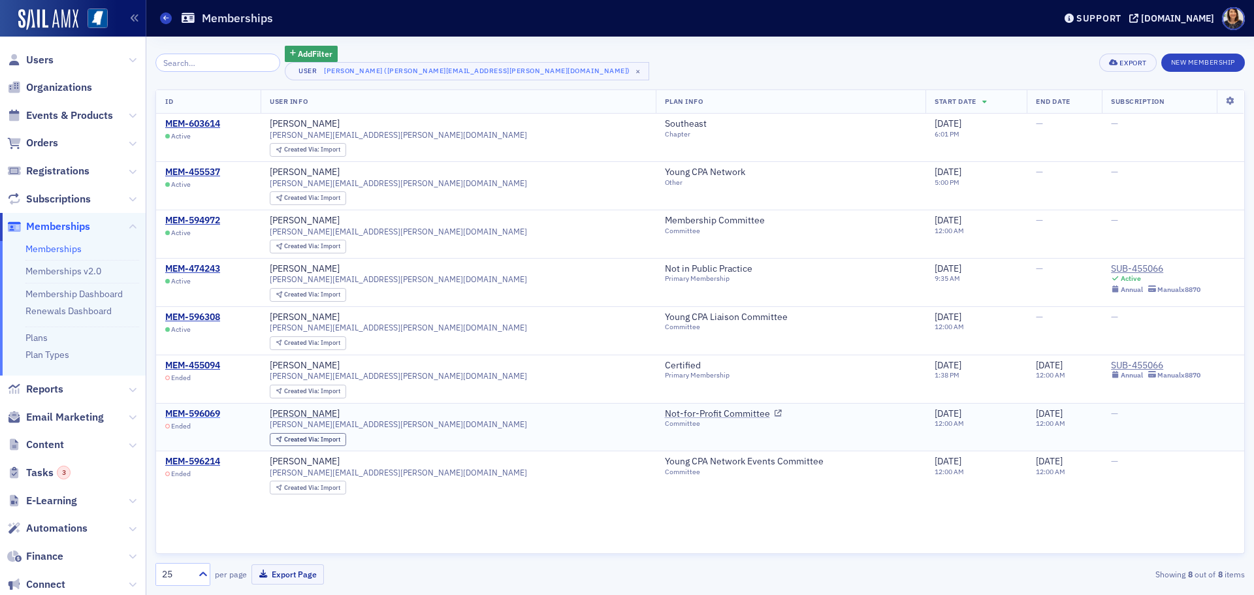
click at [195, 413] on div "MEM-596069" at bounding box center [192, 414] width 55 height 12
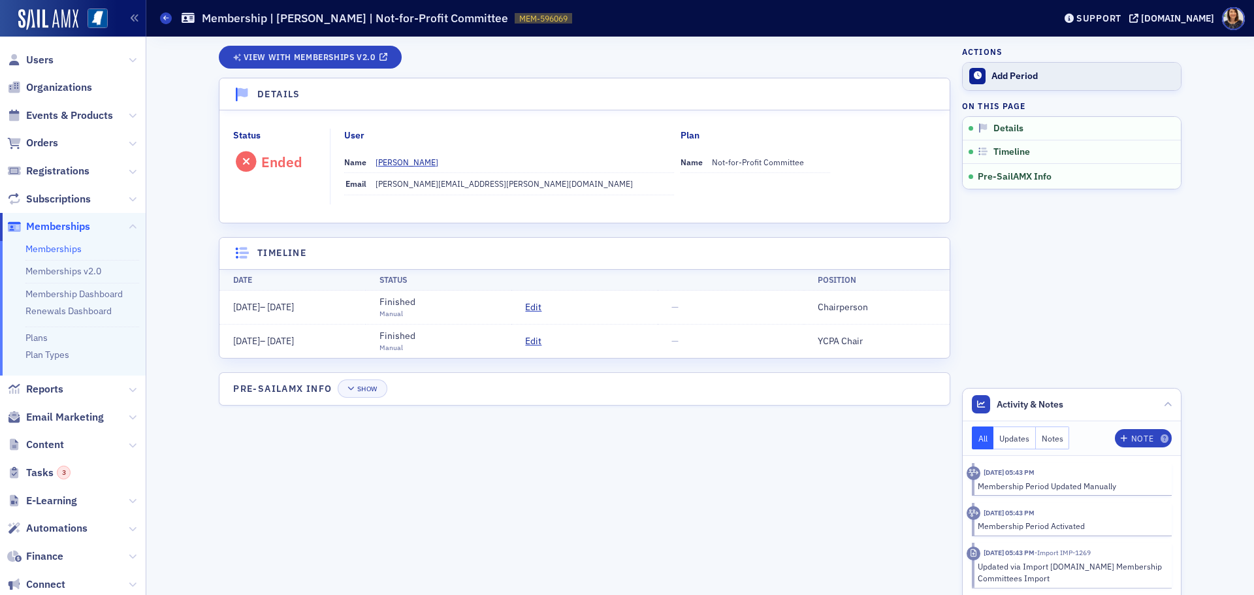
click at [1002, 78] on div "Add Period" at bounding box center [1082, 77] width 183 height 12
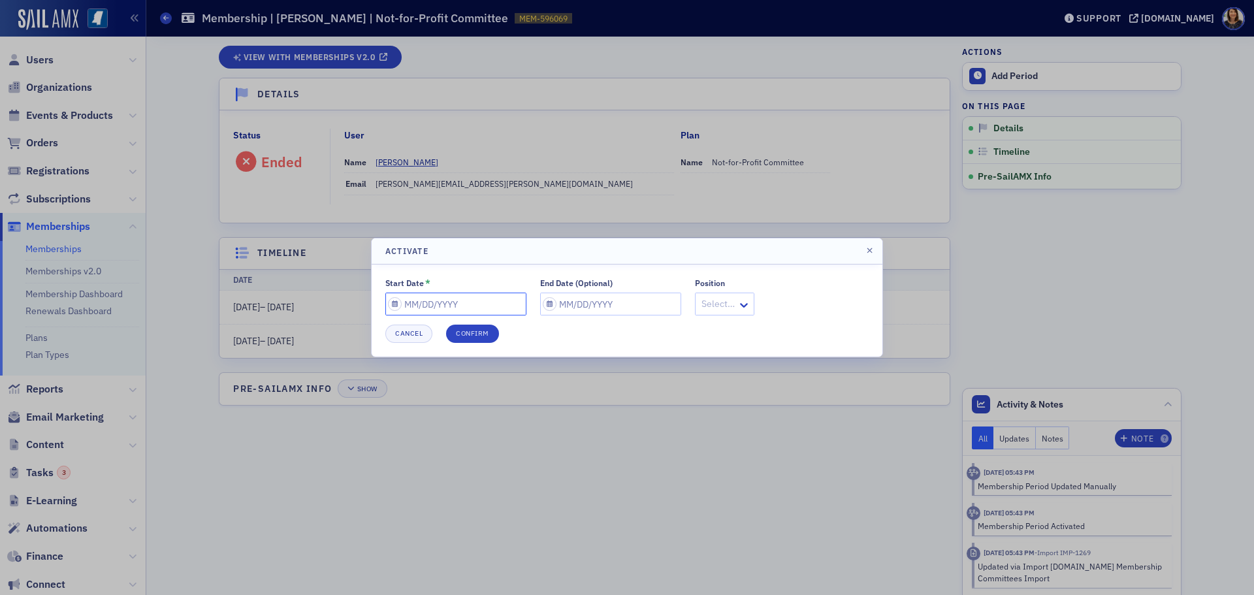
select select "8"
select select "2025"
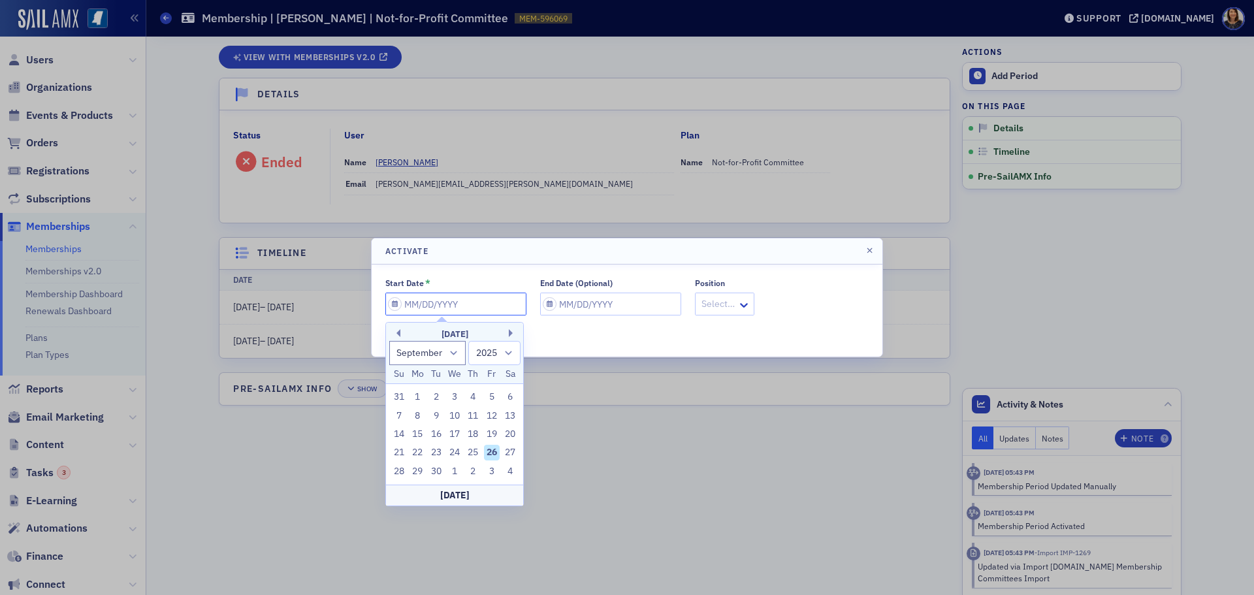
click at [441, 306] on input "Start Date *" at bounding box center [455, 303] width 141 height 23
type input "0"
select select "0"
select select "2000"
type input "09"
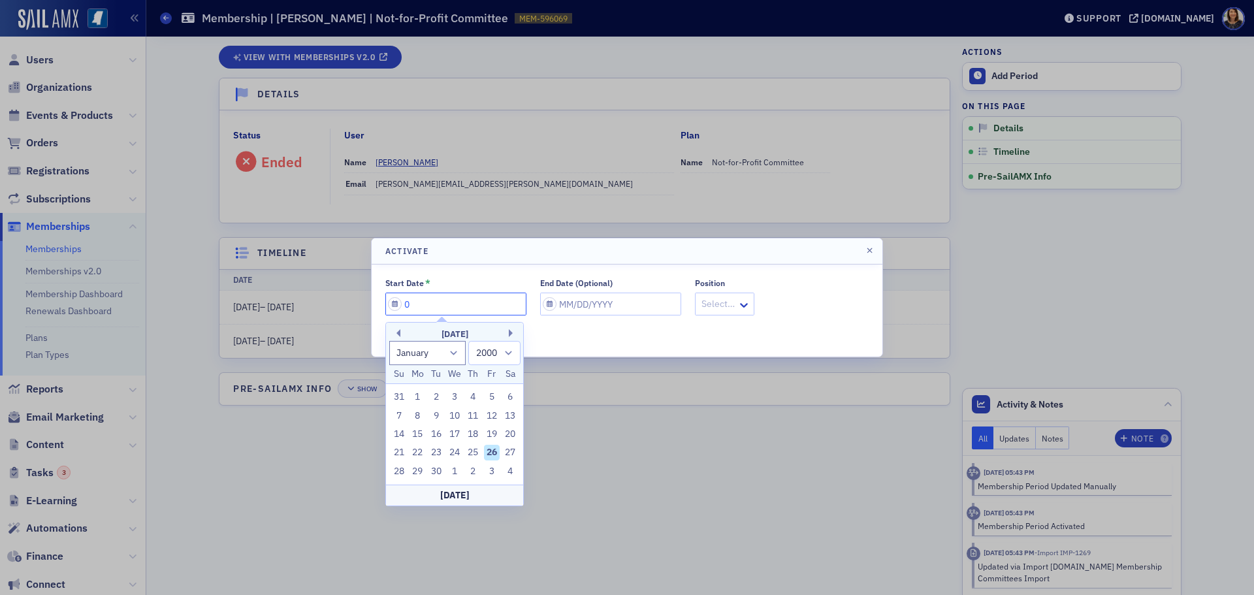
select select "8"
select select "2025"
type input "097"
select select "0"
select select "1997"
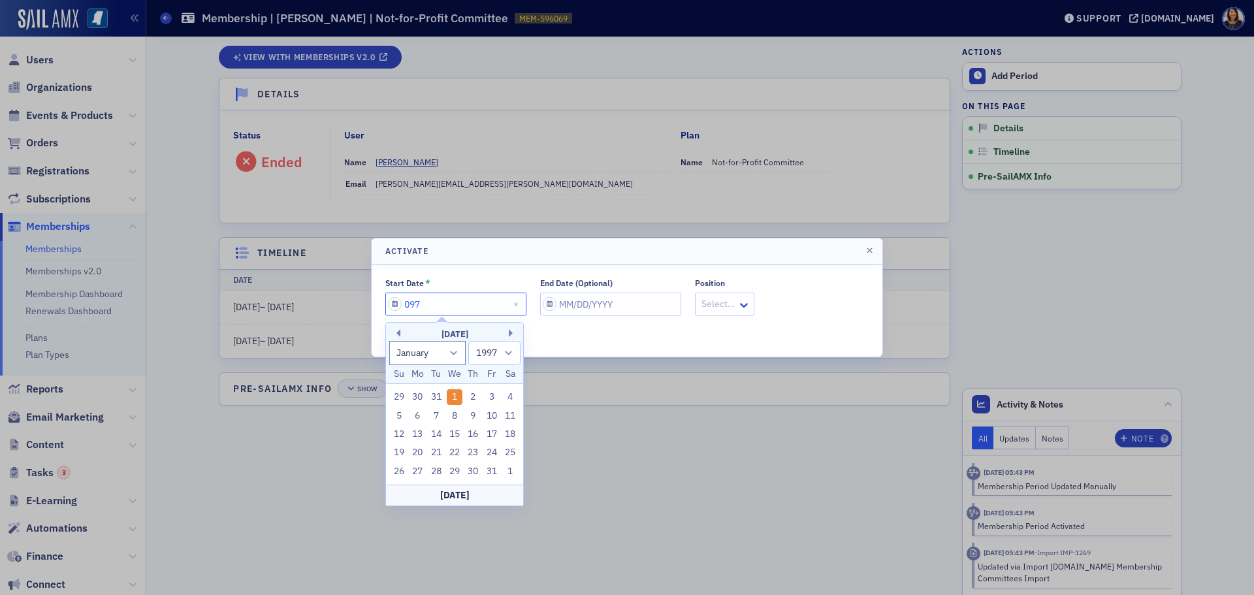
type input "09"
select select "8"
select select "2025"
type input "0"
select select "0"
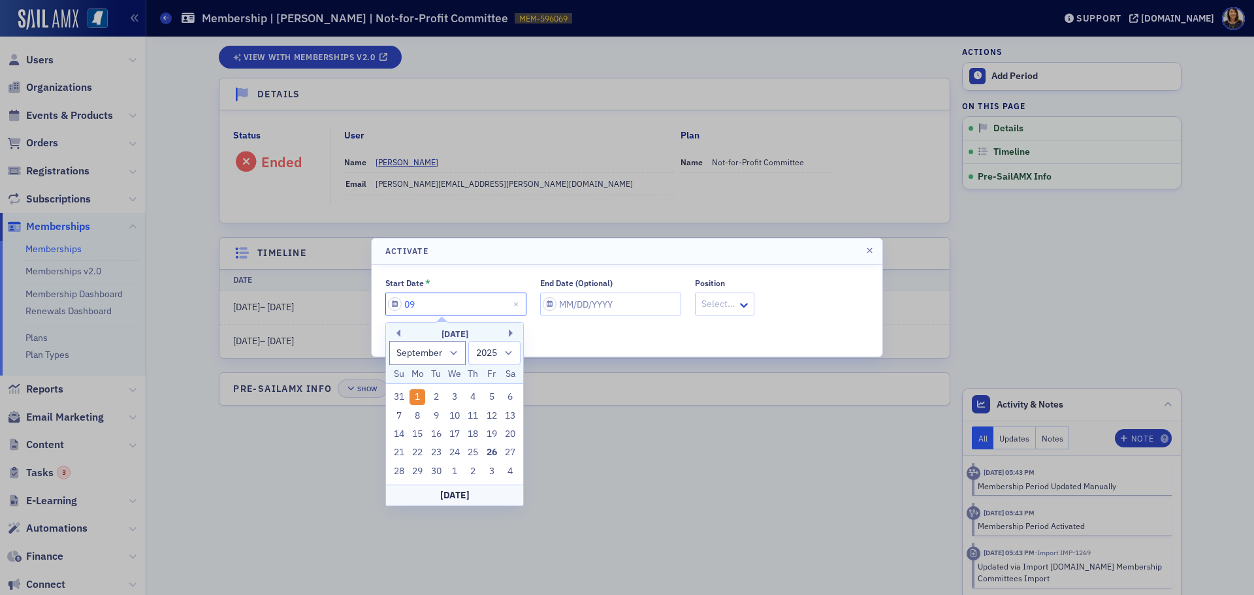
select select "2000"
type input "07"
select select "6"
select select "2025"
type input "07/01/2"
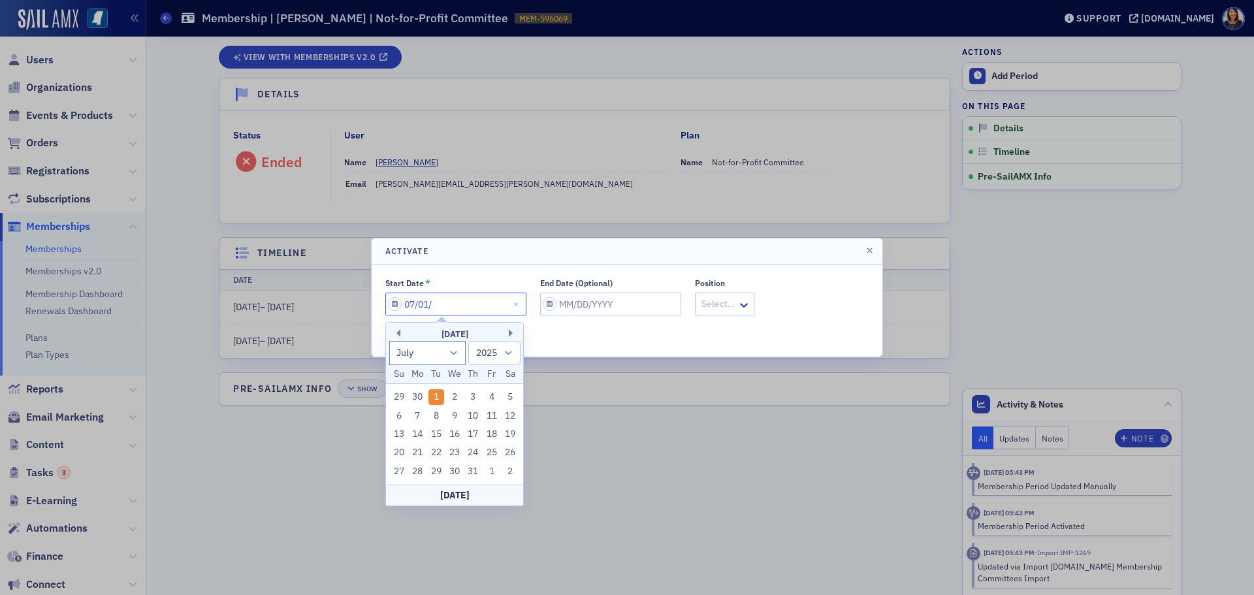
select select "2002"
type input "07/01/20"
select select "2020"
type input "07/01/2017"
select select "2017"
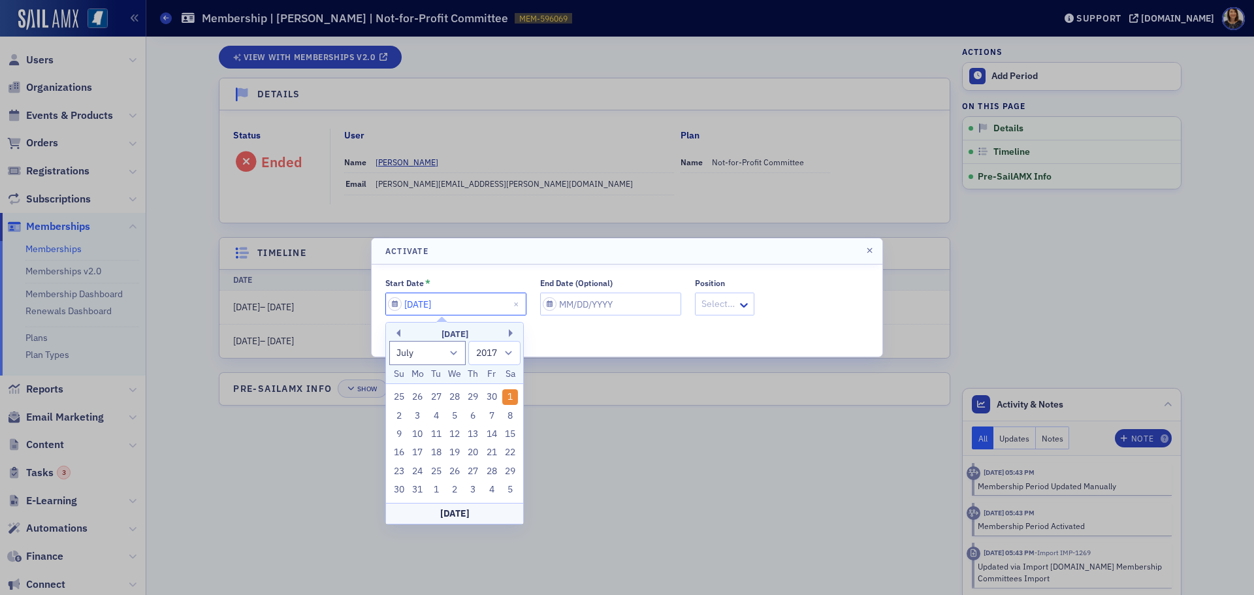
type input "07/01/2017"
select select "8"
select select "2025"
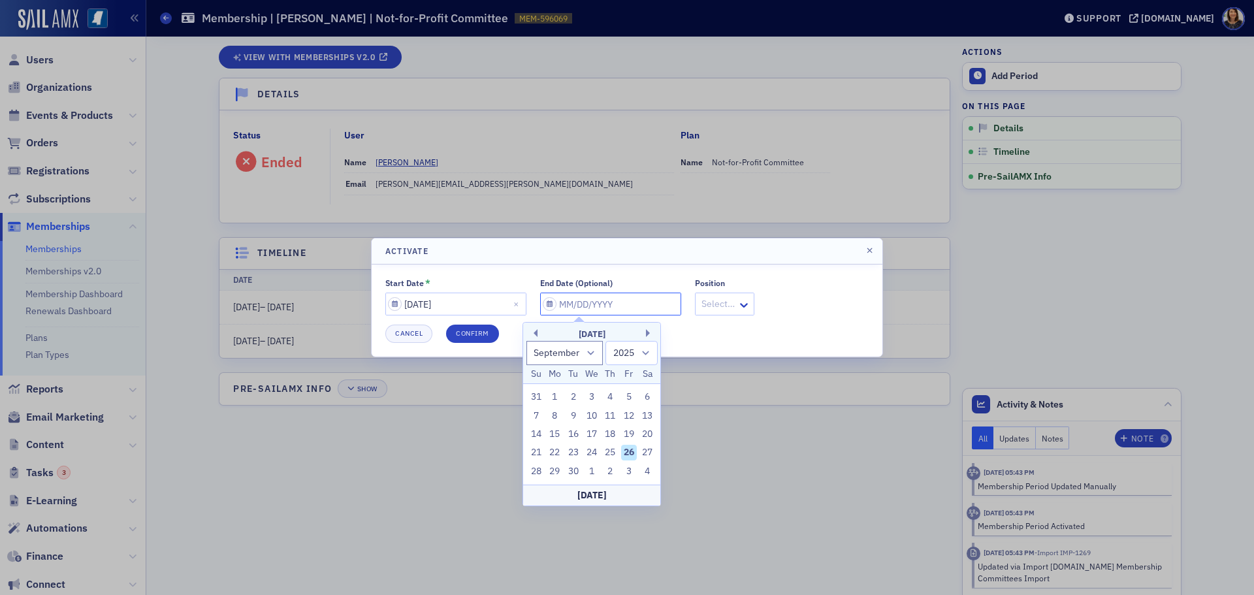
click at [556, 313] on input "End Date (Optional)" at bounding box center [610, 303] width 141 height 23
type input "0"
select select "0"
select select "2000"
type input "06"
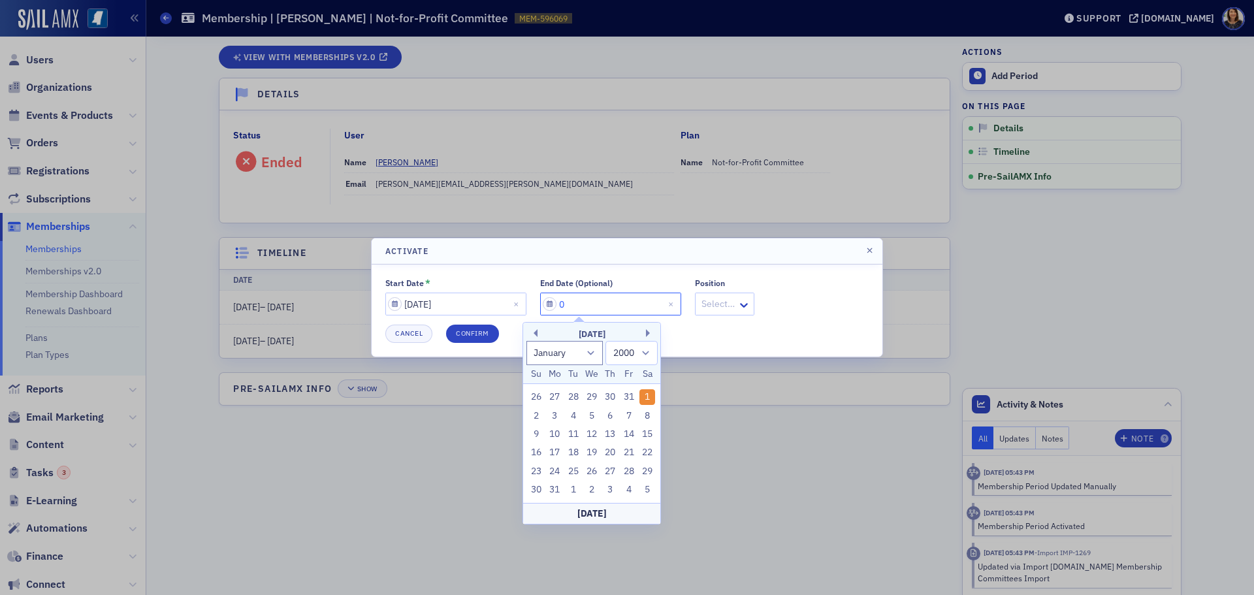
select select "5"
select select "2025"
type input "06/30/2"
select select "2002"
type input "06/30/20"
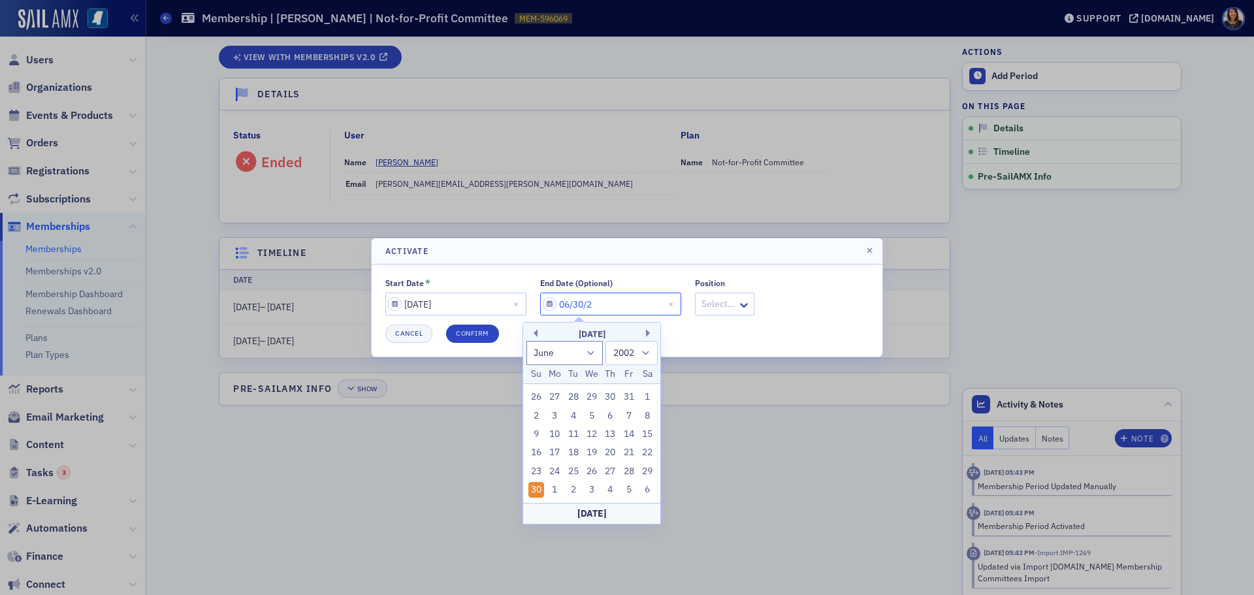
select select "2020"
type input "06/30/2030"
select select "2030"
type input "06/30/2030"
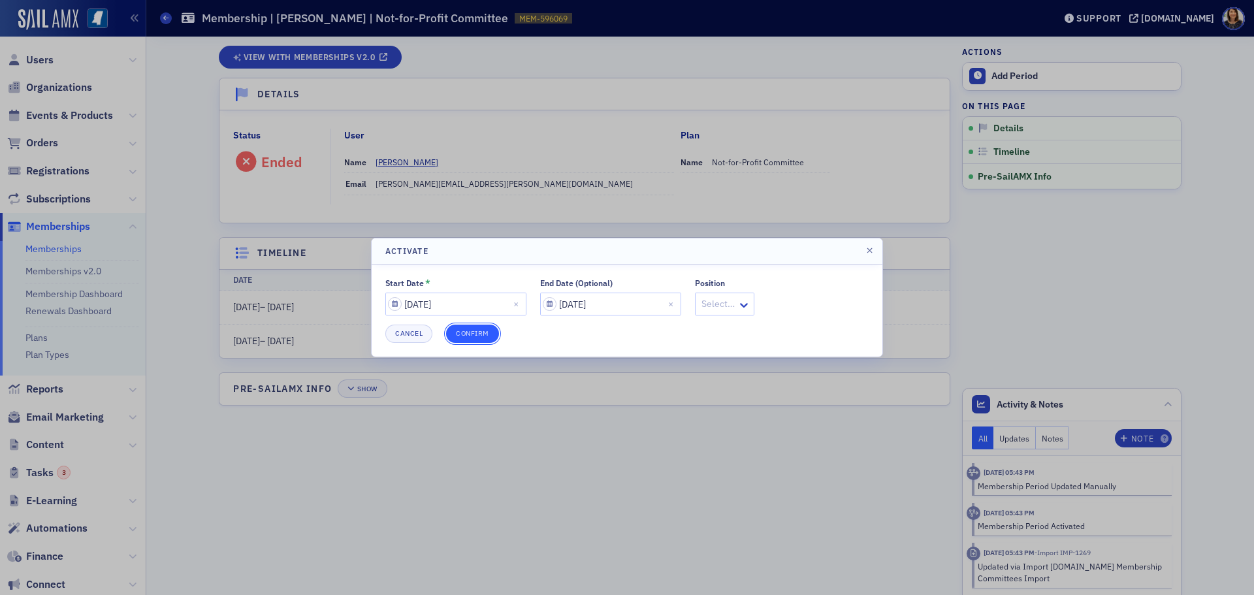
click at [472, 332] on button "Confirm" at bounding box center [472, 333] width 53 height 18
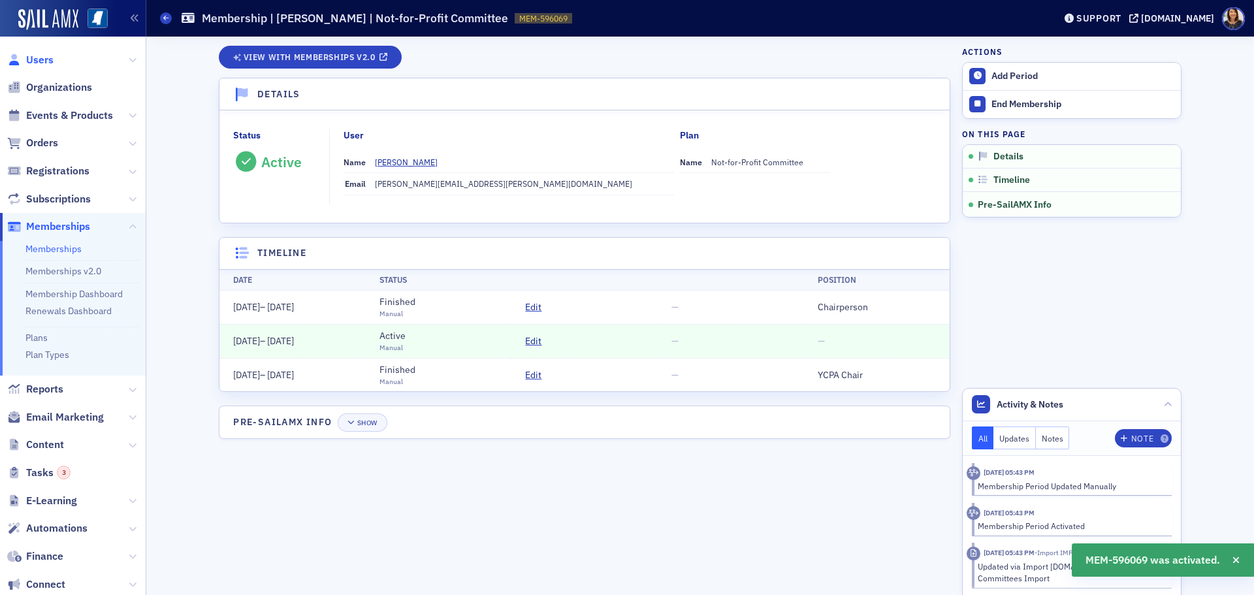
click at [27, 57] on span "Users" at bounding box center [39, 60] width 27 height 14
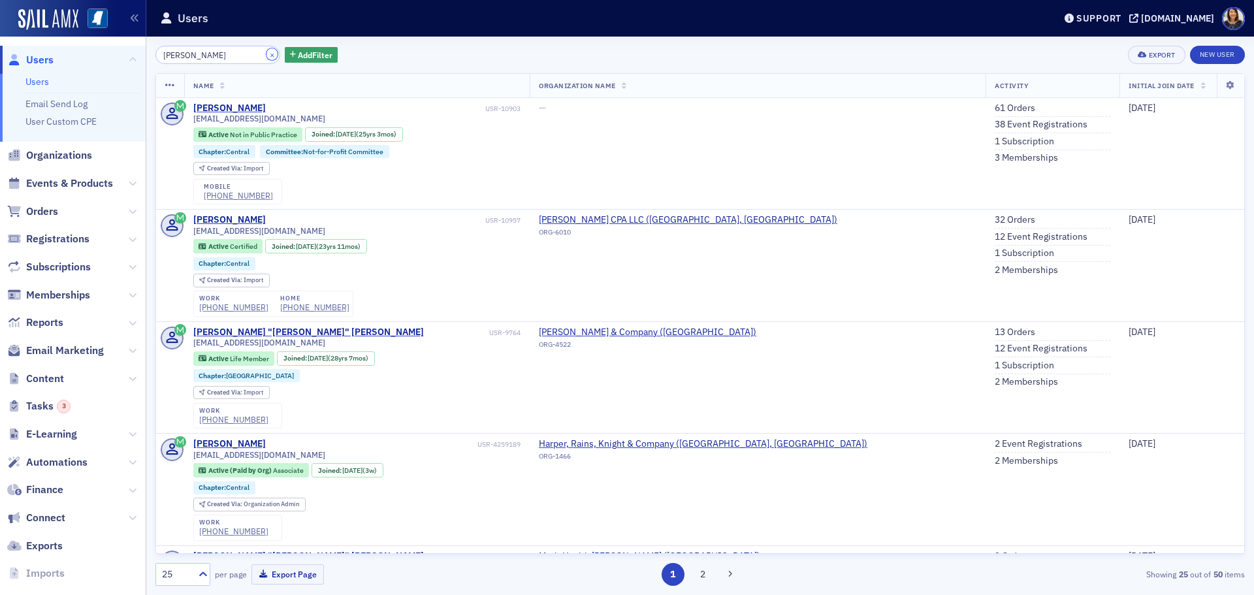
click at [266, 50] on button "×" at bounding box center [272, 54] width 12 height 12
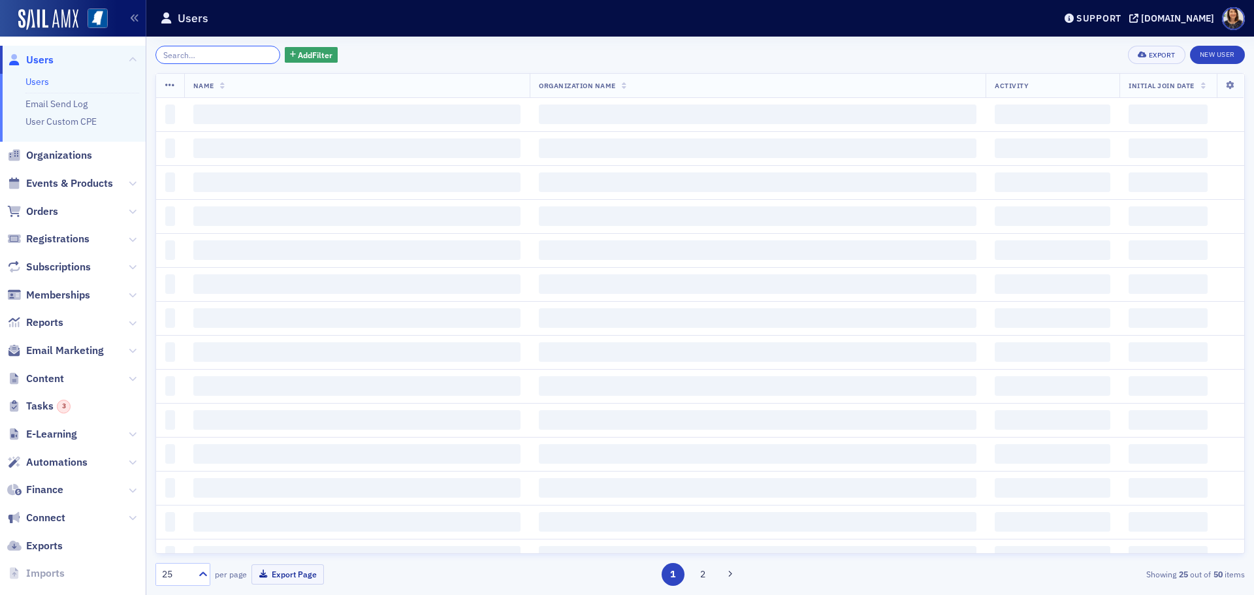
click at [244, 61] on input "search" at bounding box center [217, 55] width 125 height 18
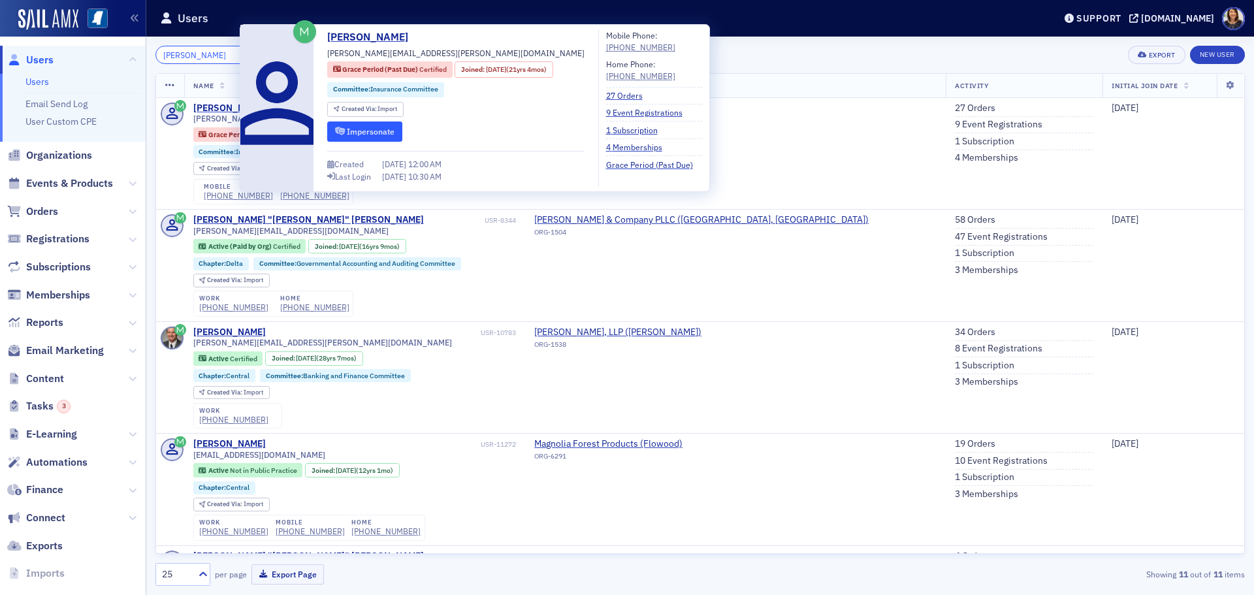
type input "[PERSON_NAME]"
click at [374, 129] on button "Impersonate" at bounding box center [364, 131] width 75 height 20
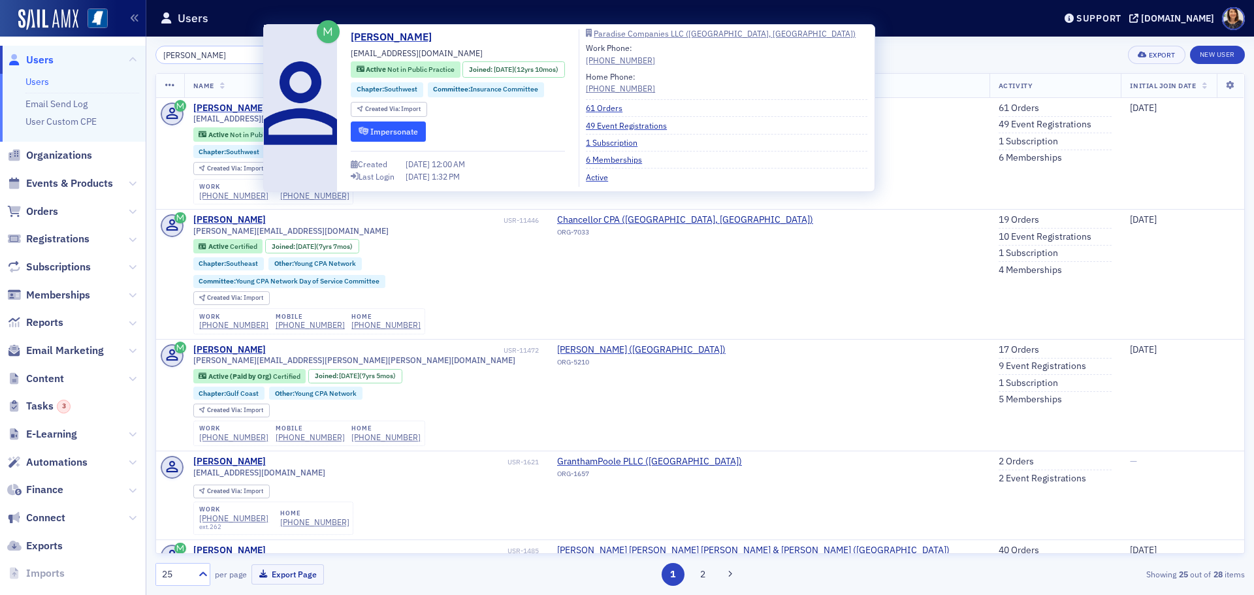
type input "caitlin good"
click at [394, 128] on button "Impersonate" at bounding box center [388, 131] width 75 height 20
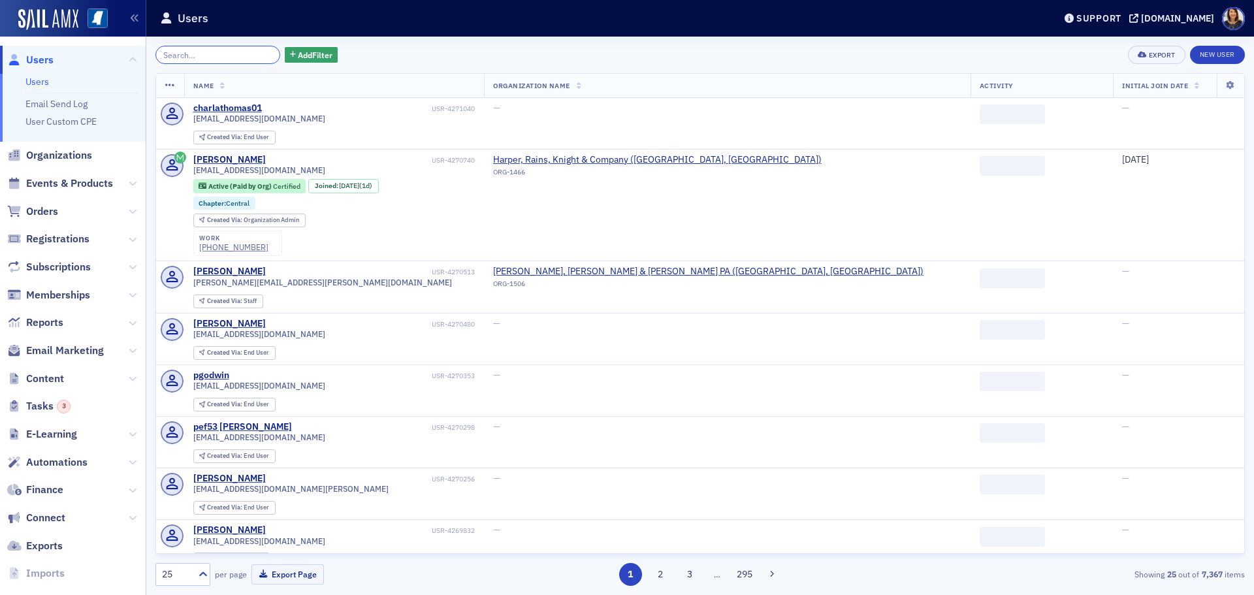
click at [251, 54] on input "search" at bounding box center [217, 55] width 125 height 18
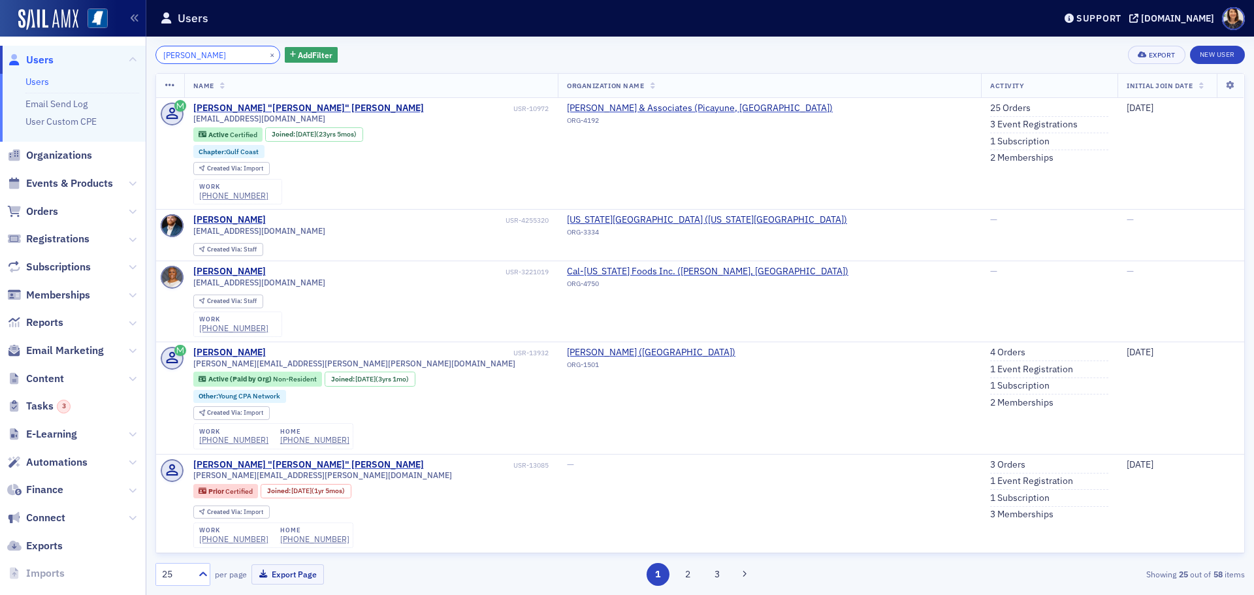
click at [240, 55] on input "scott walden" at bounding box center [217, 55] width 125 height 18
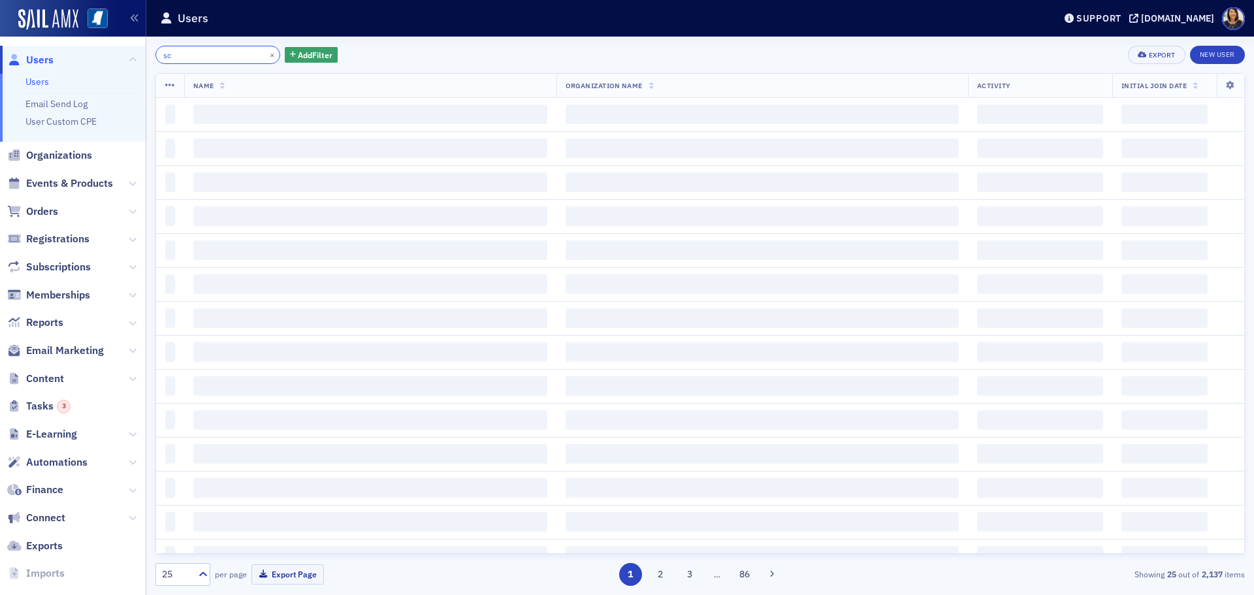
type input "s"
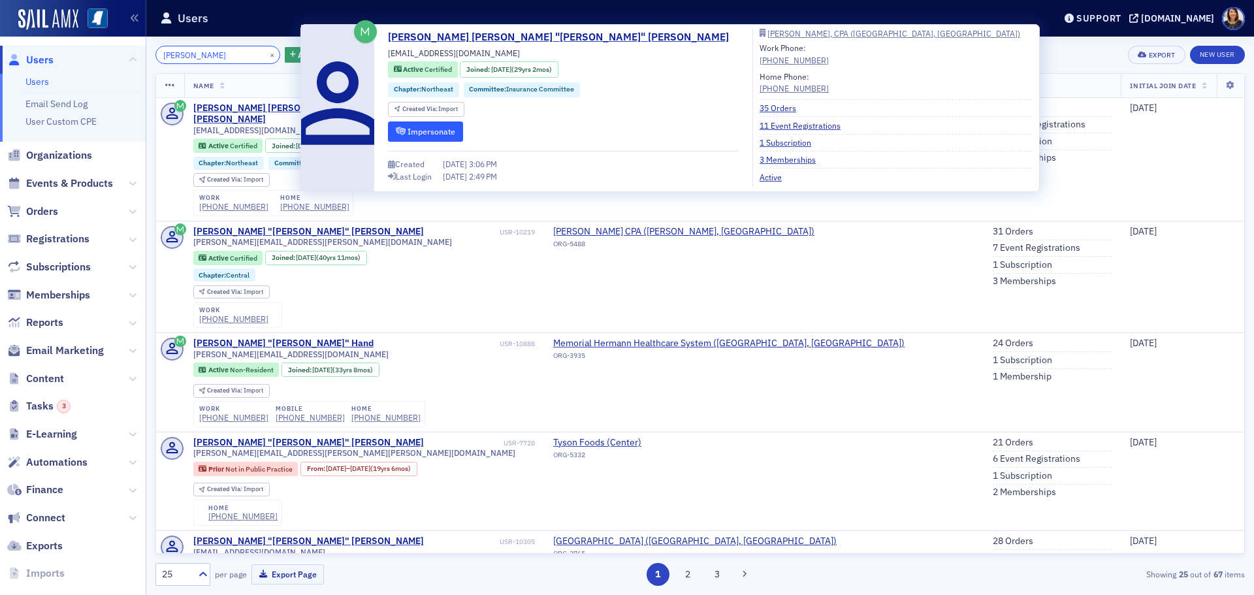
type input "steve walden"
click at [434, 129] on button "Impersonate" at bounding box center [425, 131] width 75 height 20
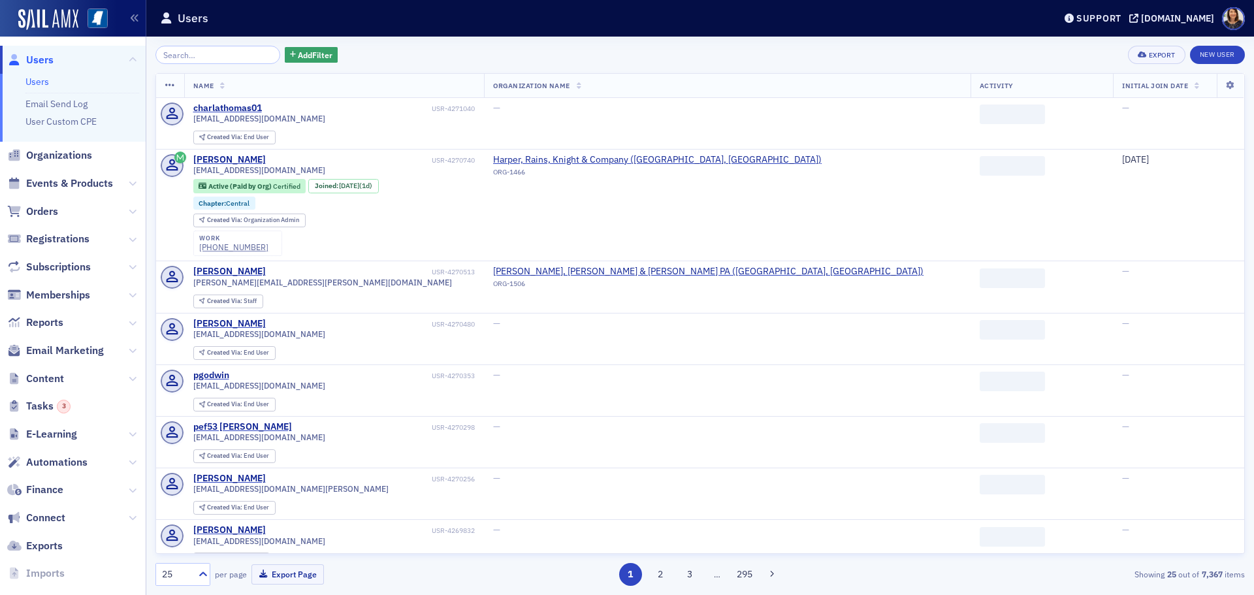
click at [211, 47] on input "search" at bounding box center [217, 55] width 125 height 18
click at [215, 54] on input "search" at bounding box center [217, 55] width 125 height 18
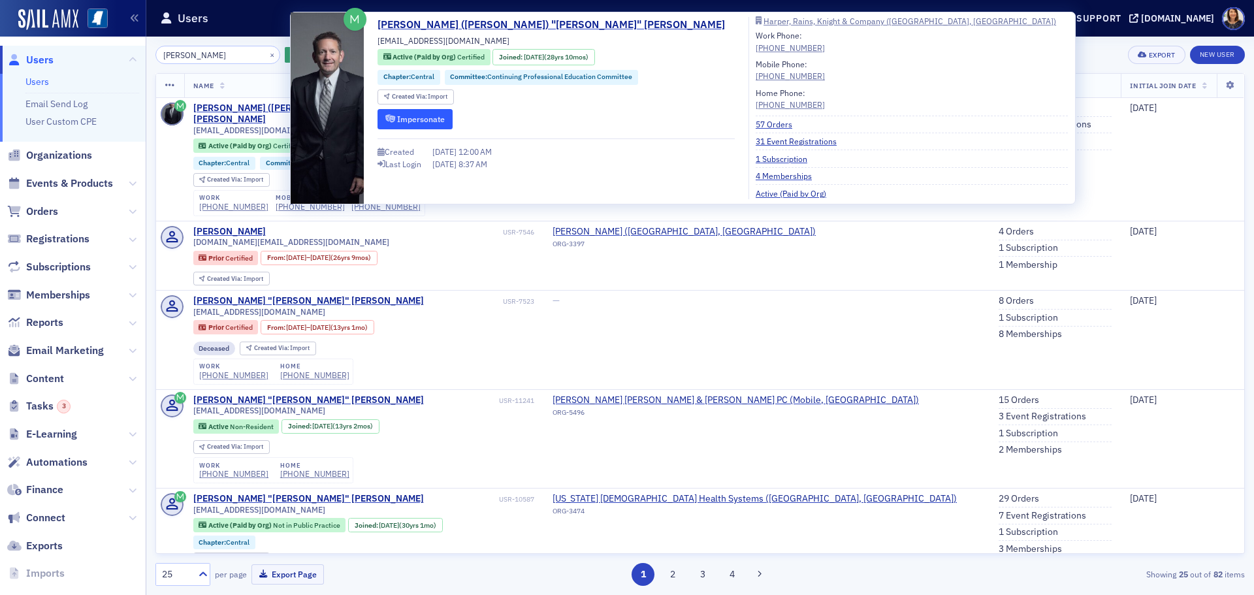
type input "bill felder"
click at [398, 121] on button "Impersonate" at bounding box center [414, 119] width 75 height 20
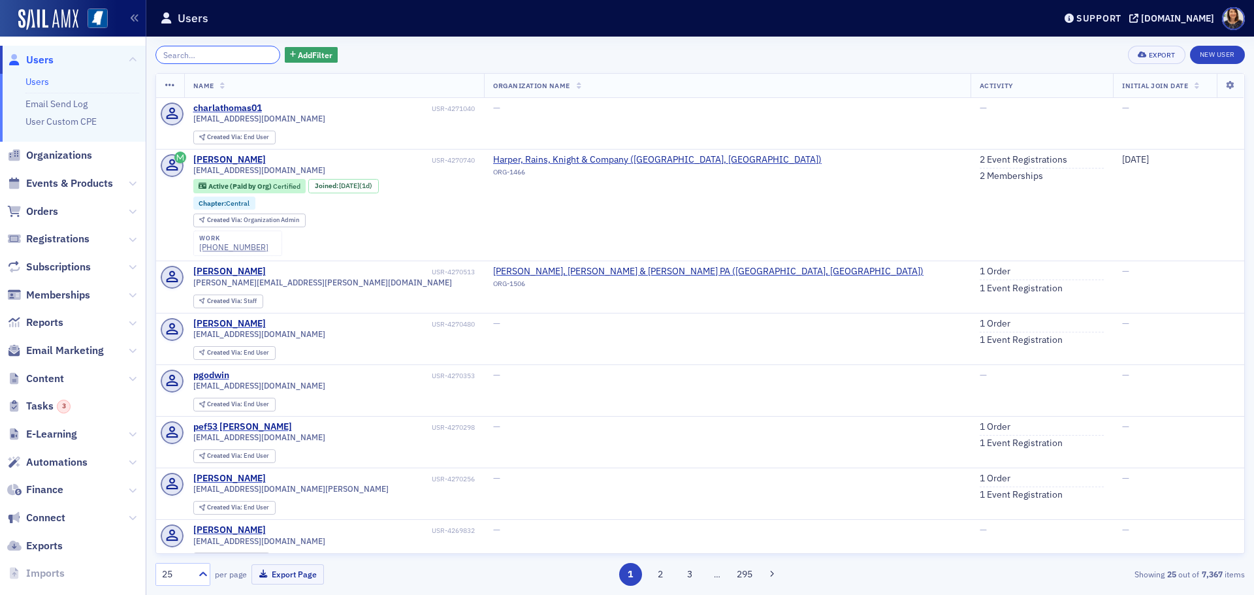
click at [217, 54] on input "search" at bounding box center [217, 55] width 125 height 18
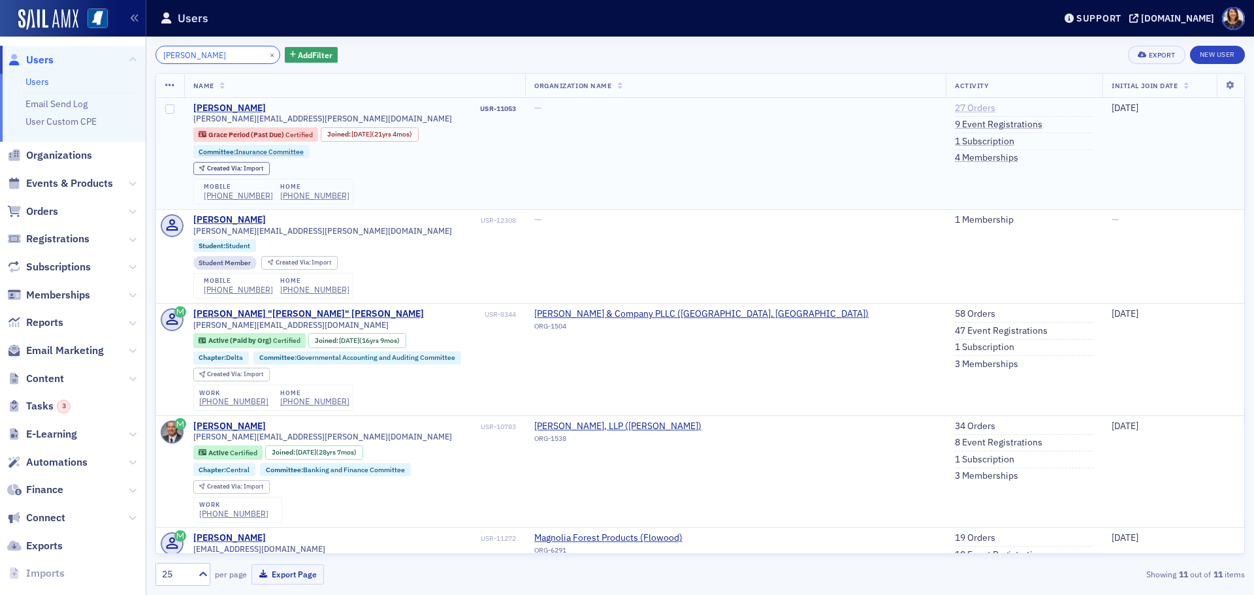
type input "[PERSON_NAME]"
click at [955, 105] on link "27 Orders" at bounding box center [975, 109] width 40 height 12
click at [266, 55] on button "×" at bounding box center [272, 54] width 12 height 12
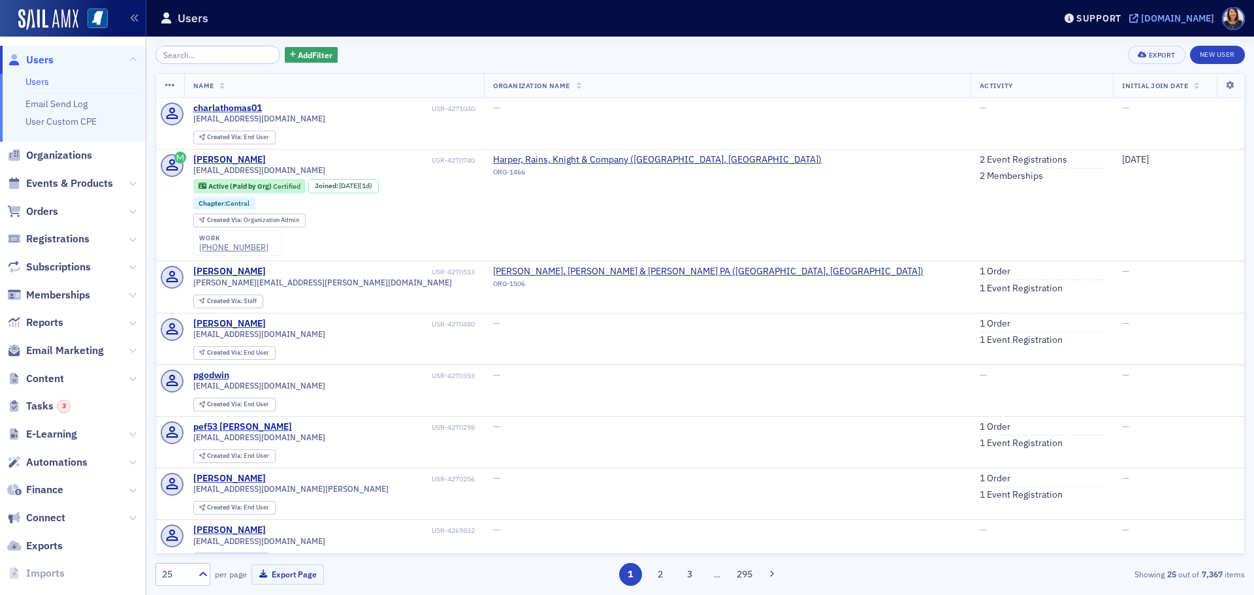
click at [1190, 20] on div "[DOMAIN_NAME]" at bounding box center [1177, 18] width 73 height 12
click at [31, 57] on span "Users" at bounding box center [39, 60] width 27 height 14
click at [1176, 14] on div "[DOMAIN_NAME]" at bounding box center [1177, 18] width 73 height 12
click at [207, 58] on input "search" at bounding box center [217, 55] width 125 height 18
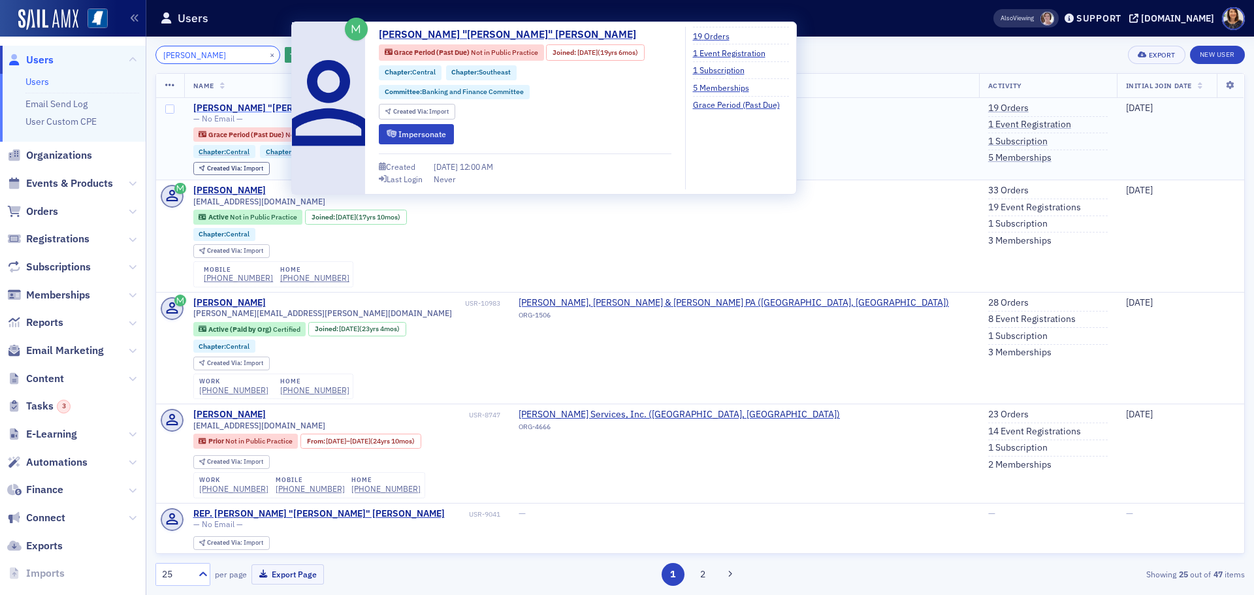
type input "edward turnage"
click at [248, 108] on div "Edward "Trey" Turnage" at bounding box center [308, 109] width 230 height 12
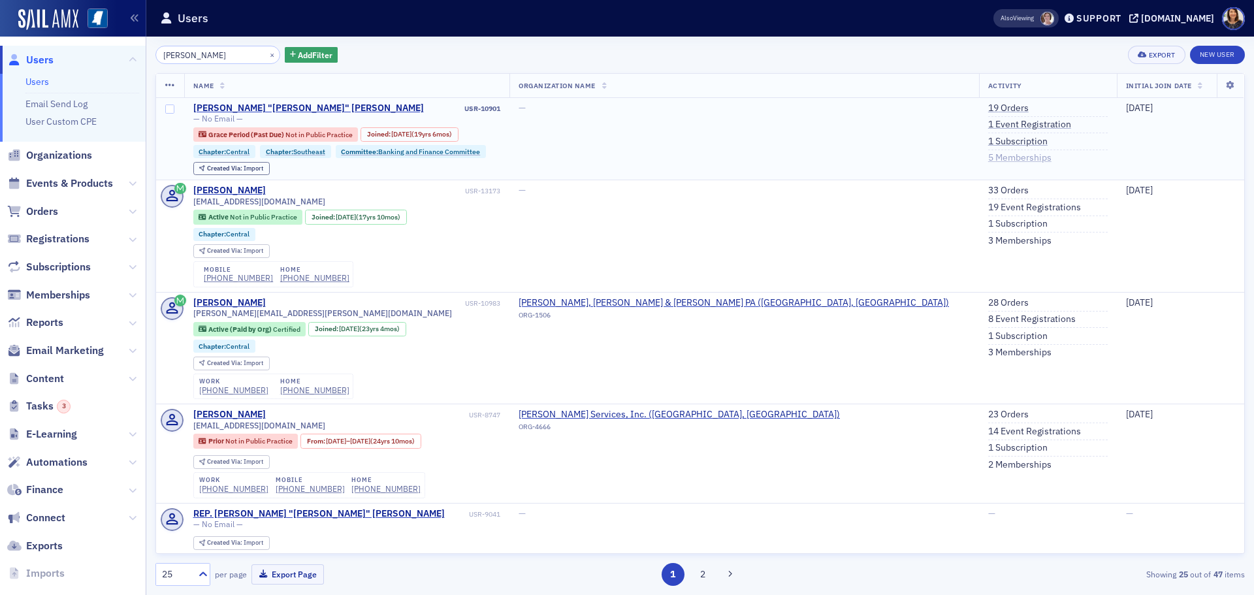
click at [988, 159] on link "5 Memberships" at bounding box center [1019, 158] width 63 height 12
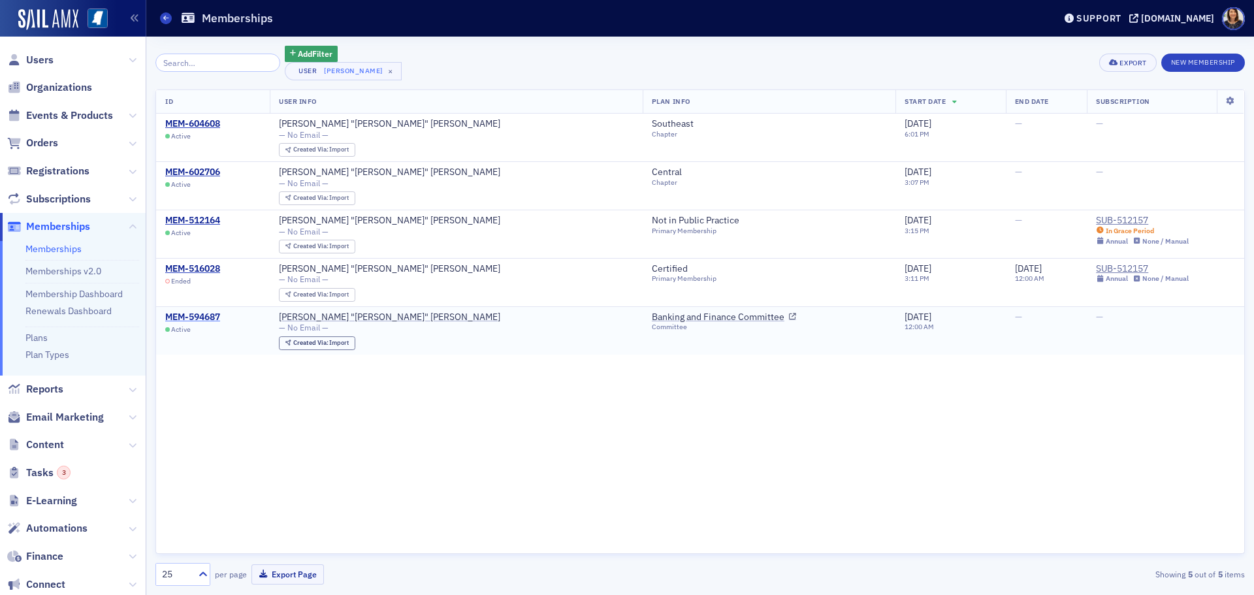
click at [191, 320] on div "MEM-594687" at bounding box center [192, 317] width 55 height 12
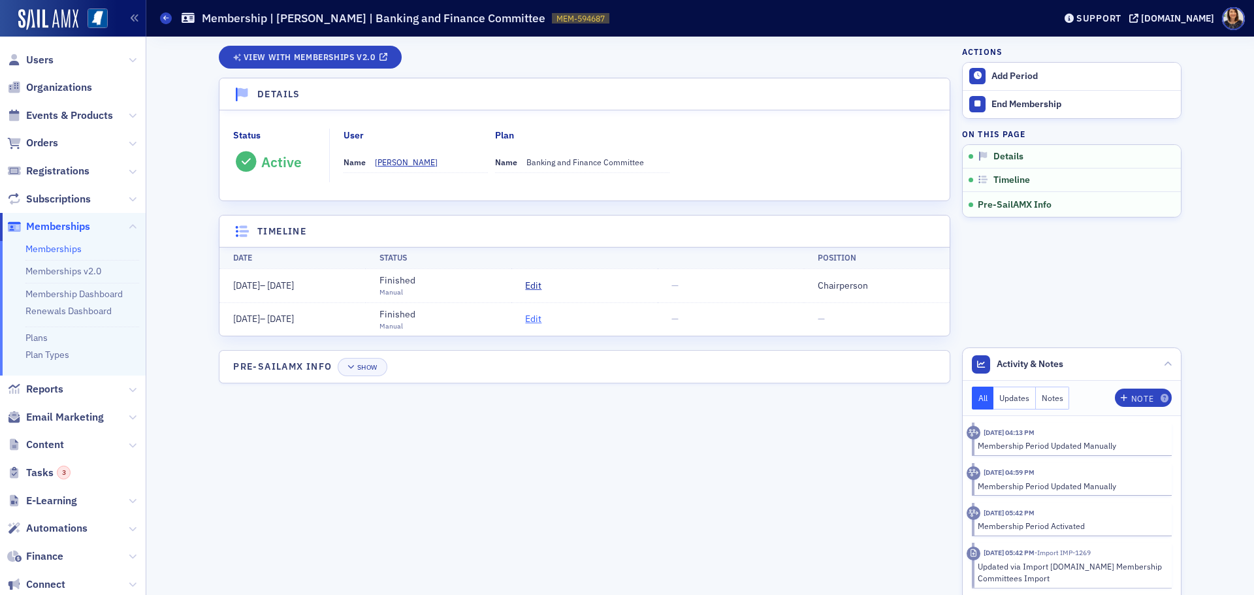
click at [533, 319] on span "Edit" at bounding box center [533, 319] width 16 height 14
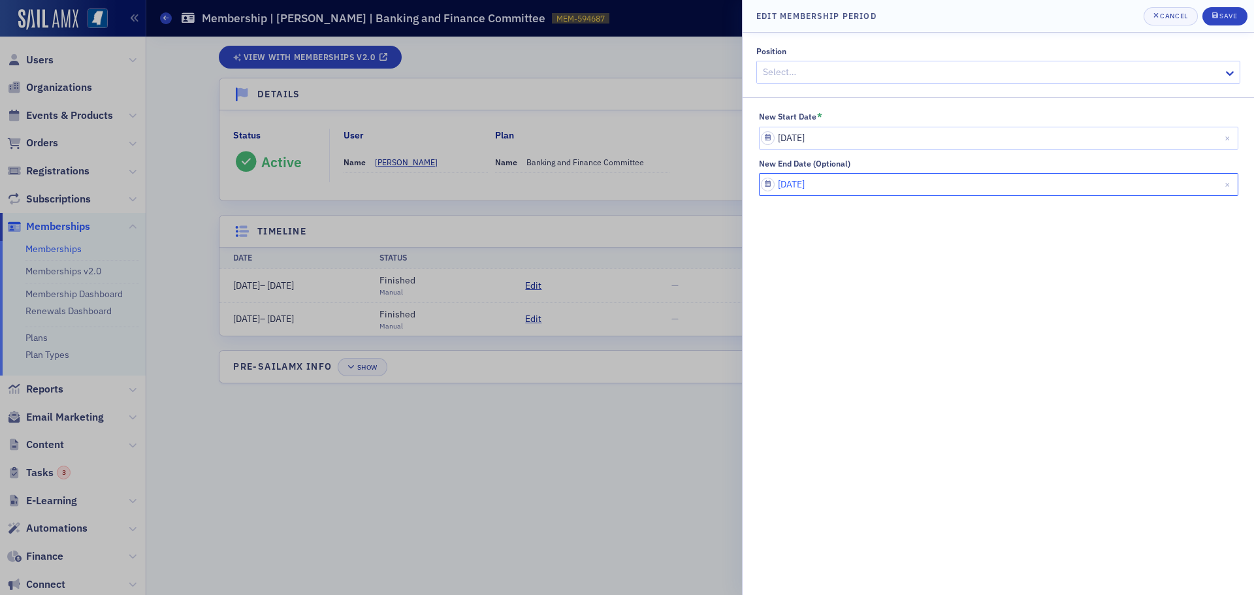
click at [870, 187] on input "[DATE]" at bounding box center [998, 184] width 479 height 23
select select "5"
select select "2030"
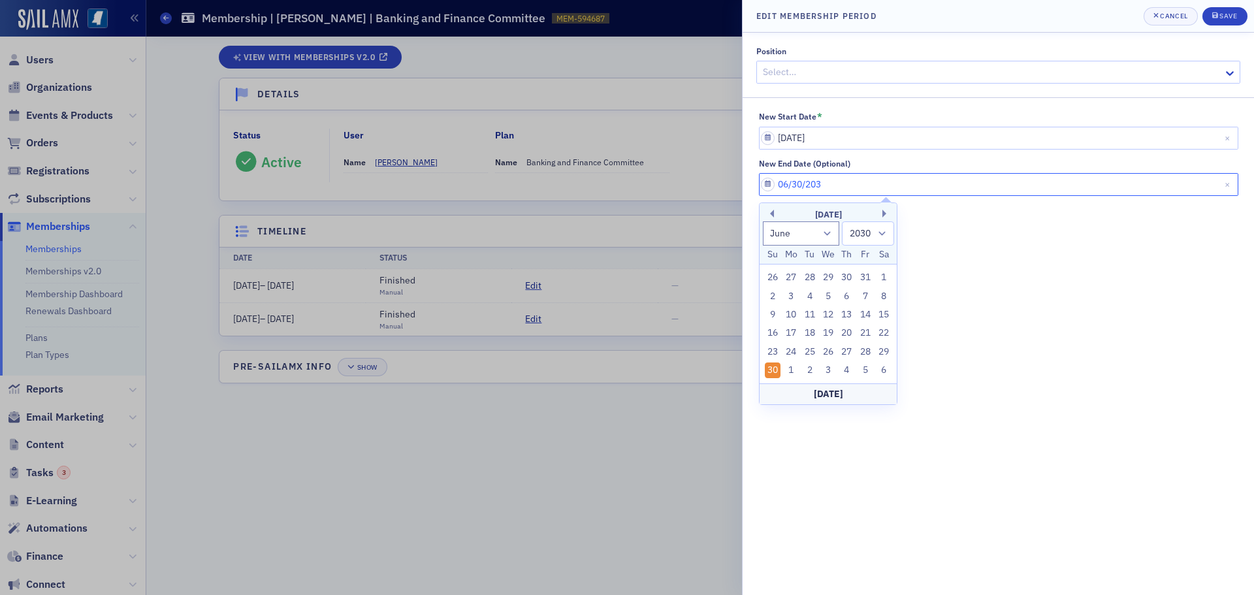
type input "[DATE]"
select select "2020"
type input "06/30/2020"
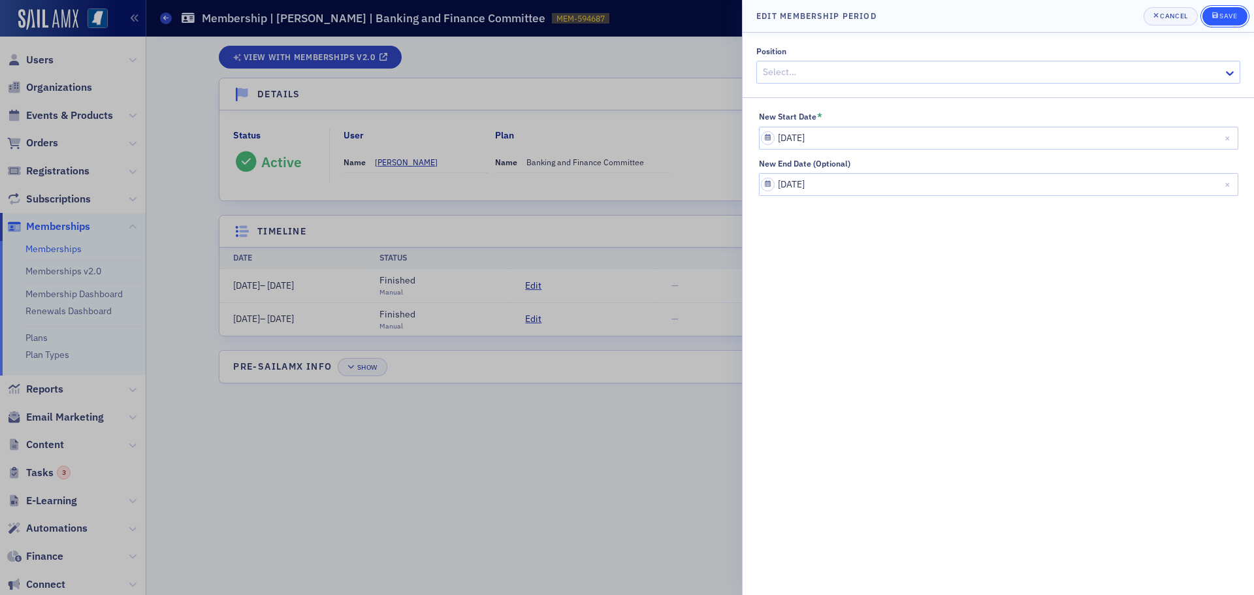
click at [1231, 12] on div "Save" at bounding box center [1228, 15] width 18 height 7
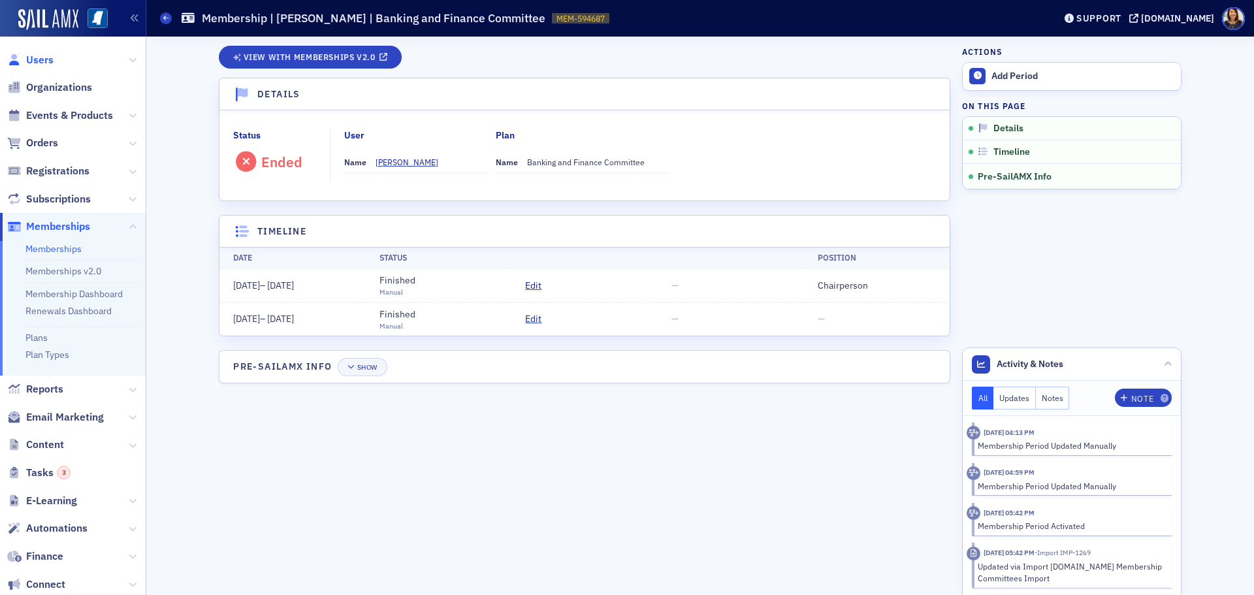
click at [41, 61] on span "Users" at bounding box center [39, 60] width 27 height 14
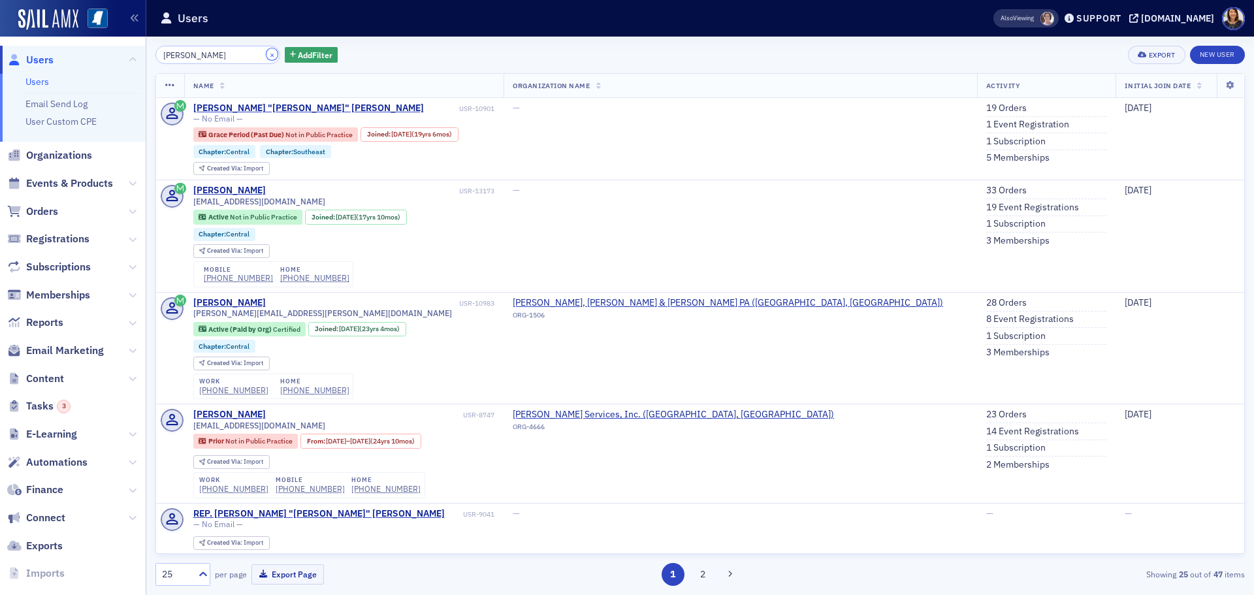
click at [266, 54] on button "×" at bounding box center [272, 54] width 12 height 12
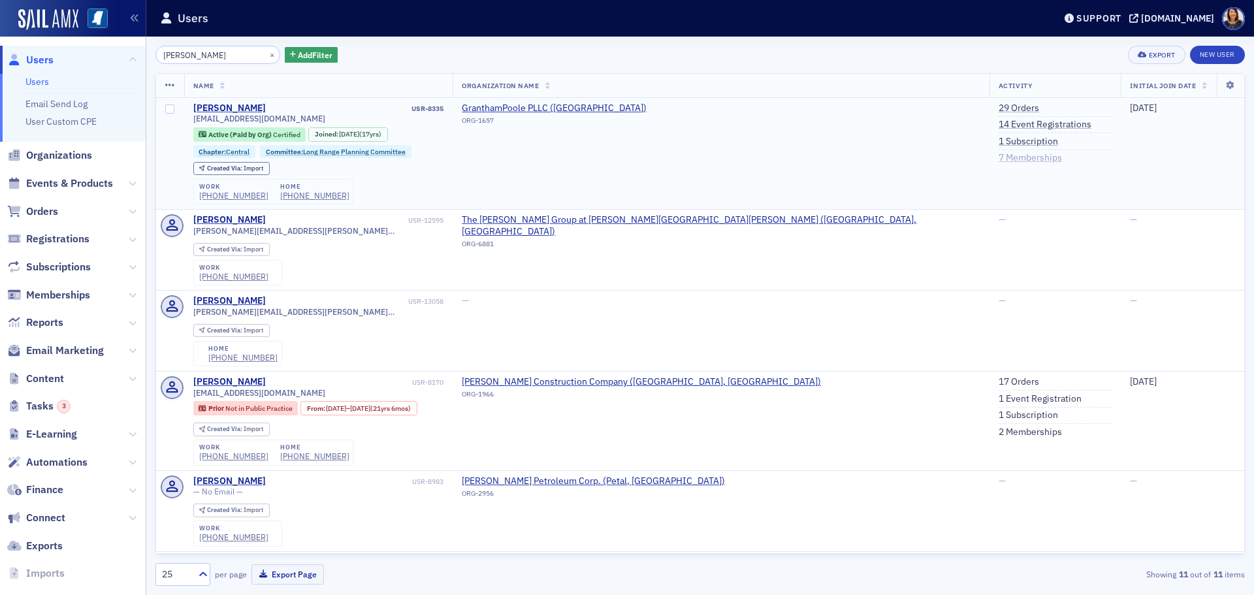
type input "[PERSON_NAME]"
click at [998, 156] on link "7 Memberships" at bounding box center [1029, 158] width 63 height 12
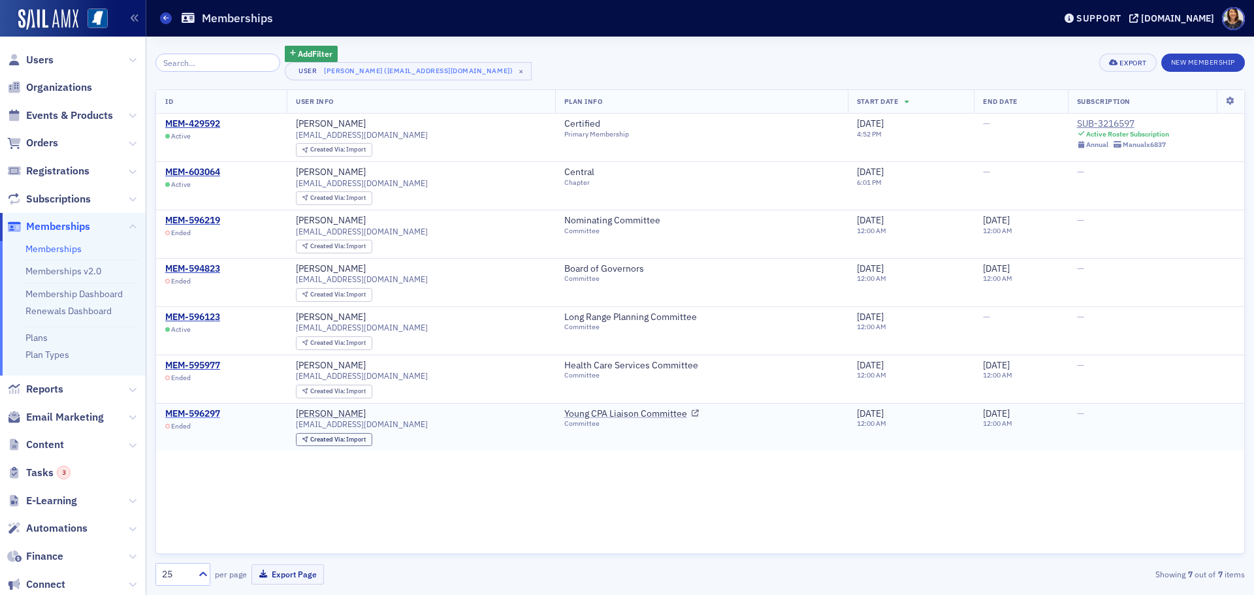
click at [201, 412] on div "MEM-596297" at bounding box center [192, 414] width 55 height 12
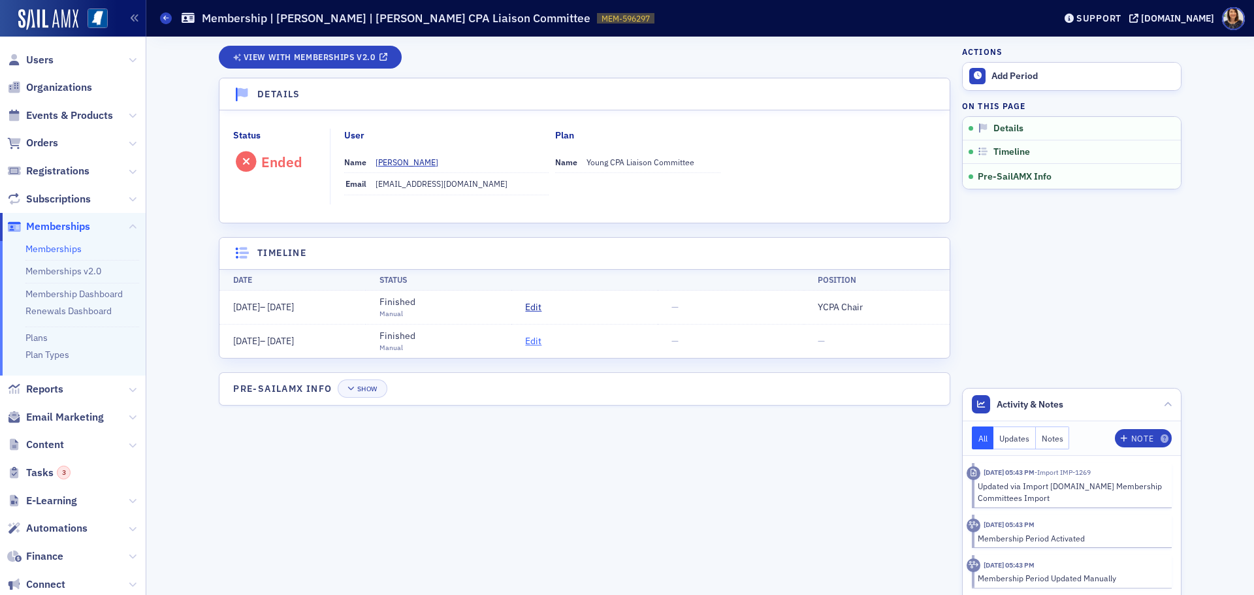
click at [532, 343] on span "Edit" at bounding box center [533, 341] width 16 height 14
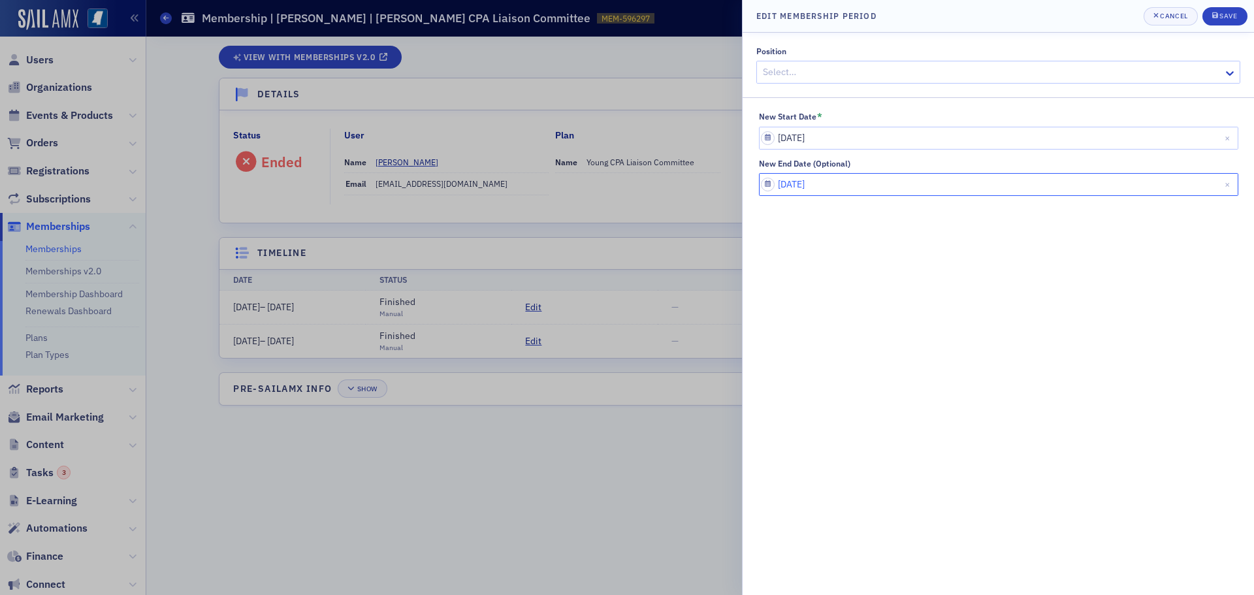
select select "5"
select select "2012"
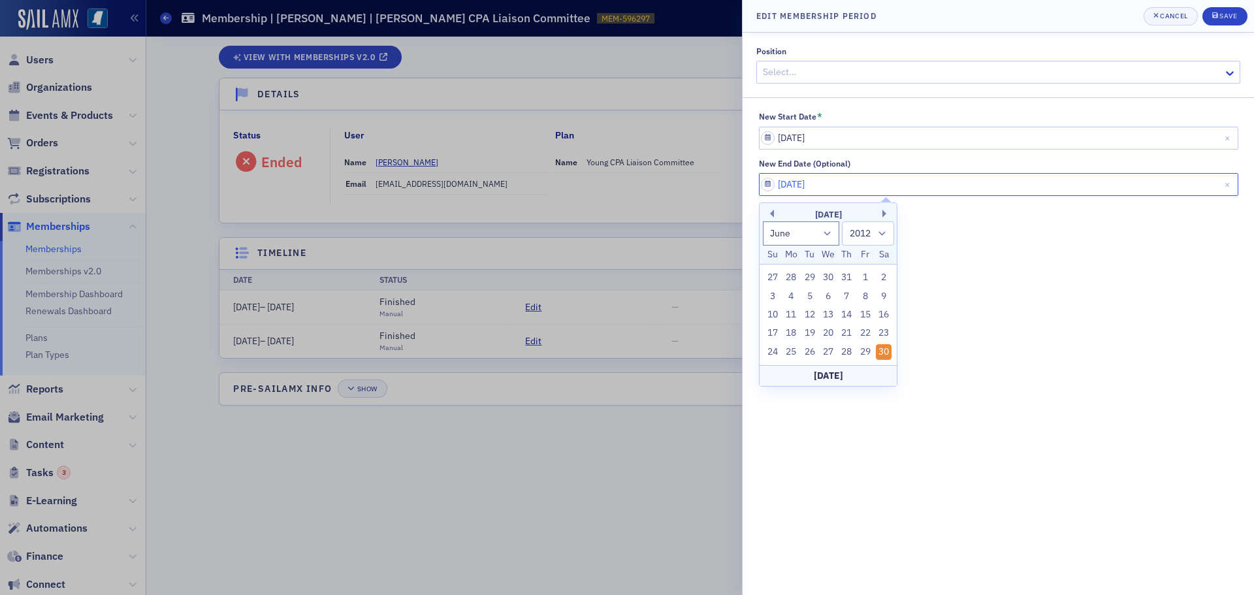
click at [876, 188] on input "06/30/2012" at bounding box center [998, 184] width 479 height 23
type input "[DATE]"
select select "2020"
type input "[DATE]"
select select "2030"
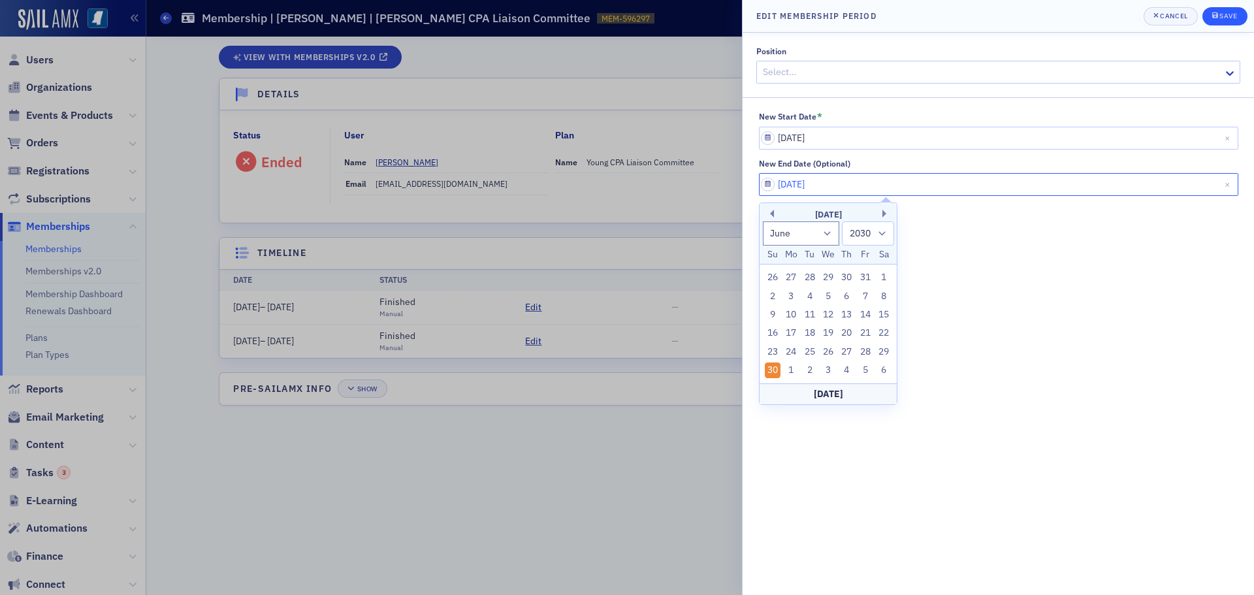
type input "[DATE]"
click at [1231, 14] on div "Save" at bounding box center [1228, 15] width 18 height 7
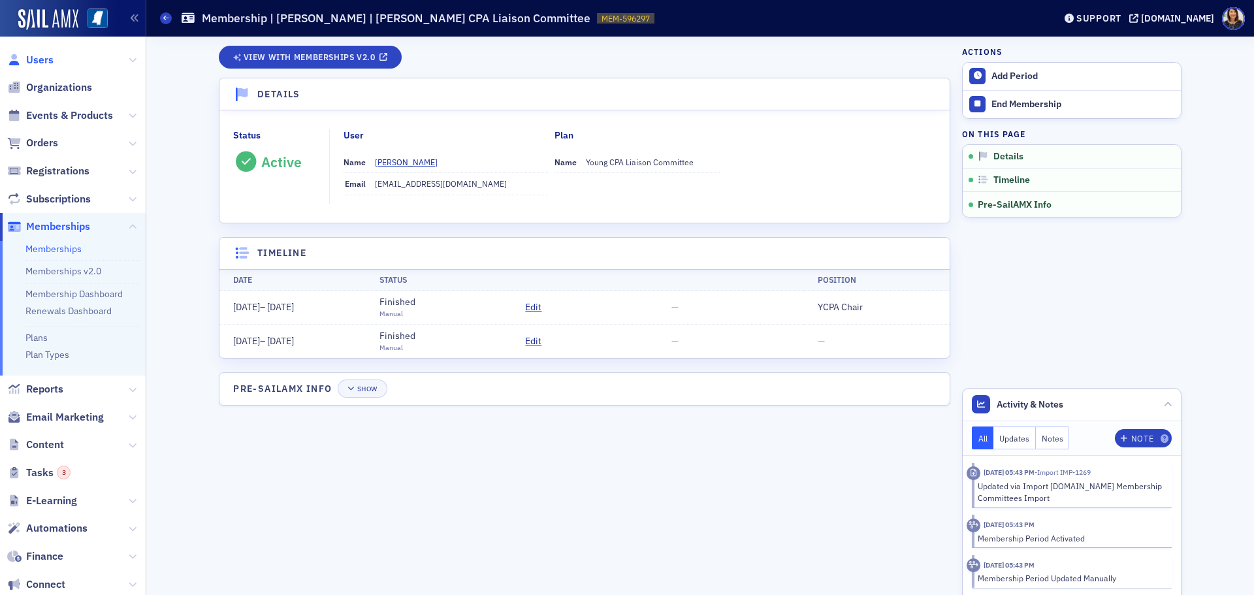
click at [39, 59] on span "Users" at bounding box center [39, 60] width 27 height 14
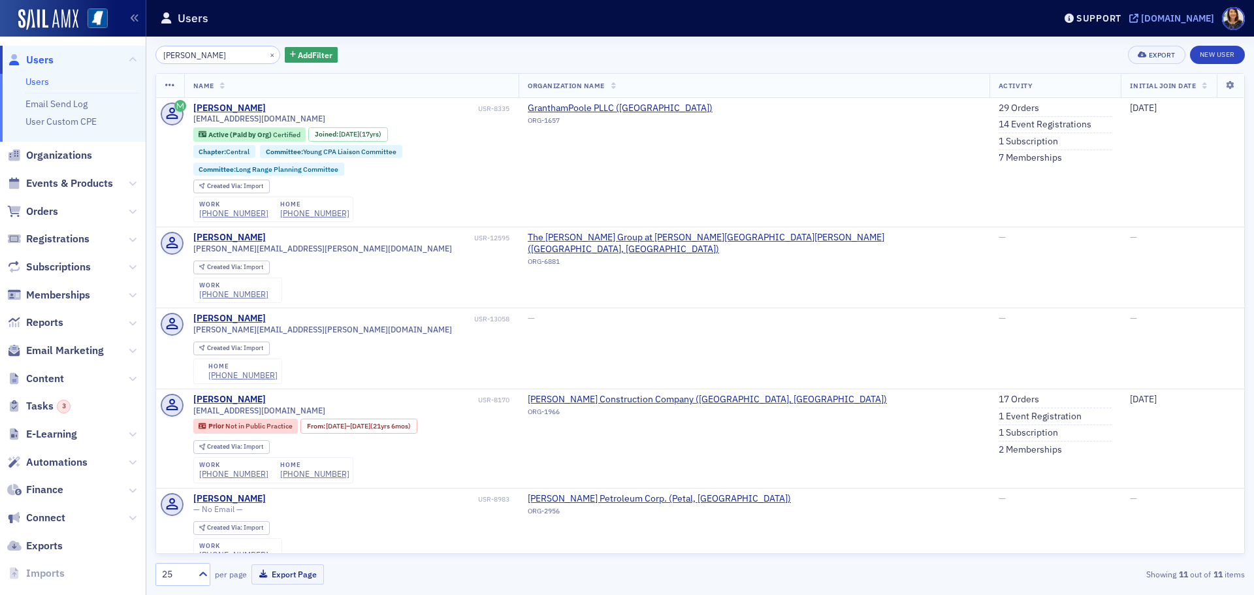
click at [1178, 20] on div "[DOMAIN_NAME]" at bounding box center [1177, 18] width 73 height 12
click at [266, 52] on button "×" at bounding box center [272, 54] width 12 height 12
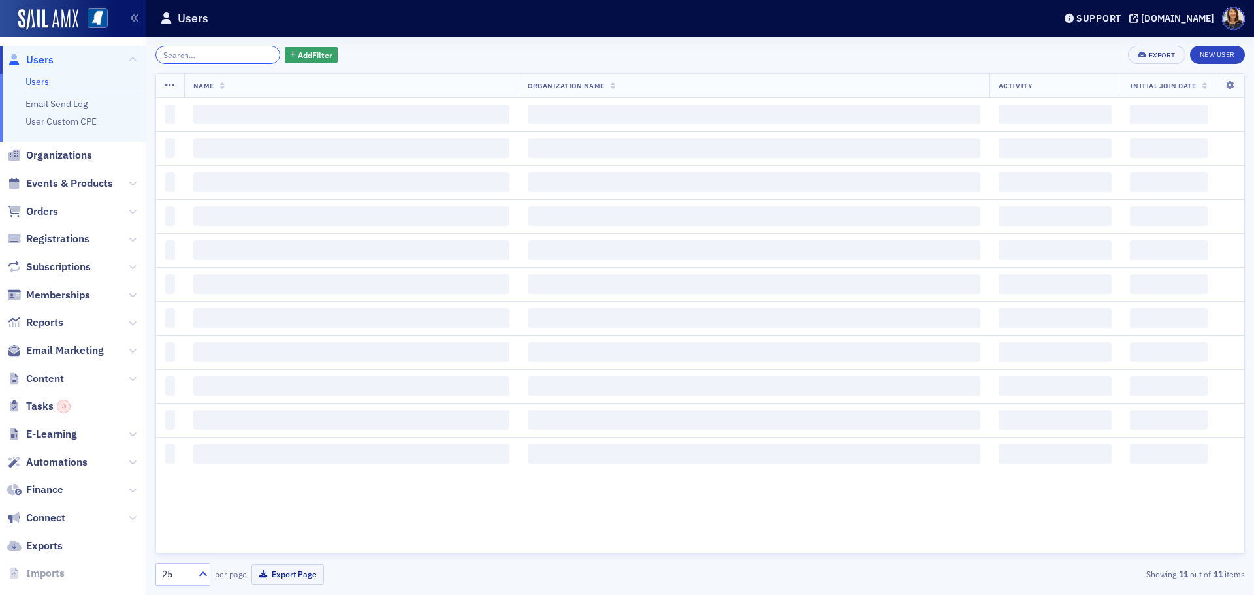
click at [234, 59] on input "search" at bounding box center [217, 55] width 125 height 18
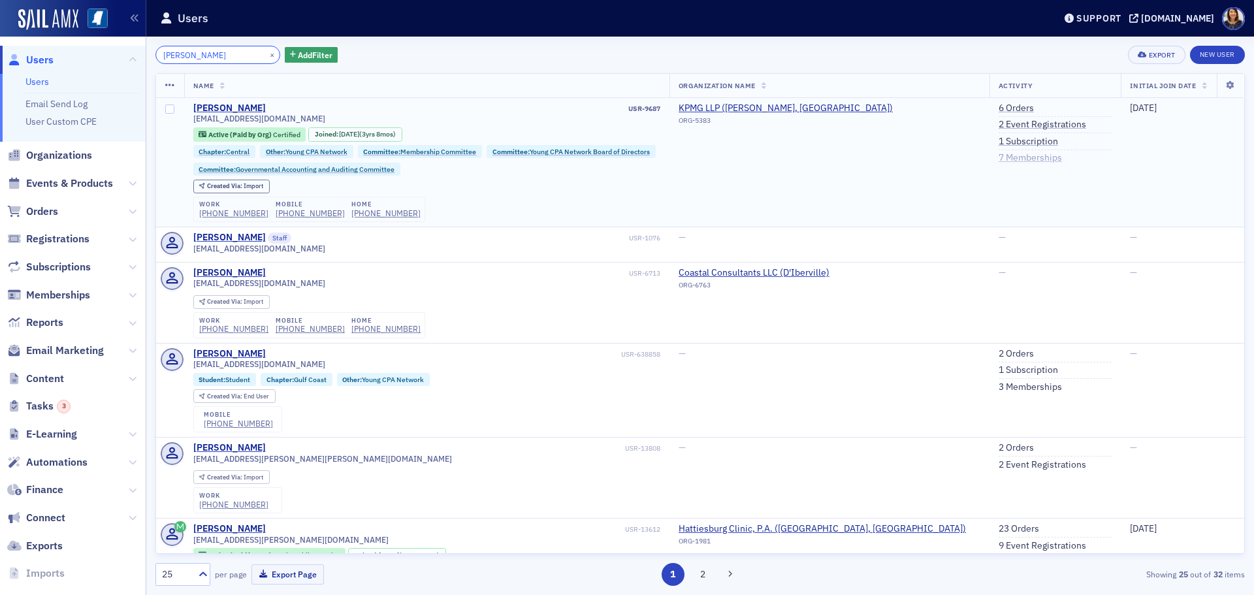
type input "lauren wray"
click at [1006, 153] on link "7 Memberships" at bounding box center [1029, 158] width 63 height 12
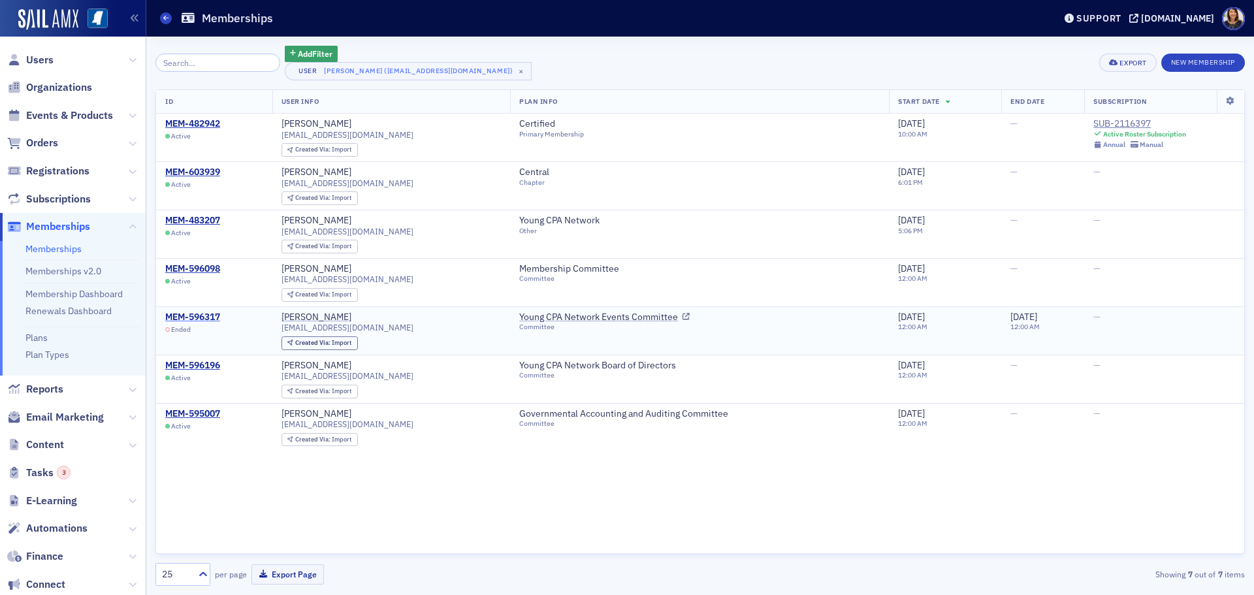
click at [195, 315] on div "MEM-596317" at bounding box center [192, 317] width 55 height 12
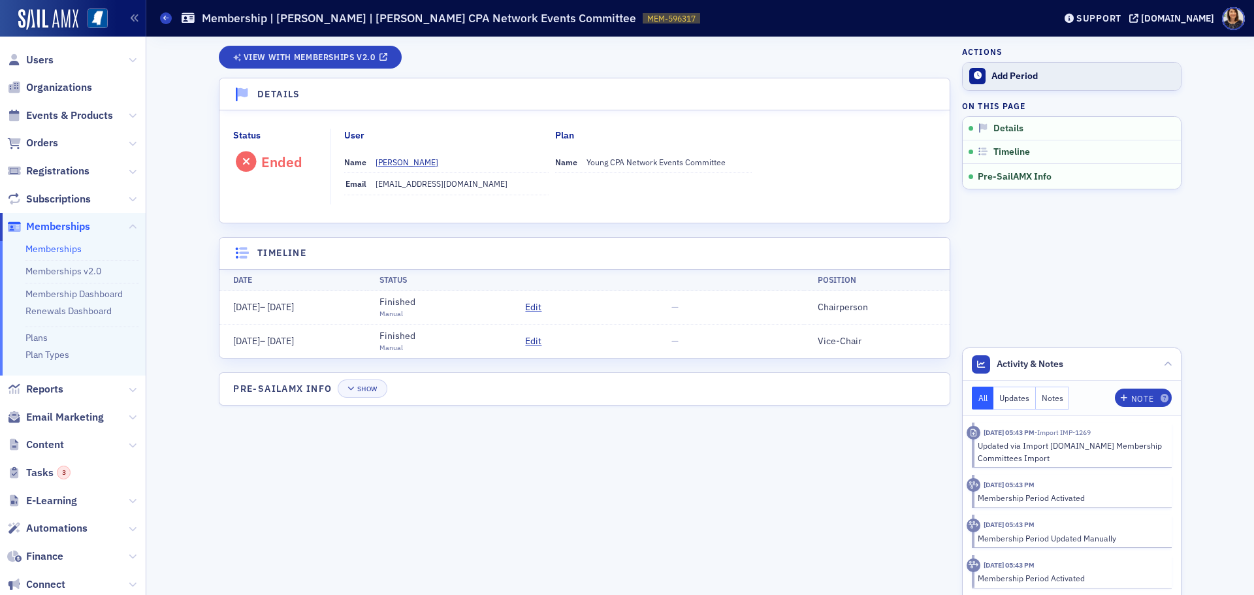
click at [1015, 80] on div "Add Period" at bounding box center [1082, 77] width 183 height 12
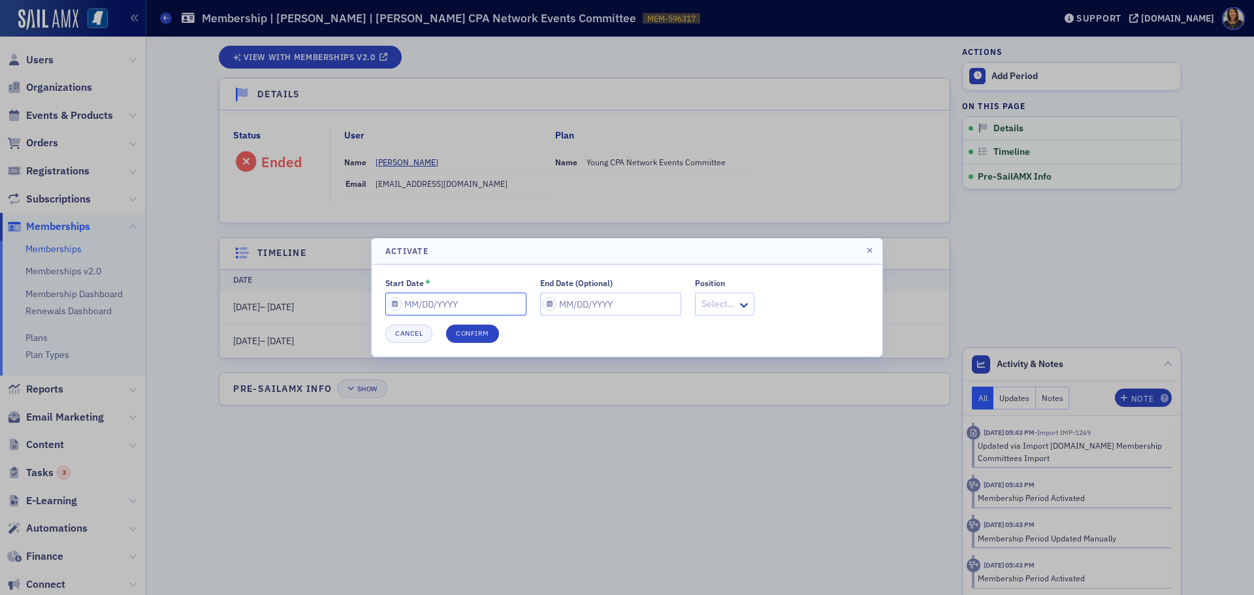
select select "8"
select select "2025"
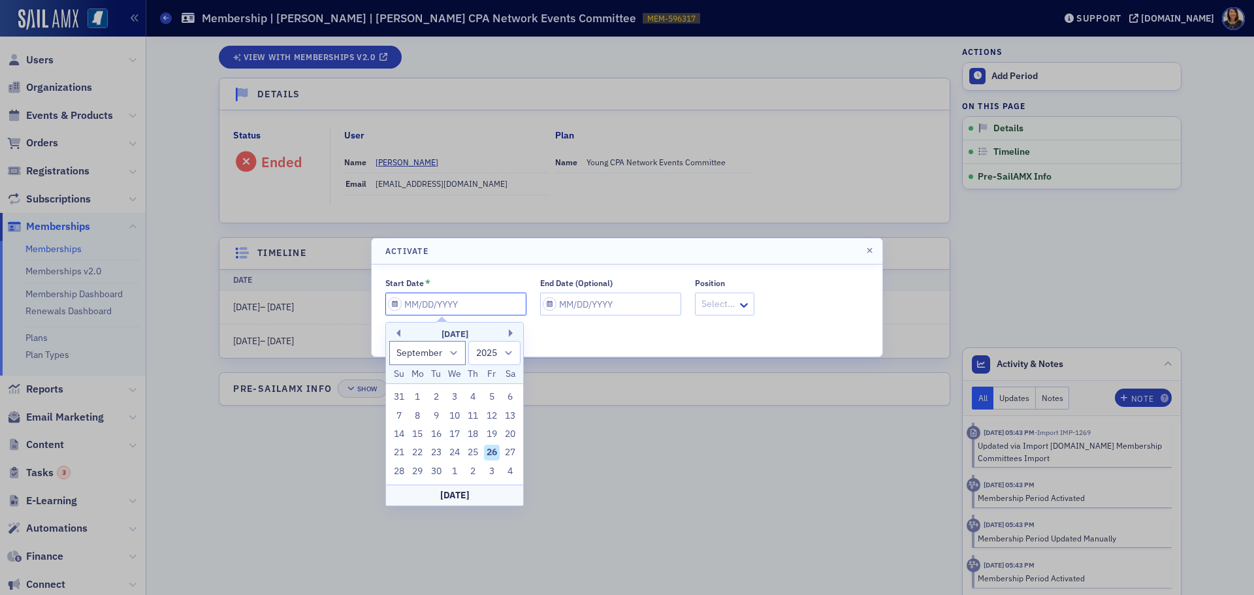
click at [475, 295] on input "Start Date *" at bounding box center [455, 303] width 141 height 23
type input "0"
select select "0"
select select "2000"
type input "07"
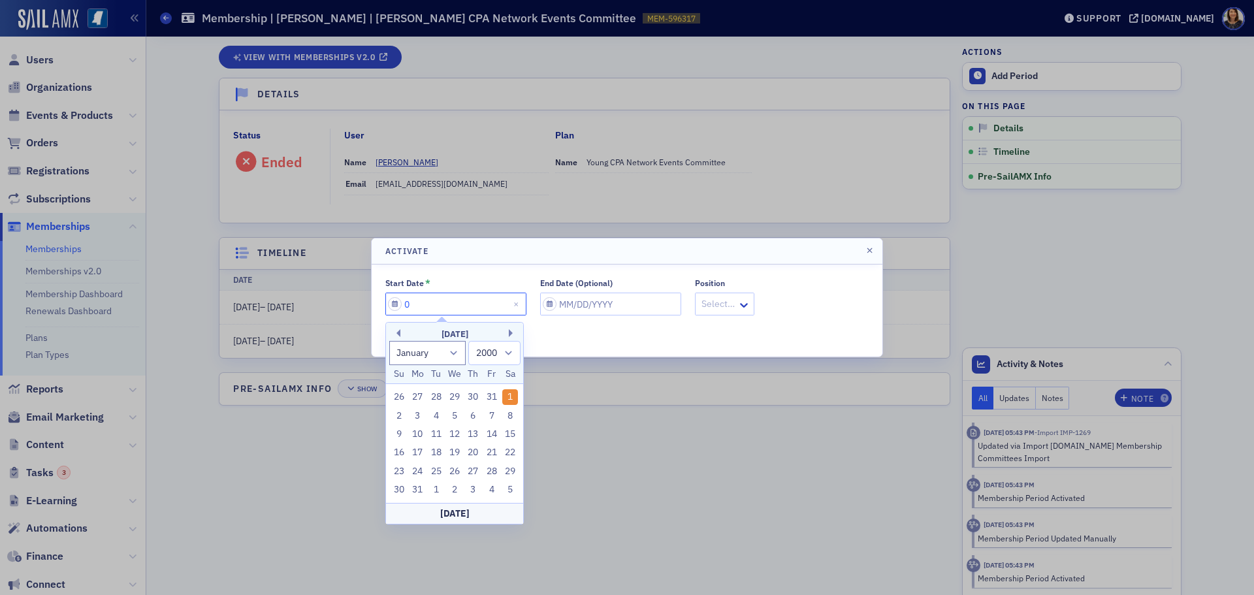
select select "6"
select select "2025"
type input "07/01/2"
select select "2002"
type input "[DATE]"
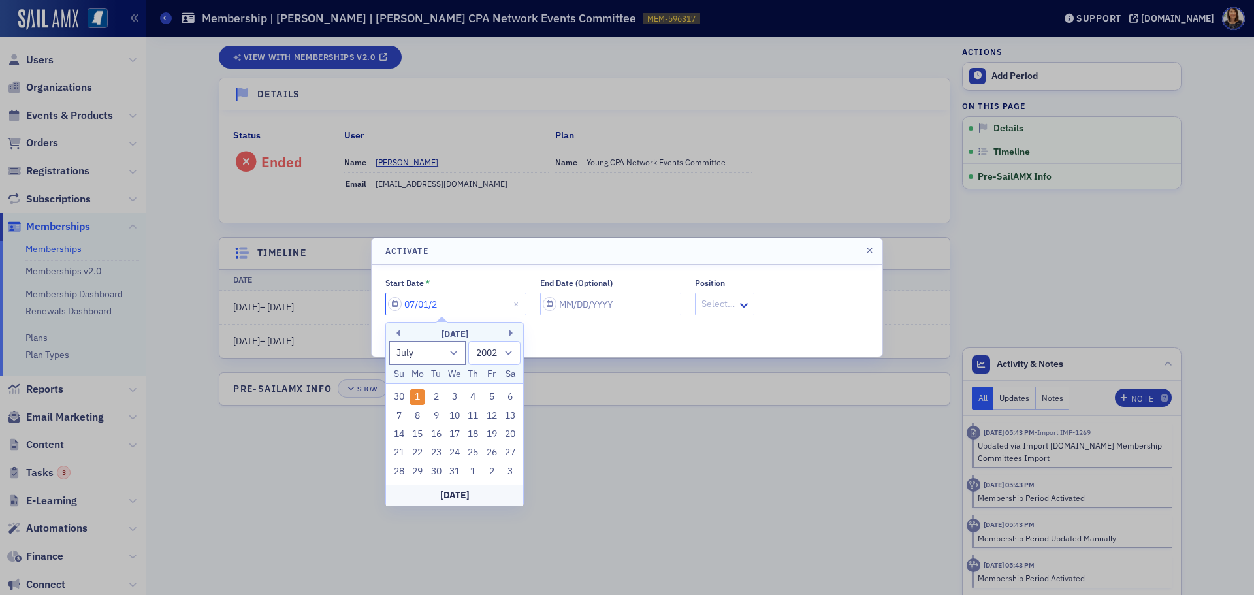
select select "2020"
type input "07/01/2024"
select select "2024"
type input "07/01/2024"
select select "8"
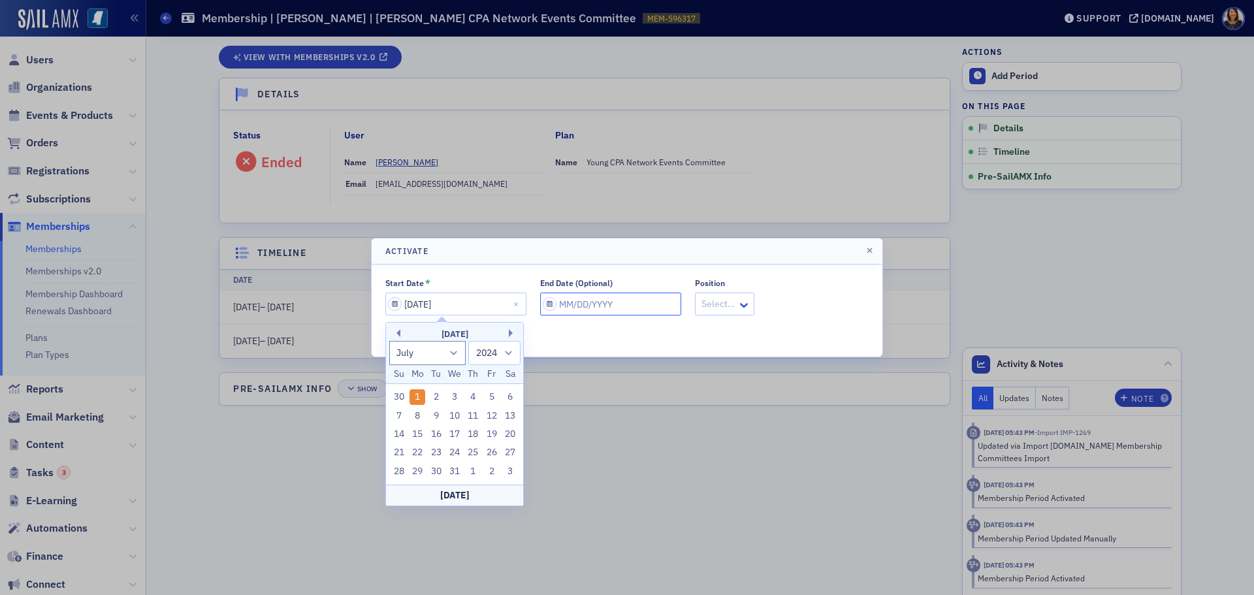
select select "2025"
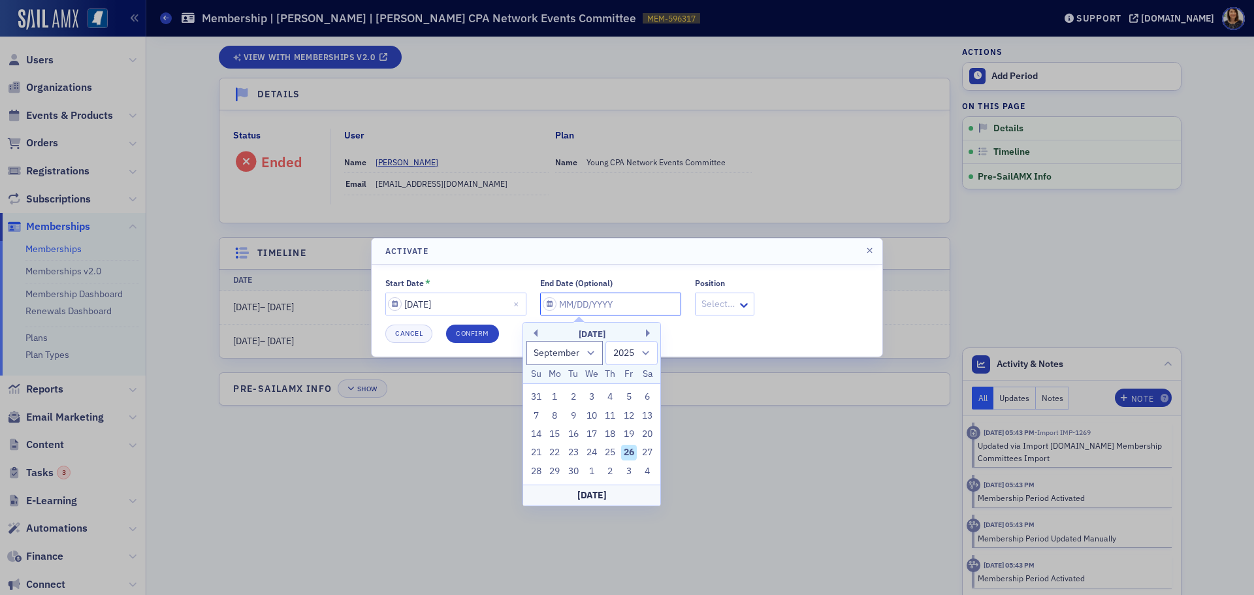
click at [584, 307] on input "End Date (Optional)" at bounding box center [610, 303] width 141 height 23
type input "0"
select select "0"
select select "2000"
type input "06"
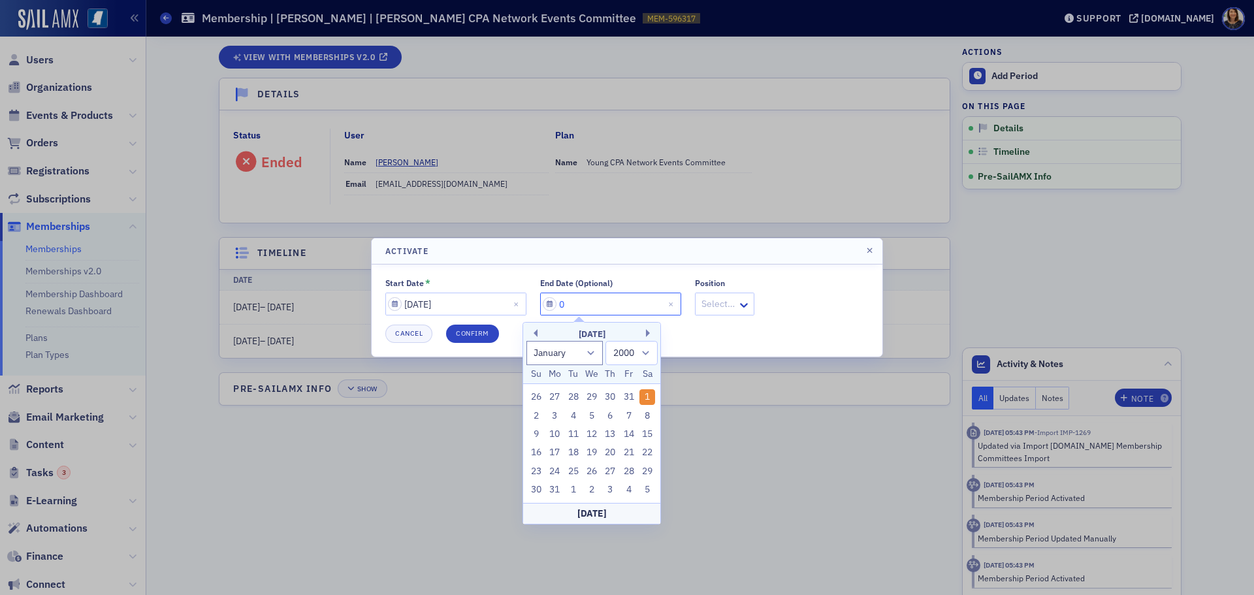
select select "5"
select select "2025"
type input "06/30/2"
select select "2002"
type input "[DATE]"
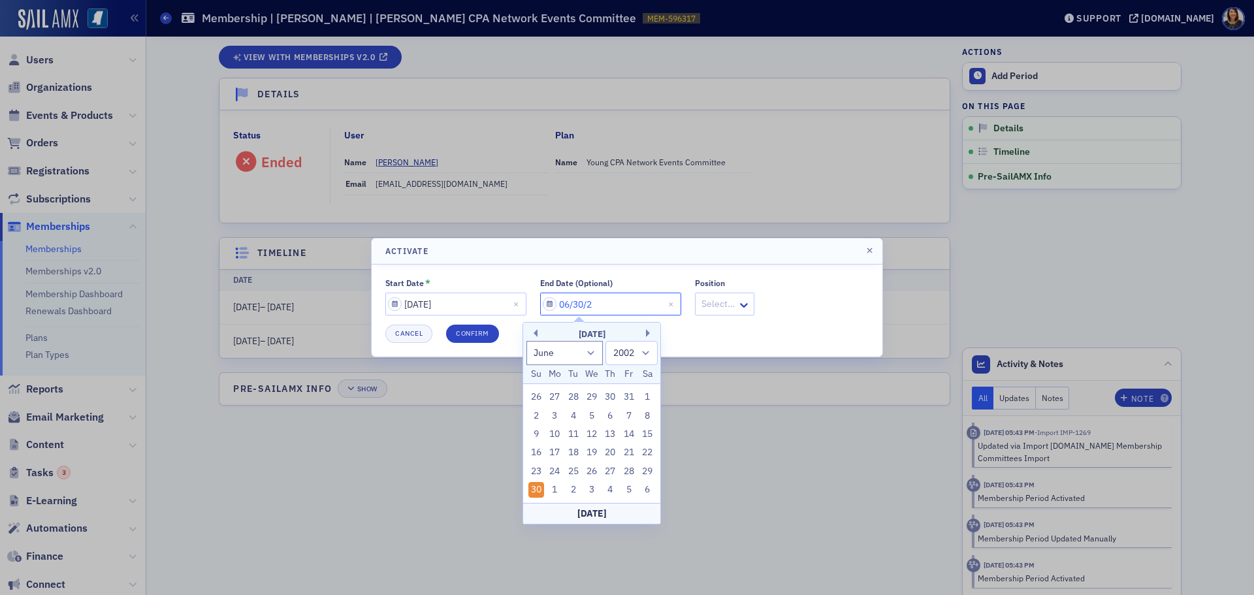
select select "2020"
type input "[DATE]"
select select "2030"
type input "[DATE]"
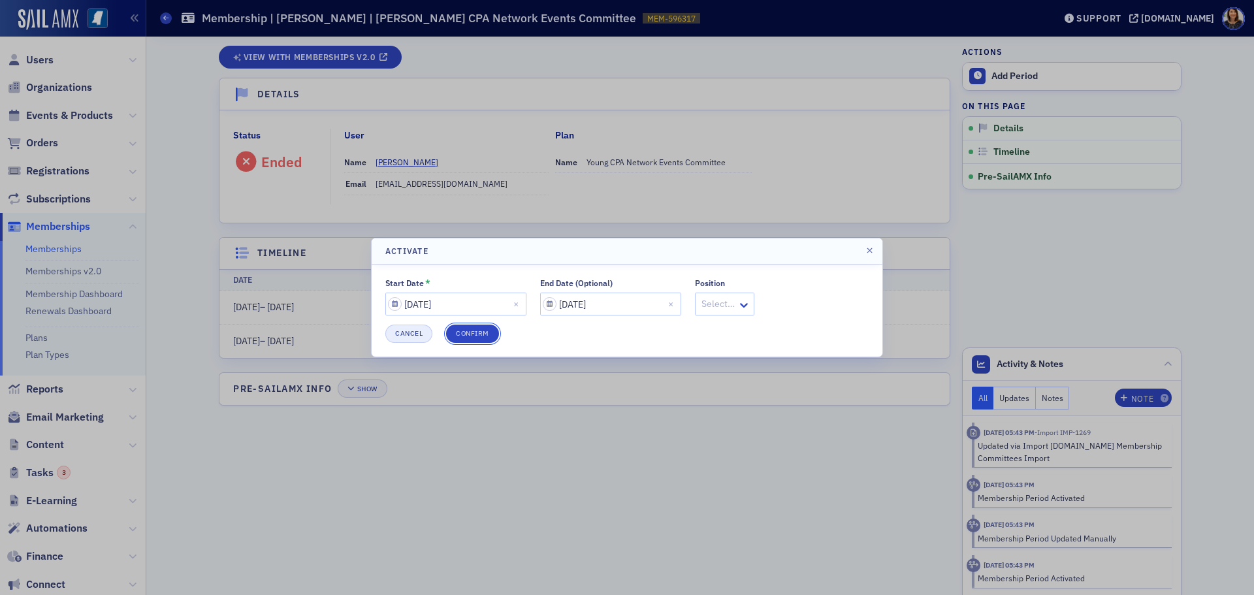
drag, startPoint x: 486, startPoint y: 332, endPoint x: 432, endPoint y: 337, distance: 55.1
click at [441, 365] on div "Activate Start Date * 07/01/2024 End Date (Optional) 06/30/2030 Position Select…" at bounding box center [627, 297] width 1254 height 595
select select "6"
select select "2024"
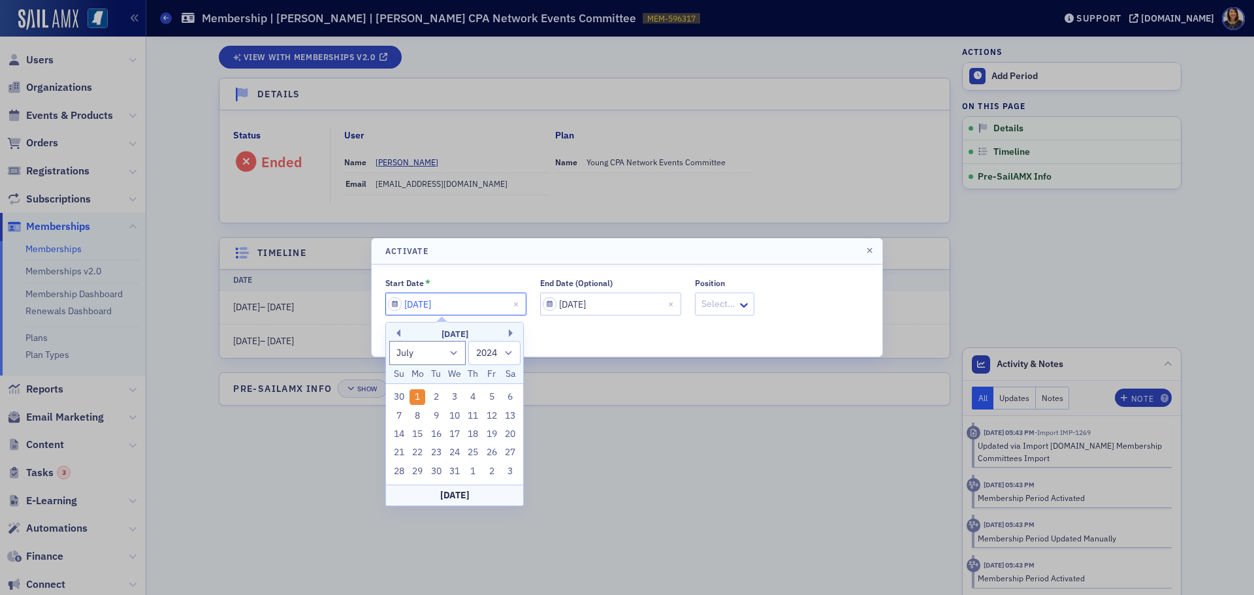
click at [468, 309] on input "07/01/2024" at bounding box center [455, 303] width 141 height 23
type input "[DATE]"
select select "2023"
type input "[DATE]"
drag, startPoint x: 754, startPoint y: 467, endPoint x: 705, endPoint y: 455, distance: 50.5
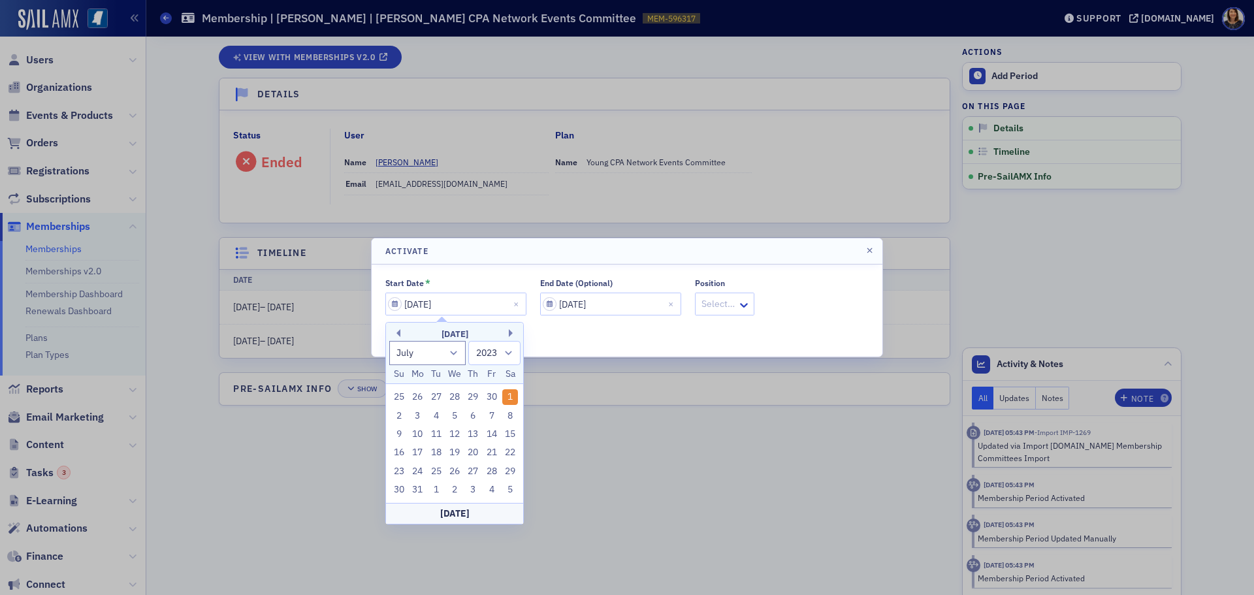
click at [753, 467] on div at bounding box center [627, 297] width 1254 height 595
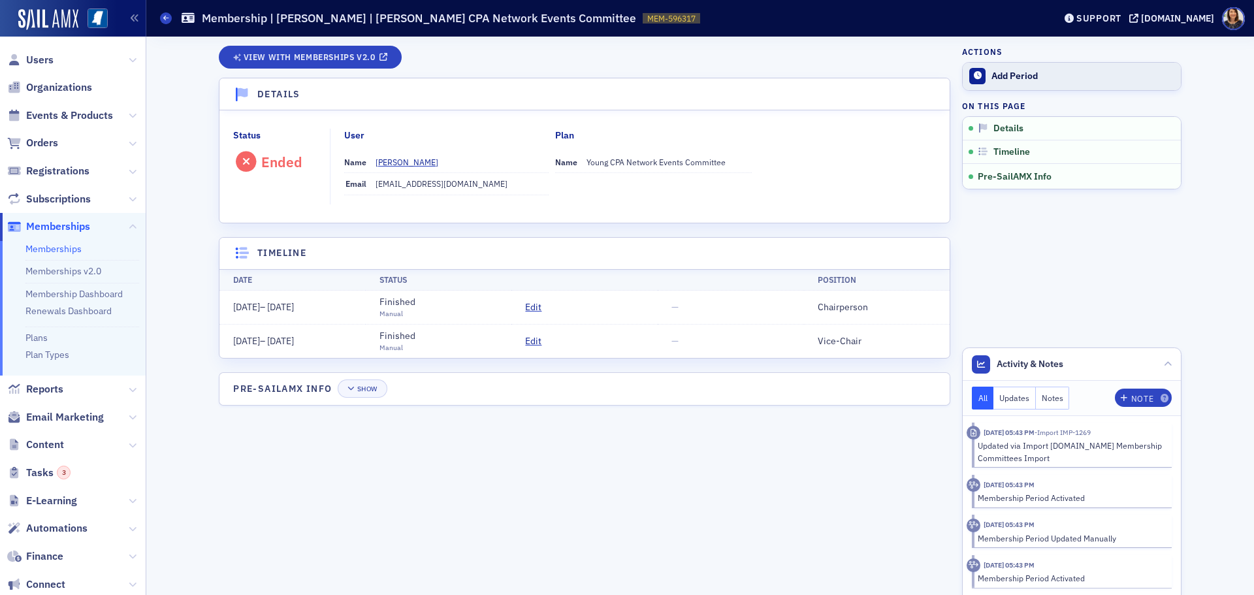
click at [1020, 78] on div "Add Period" at bounding box center [1082, 77] width 183 height 12
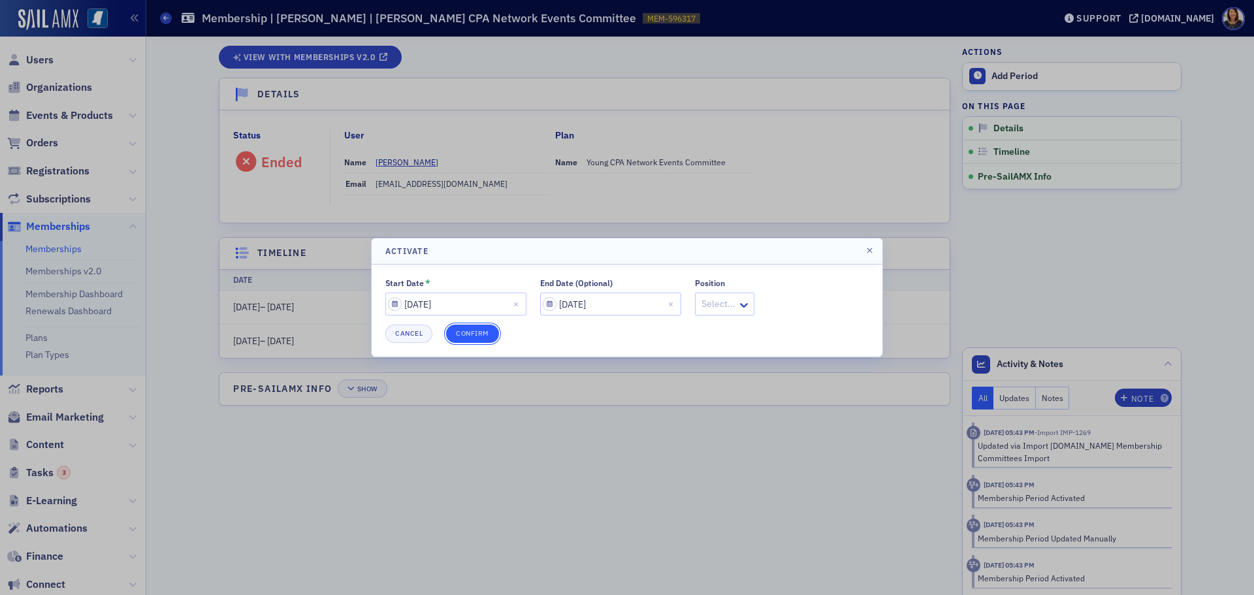
click at [475, 329] on button "Confirm" at bounding box center [472, 333] width 53 height 18
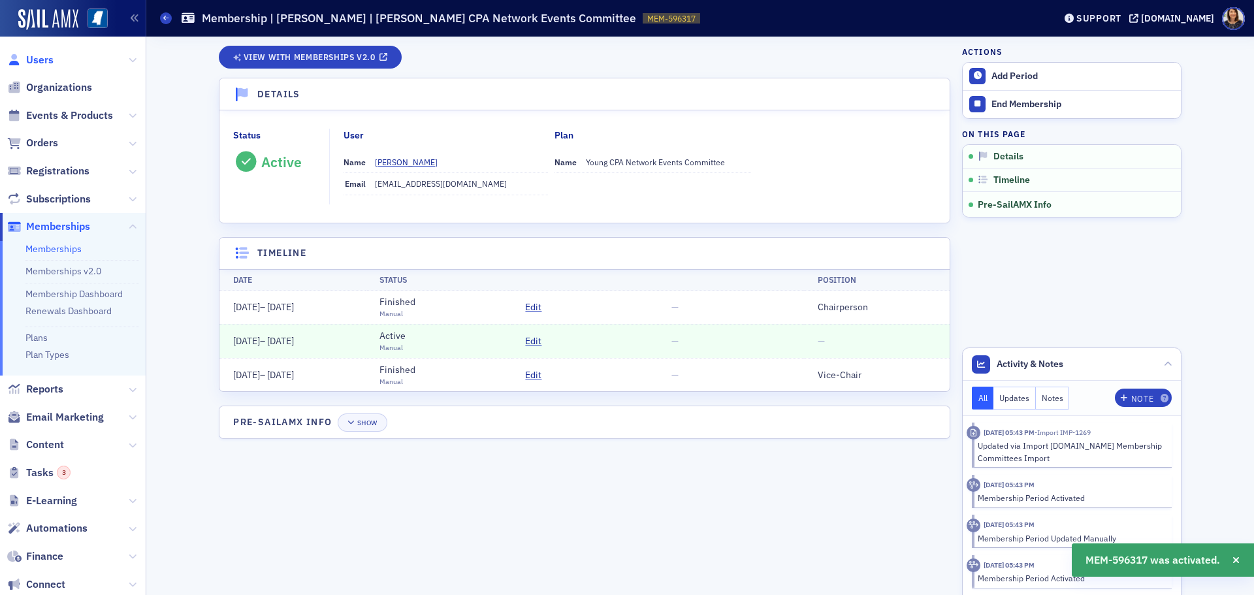
click at [37, 61] on span "Users" at bounding box center [39, 60] width 27 height 14
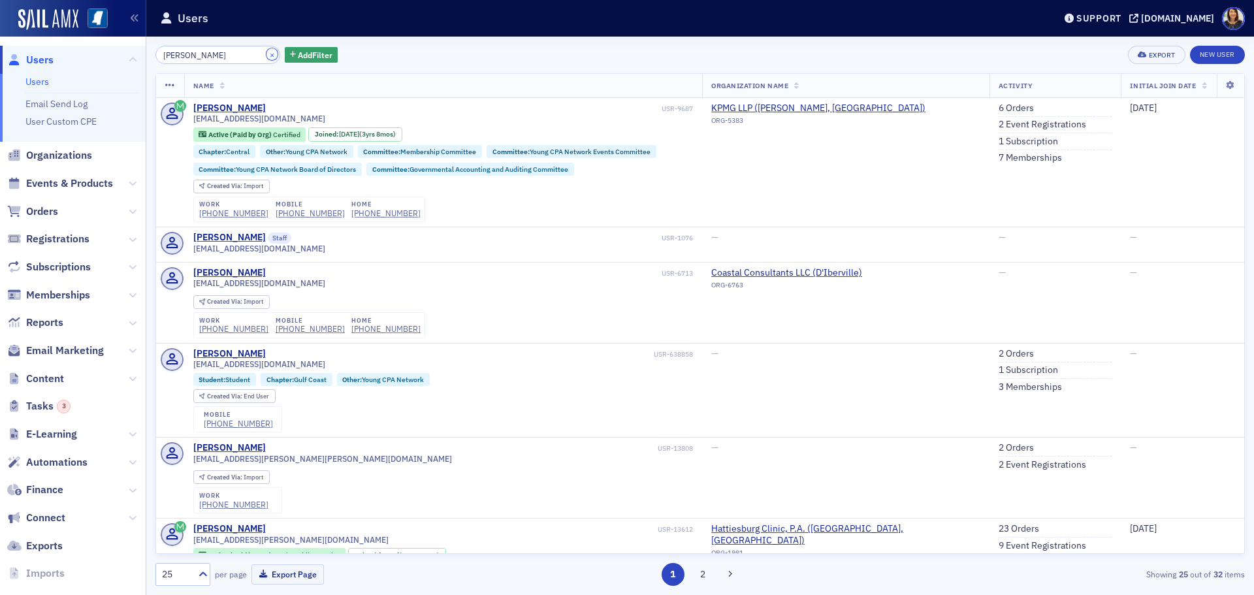
click at [266, 54] on button "×" at bounding box center [272, 54] width 12 height 12
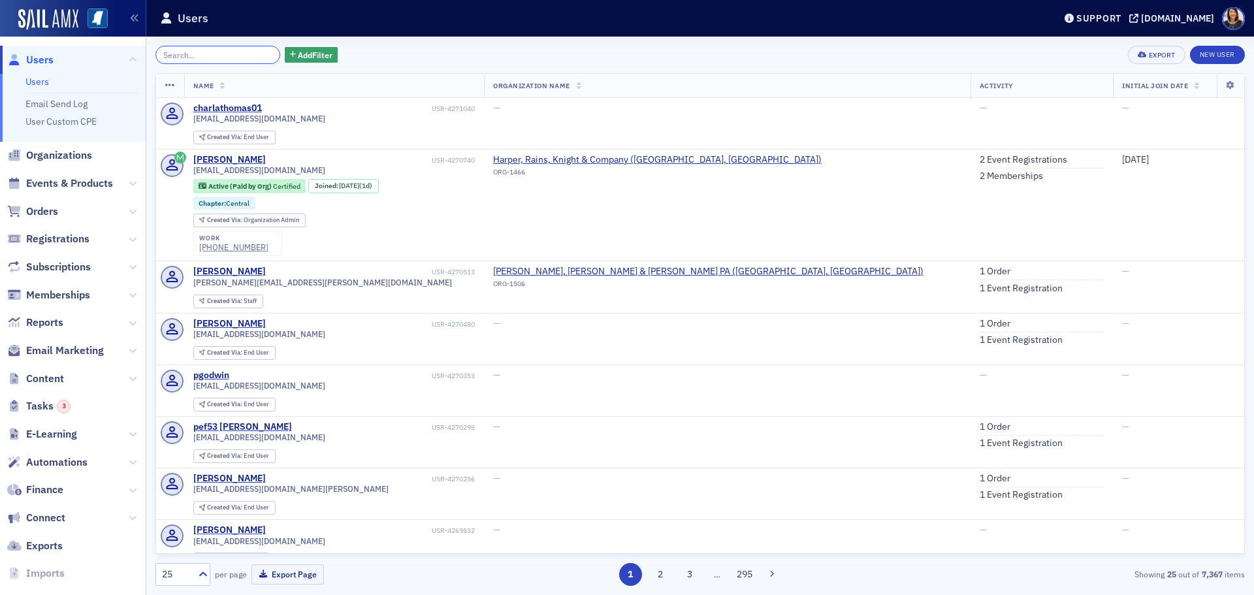
click at [242, 59] on input "search" at bounding box center [217, 55] width 125 height 18
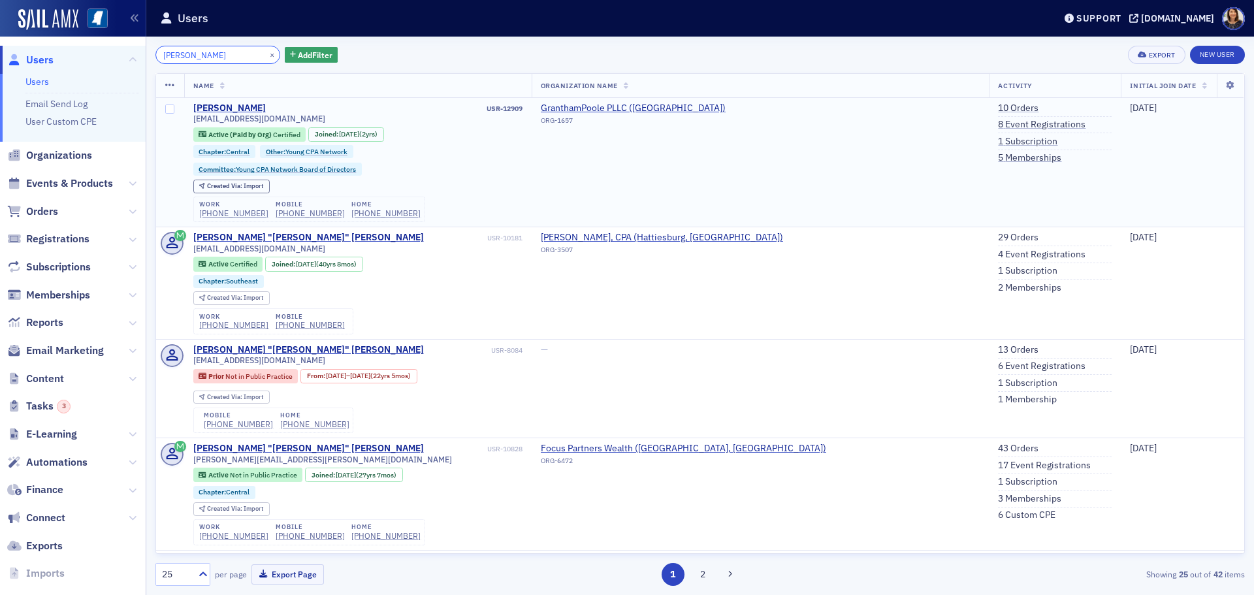
type input "[PERSON_NAME]"
click at [992, 165] on td "10 Orders 8 Event Registrations 1 Subscription 5 Memberships" at bounding box center [1054, 162] width 132 height 129
click at [998, 160] on link "5 Memberships" at bounding box center [1029, 158] width 63 height 12
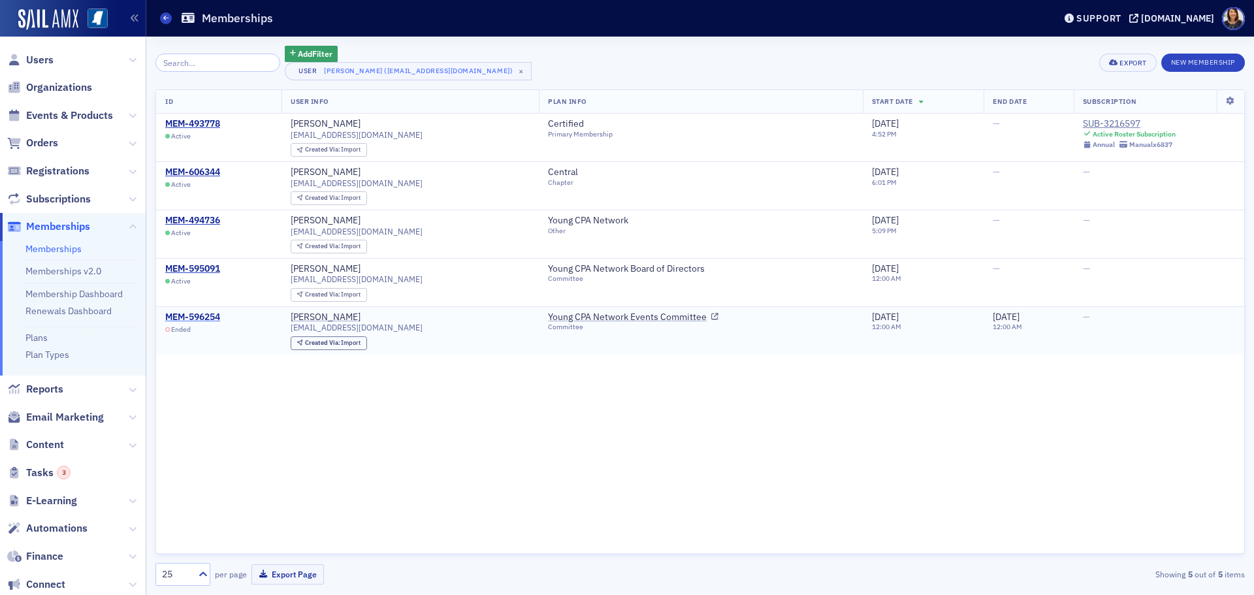
click at [186, 319] on div "MEM-596254" at bounding box center [192, 317] width 55 height 12
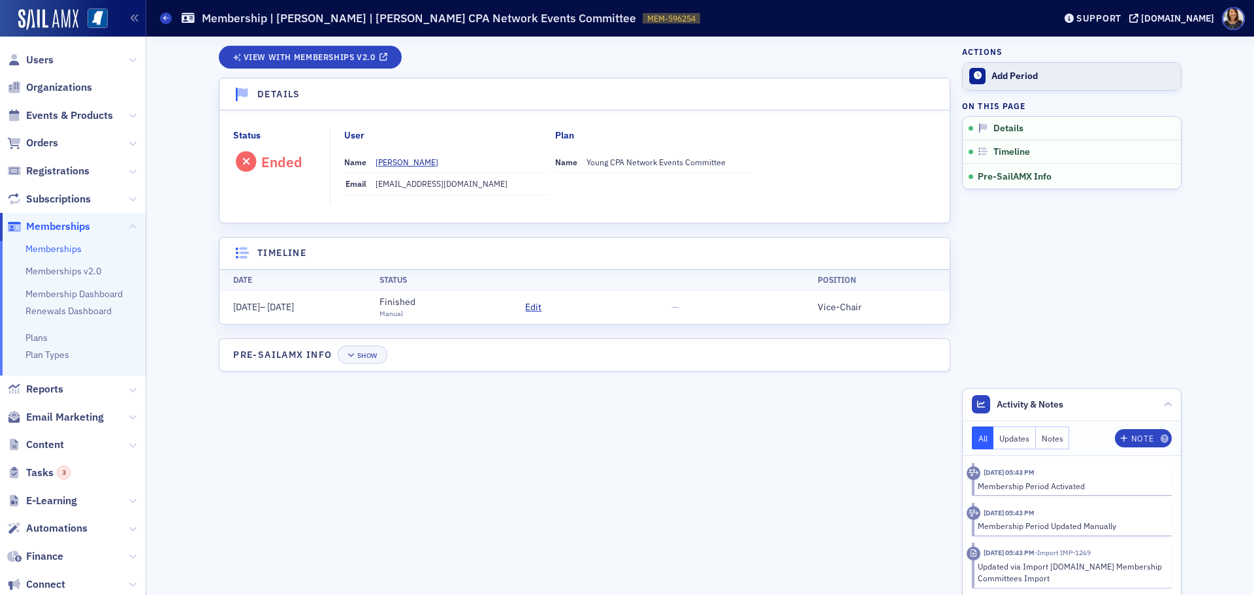
click at [1022, 78] on div "Add Period" at bounding box center [1082, 77] width 183 height 12
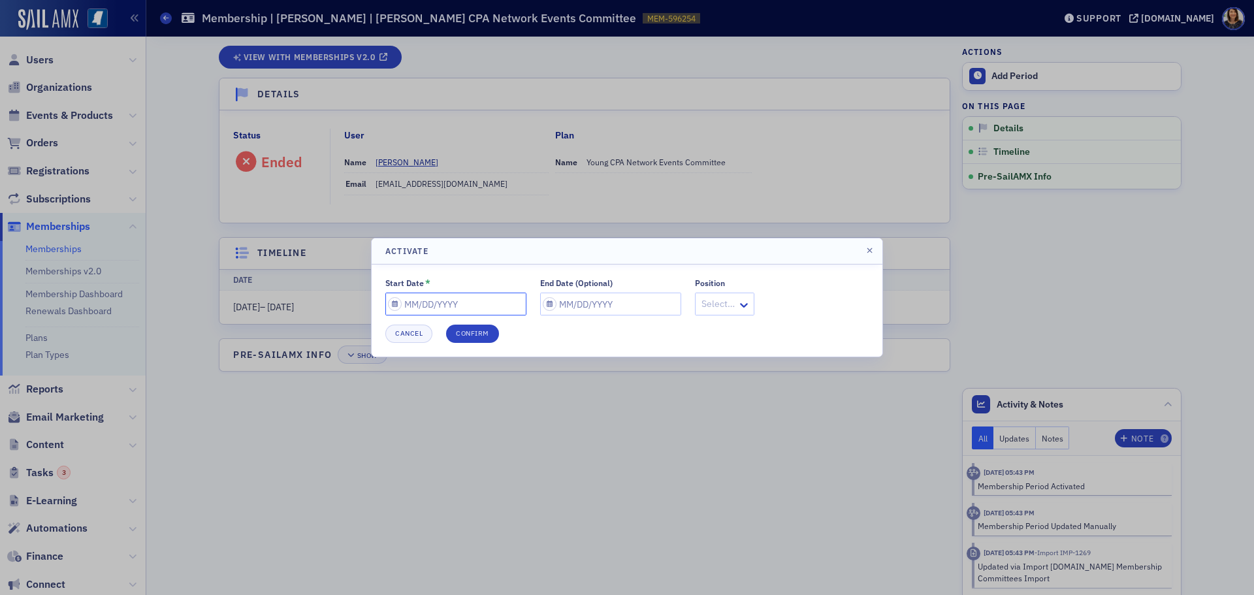
click at [482, 298] on input "Start Date *" at bounding box center [455, 303] width 141 height 23
select select "8"
select select "2025"
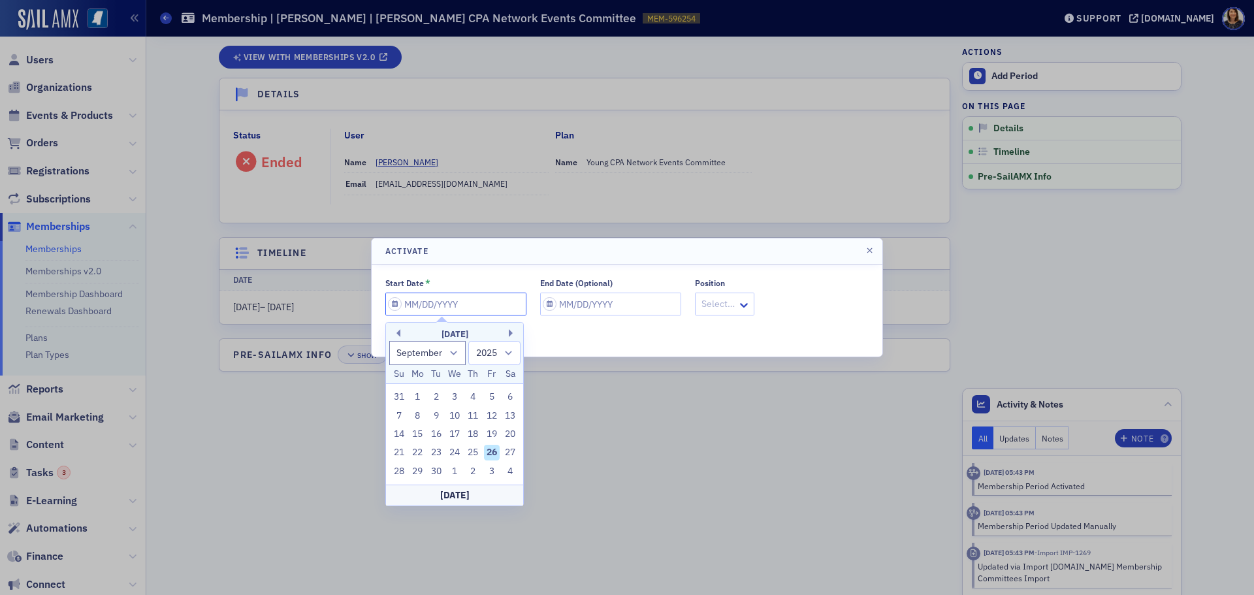
type input "0"
select select "0"
select select "2000"
type input "07"
select select "6"
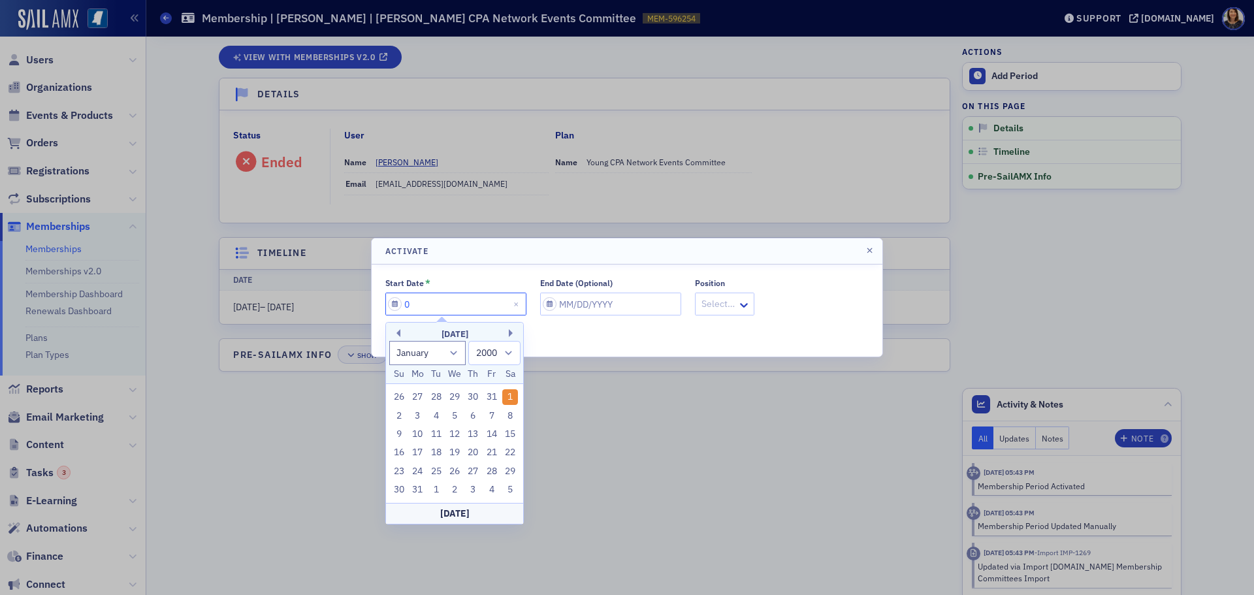
select select "2025"
type input "07/01/2"
select select "2002"
type input "[DATE]"
select select "2020"
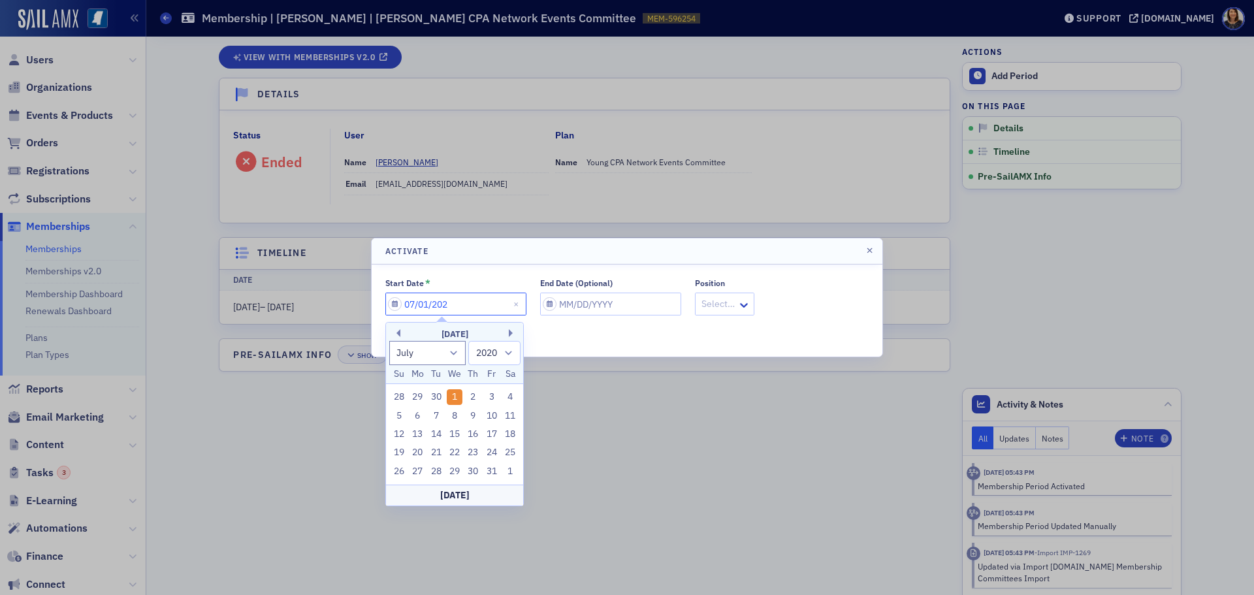
type input "07/01/2024"
select select "2024"
type input "07/01/2024"
click at [643, 311] on input "End Date (Optional)" at bounding box center [610, 303] width 141 height 23
select select "8"
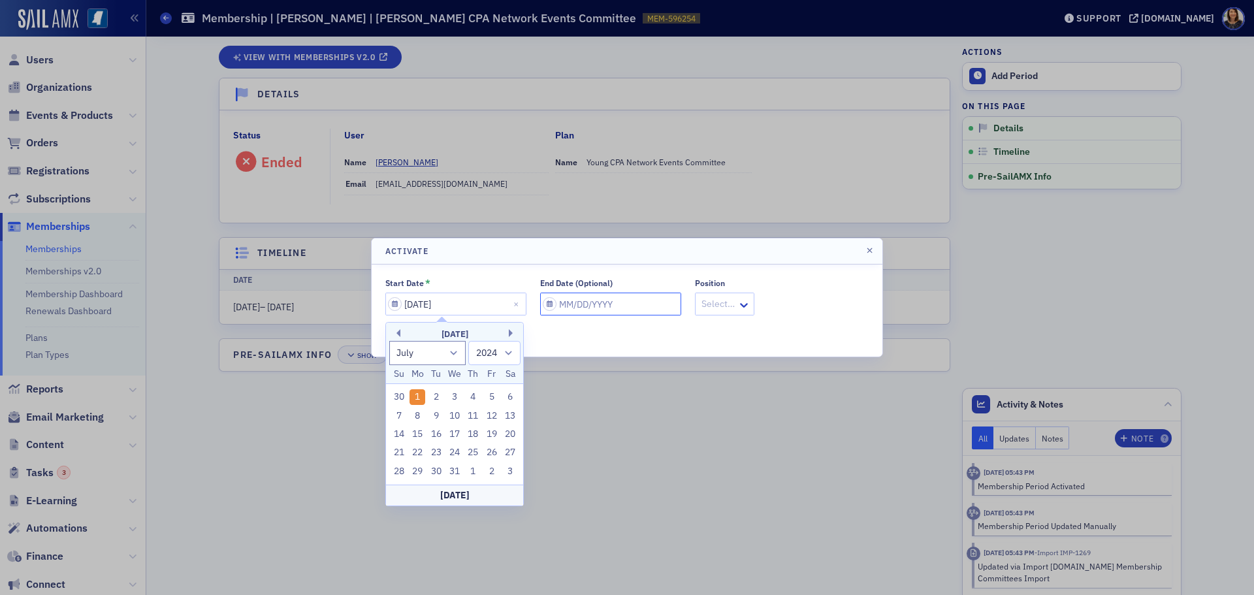
select select "2025"
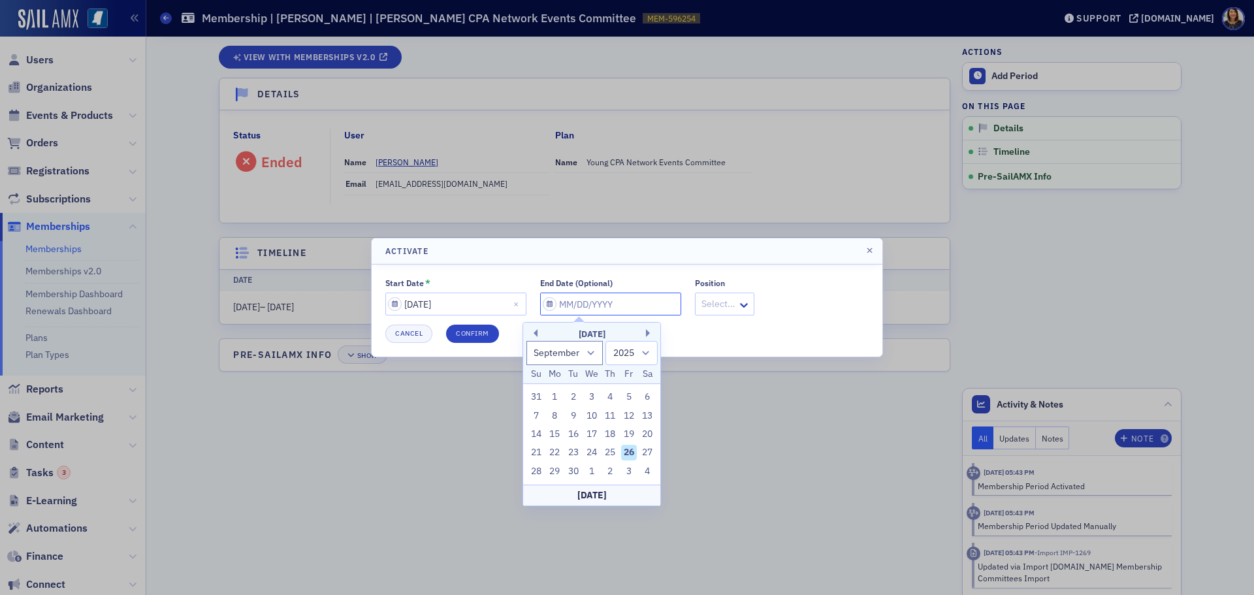
type input "0"
select select "0"
select select "2000"
type input "06"
select select "5"
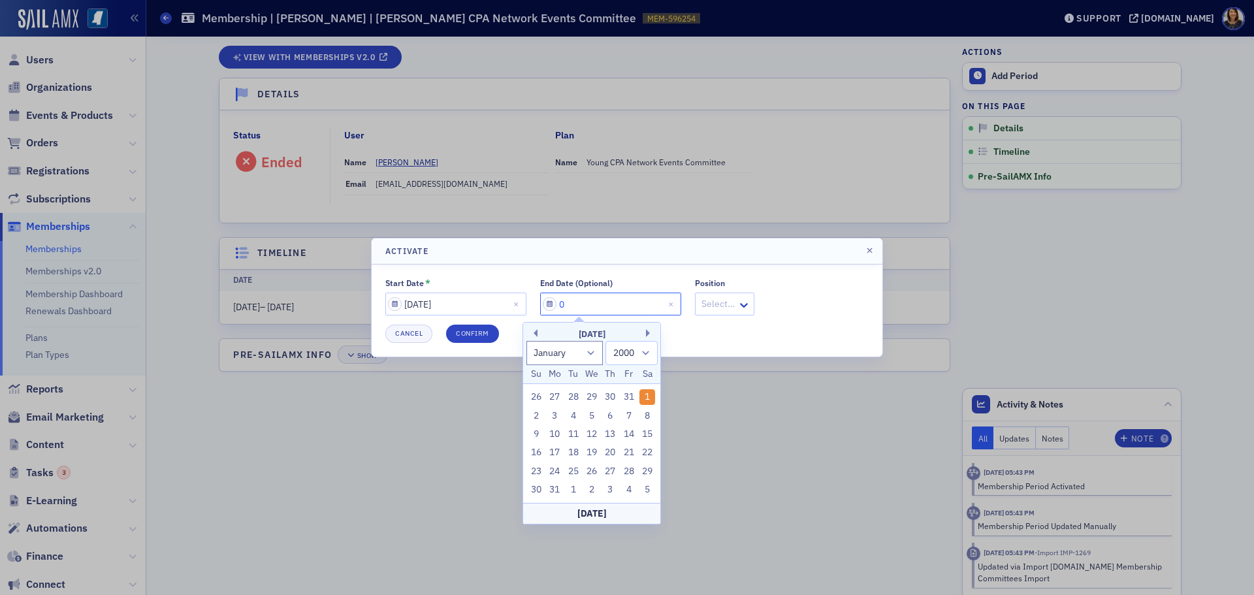
select select "2025"
type input "06/30/2"
select select "2002"
type input "[DATE]"
select select "2020"
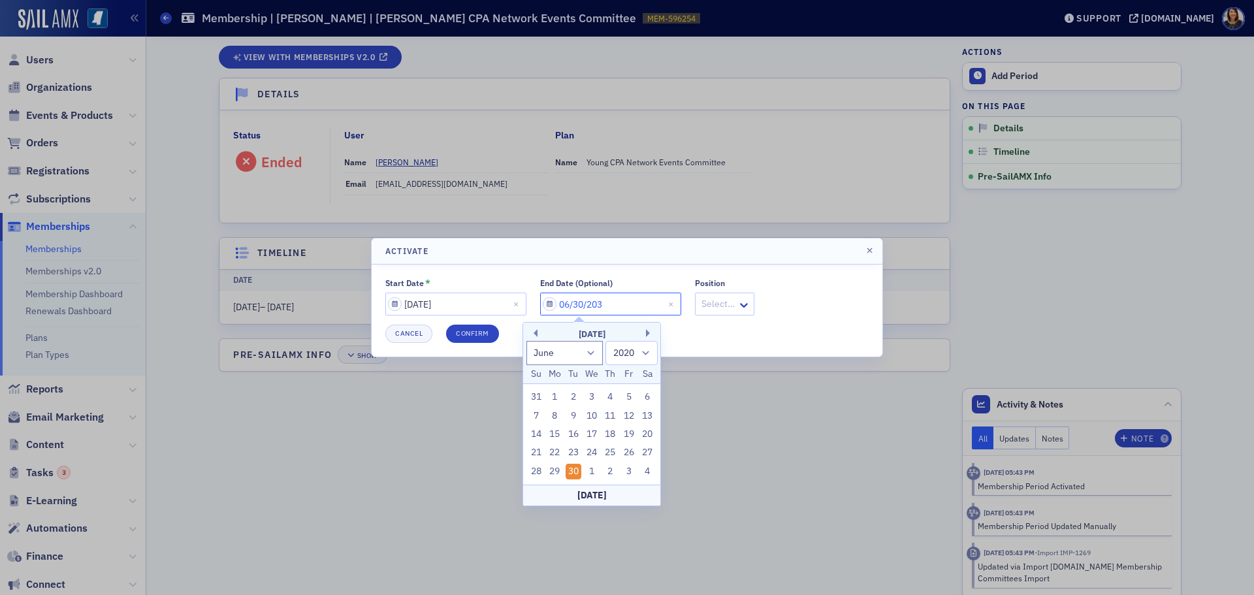
type input "[DATE]"
select select "2030"
type input "[DATE]"
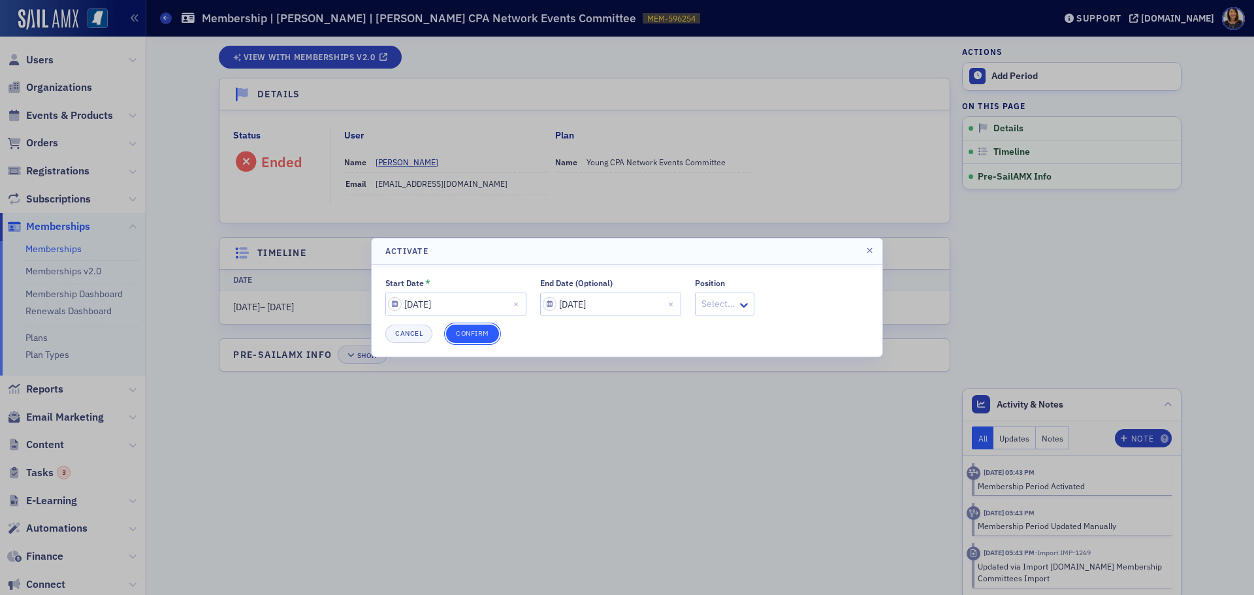
click at [469, 334] on button "Confirm" at bounding box center [472, 333] width 53 height 18
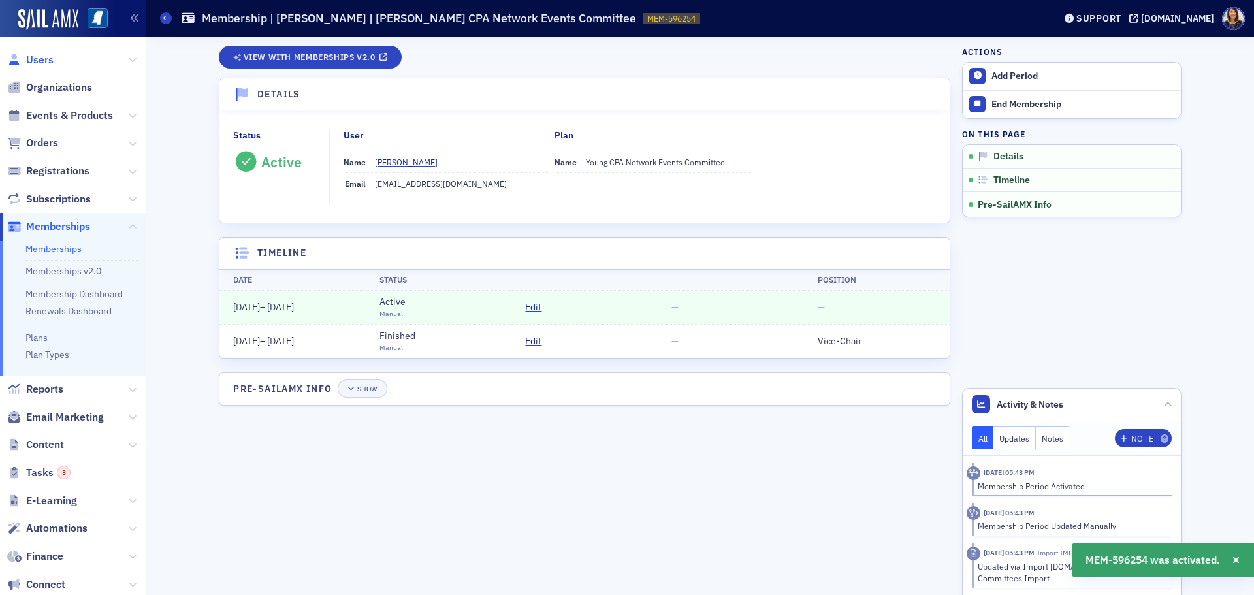
click at [28, 57] on span "Users" at bounding box center [39, 60] width 27 height 14
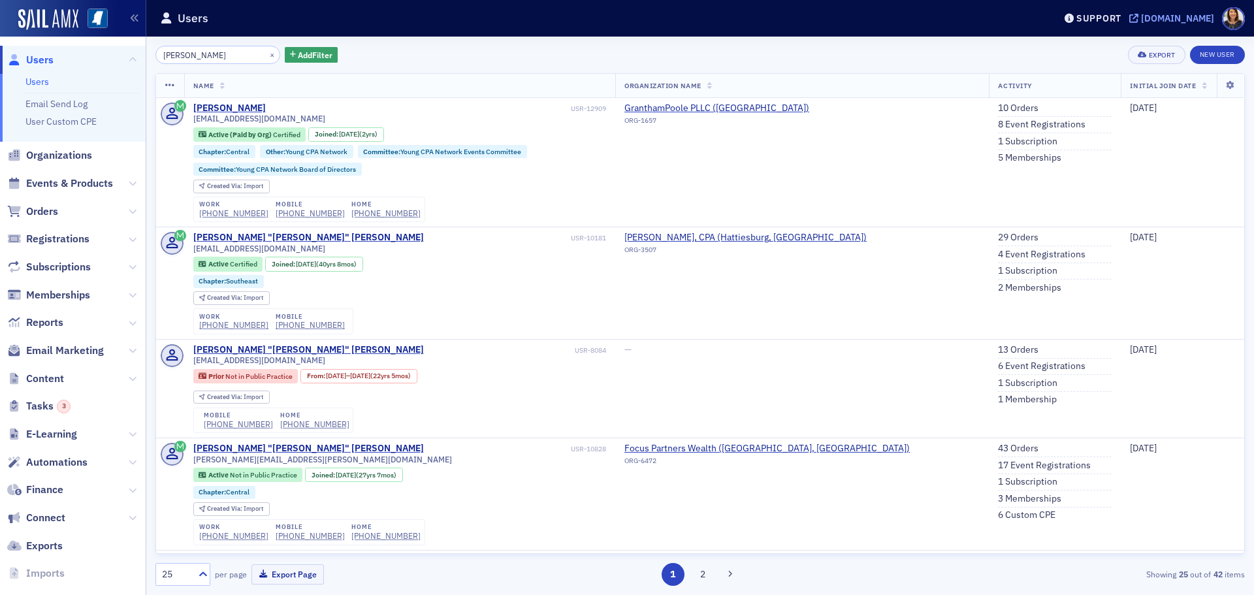
click at [1182, 20] on div "[DOMAIN_NAME]" at bounding box center [1177, 18] width 73 height 12
click at [266, 56] on button "×" at bounding box center [272, 54] width 12 height 12
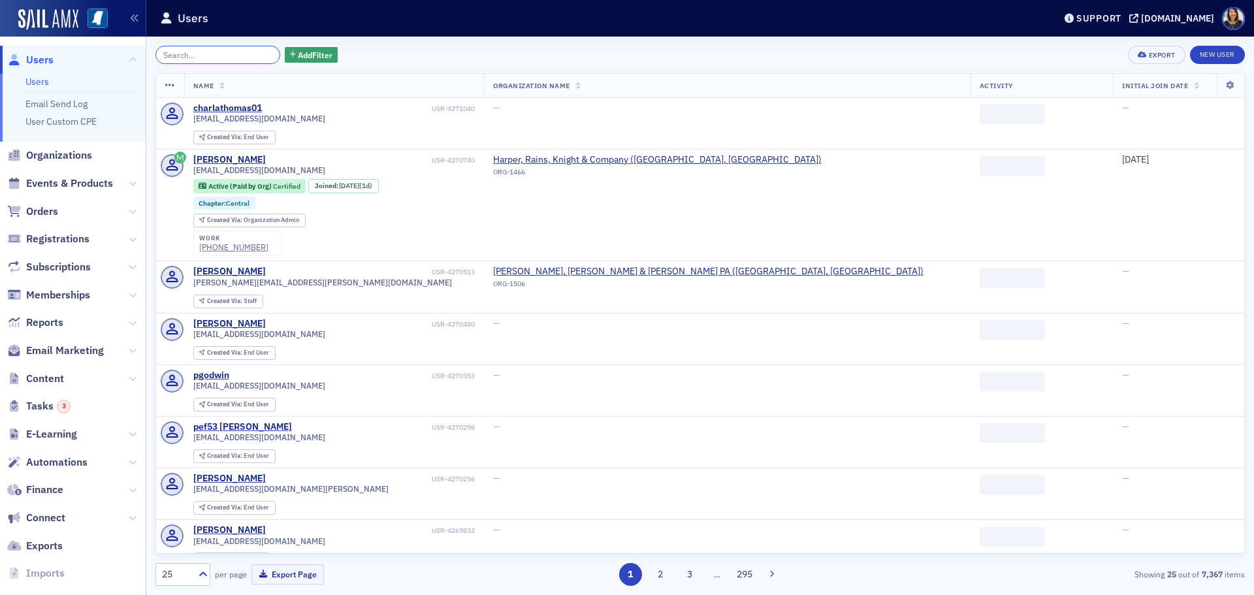
click at [233, 57] on input "search" at bounding box center [217, 55] width 125 height 18
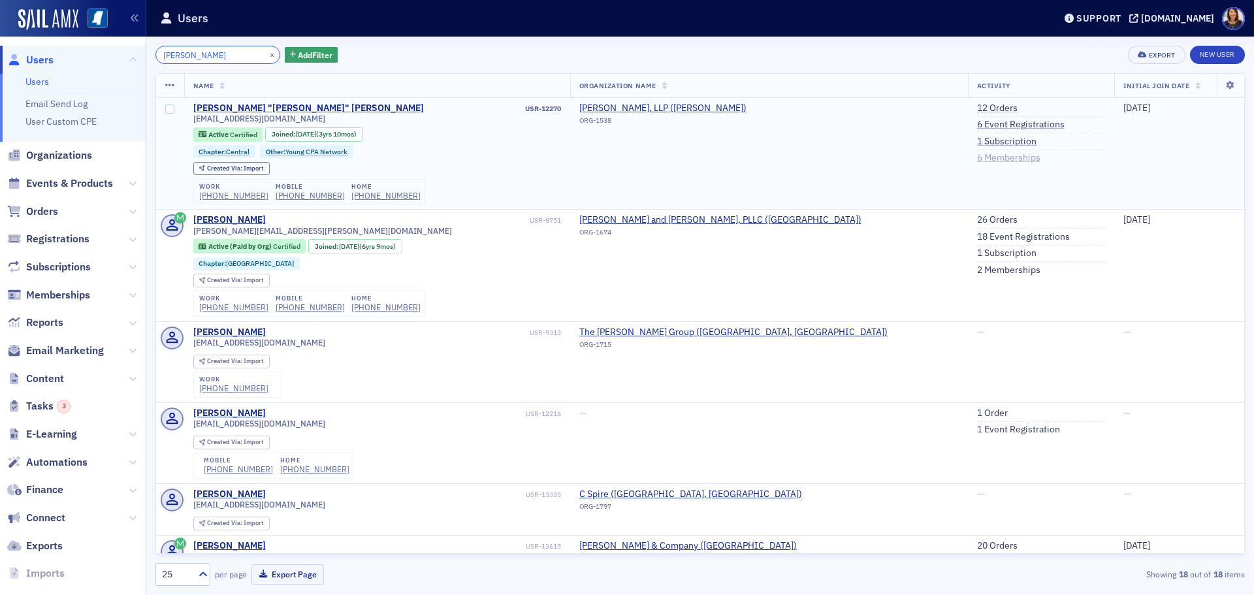
type input "[PERSON_NAME]"
click at [977, 159] on link "6 Memberships" at bounding box center [1008, 158] width 63 height 12
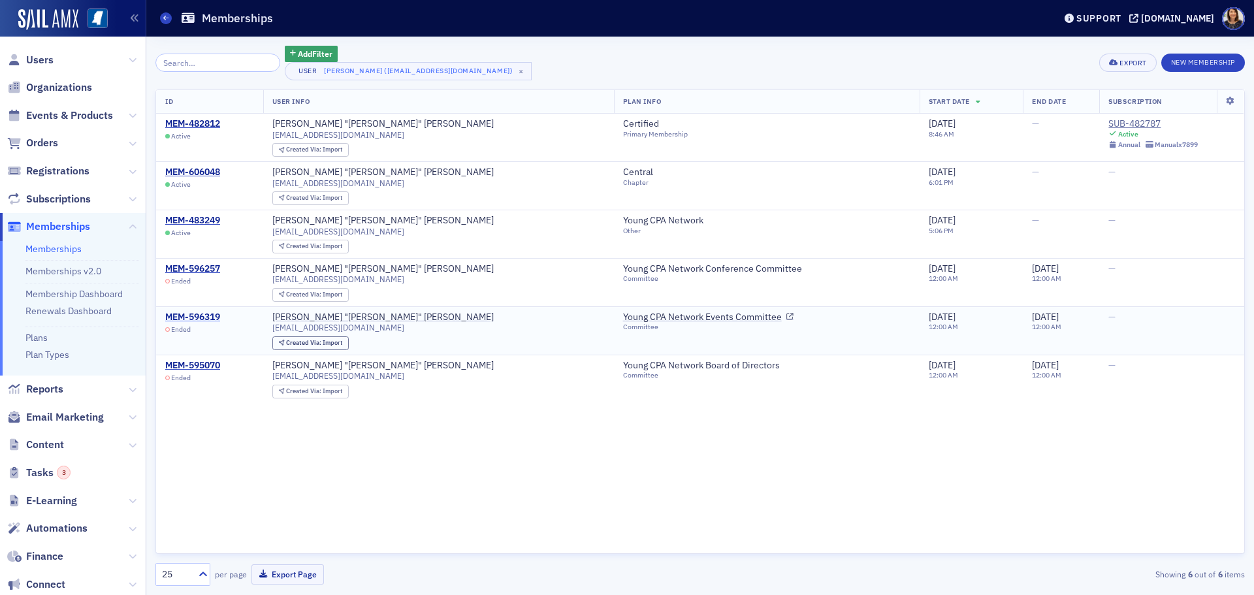
click at [203, 314] on div "MEM-596319" at bounding box center [192, 317] width 55 height 12
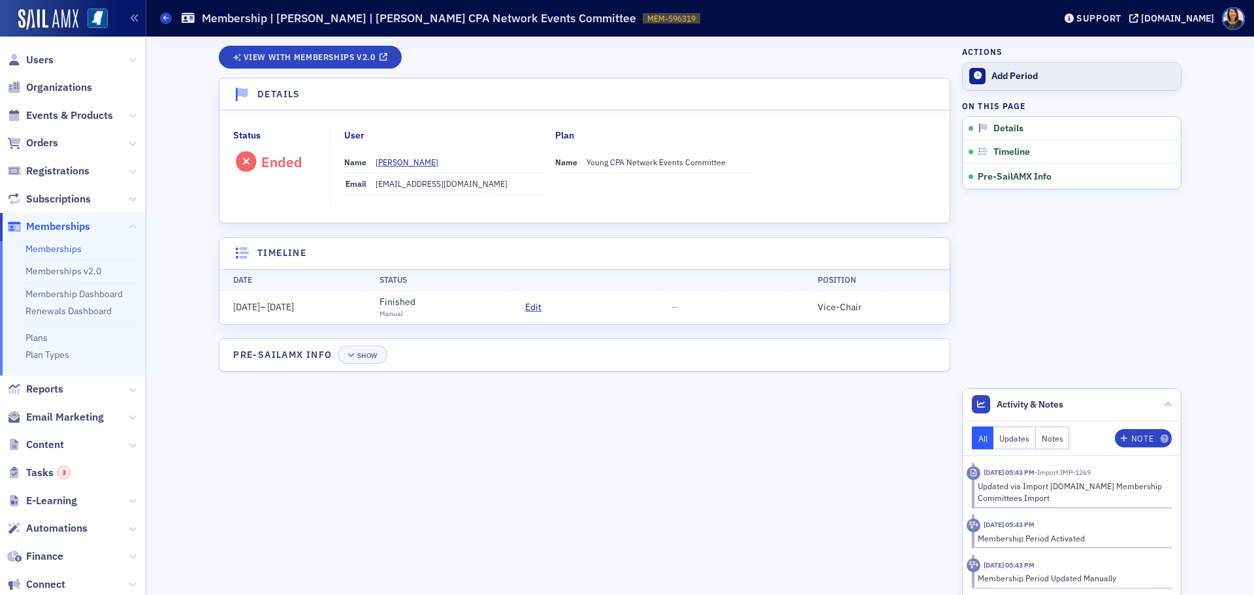
click at [1011, 74] on div "Add Period" at bounding box center [1082, 77] width 183 height 12
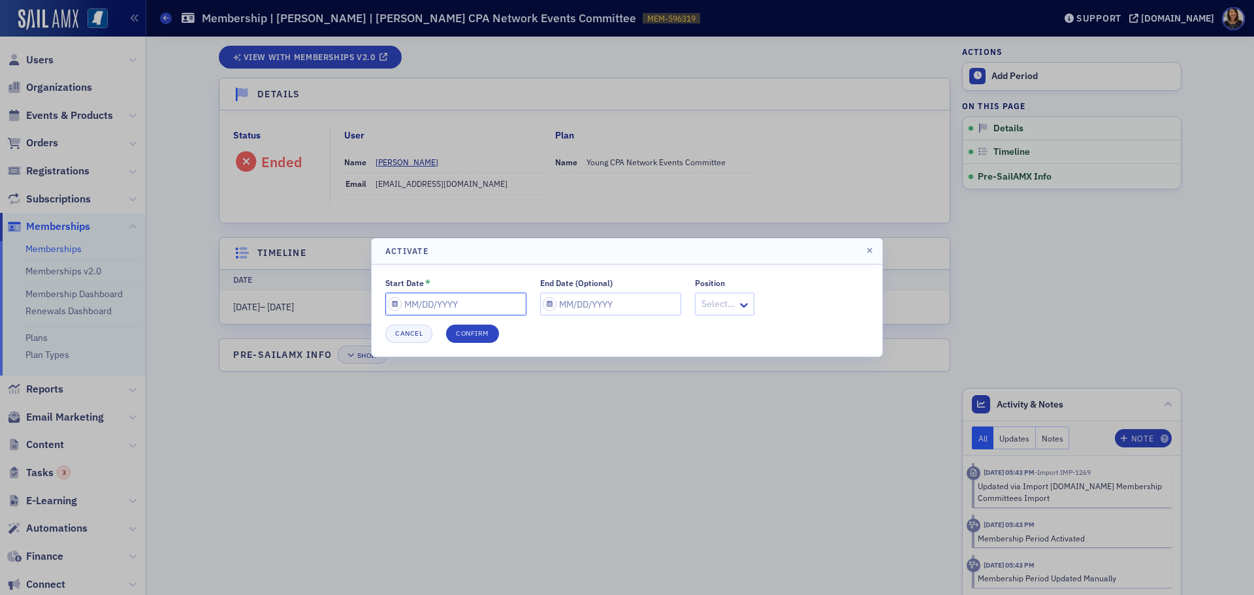
click at [467, 302] on input "Start Date *" at bounding box center [455, 303] width 141 height 23
select select "8"
select select "2025"
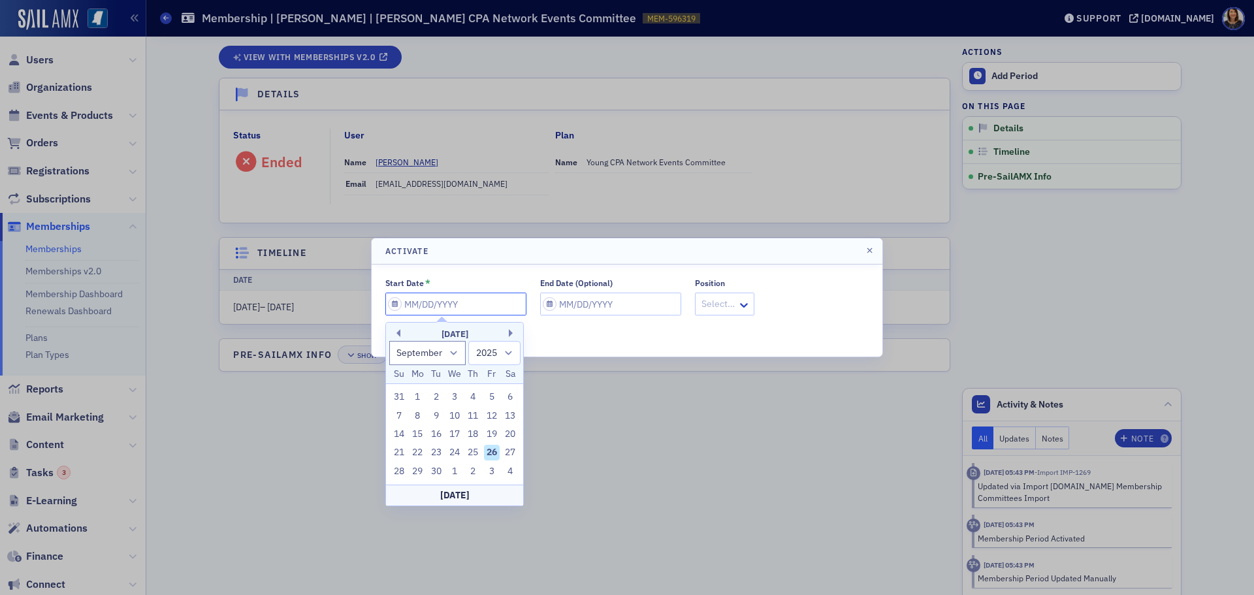
type input "0"
select select "0"
select select "2000"
type input "07"
select select "6"
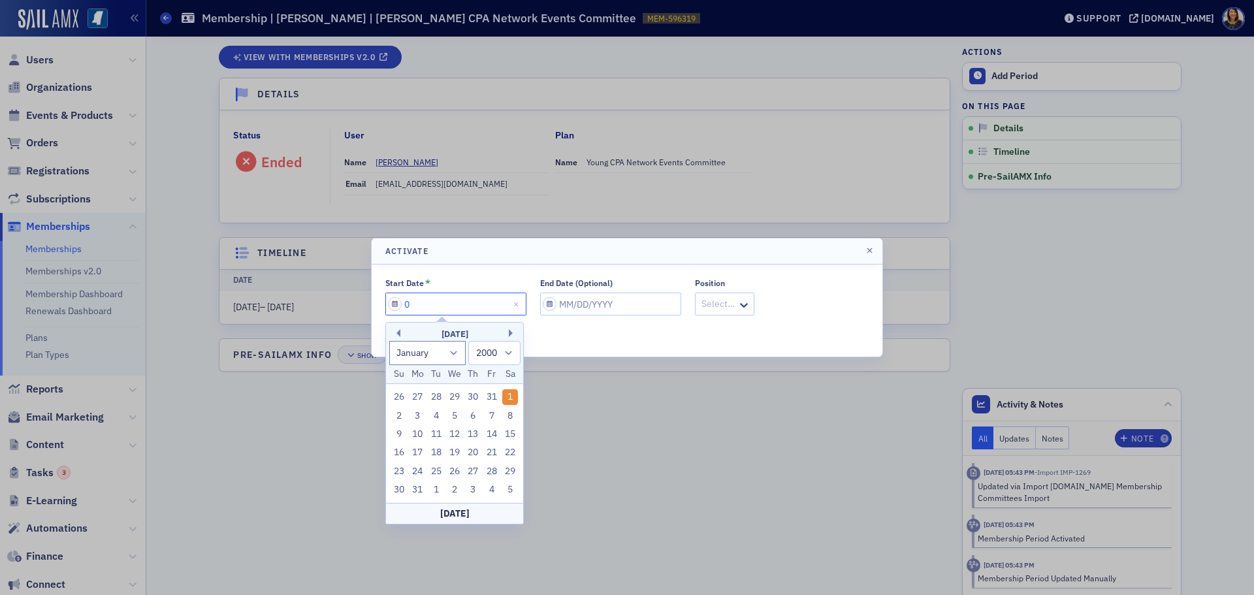
select select "2025"
type input "07/01/2"
select select "2002"
type input "[DATE]"
select select "2020"
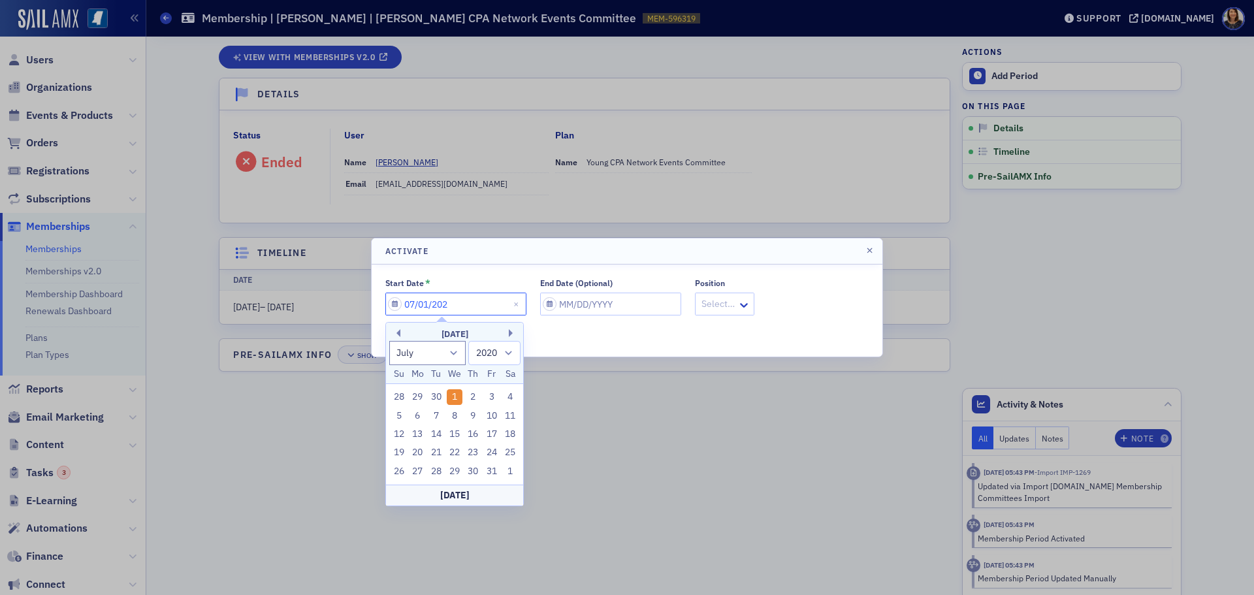
type input "[DATE]"
select select "2023"
type input "[DATE]"
click at [554, 300] on input "End Date (Optional)" at bounding box center [610, 303] width 141 height 23
select select "8"
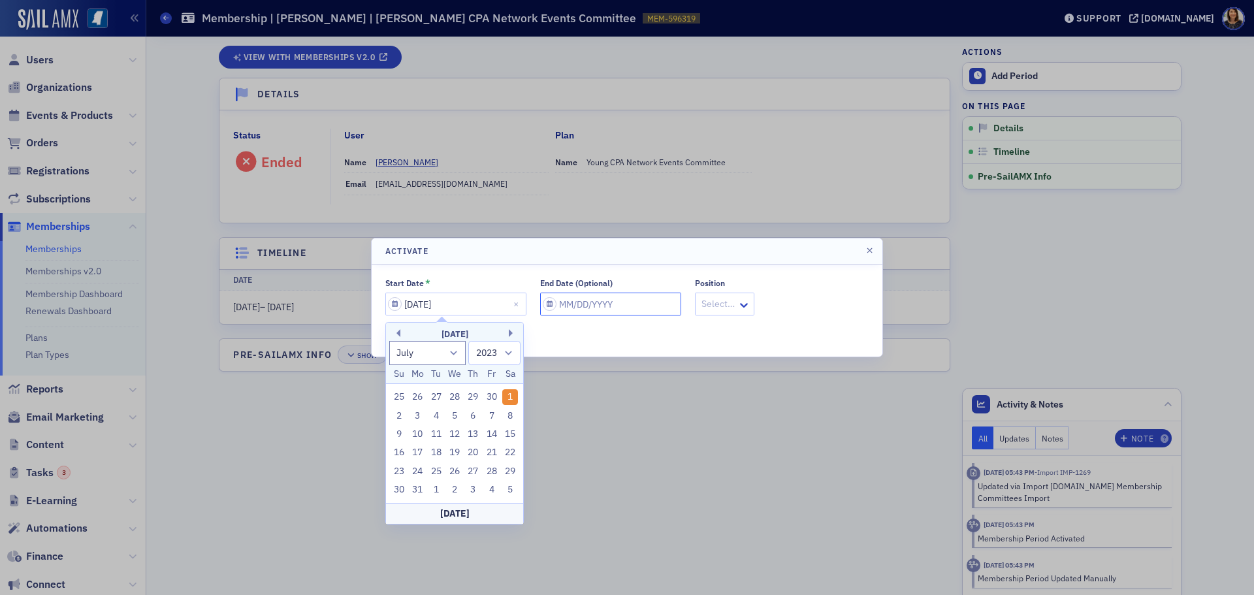
select select "2025"
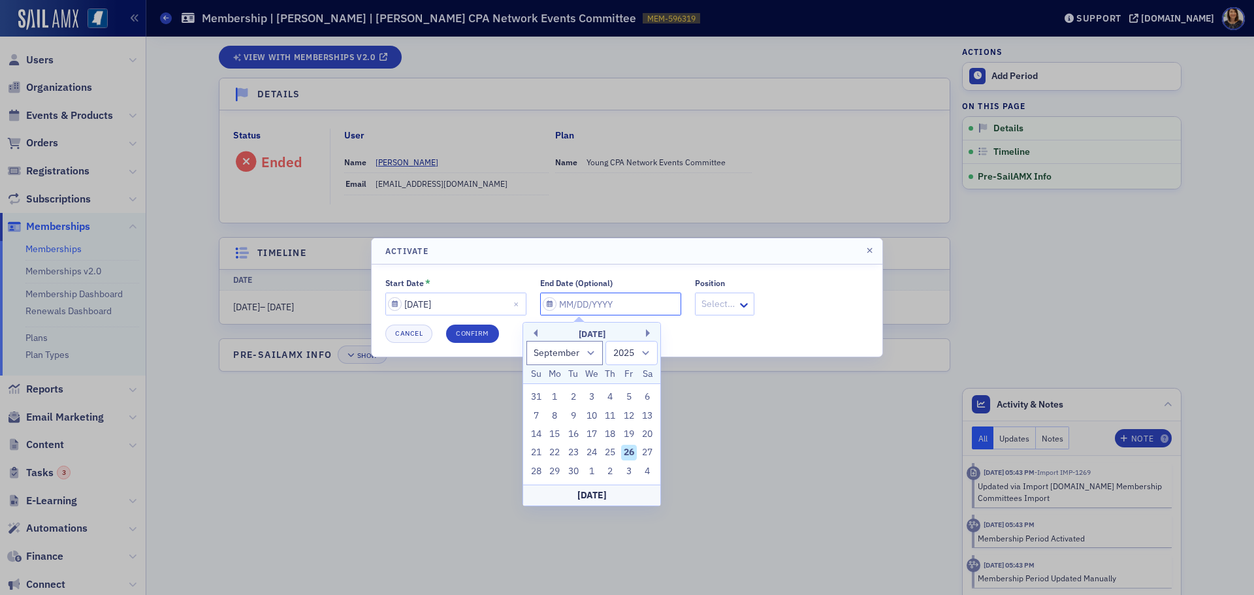
type input "0"
select select "0"
select select "2000"
type input "06"
select select "5"
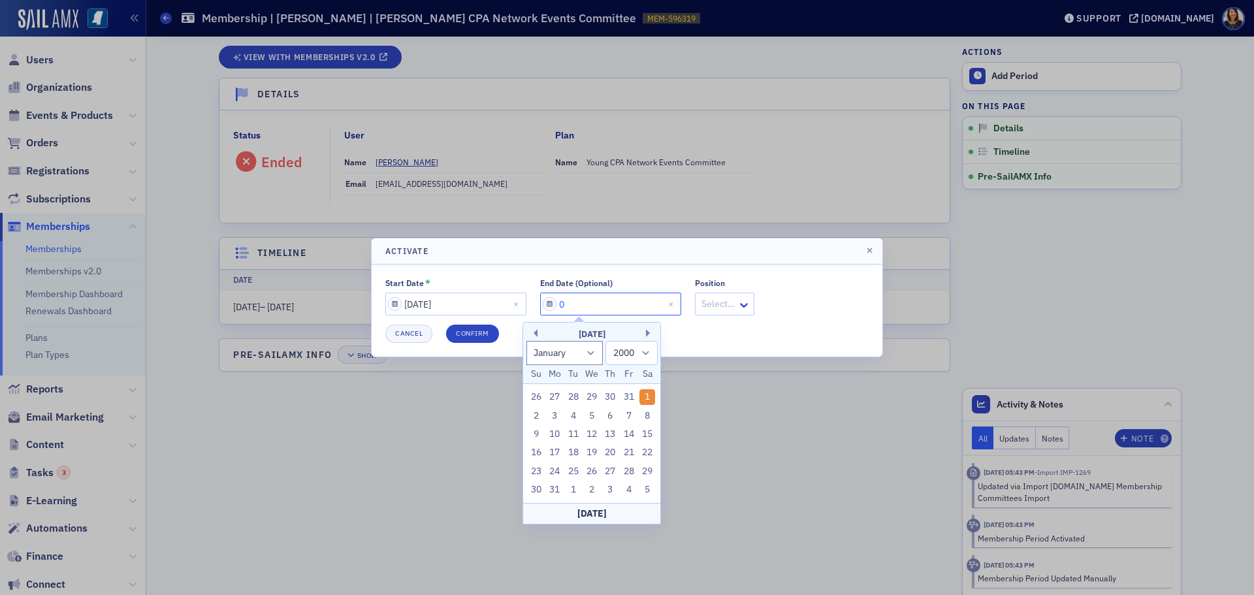
select select "2025"
type input "06/30/2"
select select "2002"
type input "[DATE]"
select select "2020"
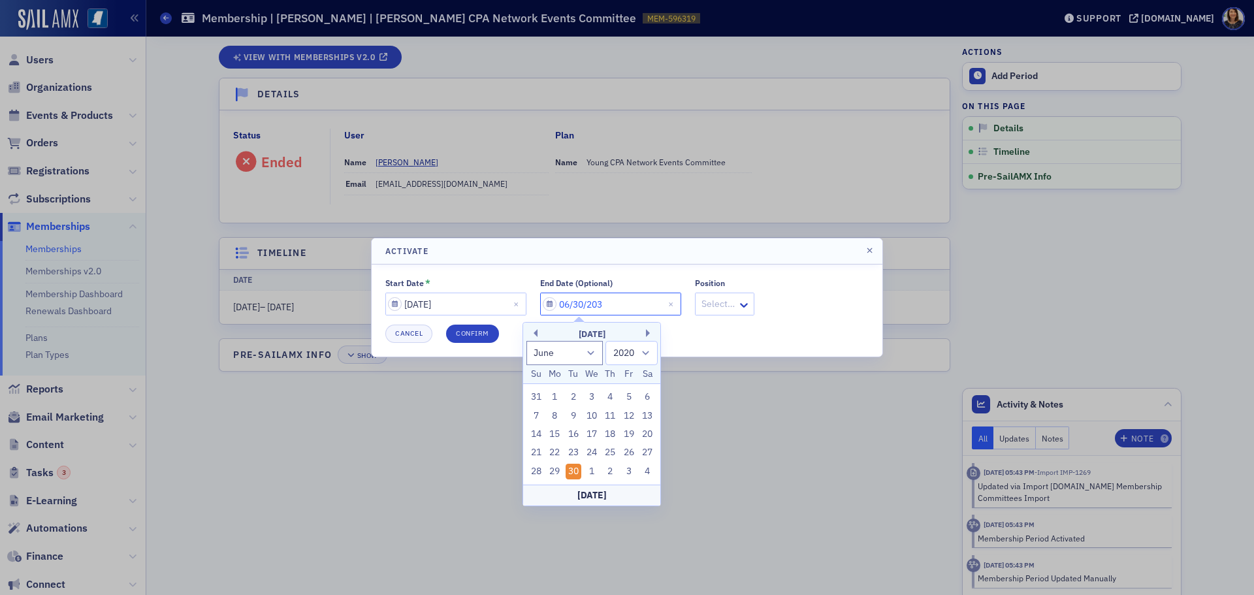
type input "[DATE]"
select select "2030"
type input "[DATE]"
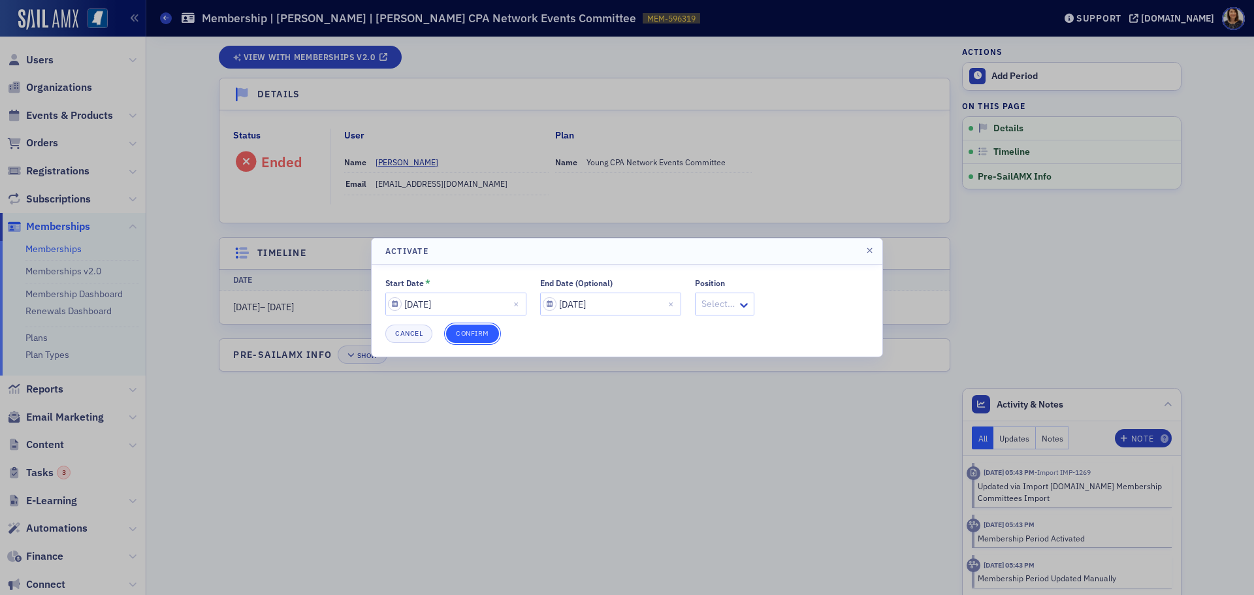
click at [469, 326] on button "Confirm" at bounding box center [472, 333] width 53 height 18
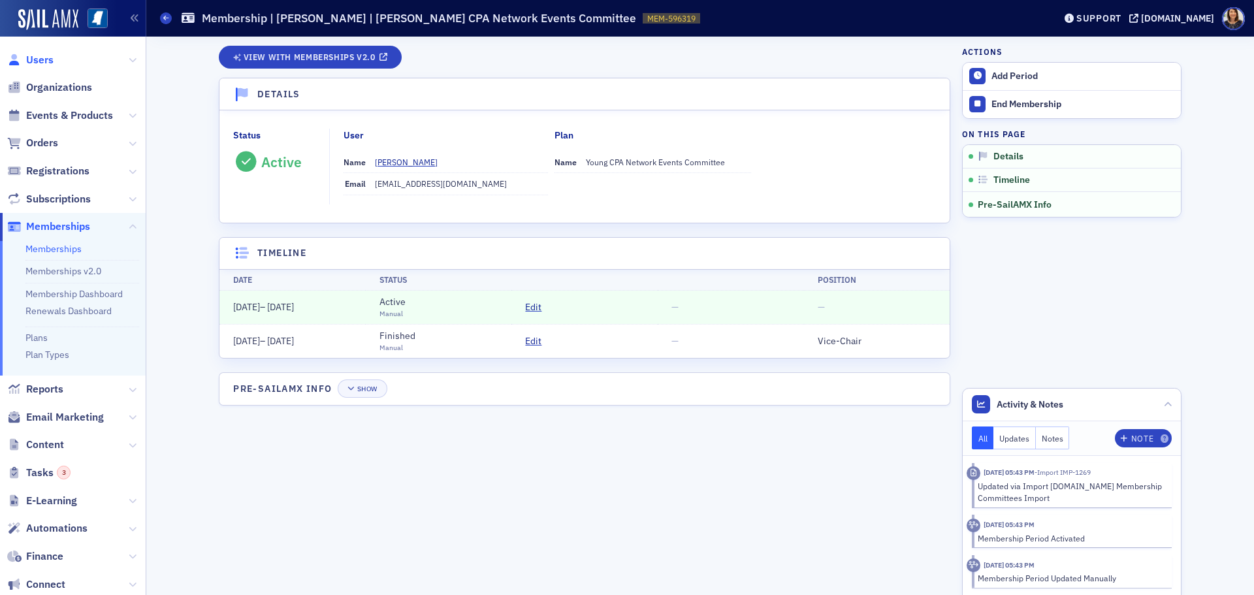
click at [41, 58] on span "Users" at bounding box center [39, 60] width 27 height 14
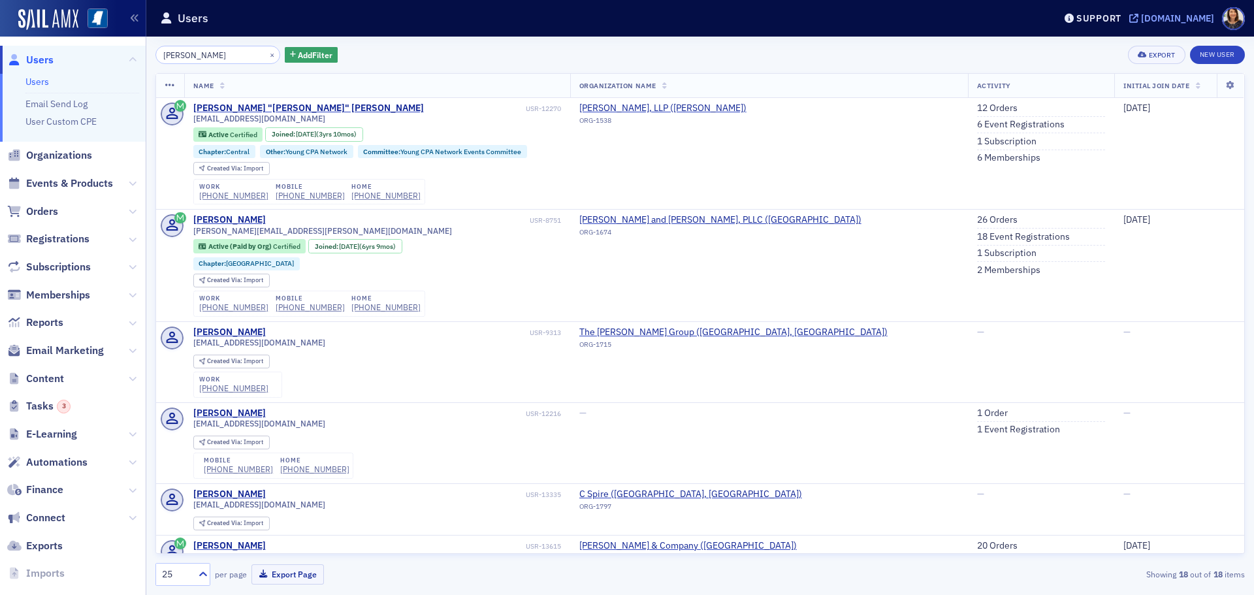
click at [1175, 16] on div "[DOMAIN_NAME]" at bounding box center [1177, 18] width 73 height 12
